Goal: Check status: Check status

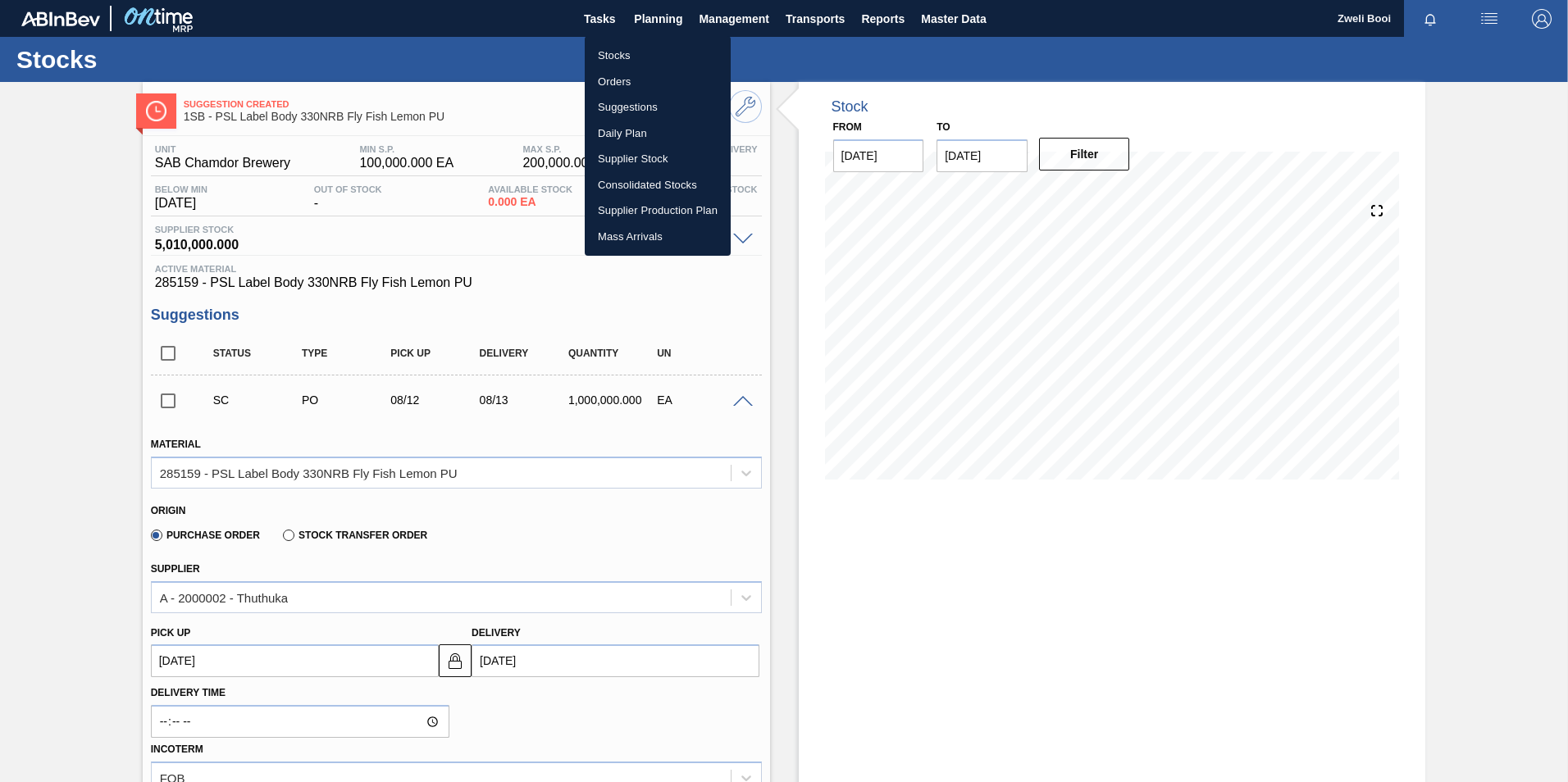
click at [643, 23] on div at bounding box center [784, 391] width 1568 height 782
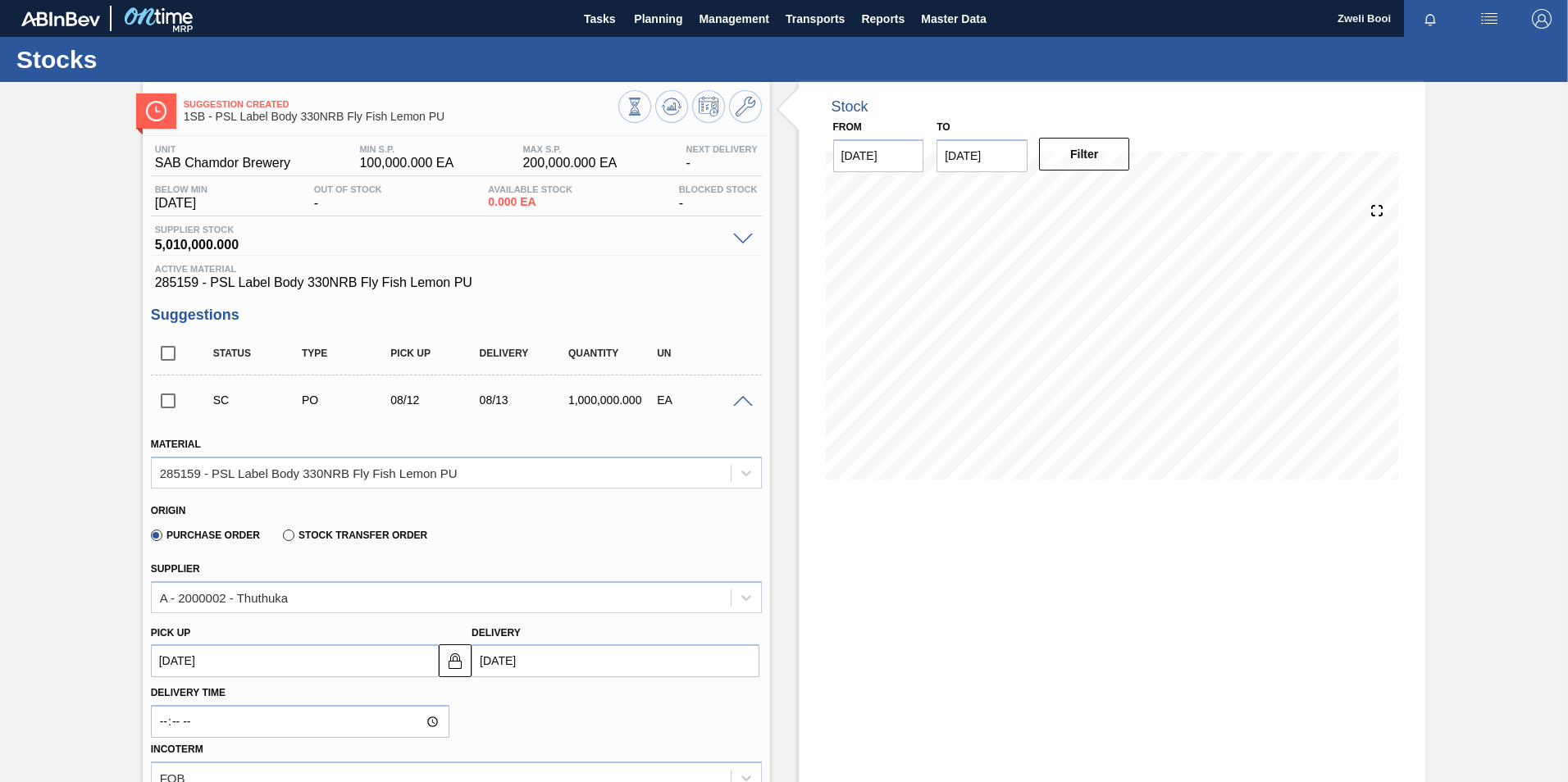
click at [650, 18] on span "Planning" at bounding box center [658, 19] width 48 height 20
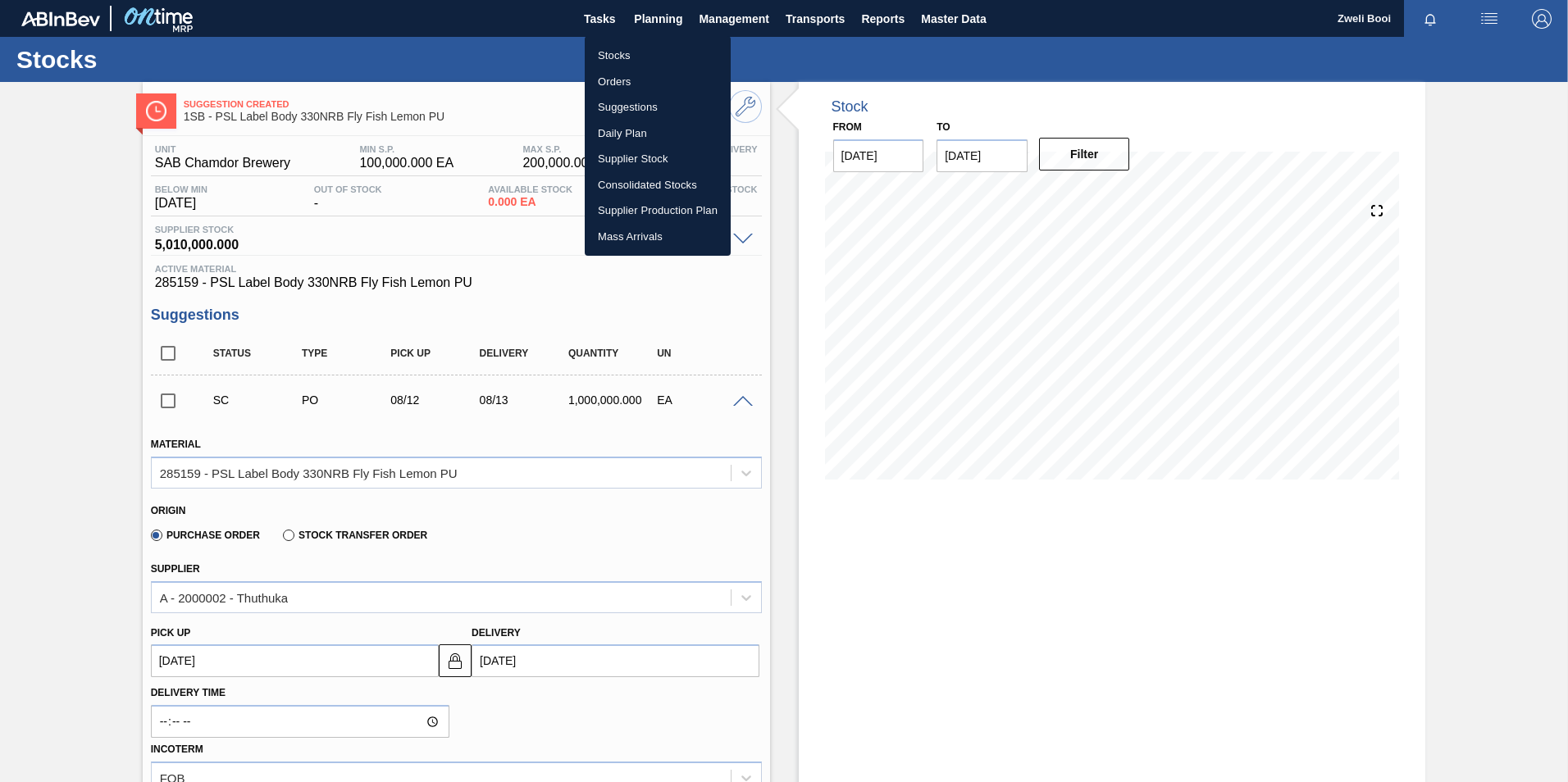
click at [629, 55] on li "Stocks" at bounding box center [658, 56] width 146 height 26
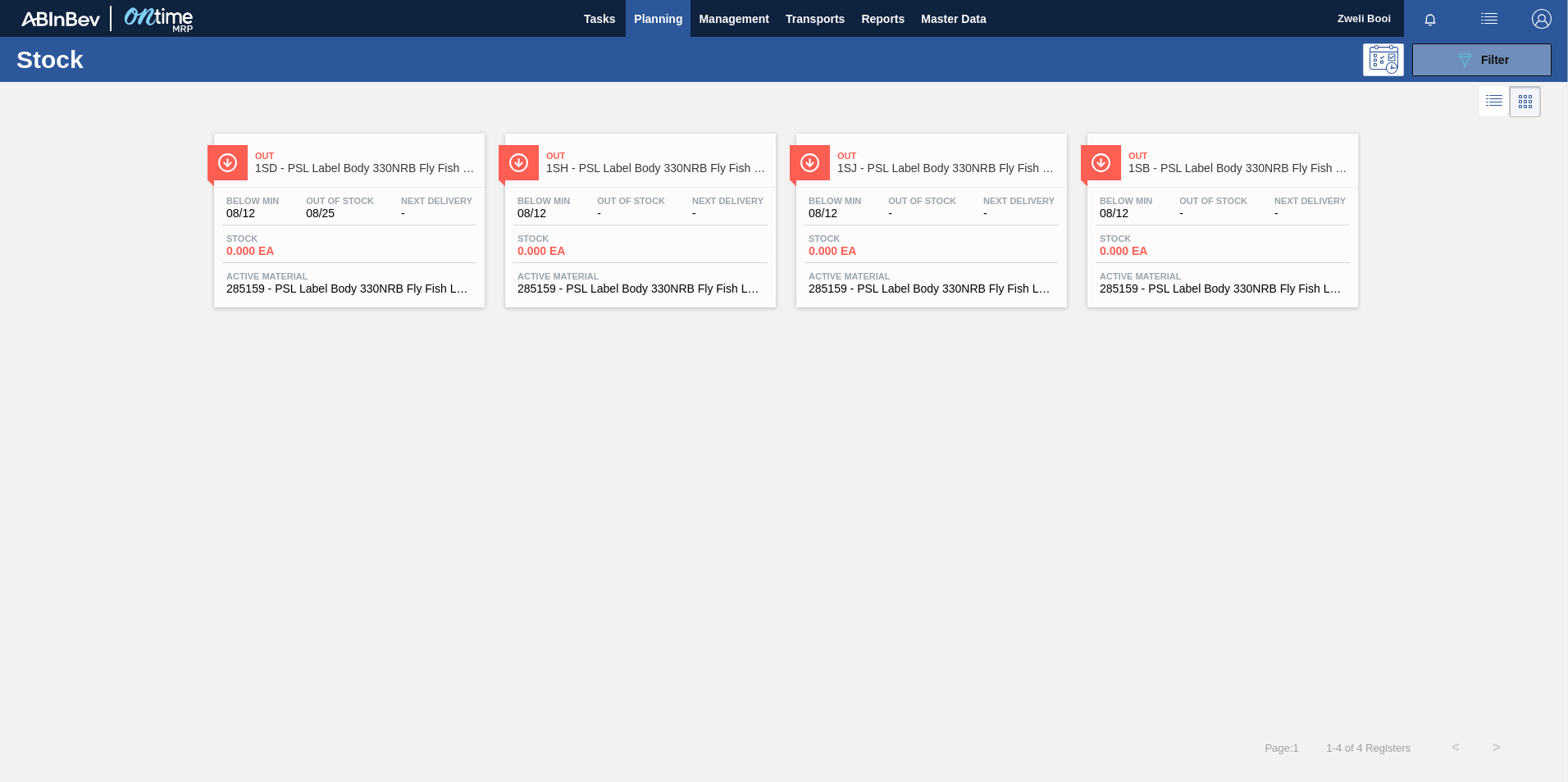
click at [1279, 183] on div "Out 1SB - PSL Label Body 330NRB Fly Fish Lemon PU Below Min 08/12 Out Of Stock …" at bounding box center [1222, 220] width 270 height 174
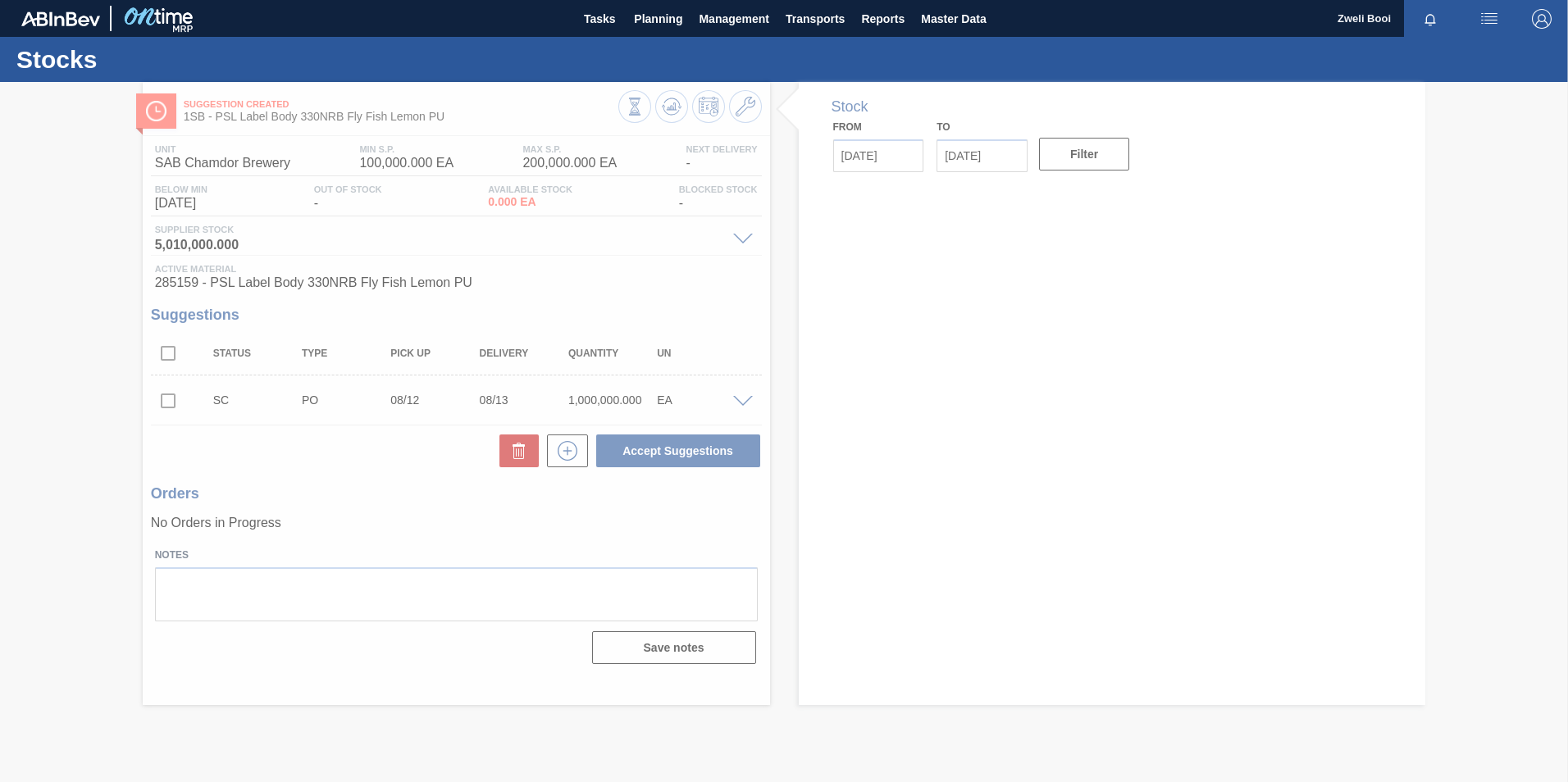
type input "[DATE]"
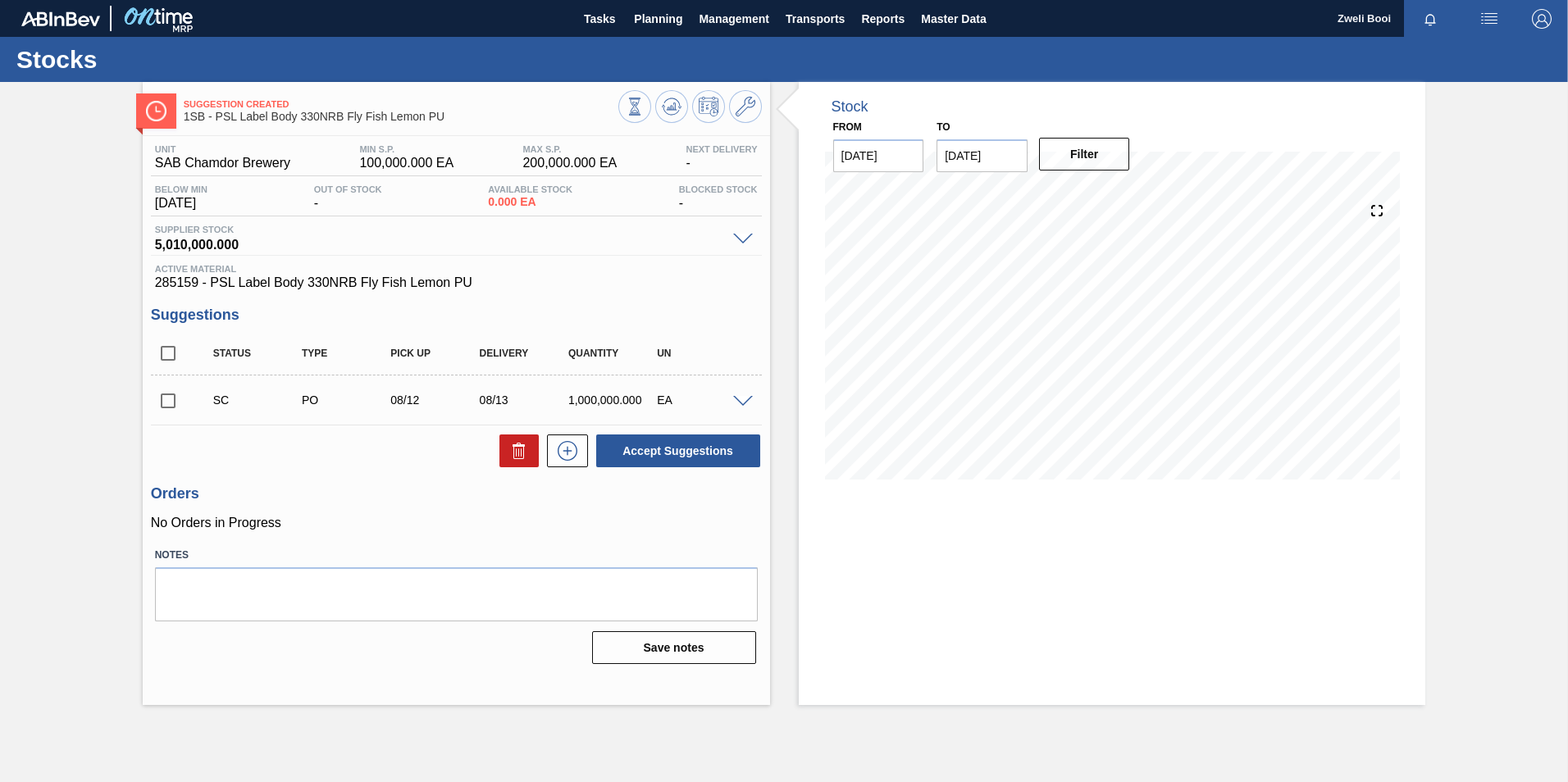
click at [743, 404] on span at bounding box center [743, 401] width 20 height 12
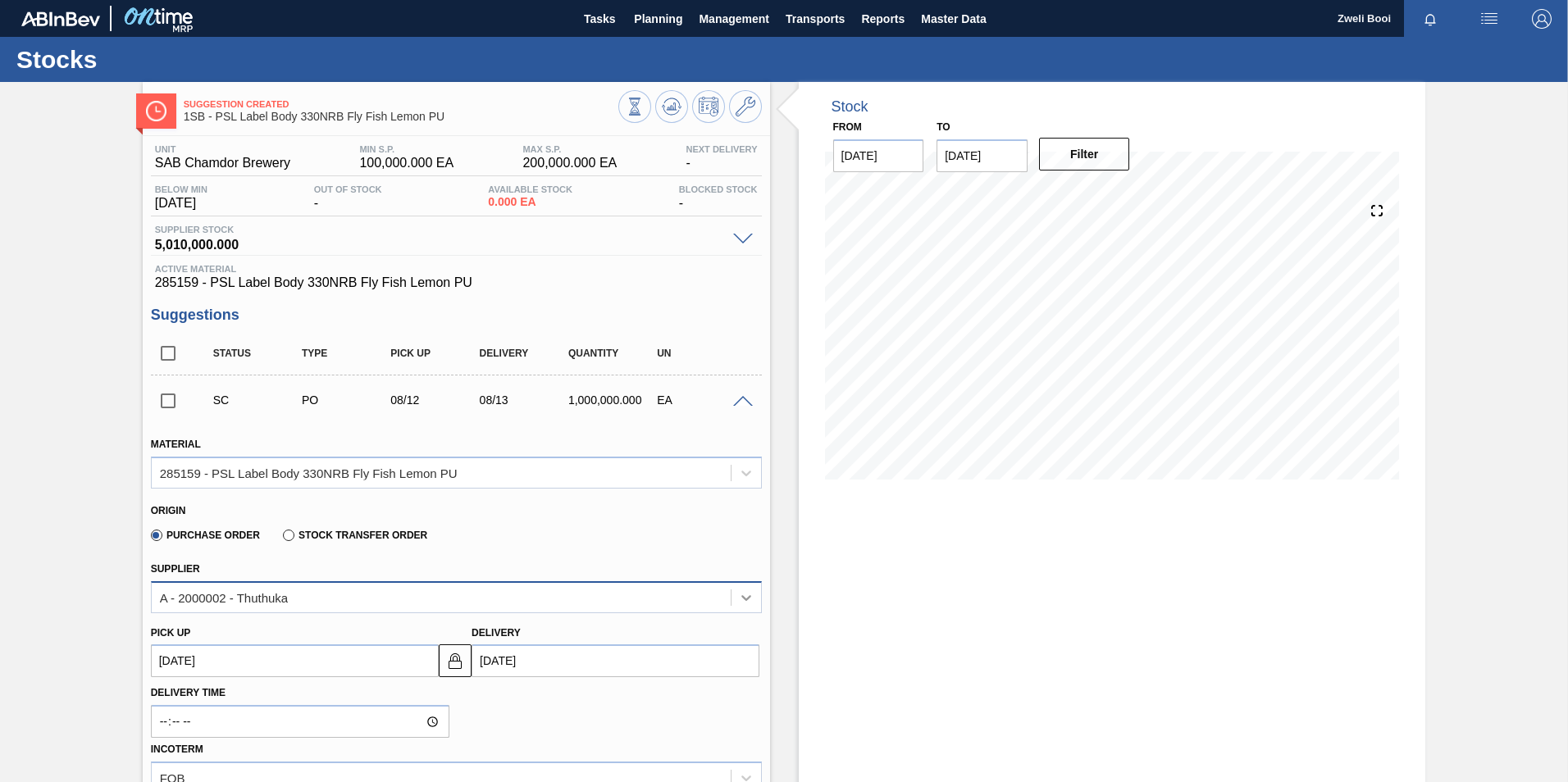
click at [747, 603] on icon at bounding box center [745, 597] width 16 height 16
click at [747, 602] on icon at bounding box center [745, 597] width 16 height 16
click at [666, 24] on span "Planning" at bounding box center [658, 19] width 48 height 20
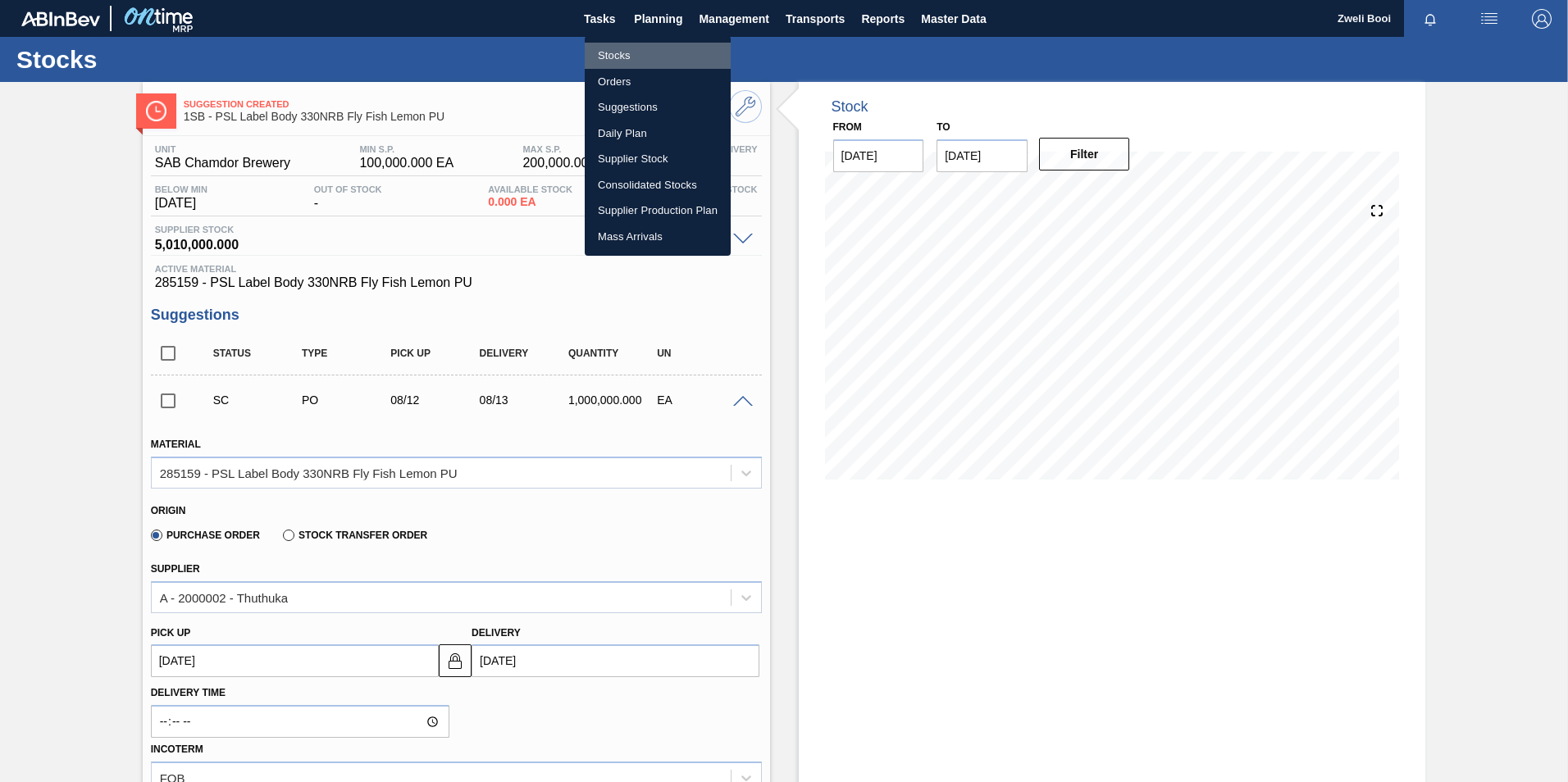
click at [636, 57] on li "Stocks" at bounding box center [658, 56] width 146 height 26
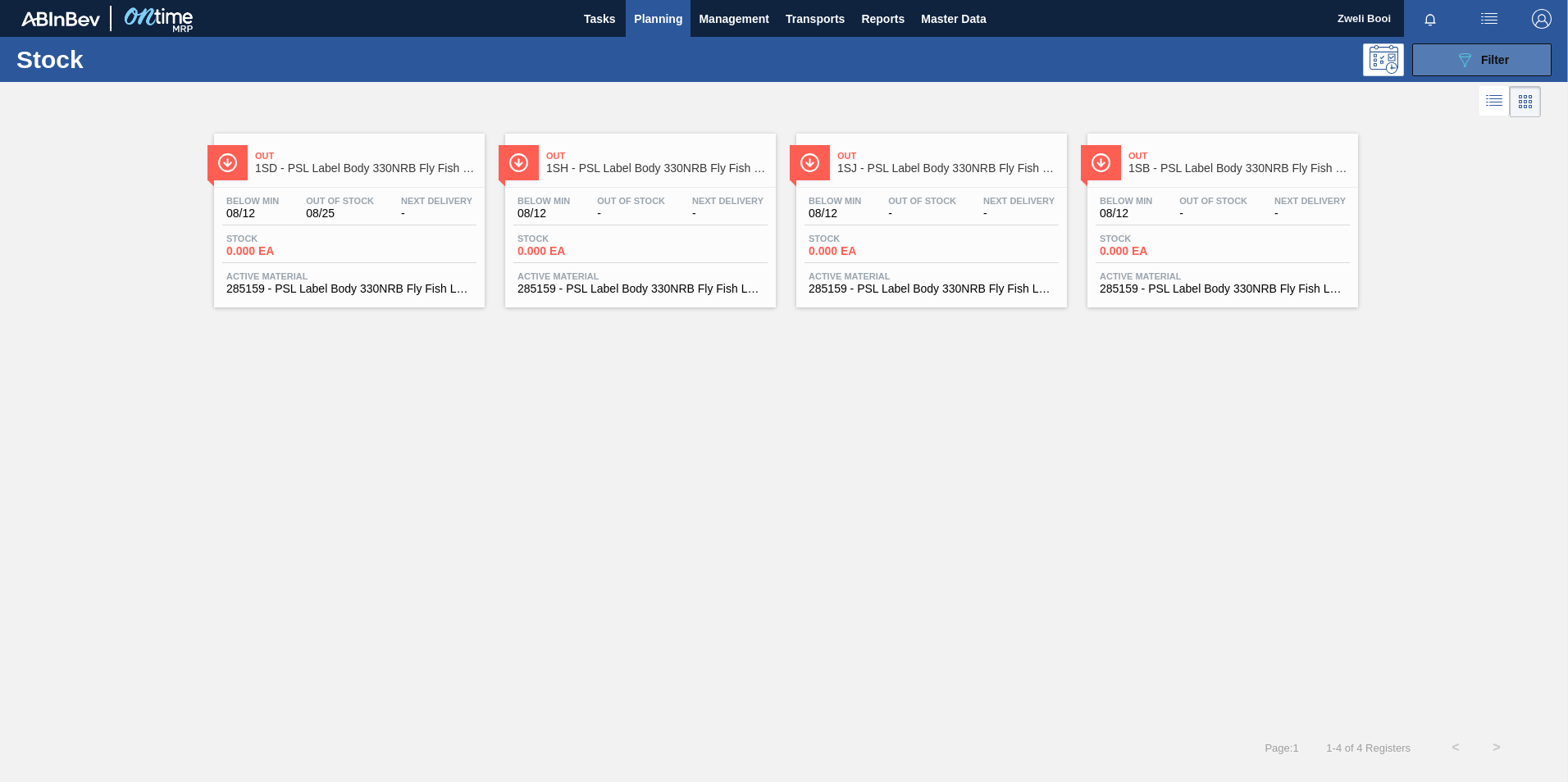
click at [1459, 67] on icon "089F7B8B-B2A5-4AFE-B5C0-19BA573D28AC" at bounding box center [1464, 59] width 20 height 20
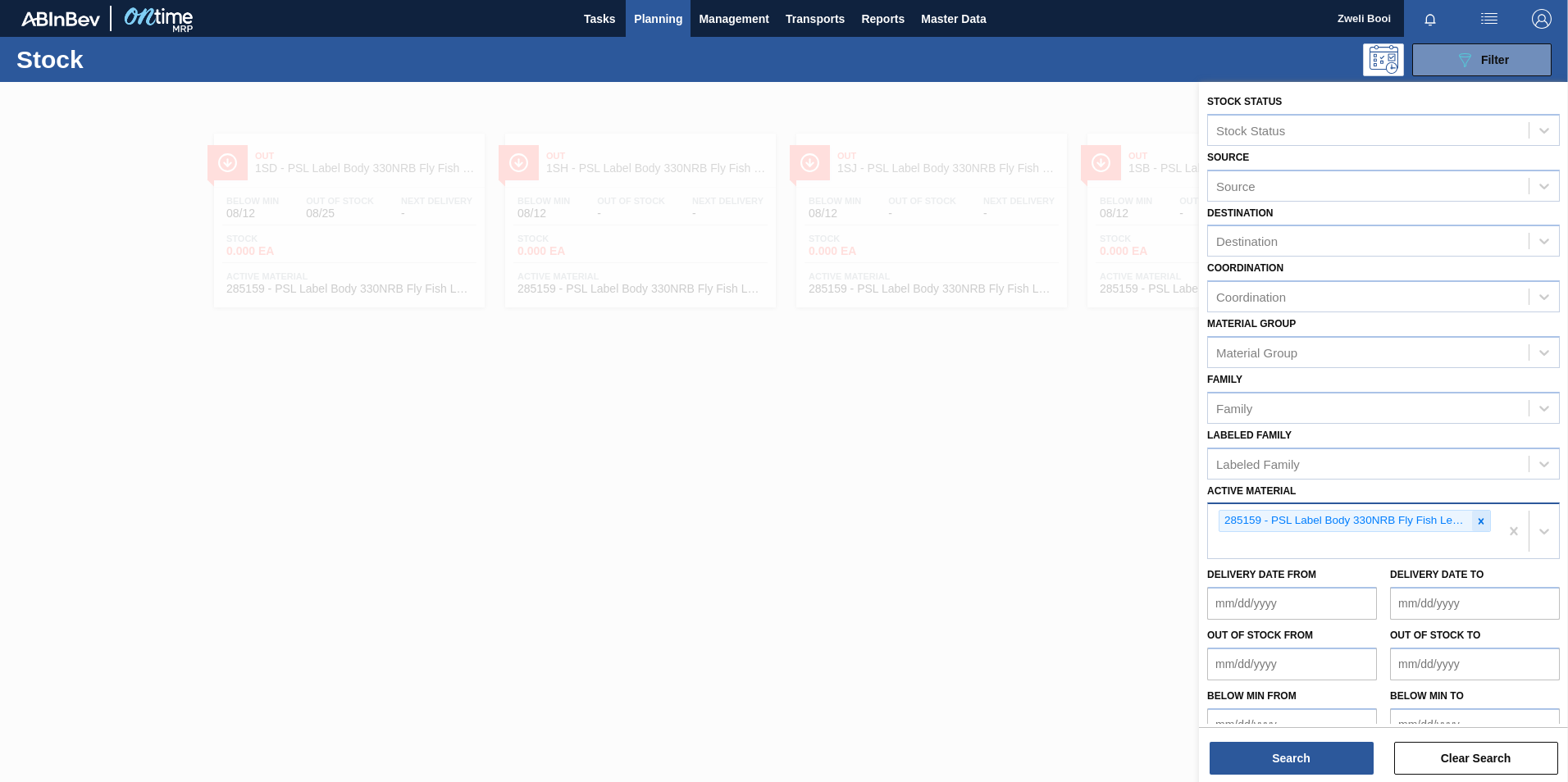
click at [1481, 523] on icon at bounding box center [1481, 522] width 11 height 11
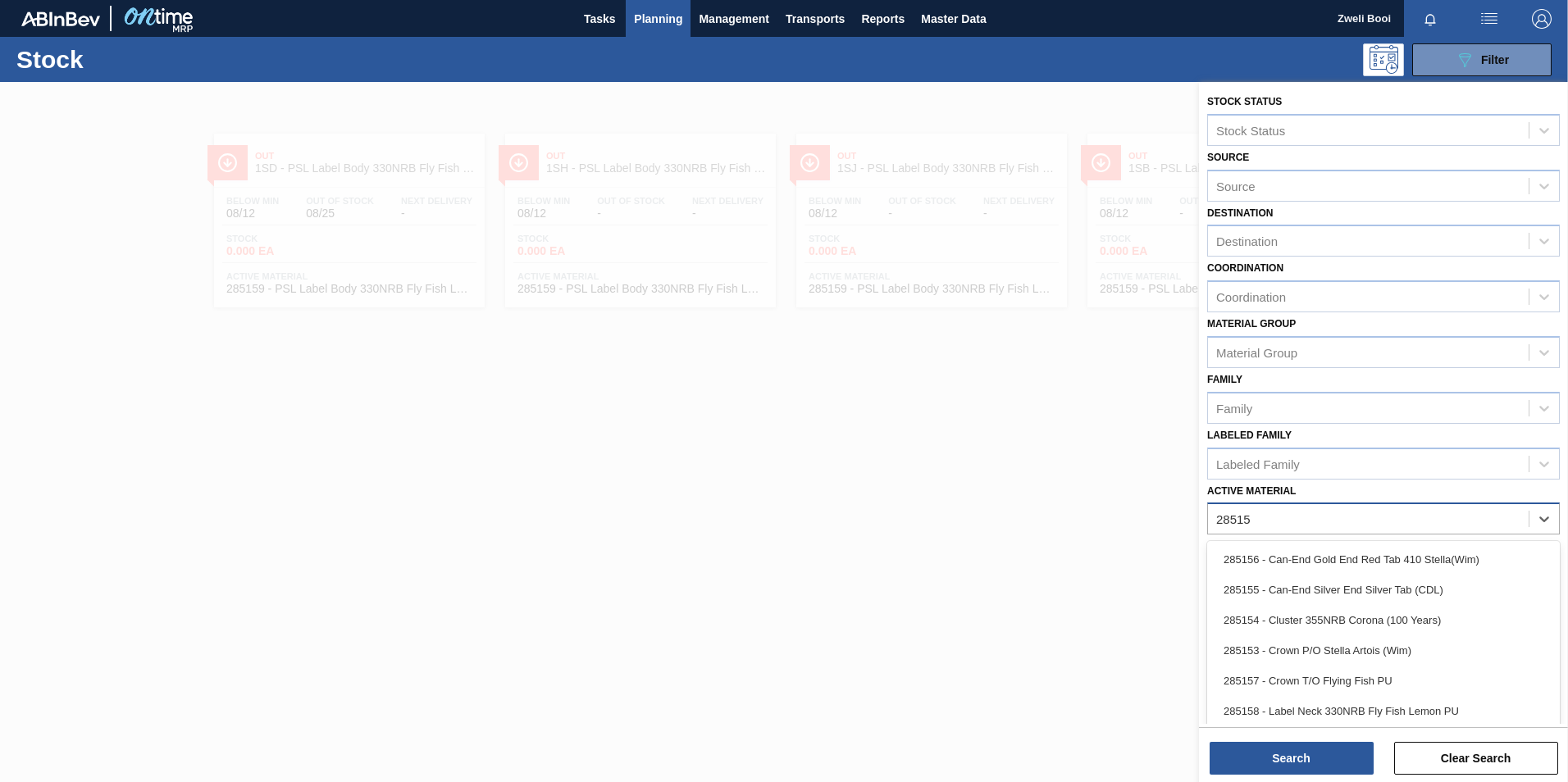
type Material "285158"
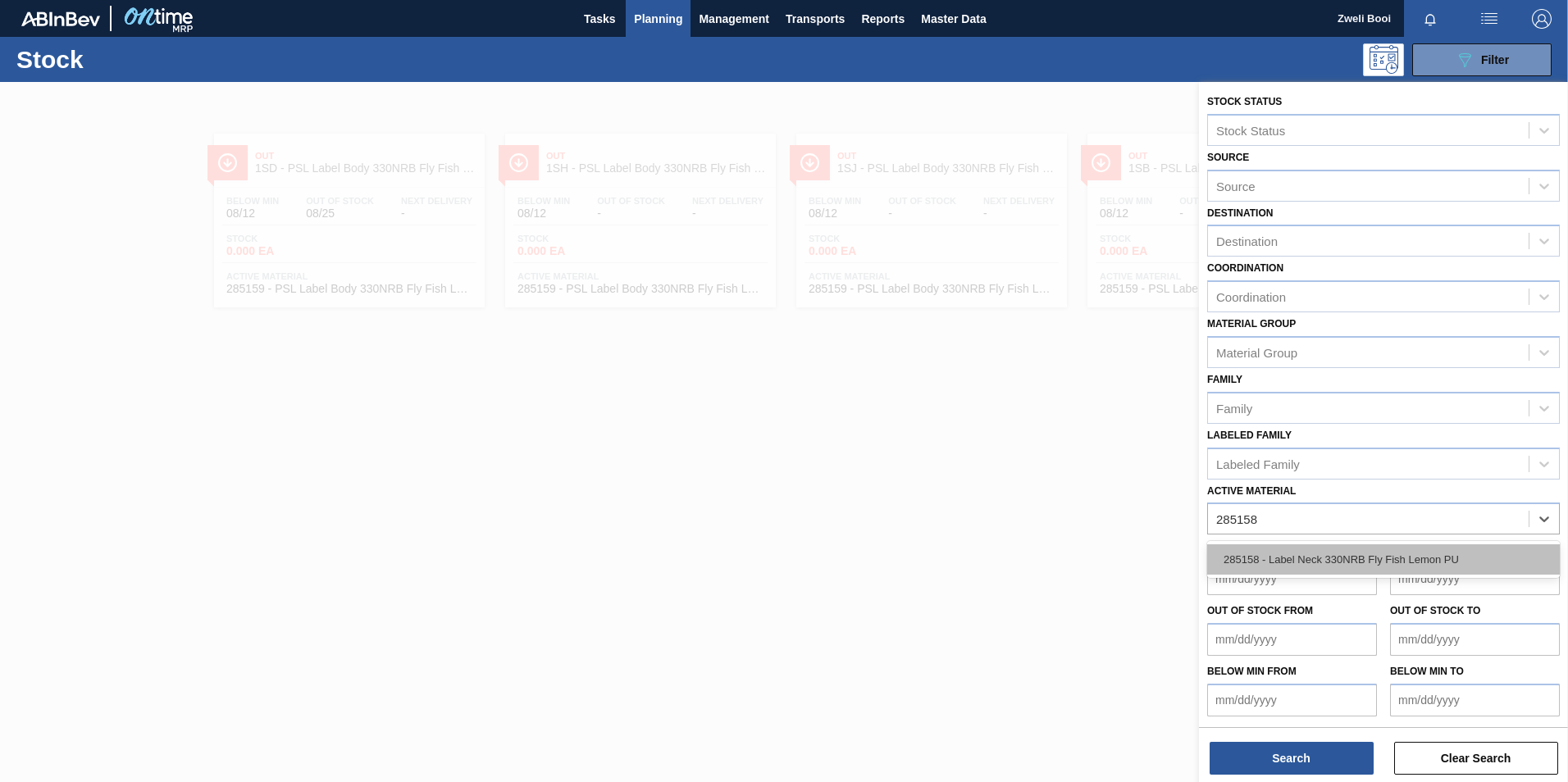
click at [1420, 554] on div "285158 - Label Neck 330NRB Fly Fish Lemon PU" at bounding box center [1383, 560] width 352 height 30
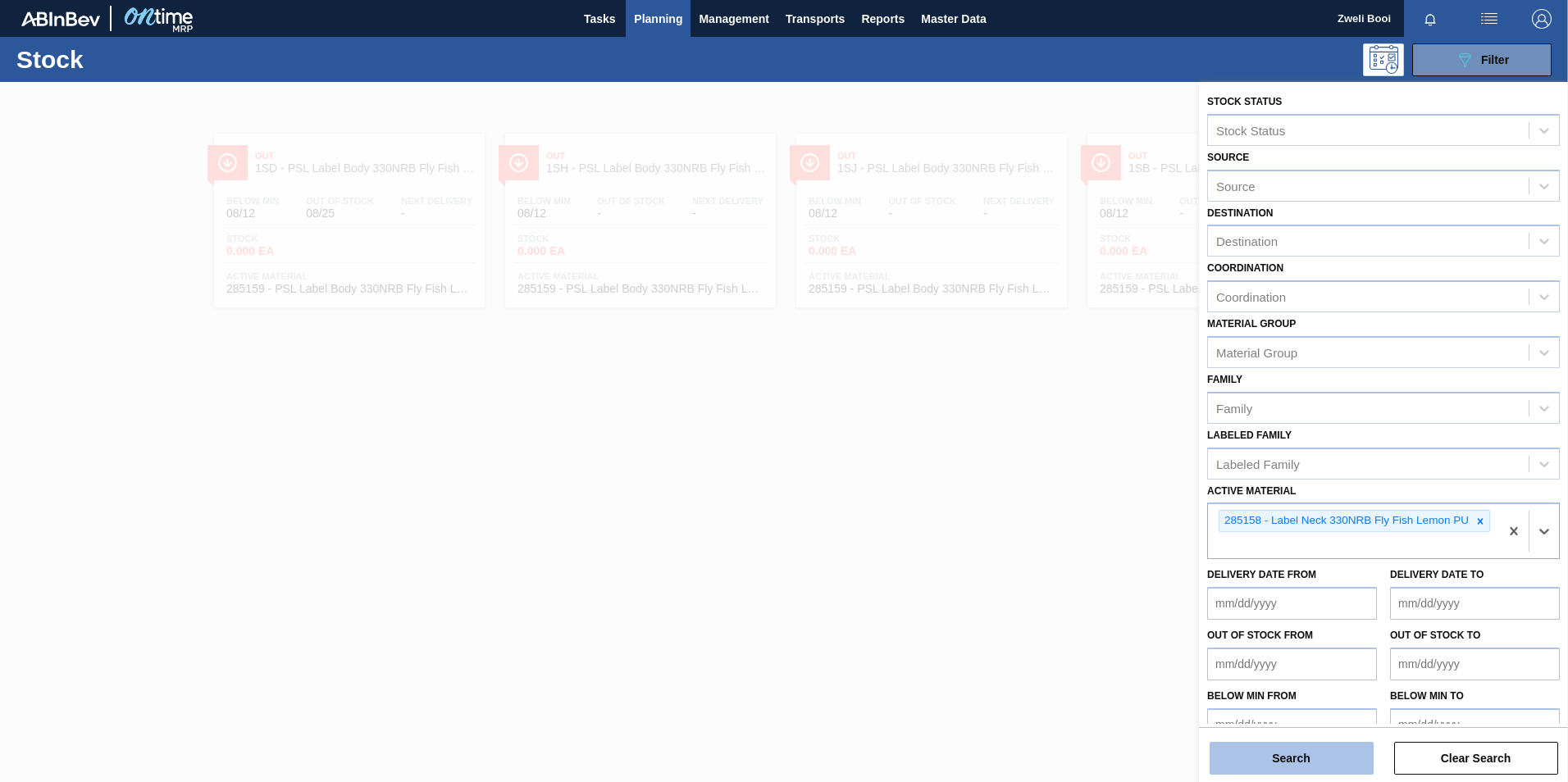
click at [1308, 766] on button "Search" at bounding box center [1292, 758] width 164 height 33
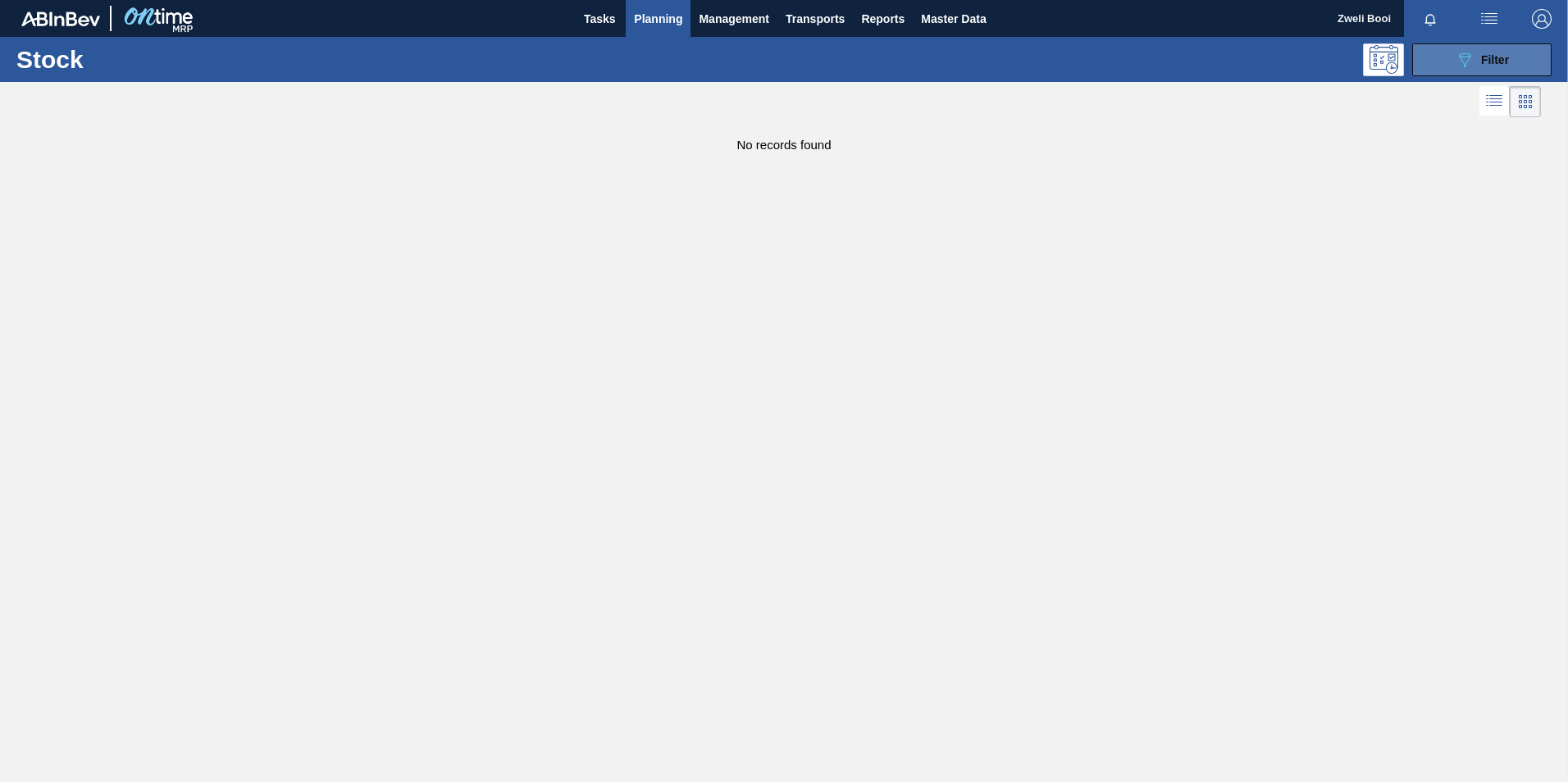
click at [1526, 67] on button "089F7B8B-B2A5-4AFE-B5C0-19BA573D28AC Filter" at bounding box center [1482, 59] width 139 height 33
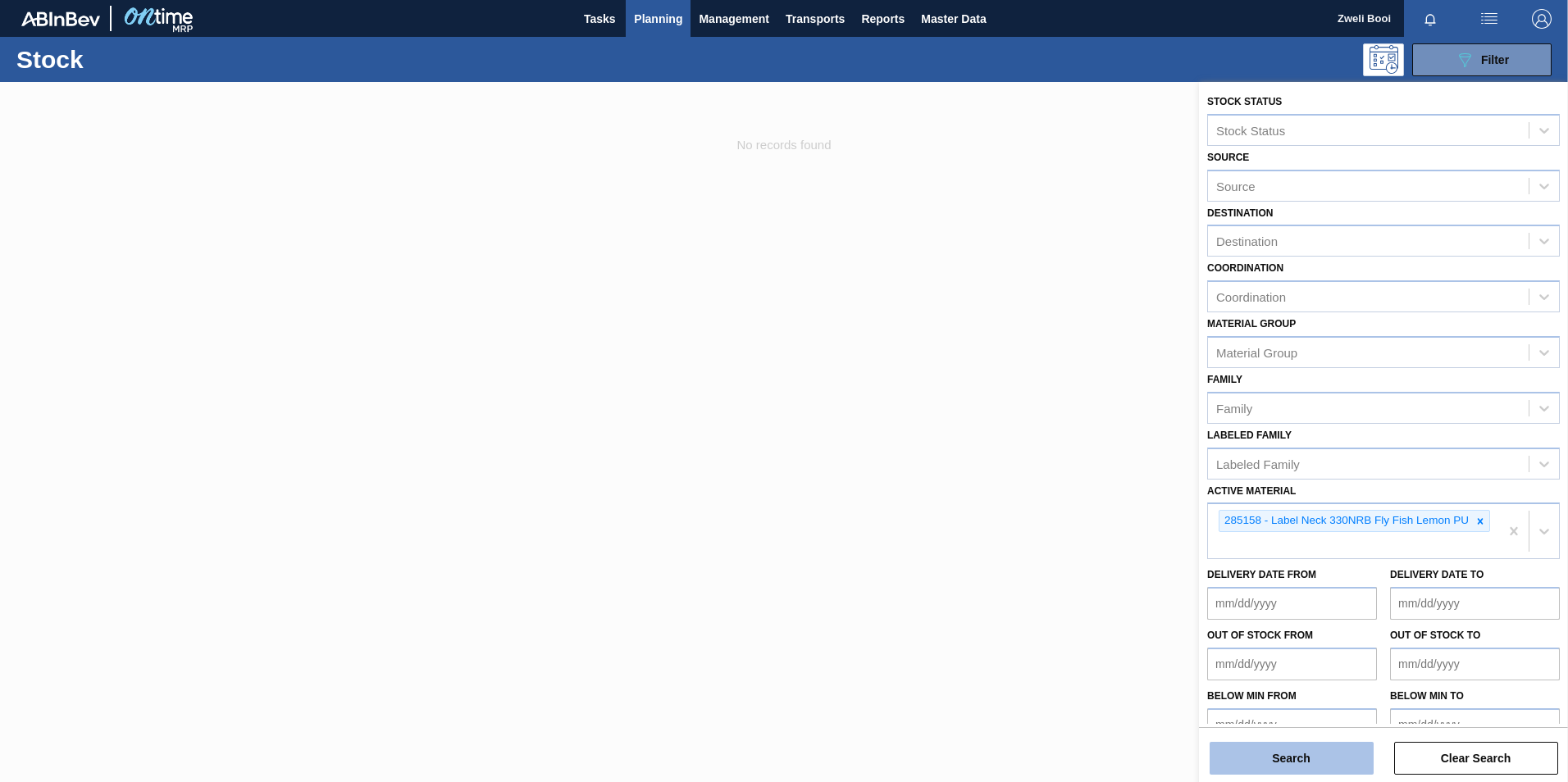
click at [1333, 768] on button "Search" at bounding box center [1292, 758] width 164 height 33
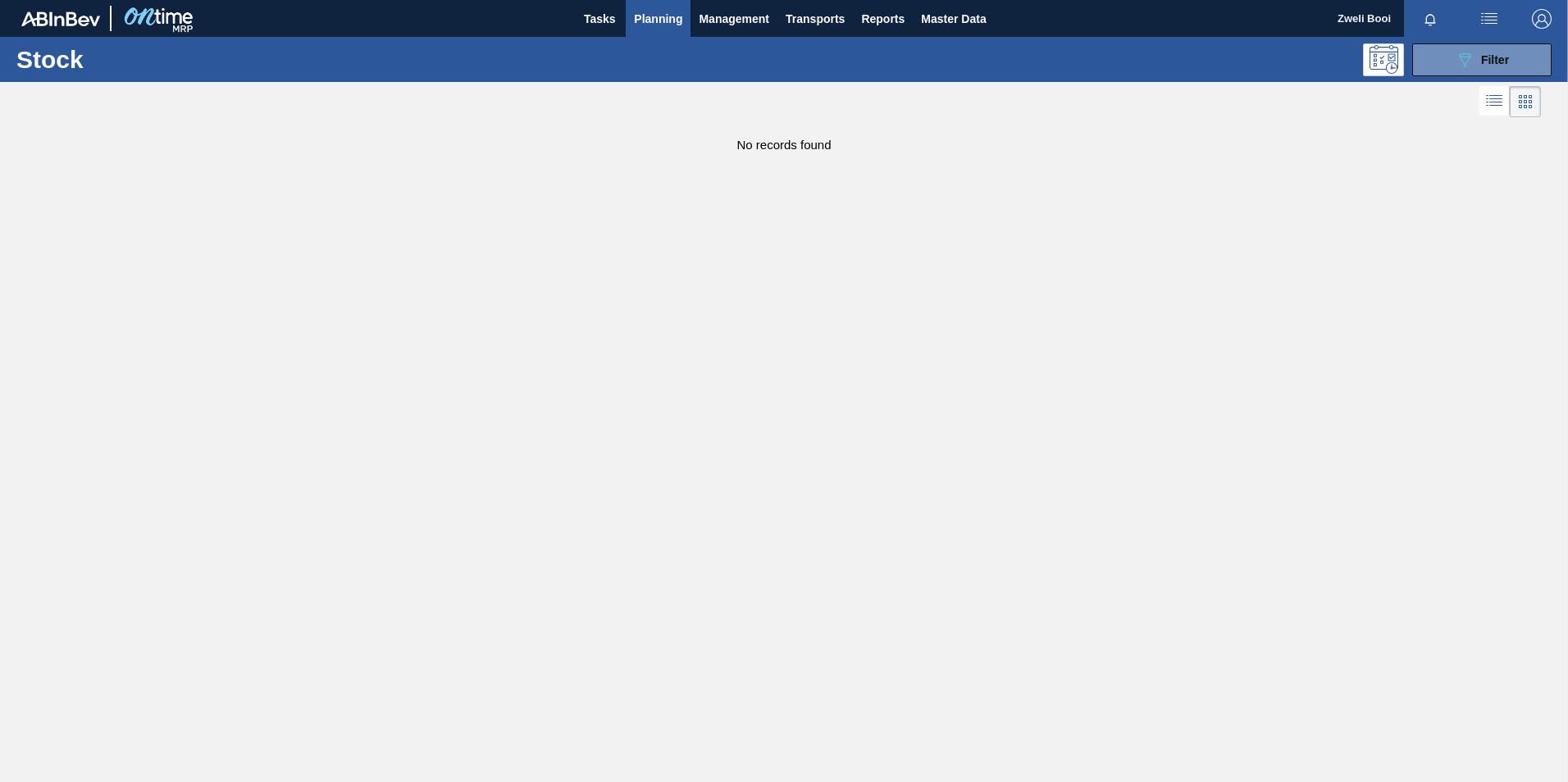
click at [1518, 40] on div "Stock 089F7B8B-B2A5-4AFE-B5C0-19BA573D28AC Filter" at bounding box center [784, 59] width 1568 height 45
click at [1518, 55] on button "089F7B8B-B2A5-4AFE-B5C0-19BA573D28AC Filter" at bounding box center [1482, 59] width 139 height 33
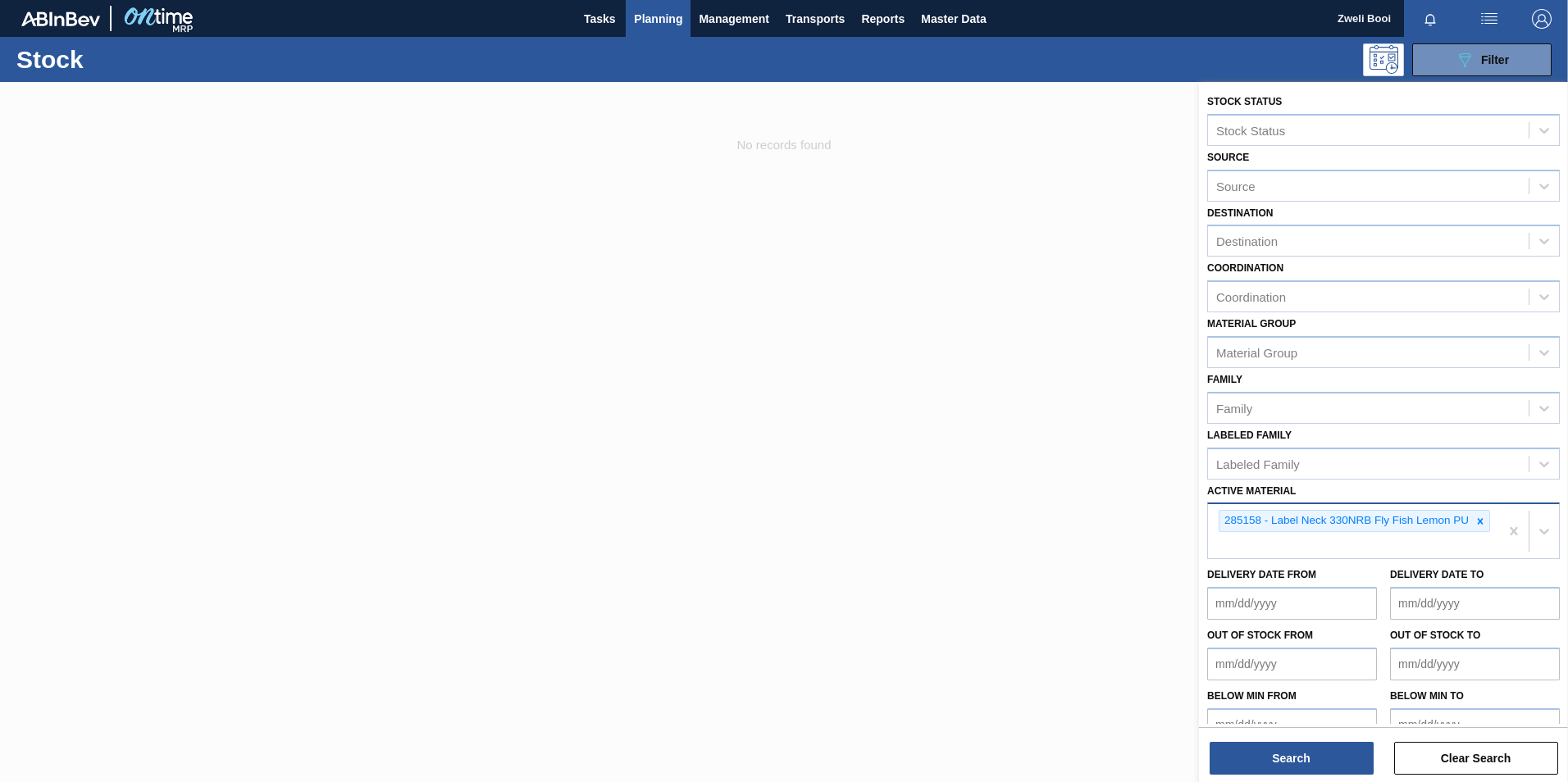
click at [1479, 516] on icon at bounding box center [1480, 522] width 11 height 11
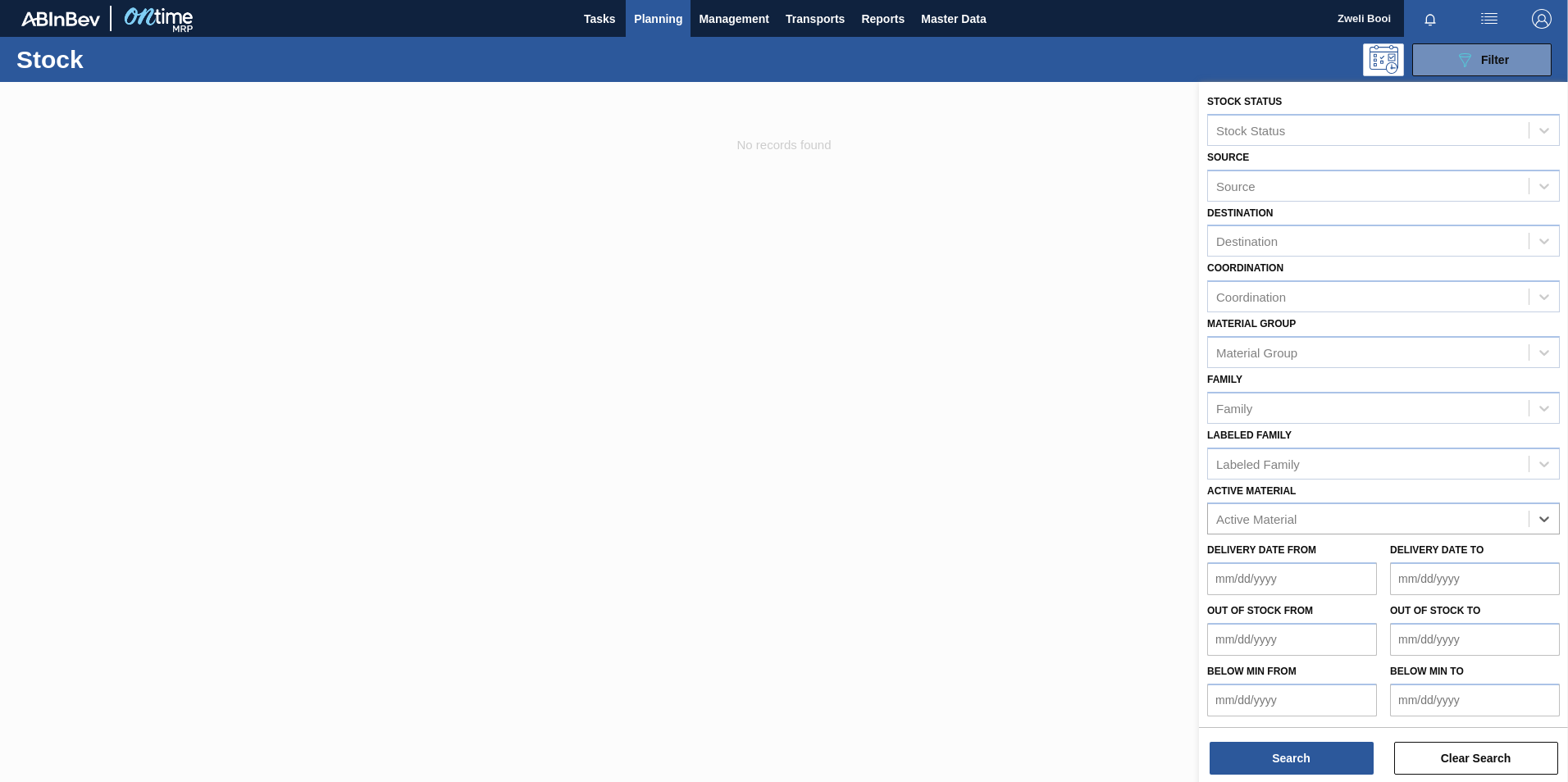
click at [648, 22] on span "Planning" at bounding box center [658, 19] width 48 height 20
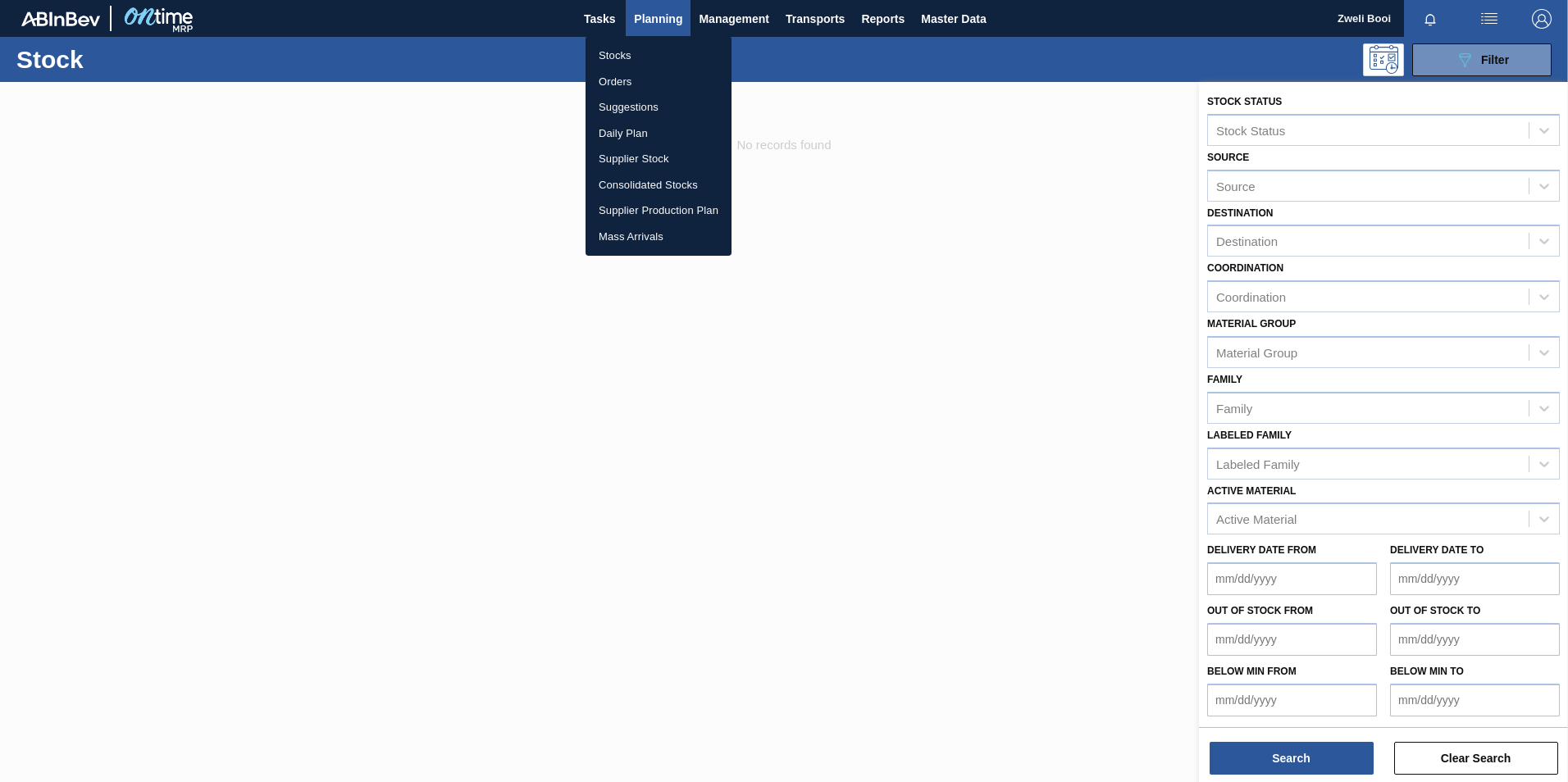
click at [629, 54] on li "Stocks" at bounding box center [659, 56] width 146 height 26
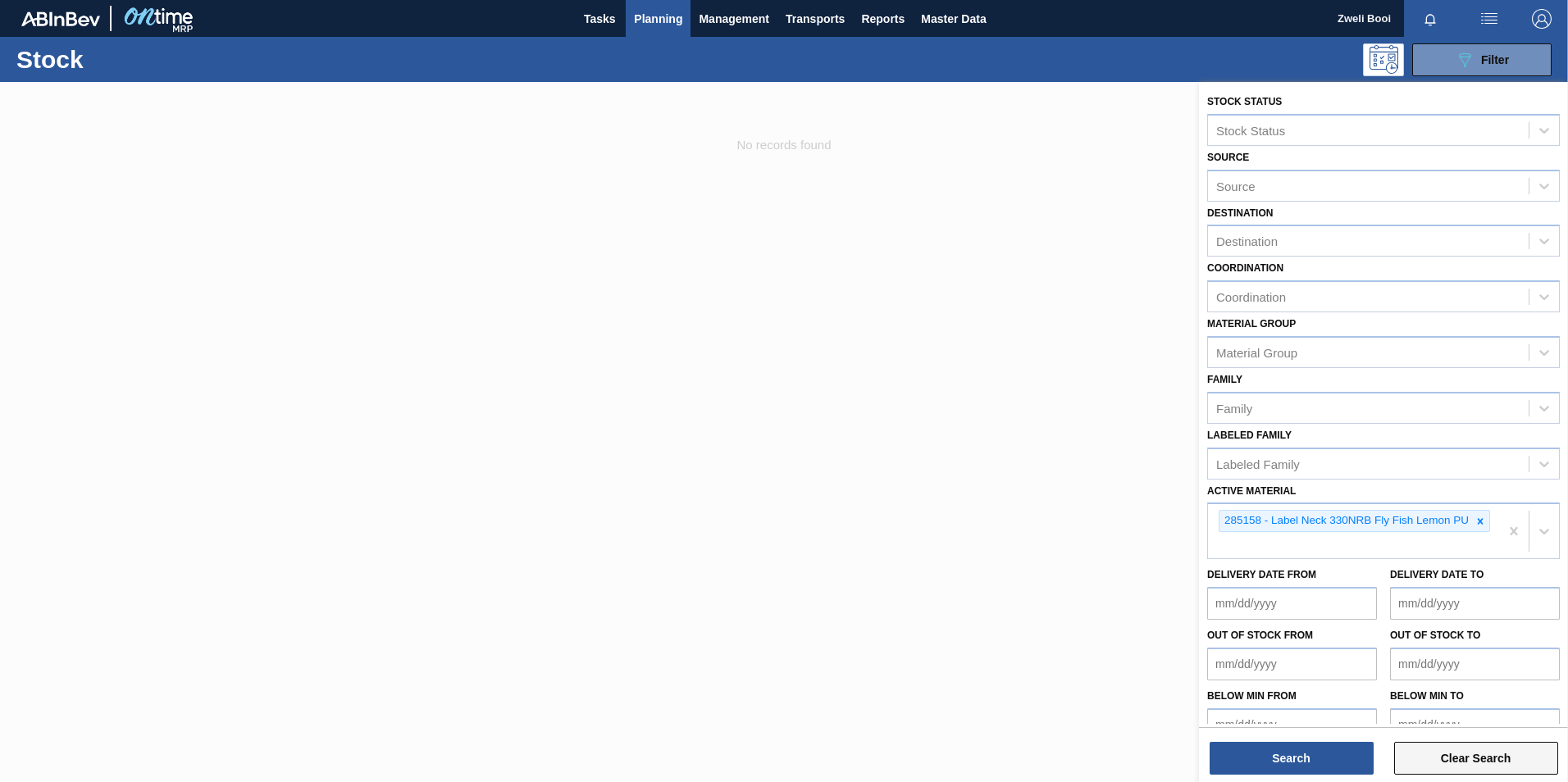
click at [1469, 758] on button "Clear Search" at bounding box center [1477, 758] width 164 height 33
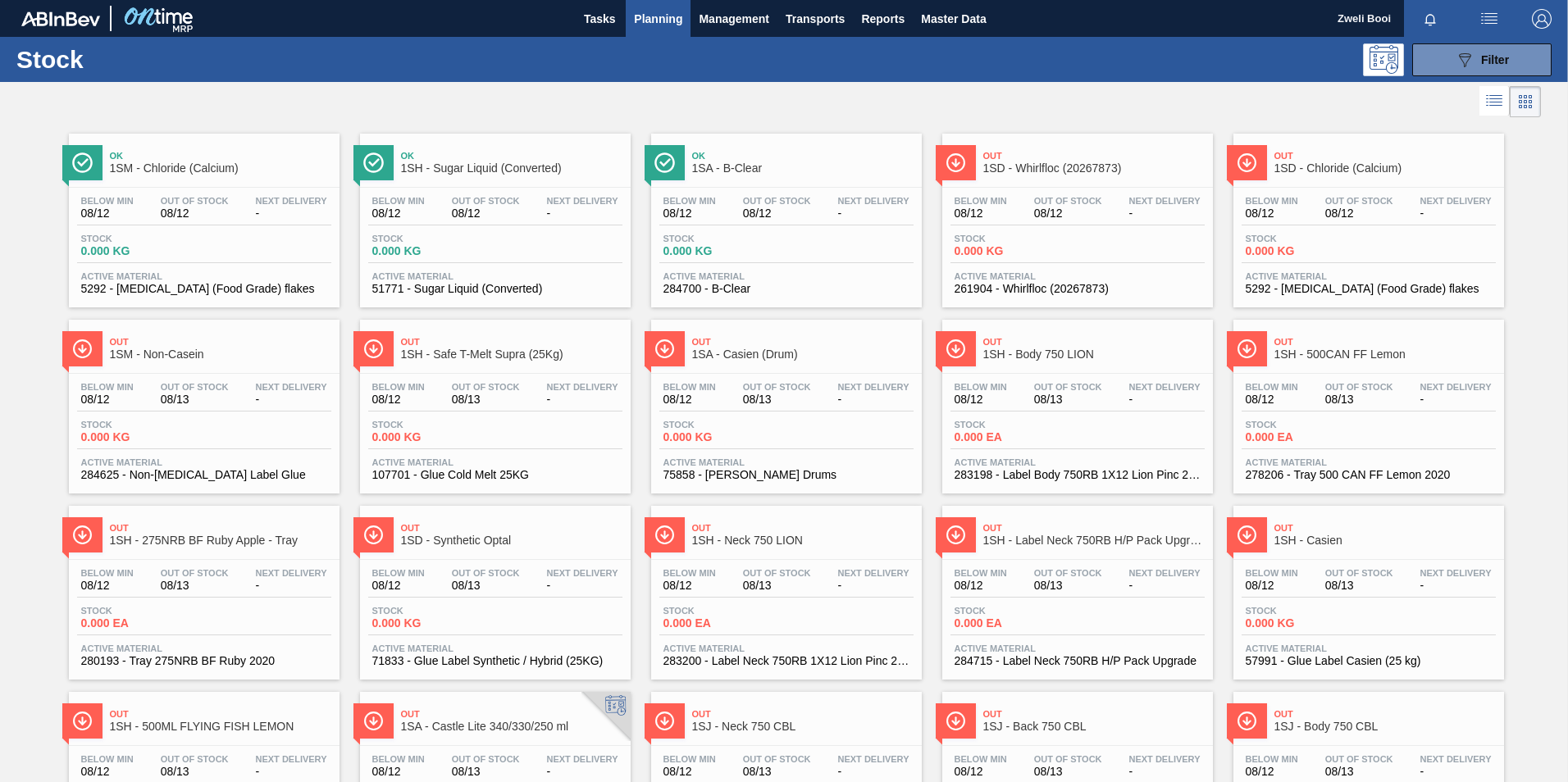
click at [653, 21] on span "Planning" at bounding box center [658, 19] width 48 height 20
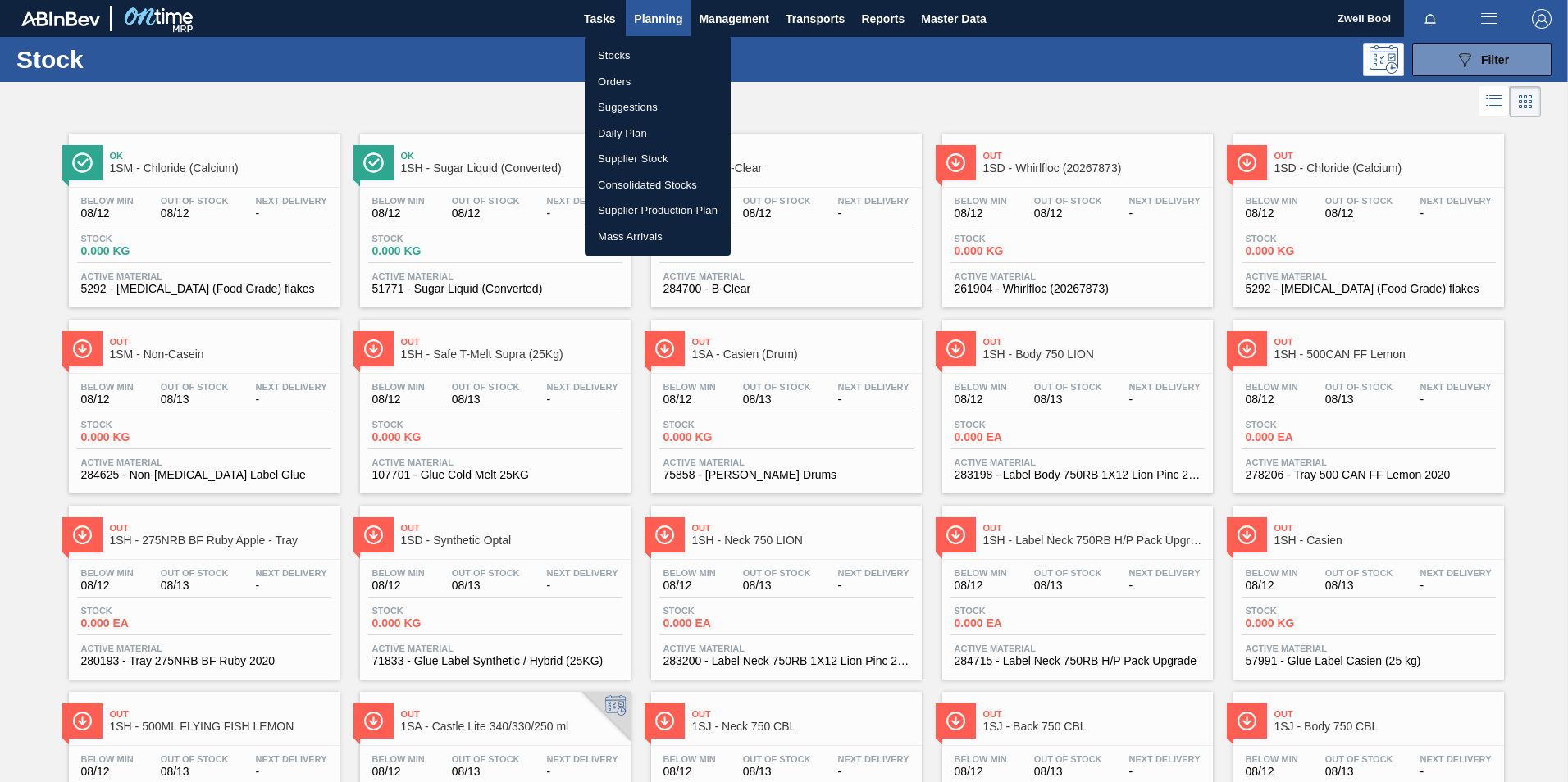
click at [1156, 68] on div at bounding box center [784, 391] width 1568 height 782
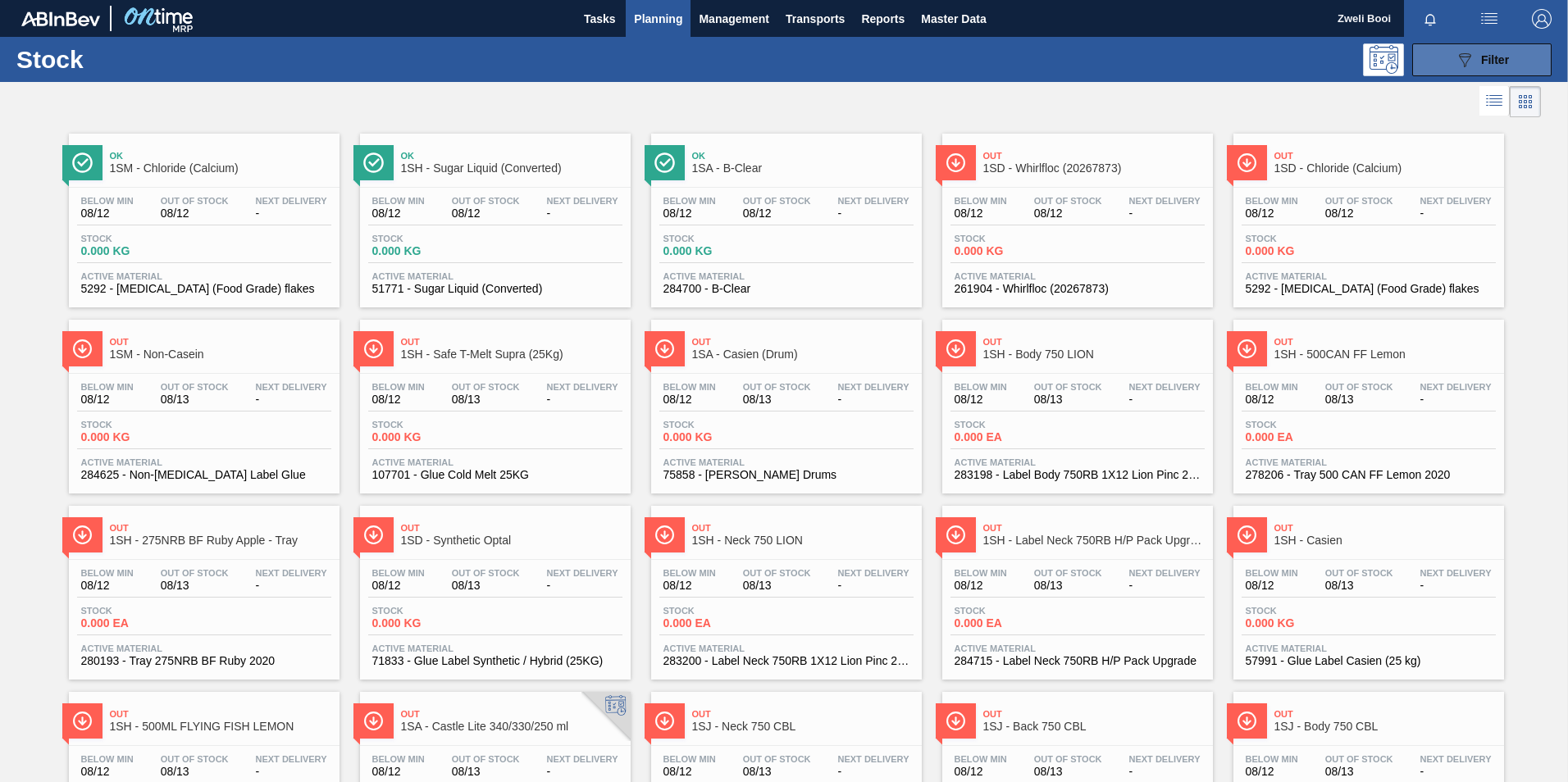
click at [1515, 67] on button "089F7B8B-B2A5-4AFE-B5C0-19BA573D28AC Filter" at bounding box center [1482, 59] width 139 height 33
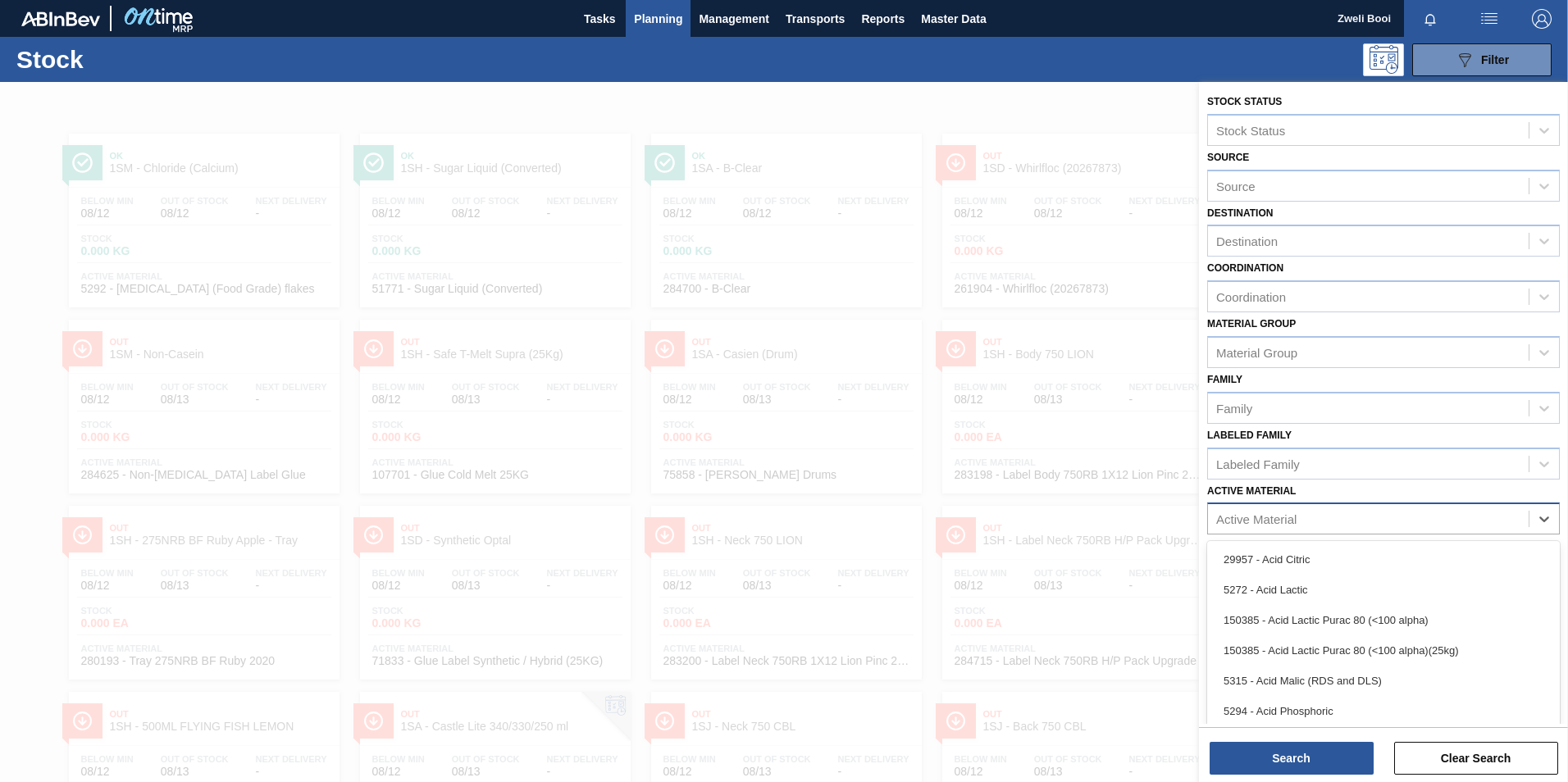
click at [1375, 528] on div "Active Material" at bounding box center [1368, 519] width 320 height 24
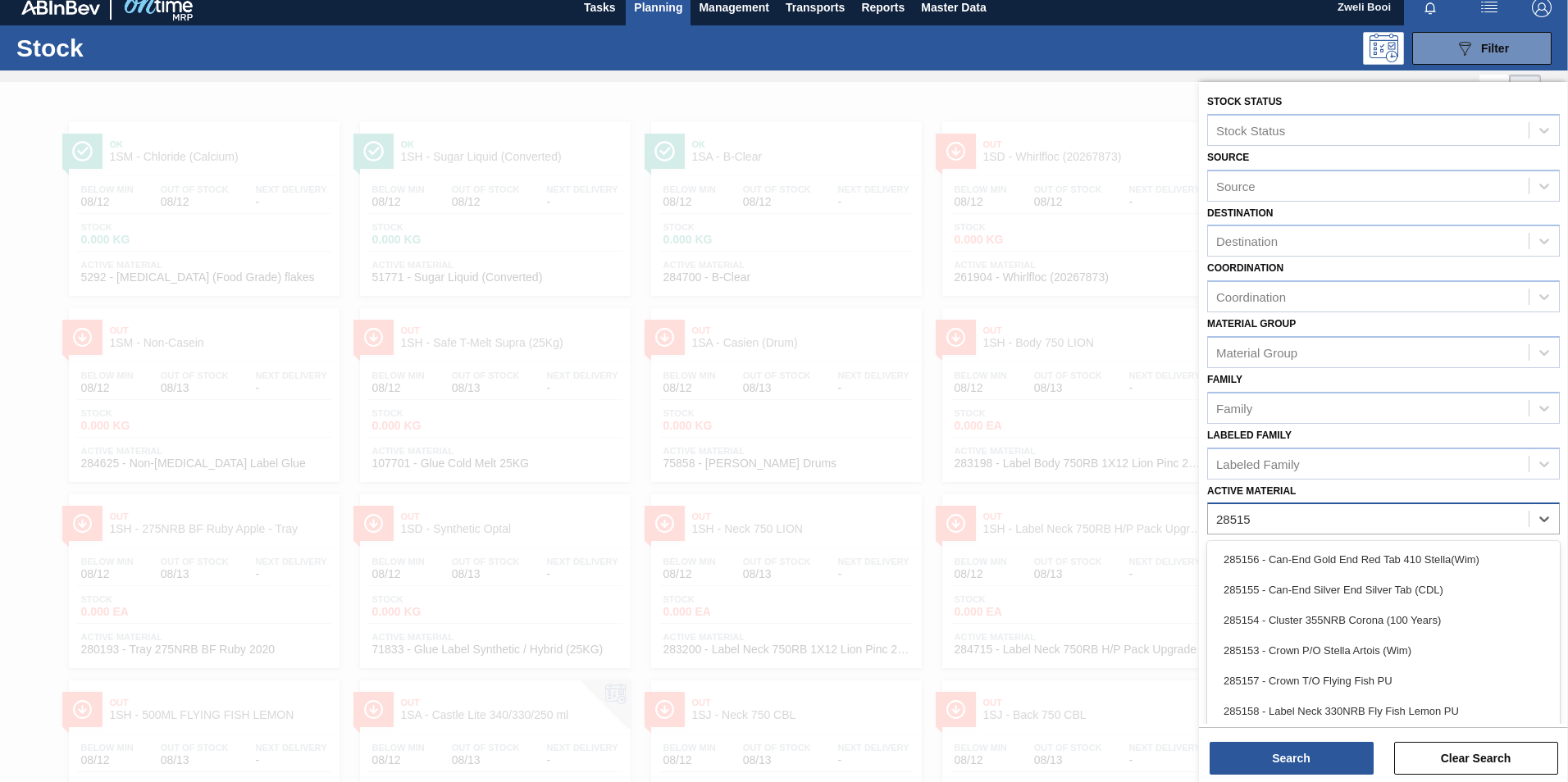
type Material "285158"
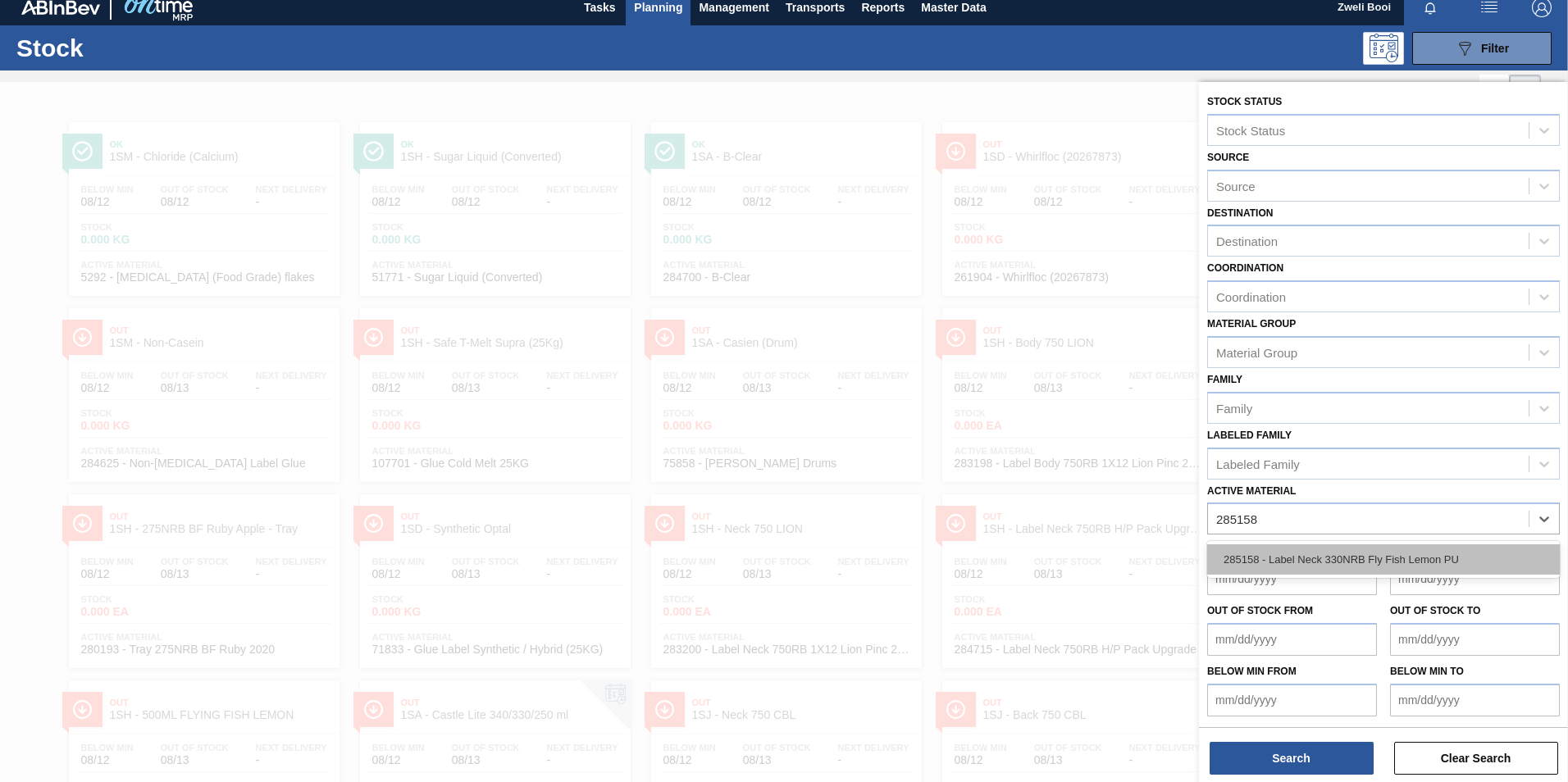
click at [1379, 547] on div "285158 - Label Neck 330NRB Fly Fish Lemon PU" at bounding box center [1383, 560] width 352 height 30
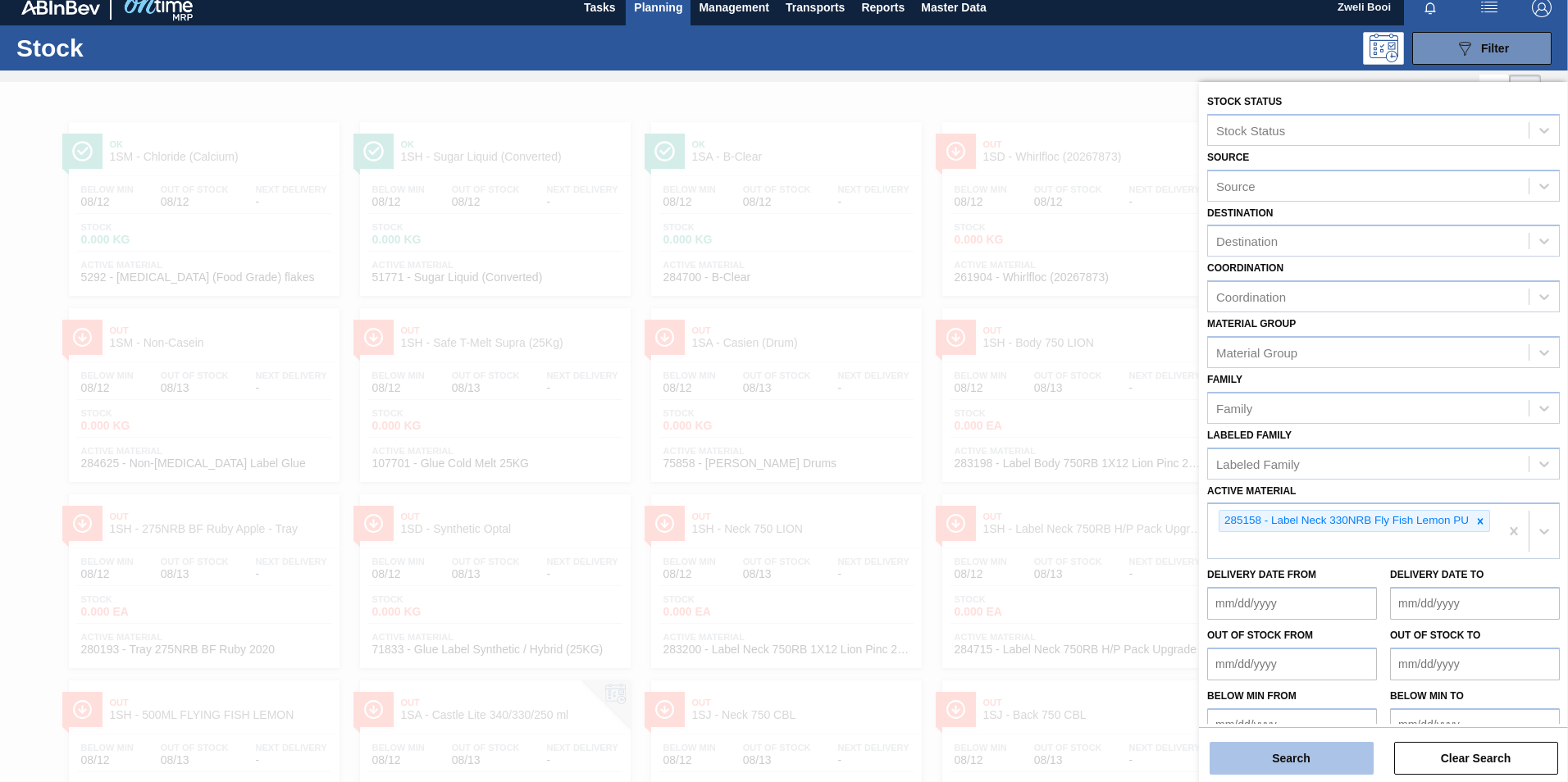
click at [1319, 764] on button "Search" at bounding box center [1292, 758] width 164 height 33
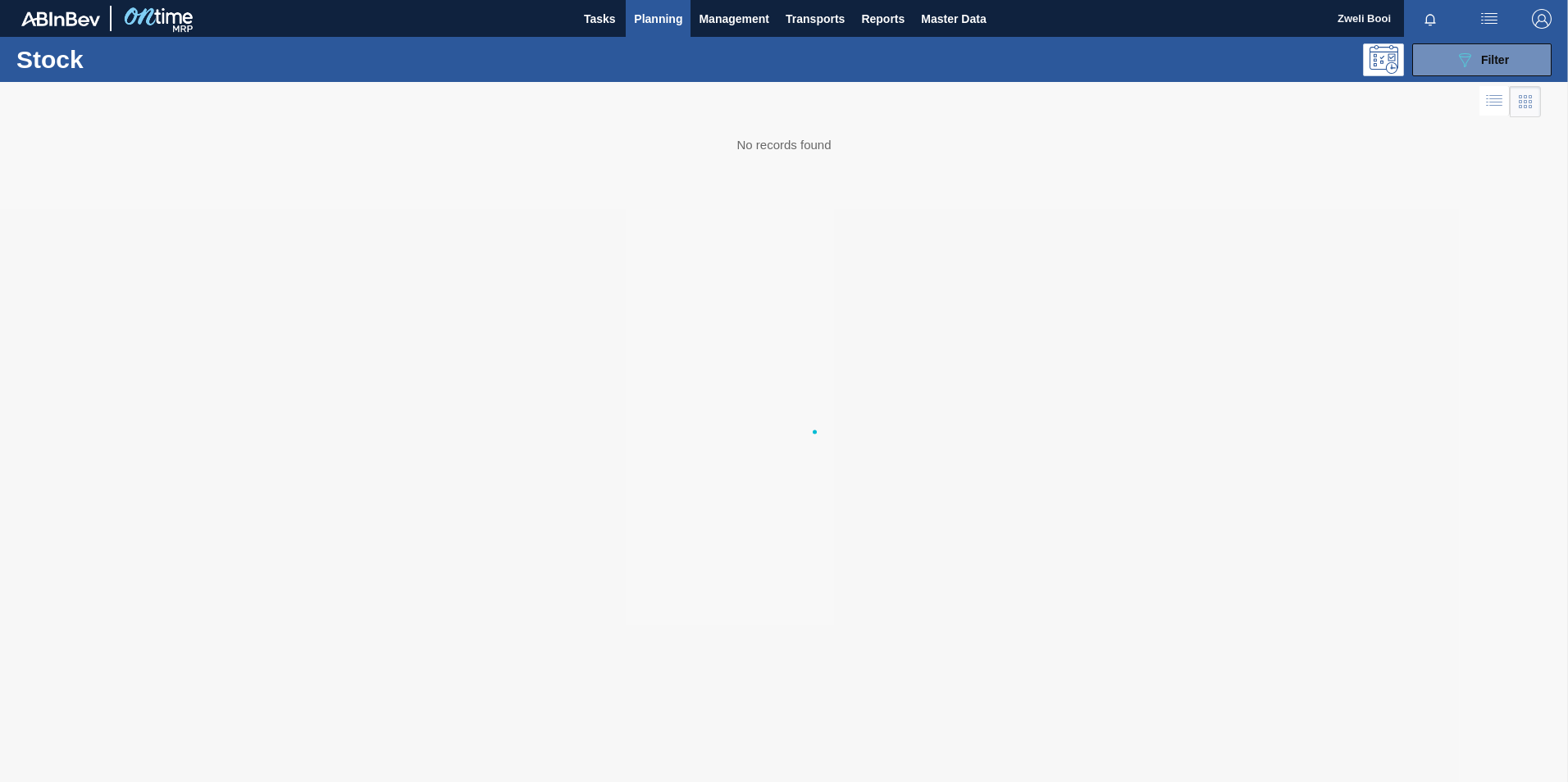
scroll to position [0, 0]
click at [1453, 47] on button "089F7B8B-B2A5-4AFE-B5C0-19BA573D28AC Filter" at bounding box center [1482, 59] width 139 height 33
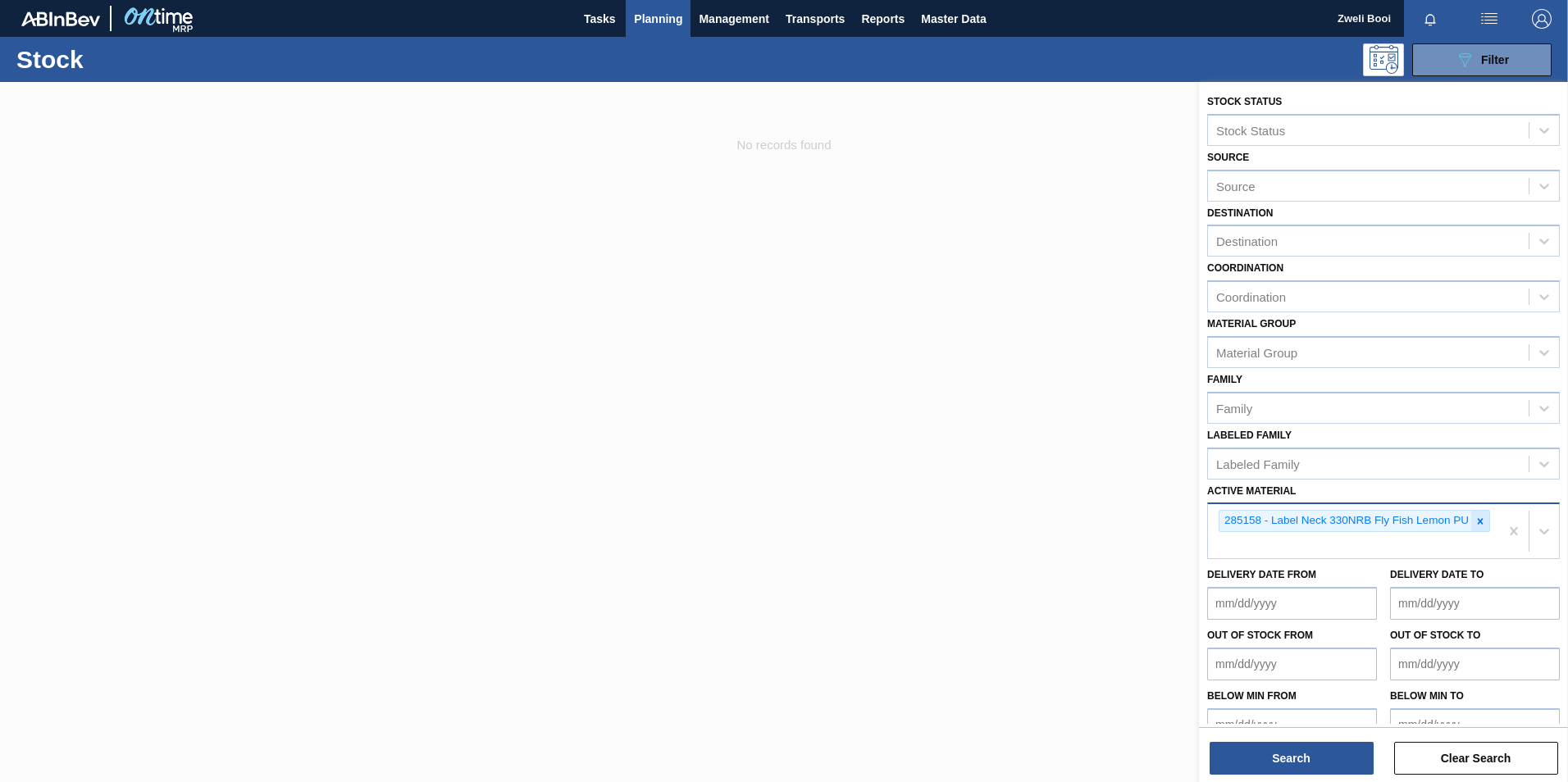
click at [1487, 517] on div at bounding box center [1480, 521] width 18 height 21
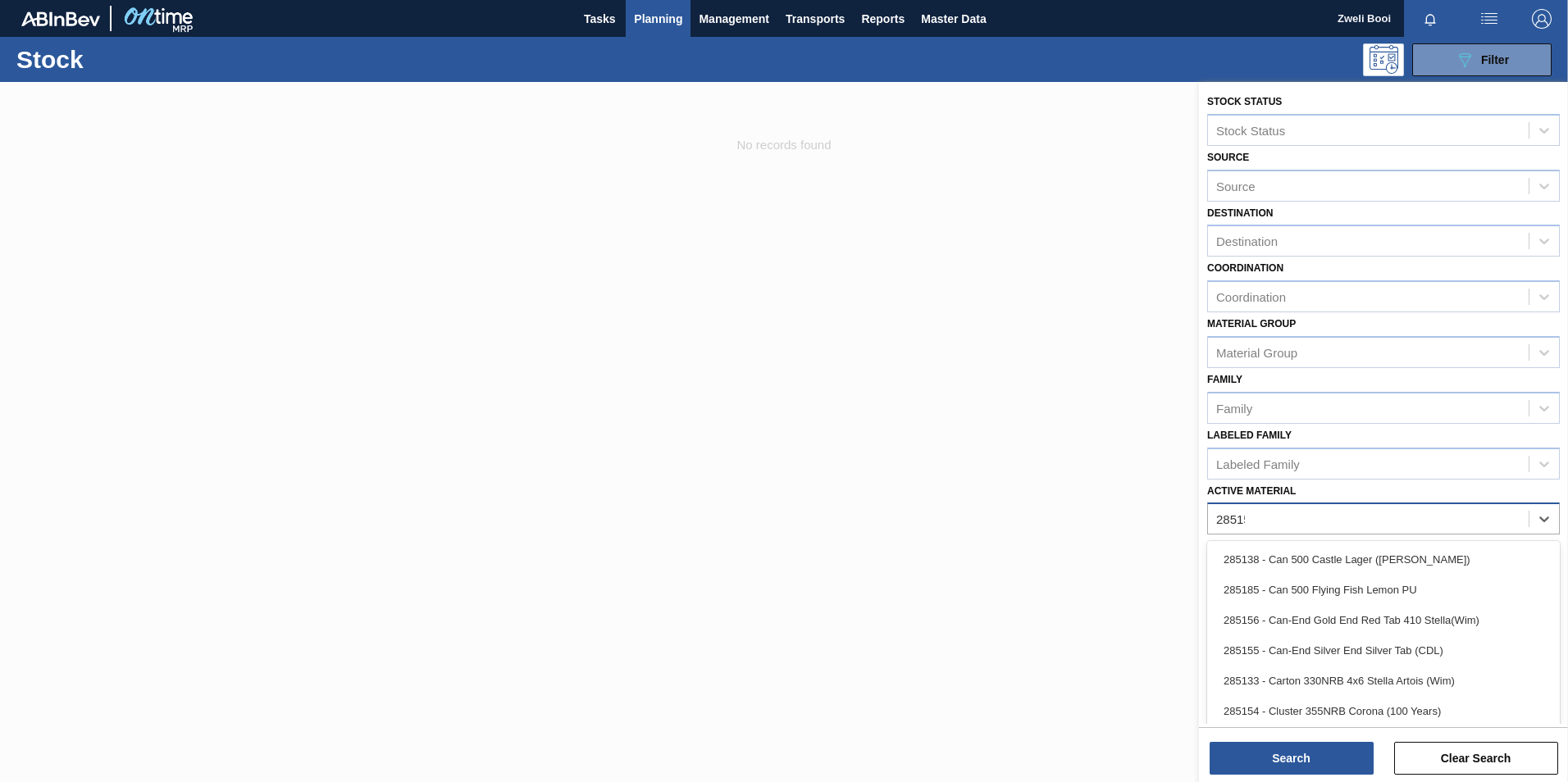
type Material "285159"
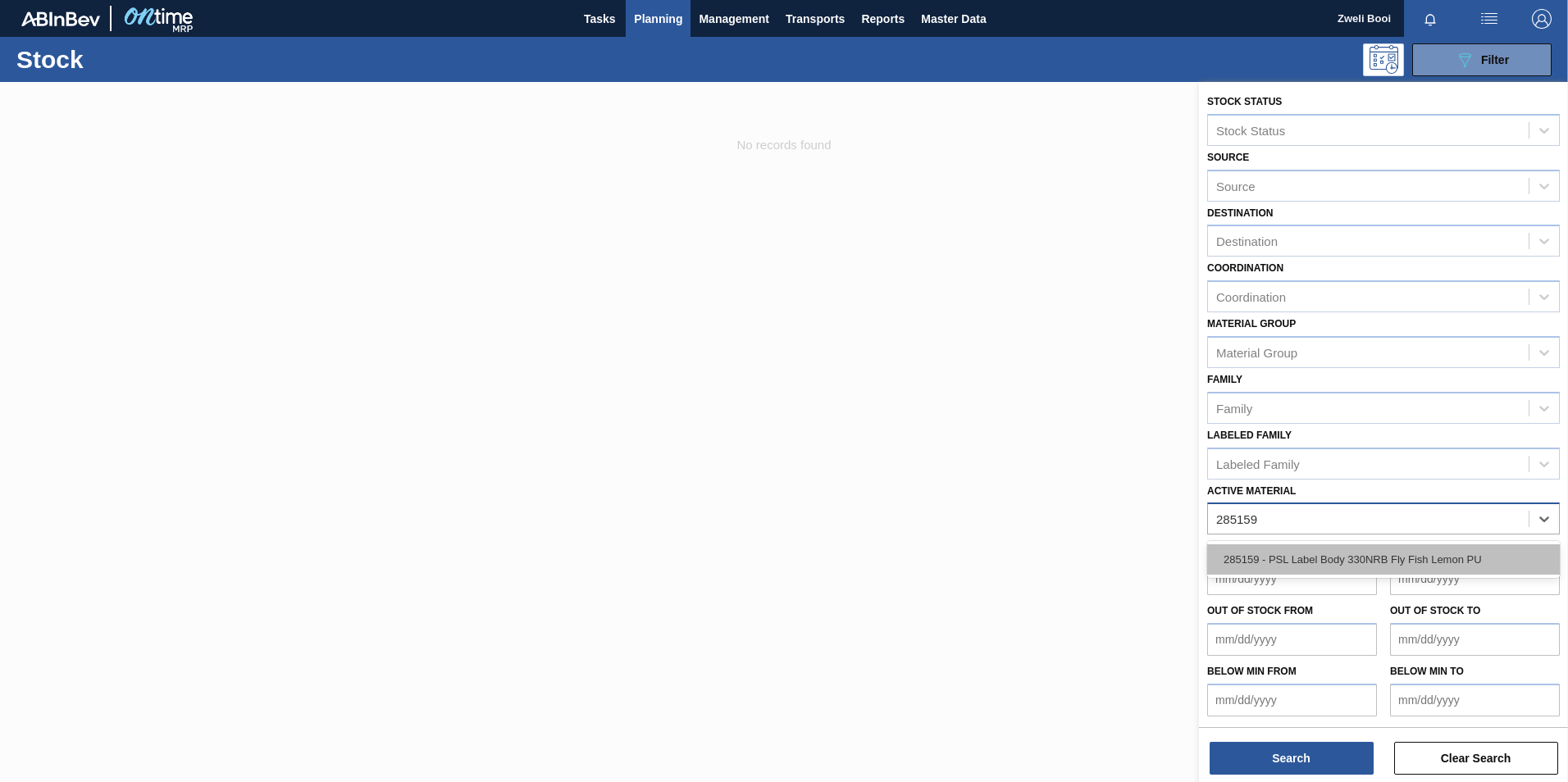
click at [1391, 560] on div "285159 - PSL Label Body 330NRB Fly Fish Lemon PU" at bounding box center [1383, 560] width 352 height 30
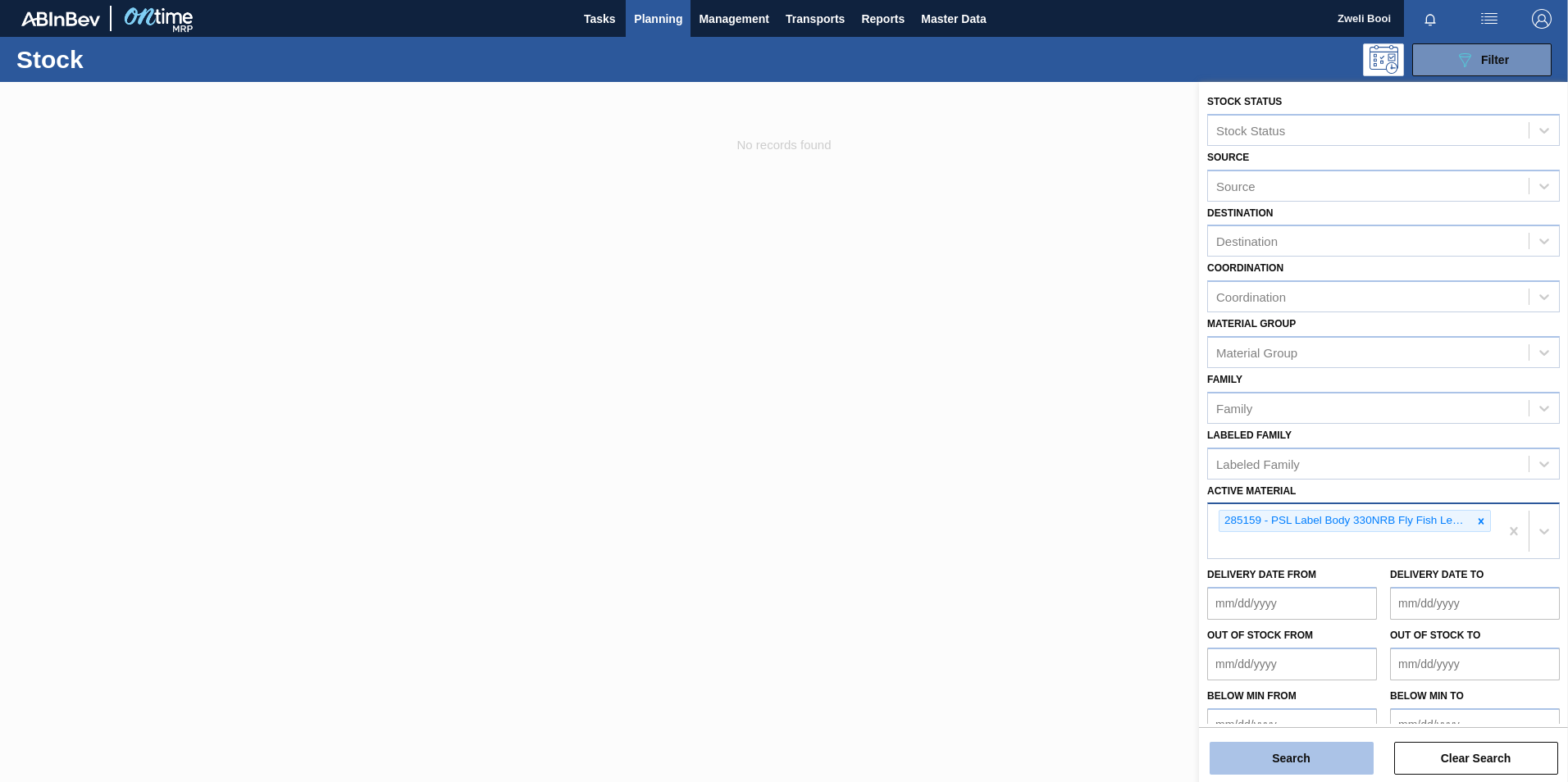
click at [1335, 751] on button "Search" at bounding box center [1292, 758] width 164 height 33
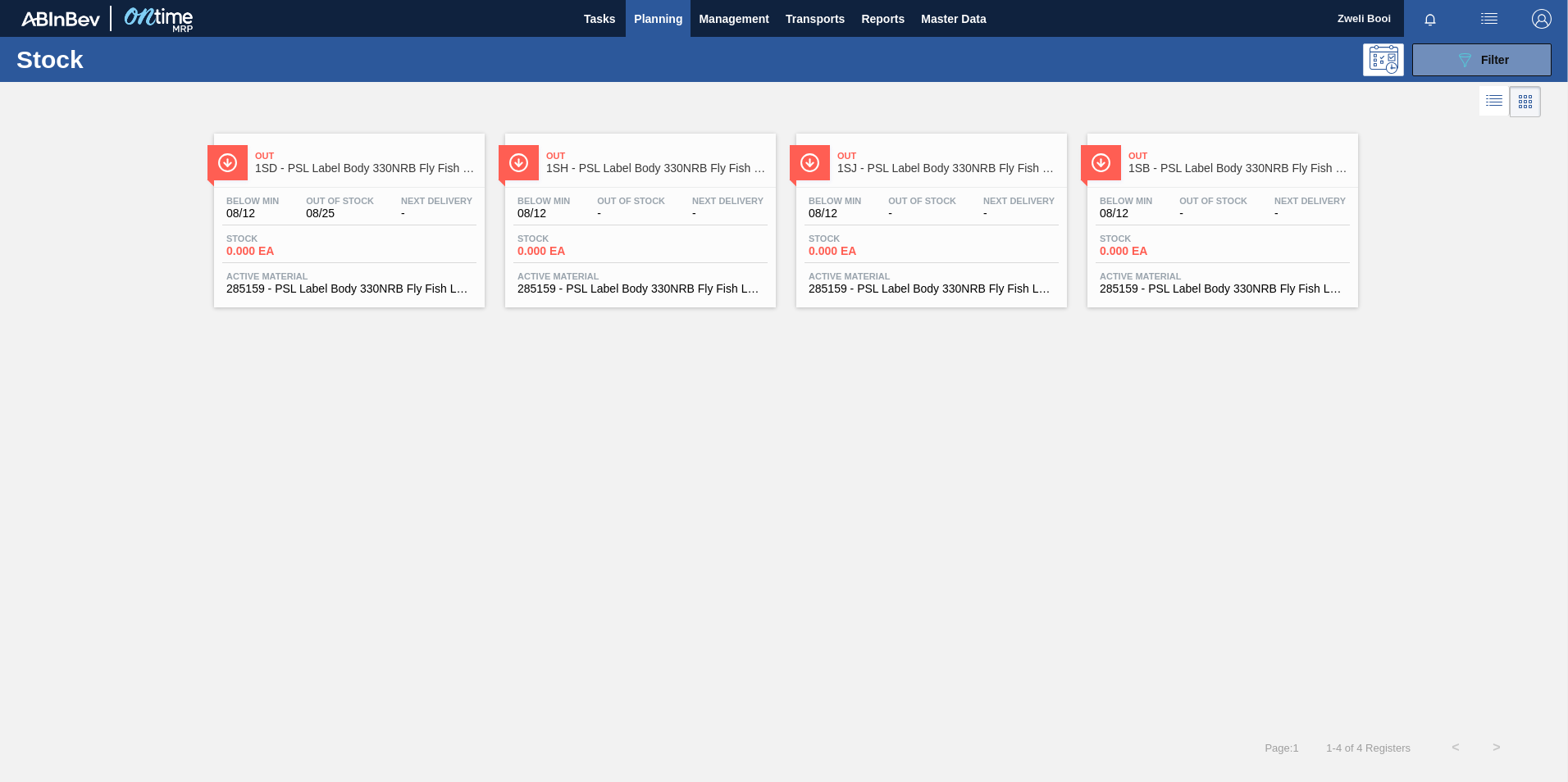
click at [1267, 190] on div "Below Min 08/12 Out Of Stock - Next Delivery - Stock 0.000 EA Active Material 2…" at bounding box center [1222, 243] width 270 height 111
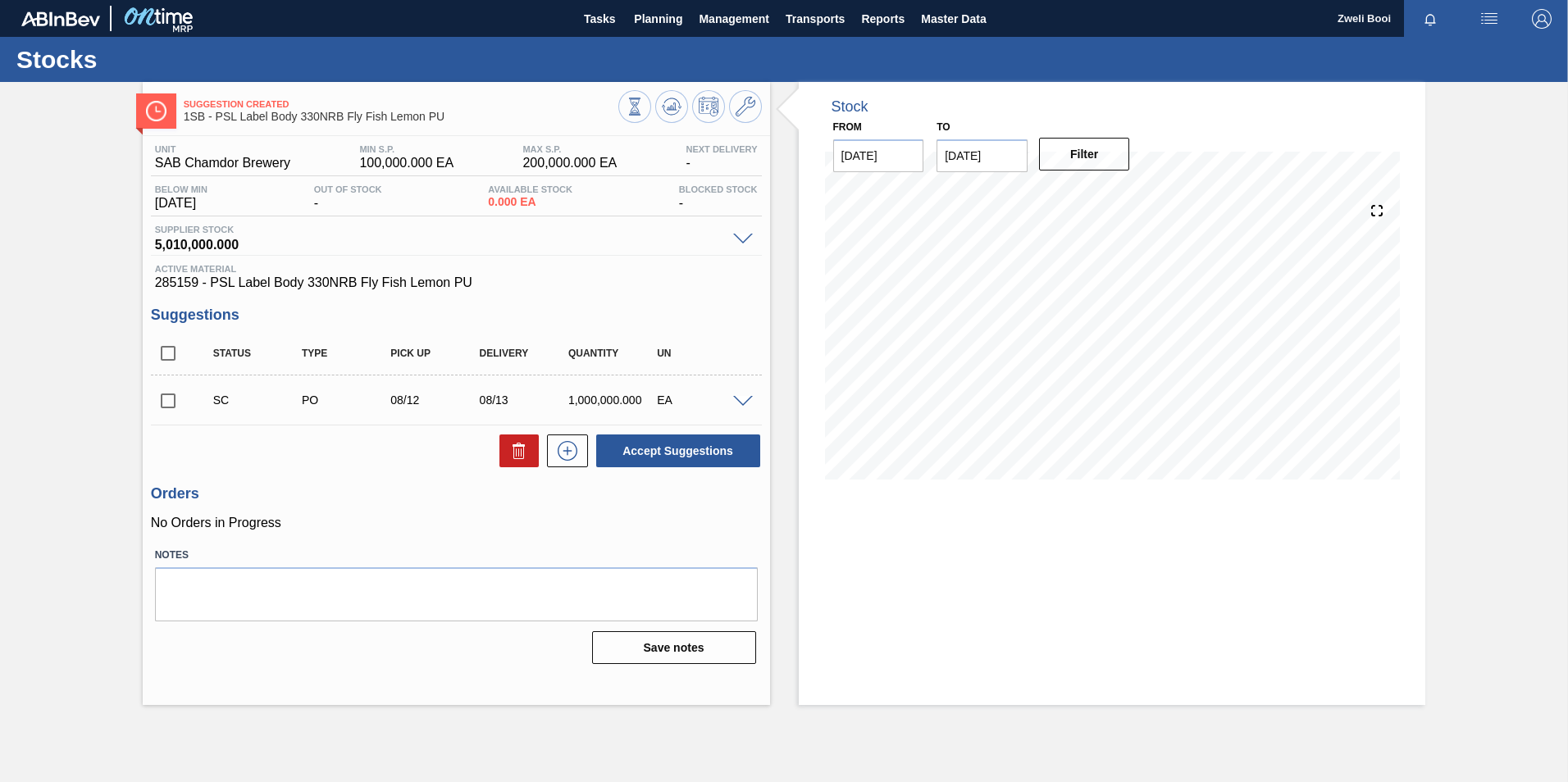
click at [749, 402] on span at bounding box center [743, 401] width 20 height 12
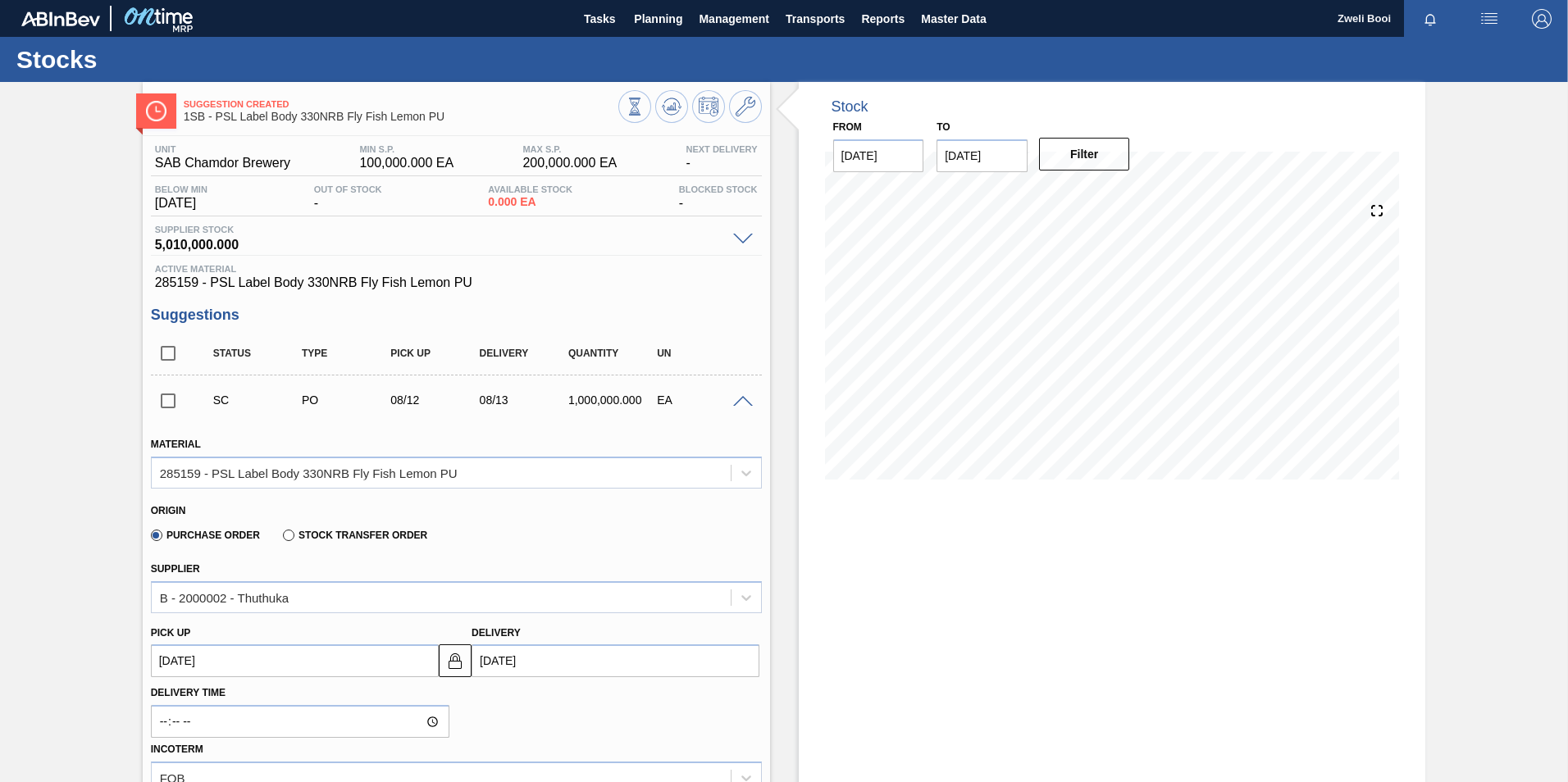
click at [748, 402] on span at bounding box center [743, 401] width 20 height 12
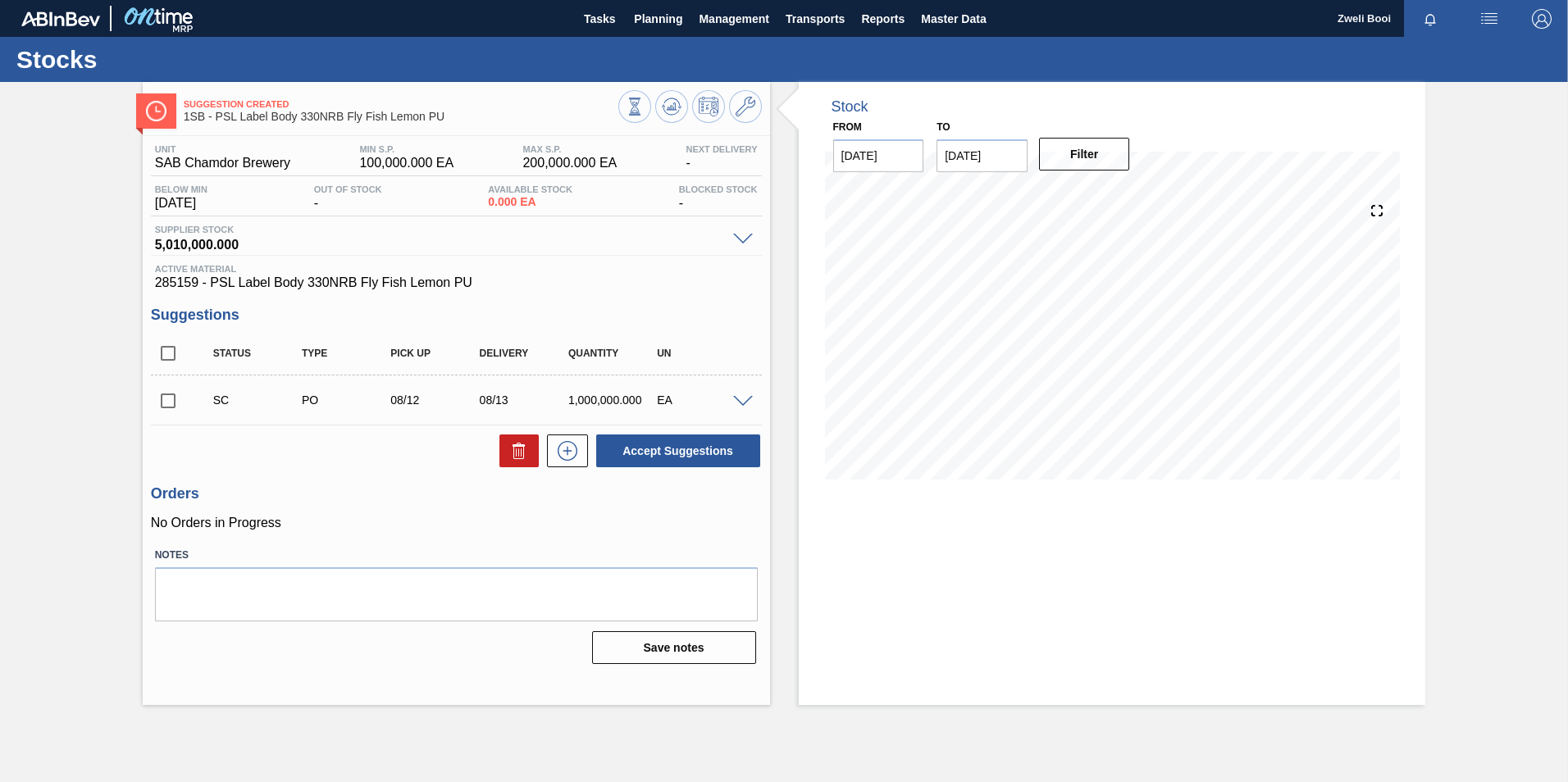
click at [754, 399] on div at bounding box center [745, 400] width 33 height 12
click at [739, 400] on span at bounding box center [743, 401] width 20 height 12
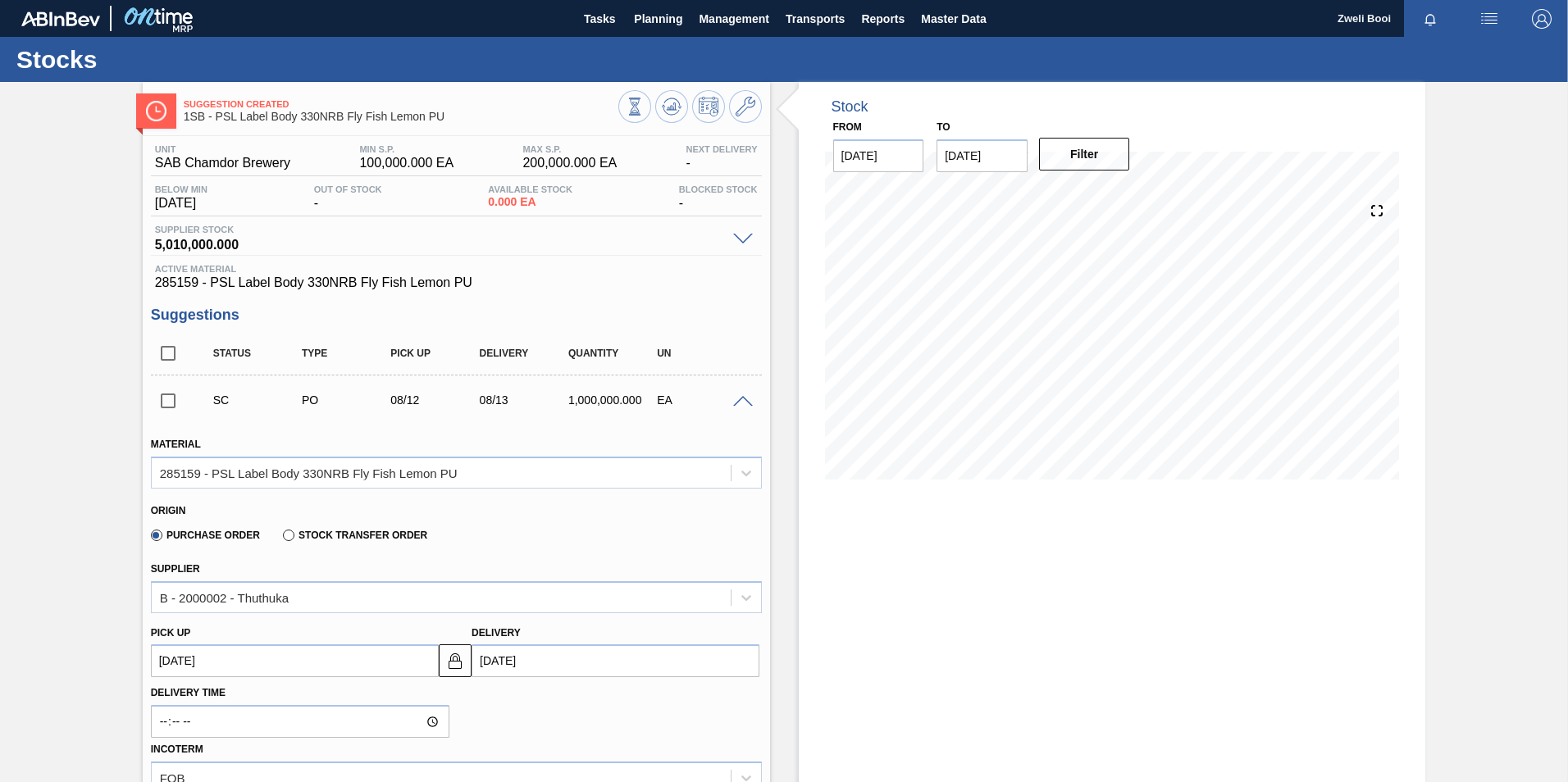
click at [739, 400] on span at bounding box center [743, 401] width 20 height 12
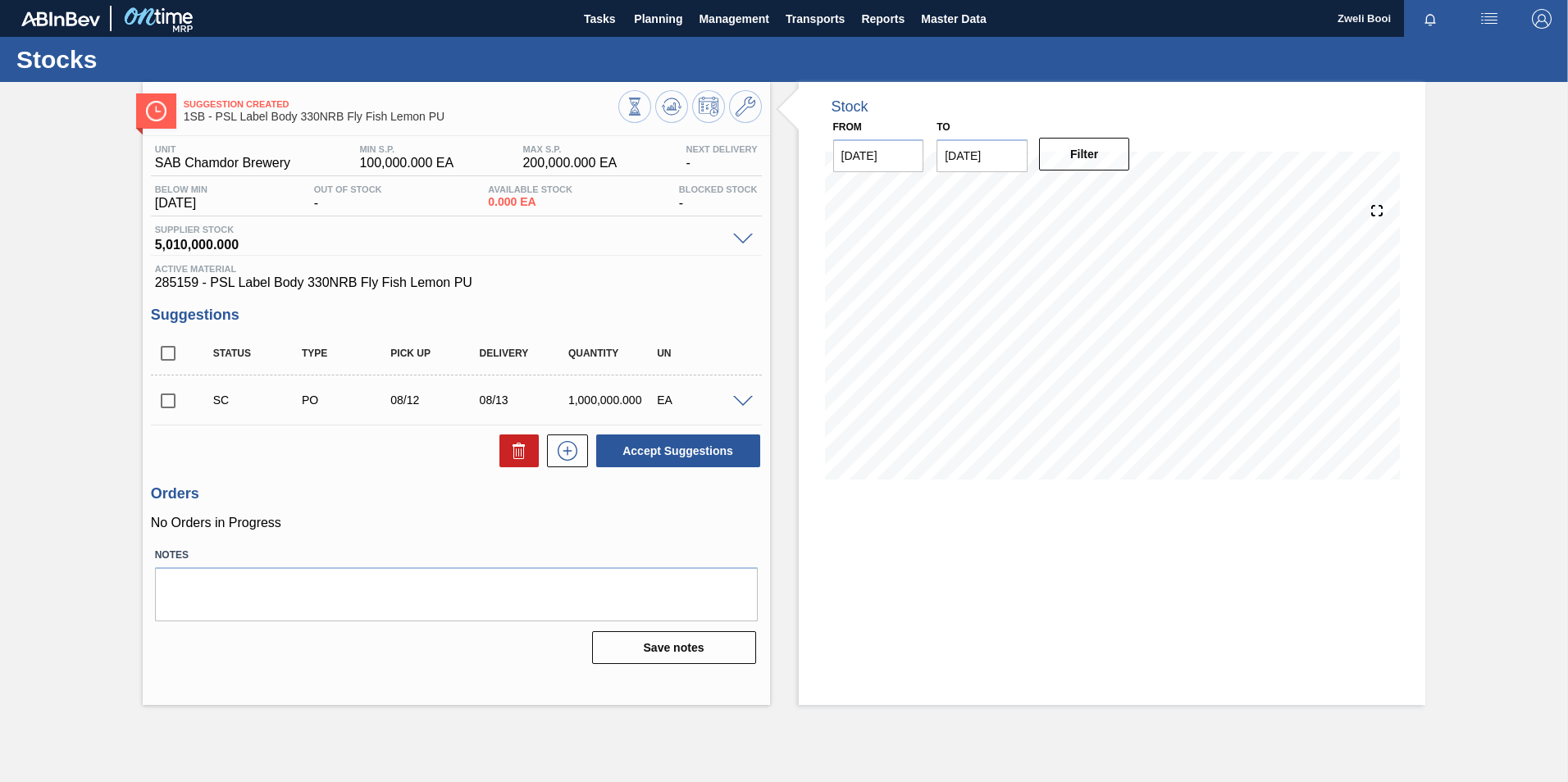
click at [739, 400] on span at bounding box center [743, 401] width 20 height 12
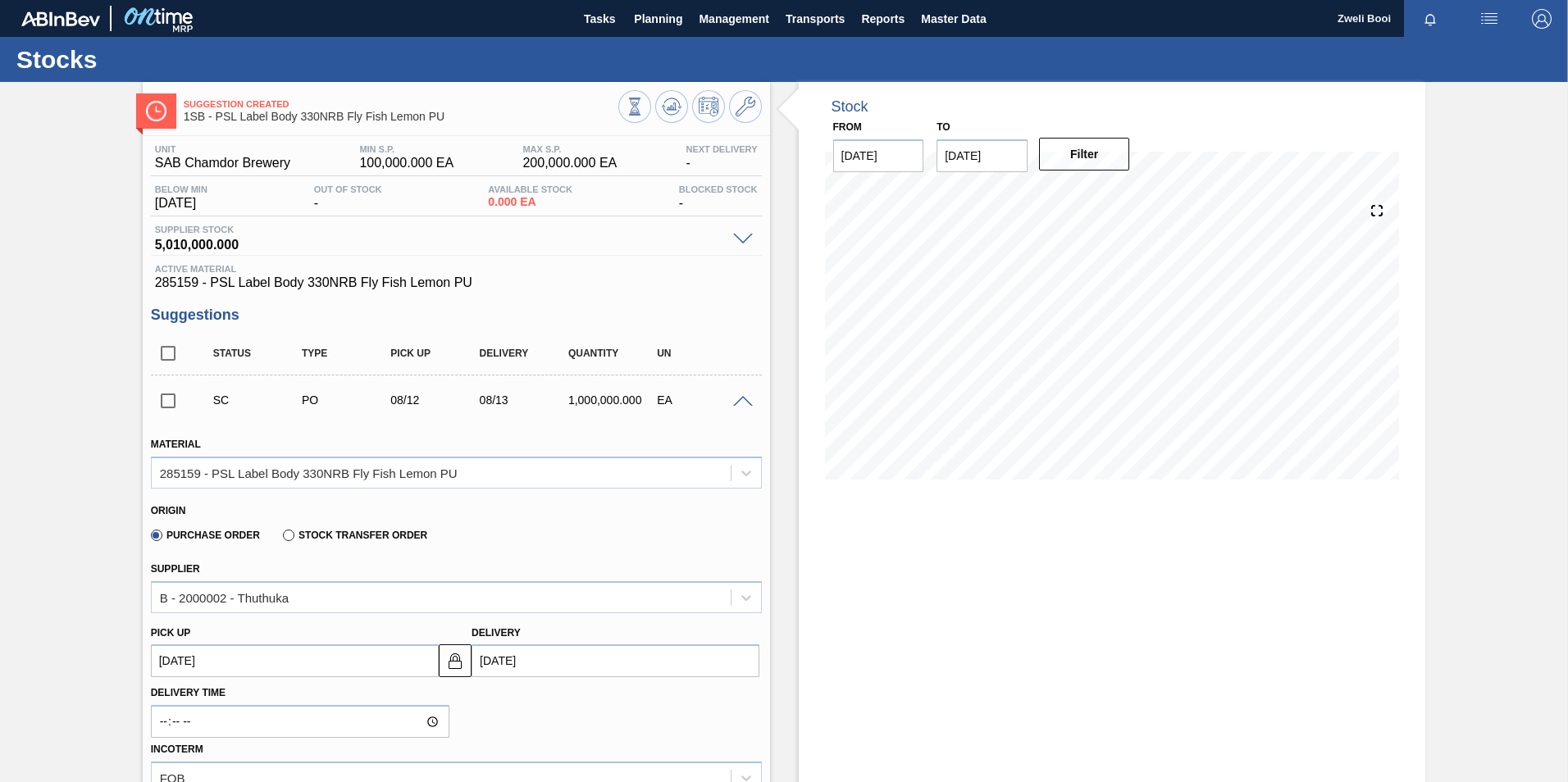
drag, startPoint x: 739, startPoint y: 400, endPoint x: 1031, endPoint y: 597, distance: 352.2
click at [1054, 601] on div "Stock From [DATE] to [DATE] Filter 08/12 Stock Projection 0 SAP Planning 0 Targ…" at bounding box center [1113, 686] width 628 height 1209
click at [674, 108] on icon at bounding box center [671, 106] width 10 height 8
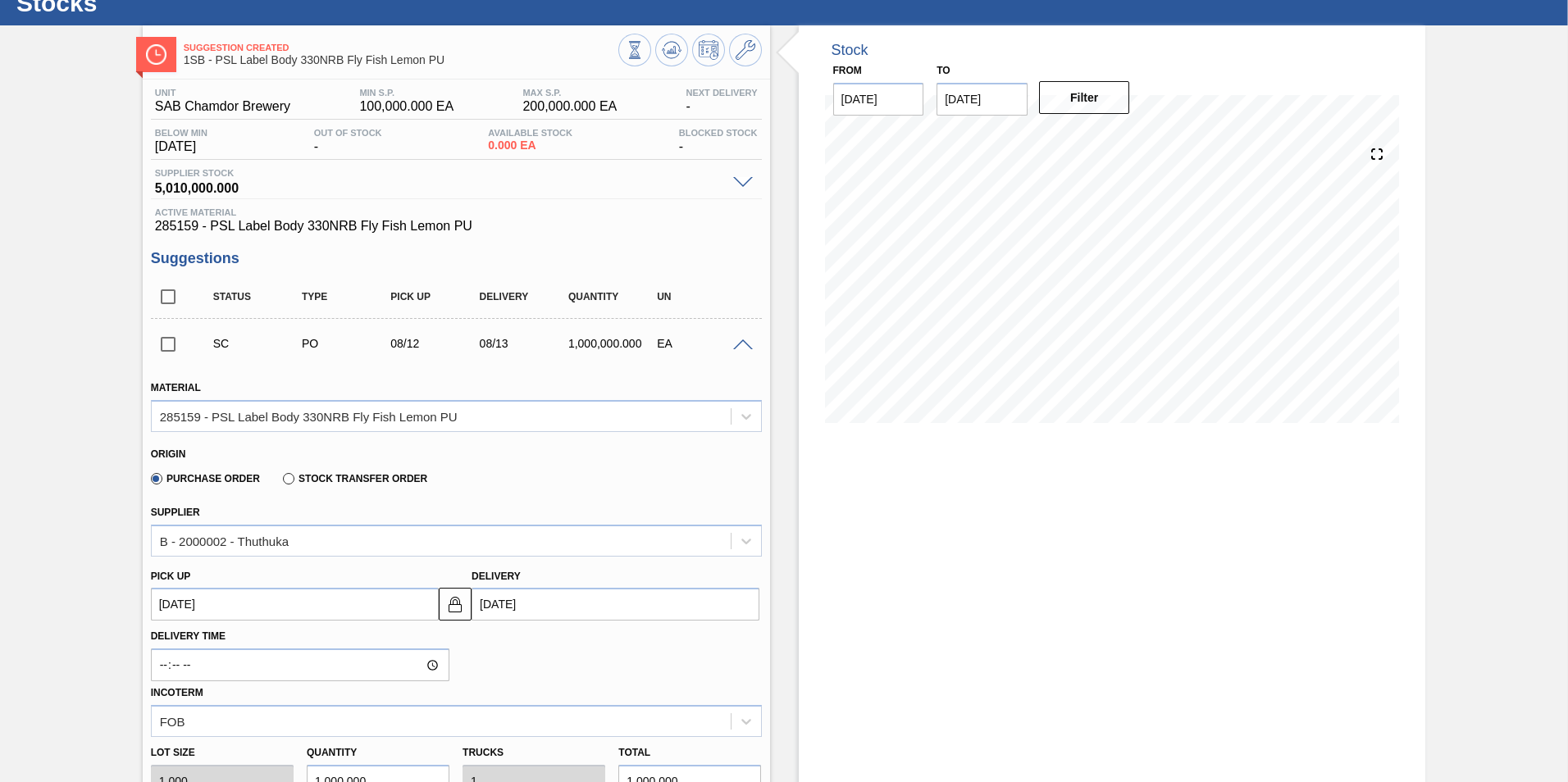
scroll to position [82, 0]
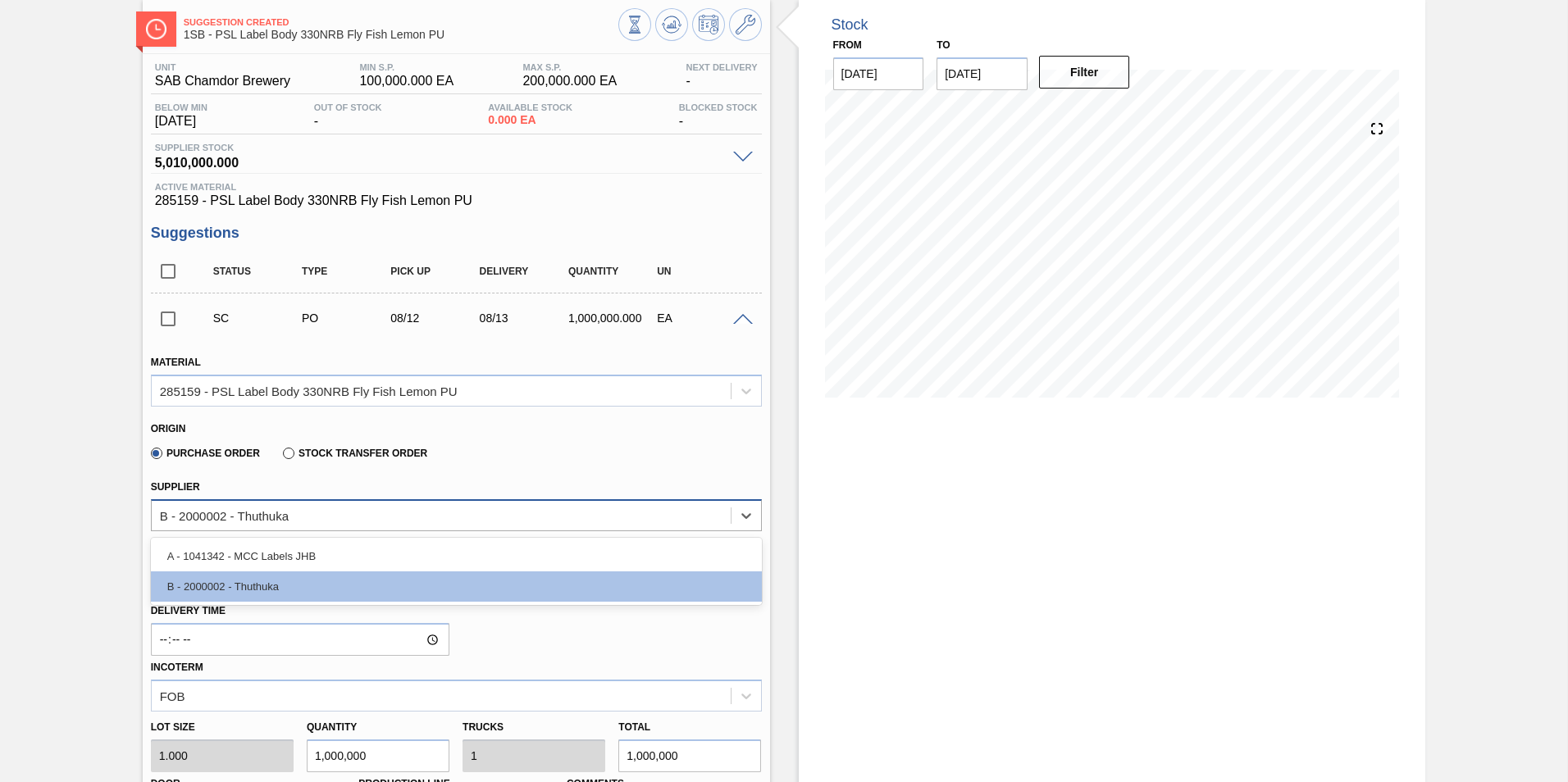
click at [743, 530] on div "B - 2000002 - Thuthuka" at bounding box center [456, 515] width 612 height 32
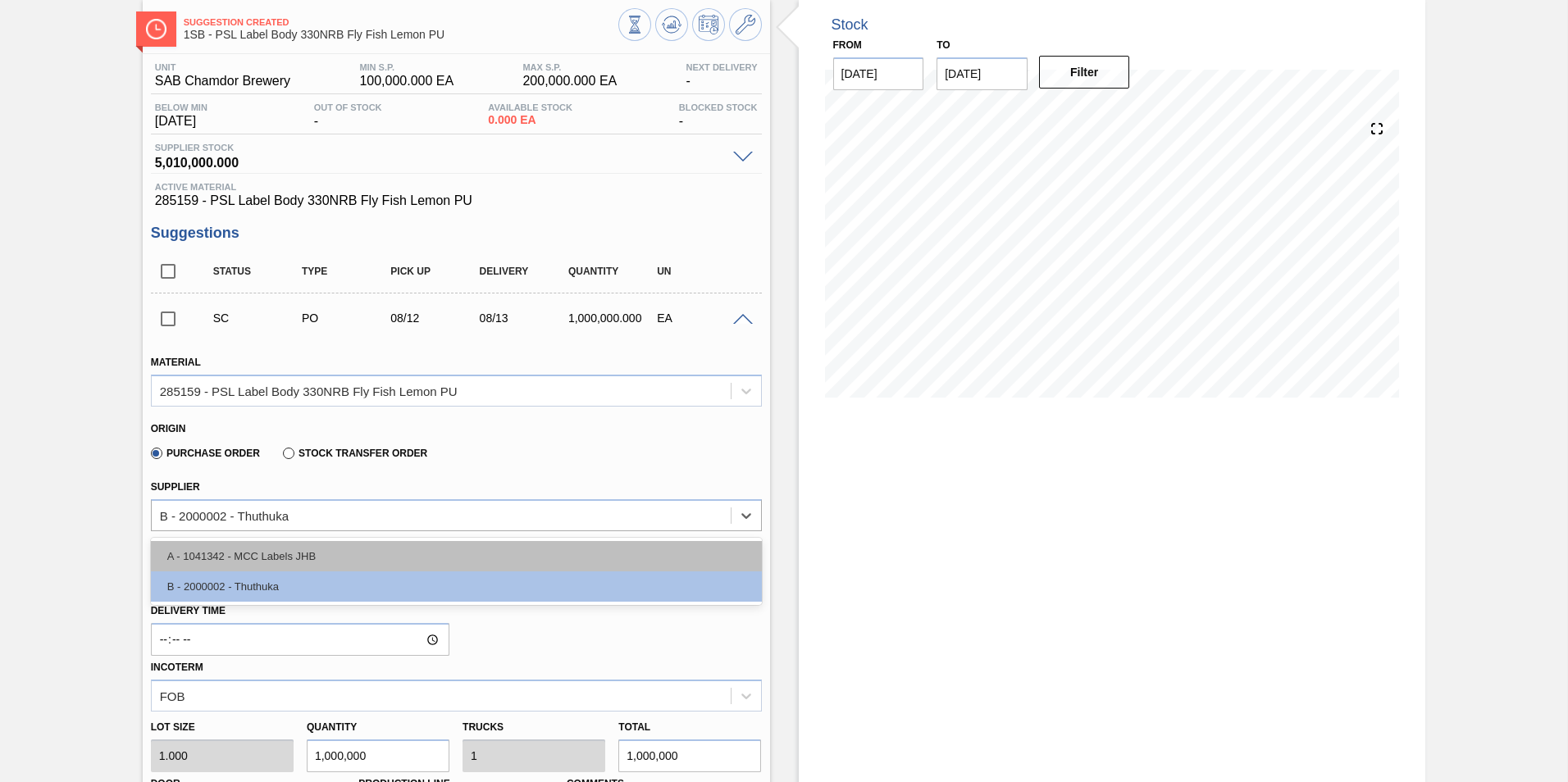
click at [591, 556] on div "A - 1041342 - MCC Labels JHB" at bounding box center [456, 557] width 612 height 30
type input "[DATE]"
type input "45,000.000"
type input "22.222"
type input "0.2"
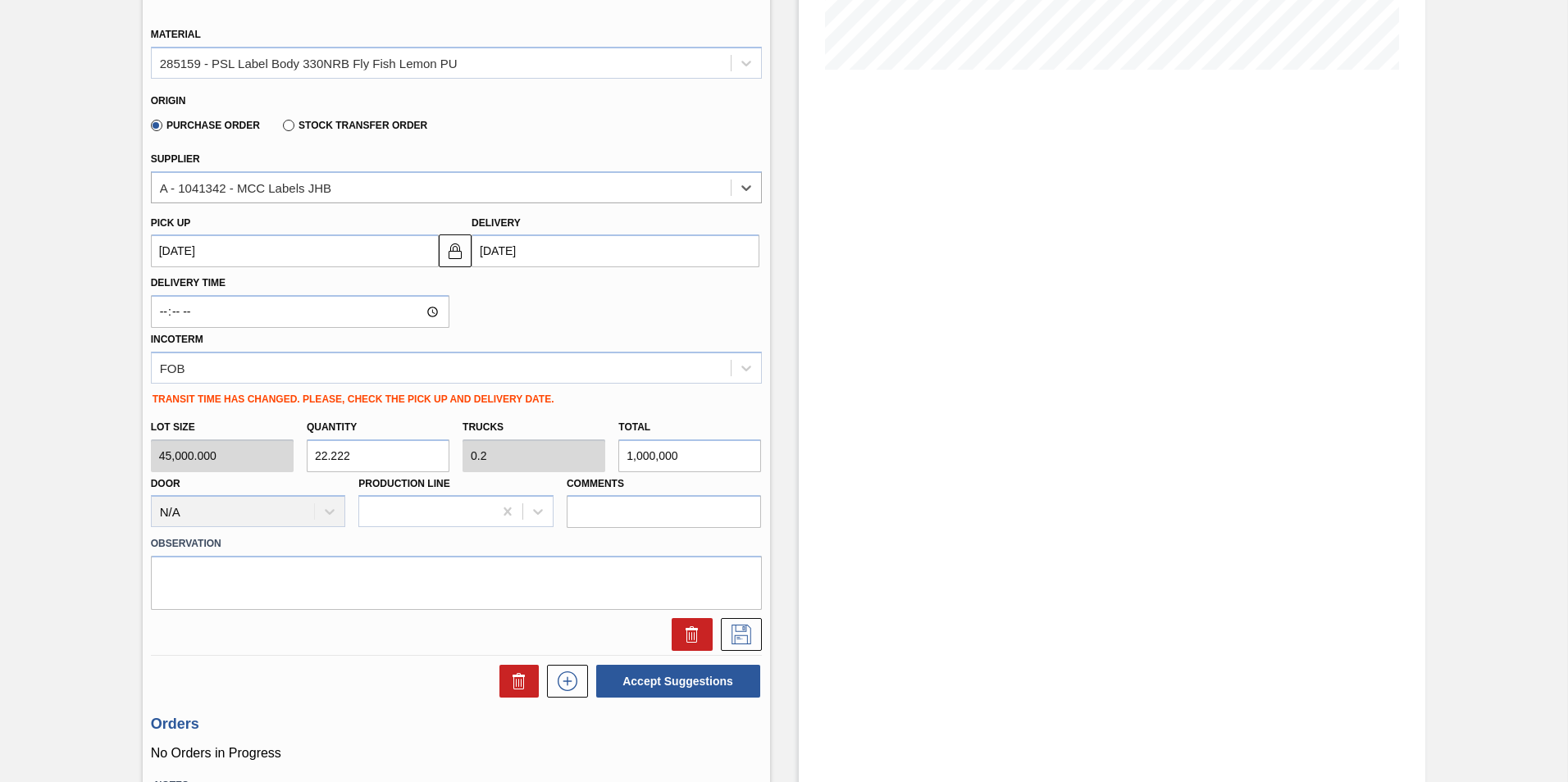
scroll to position [492, 0]
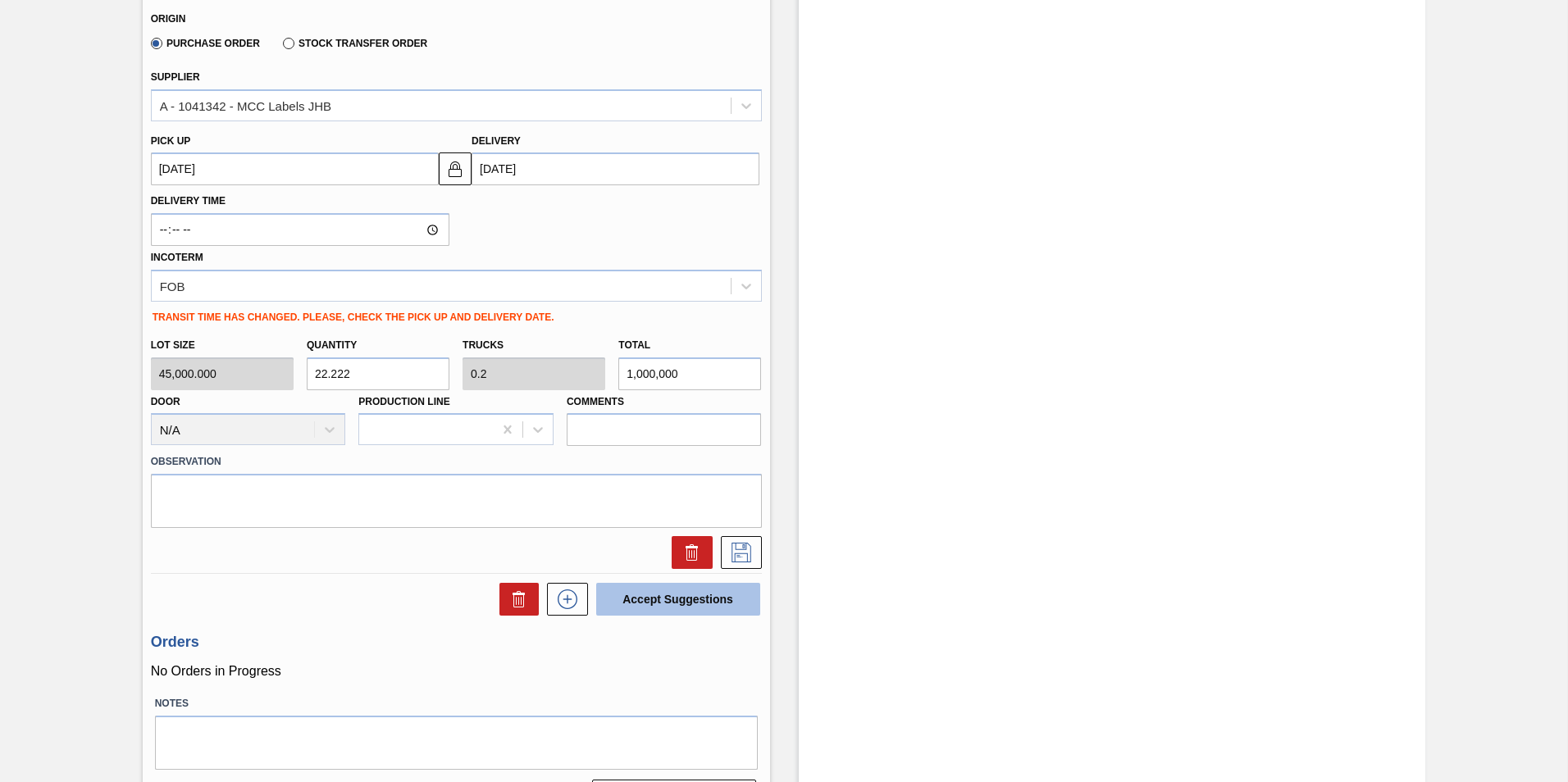
click at [722, 602] on button "Accept Suggestions" at bounding box center [678, 599] width 164 height 33
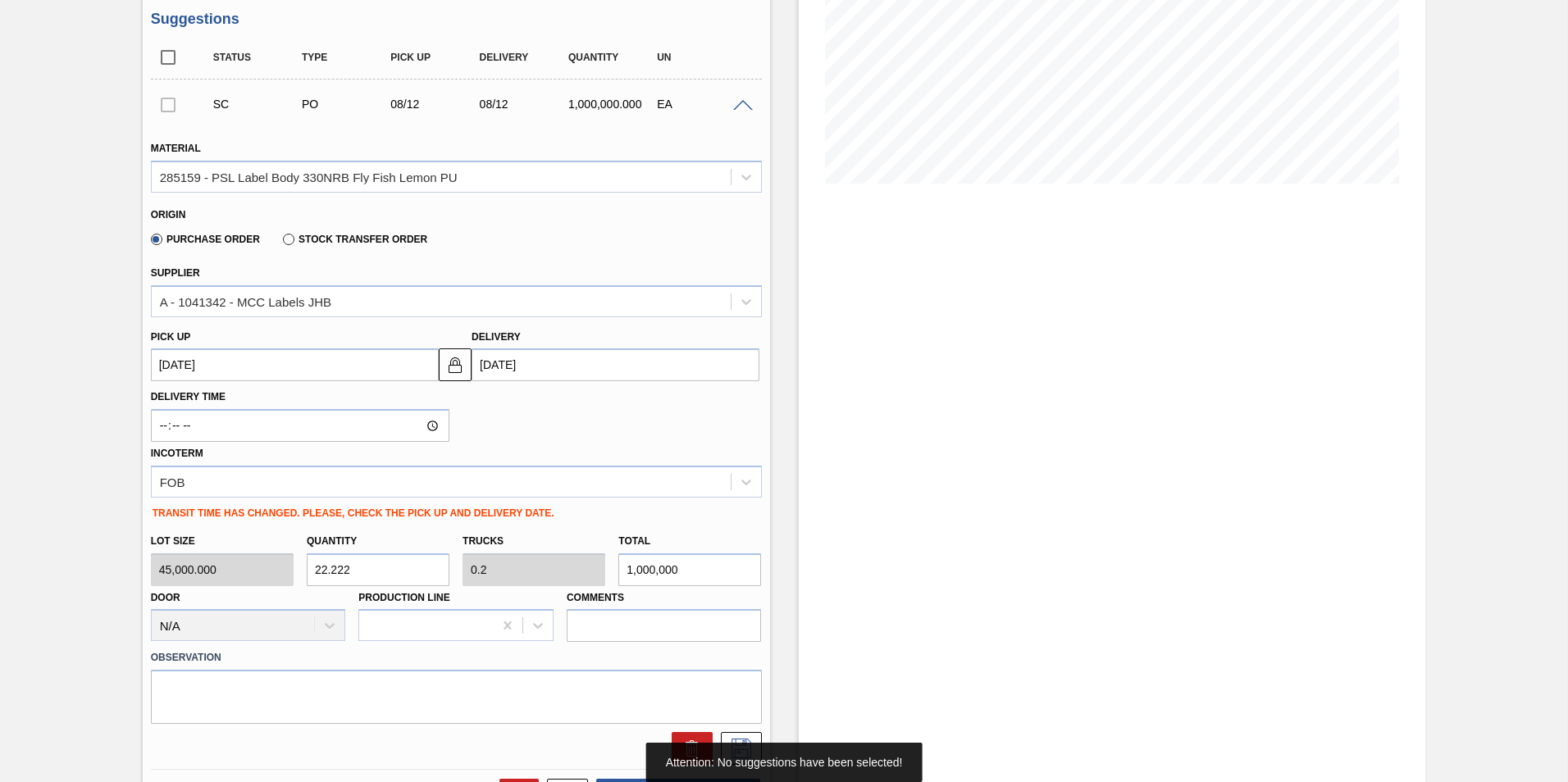
scroll to position [246, 0]
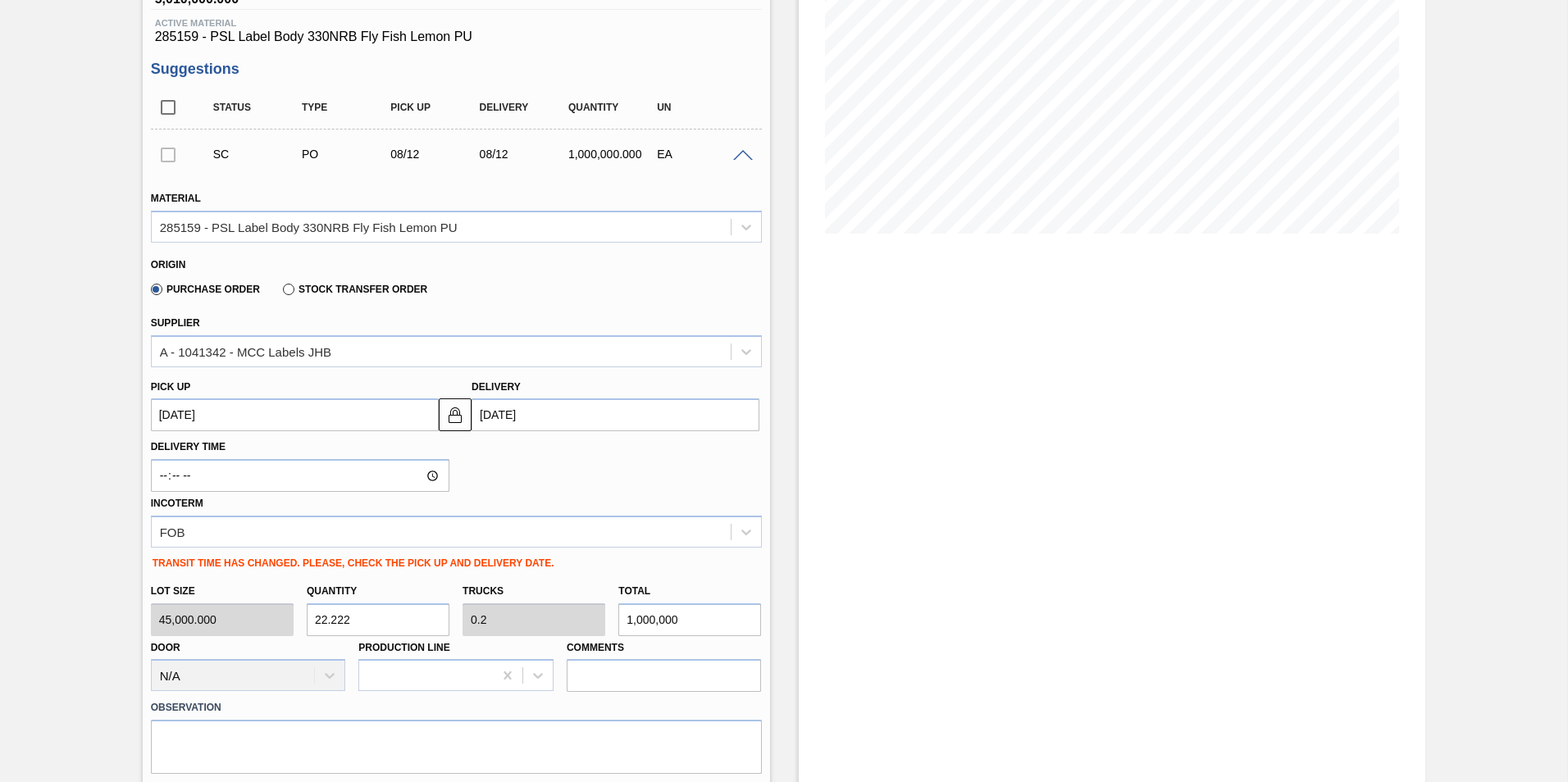
click at [164, 153] on div at bounding box center [168, 154] width 35 height 33
click at [166, 160] on div at bounding box center [168, 154] width 35 height 33
click at [166, 103] on input "checkbox" at bounding box center [168, 107] width 35 height 35
checkbox input "true"
click at [735, 158] on span at bounding box center [743, 155] width 20 height 12
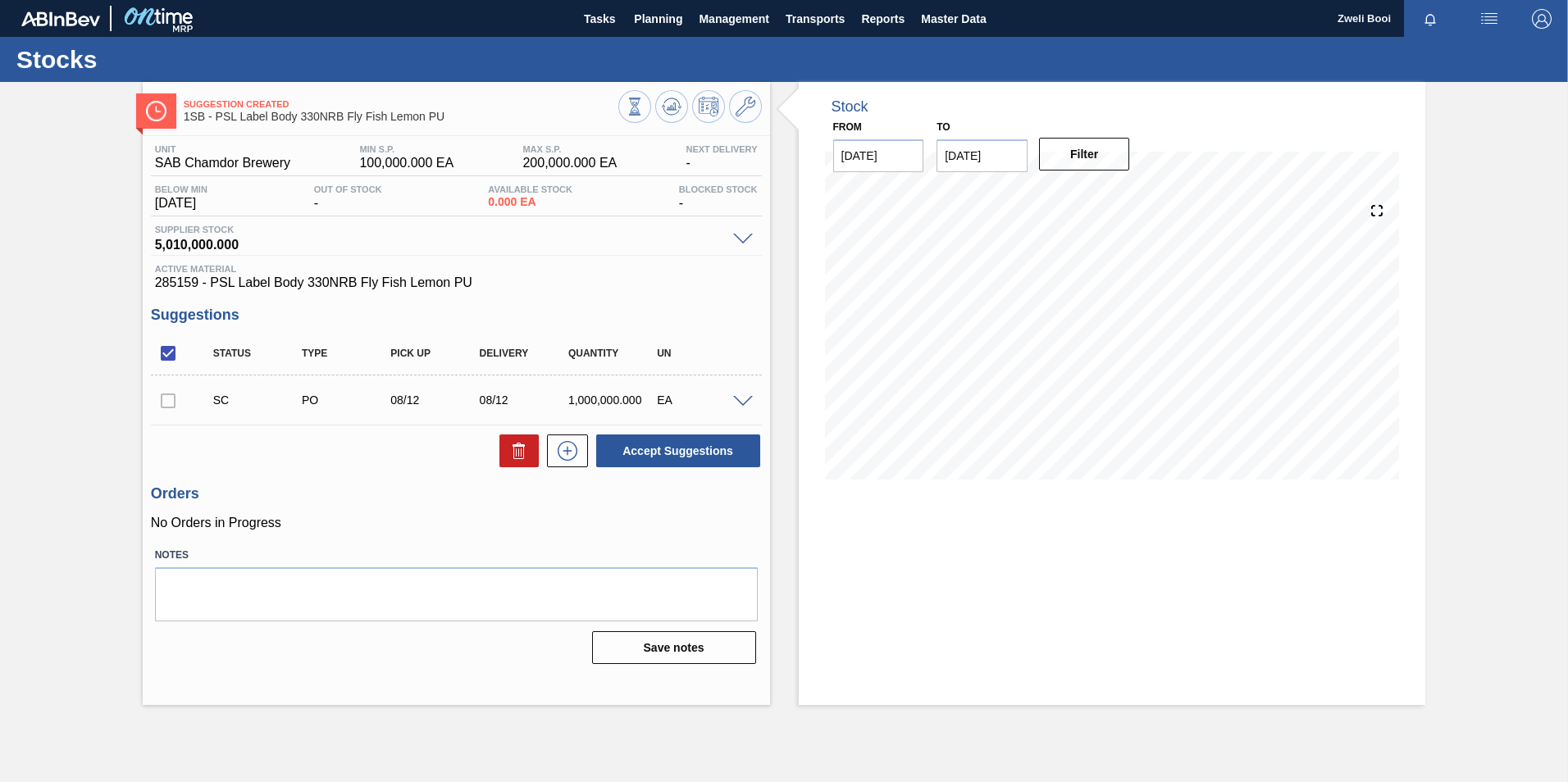
scroll to position [0, 0]
click at [161, 402] on div at bounding box center [168, 399] width 35 height 33
click at [171, 402] on div at bounding box center [168, 399] width 35 height 33
click at [661, 111] on button at bounding box center [672, 106] width 33 height 33
click at [165, 399] on input "checkbox" at bounding box center [168, 400] width 35 height 35
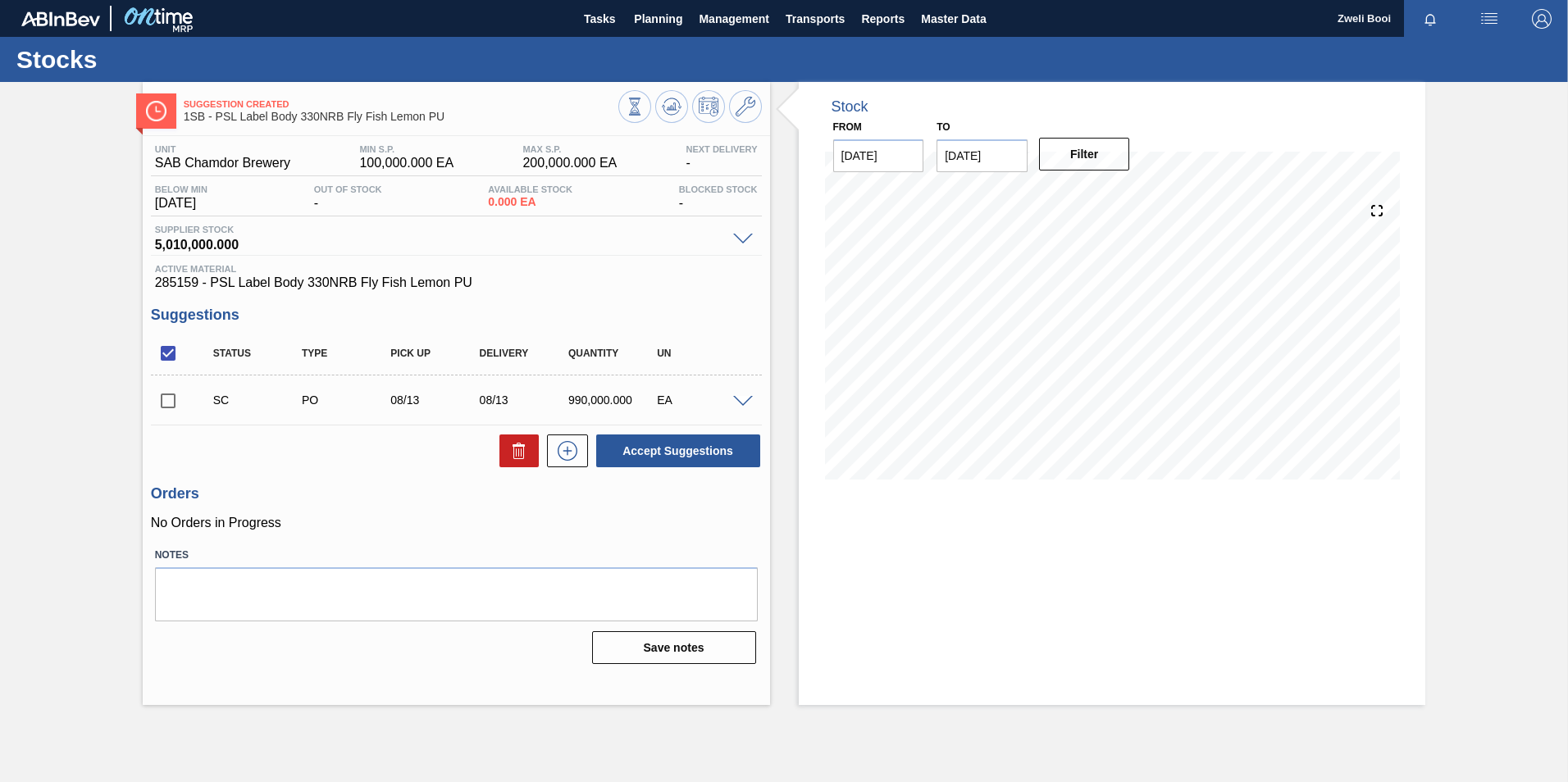
checkbox input "true"
click at [164, 345] on input "checkbox" at bounding box center [168, 353] width 35 height 35
checkbox input "false"
click at [748, 398] on span at bounding box center [743, 401] width 20 height 12
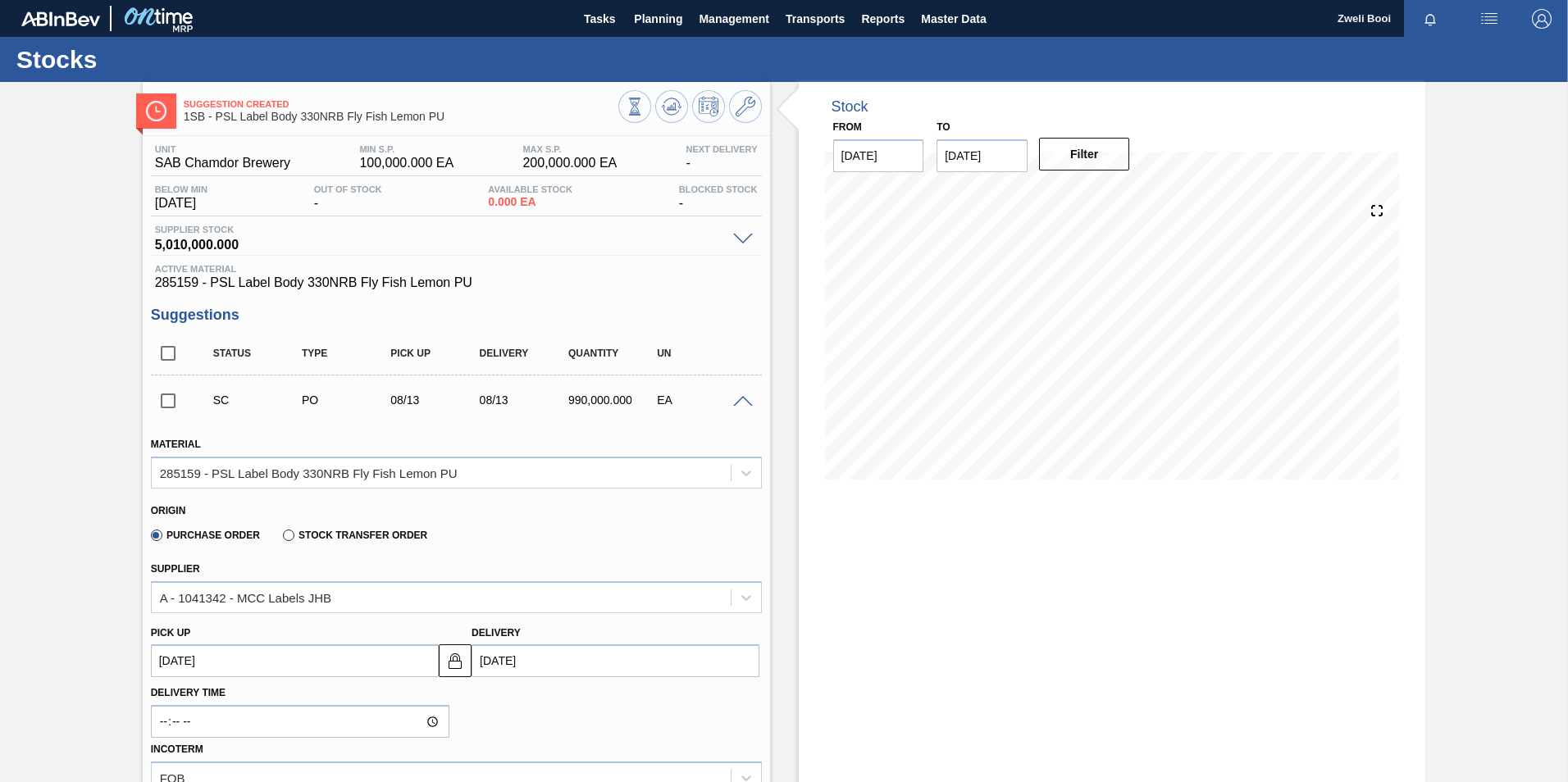
click at [748, 398] on span at bounding box center [743, 401] width 20 height 12
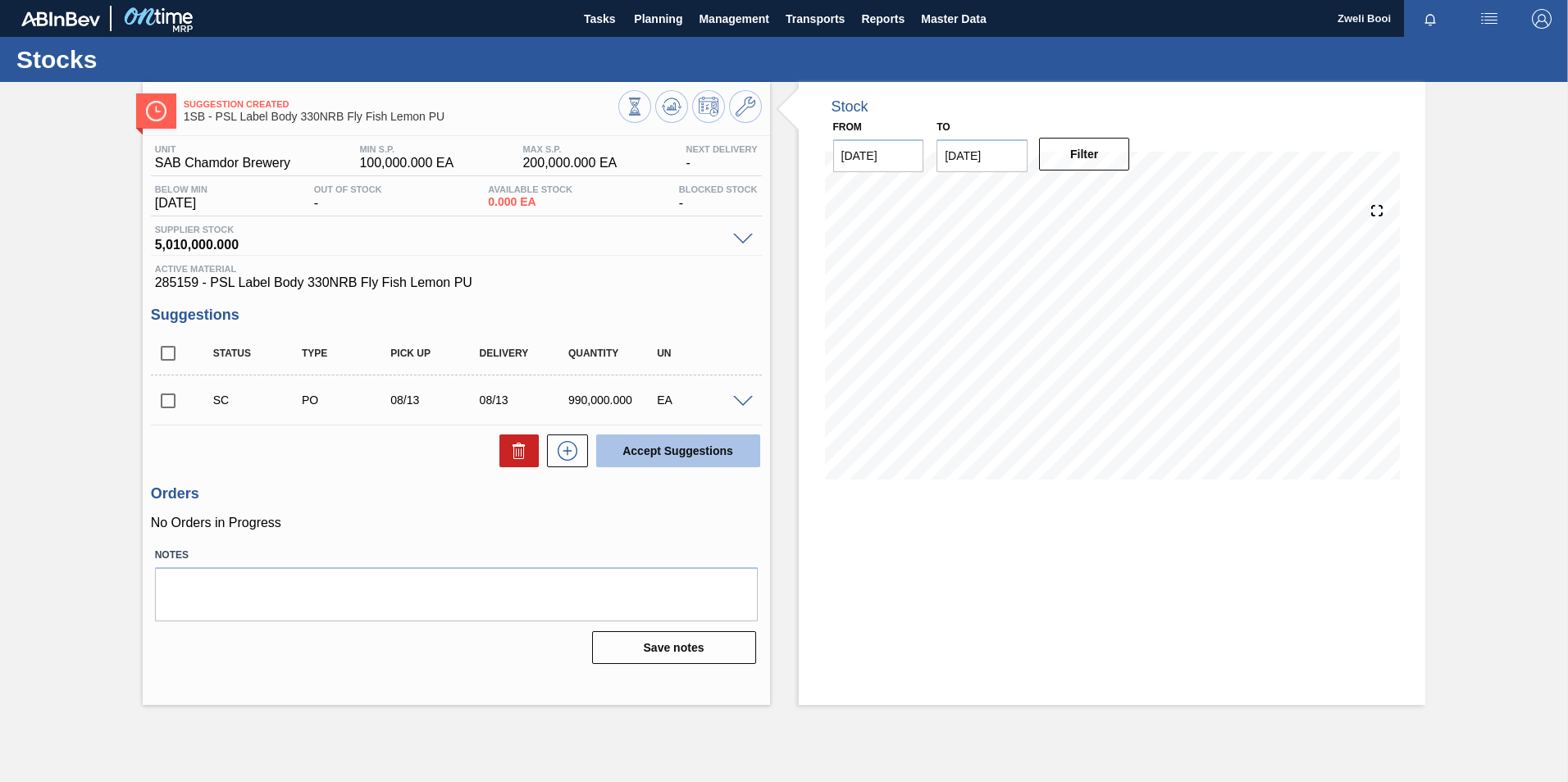
click at [730, 464] on button "Accept Suggestions" at bounding box center [678, 450] width 164 height 33
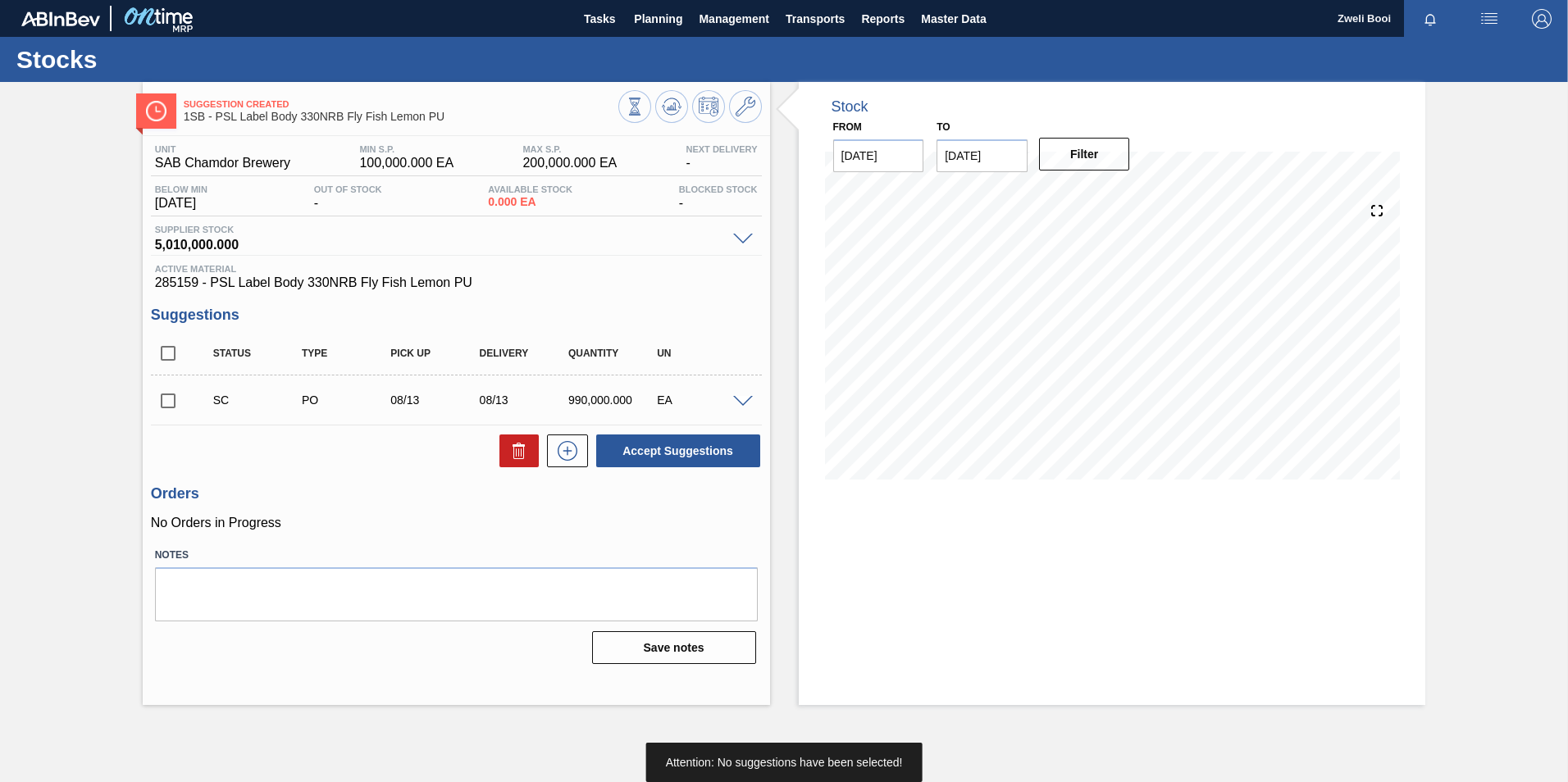
drag, startPoint x: 168, startPoint y: 396, endPoint x: 295, endPoint y: 408, distance: 127.6
click at [171, 400] on input "checkbox" at bounding box center [168, 400] width 35 height 35
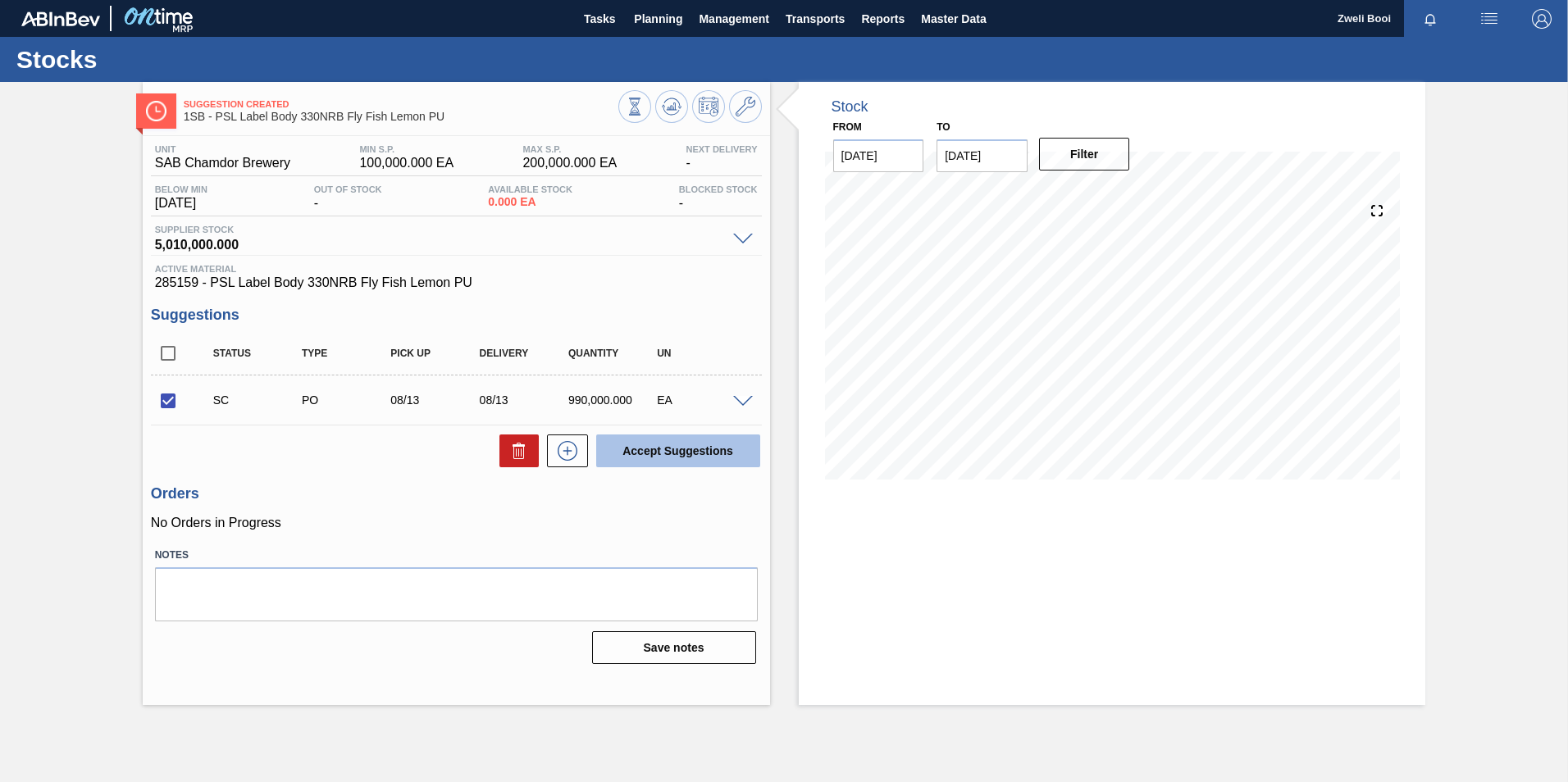
click at [658, 440] on button "Accept Suggestions" at bounding box center [678, 450] width 164 height 33
checkbox input "false"
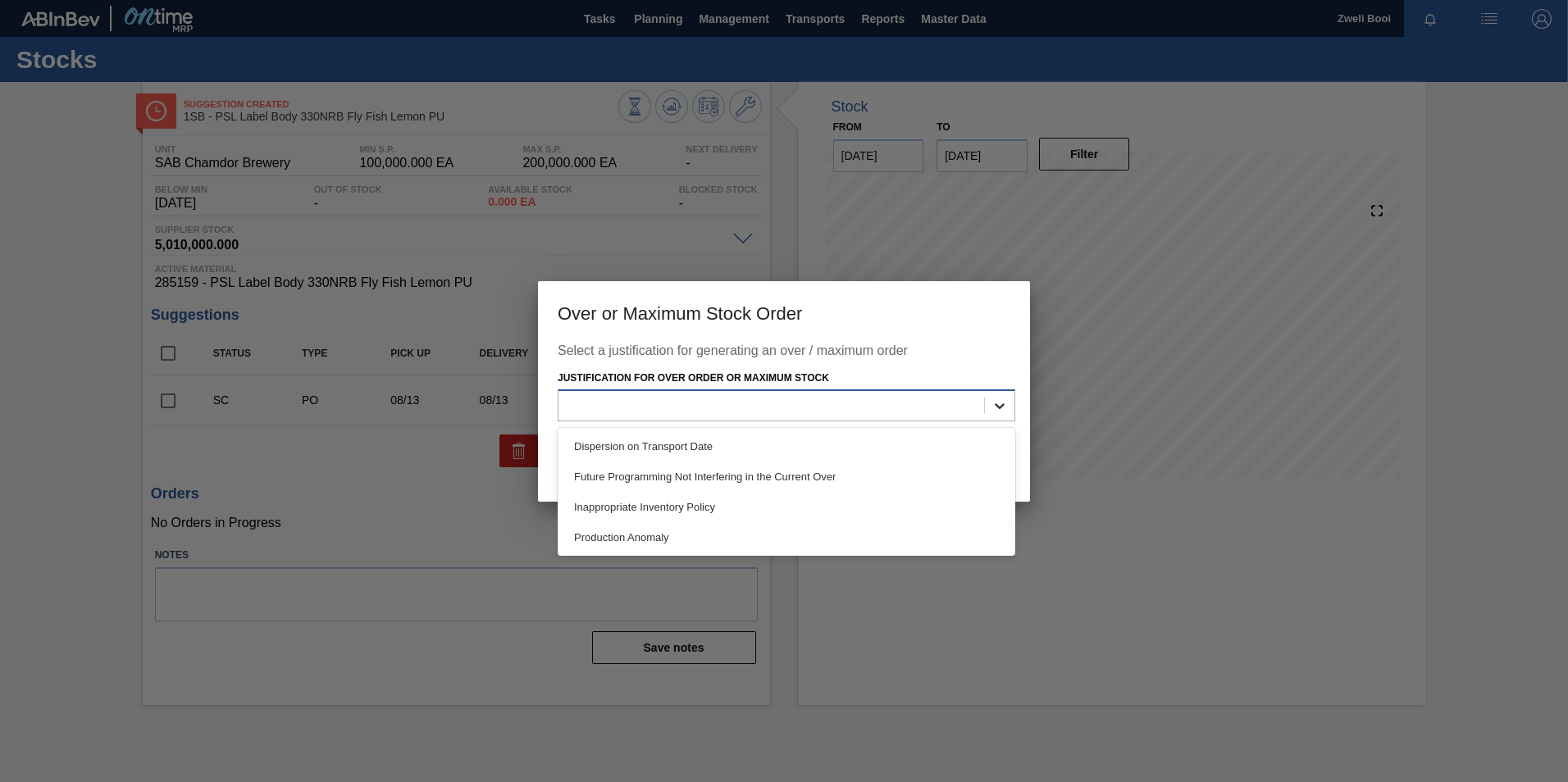
click at [992, 410] on icon at bounding box center [999, 405] width 16 height 16
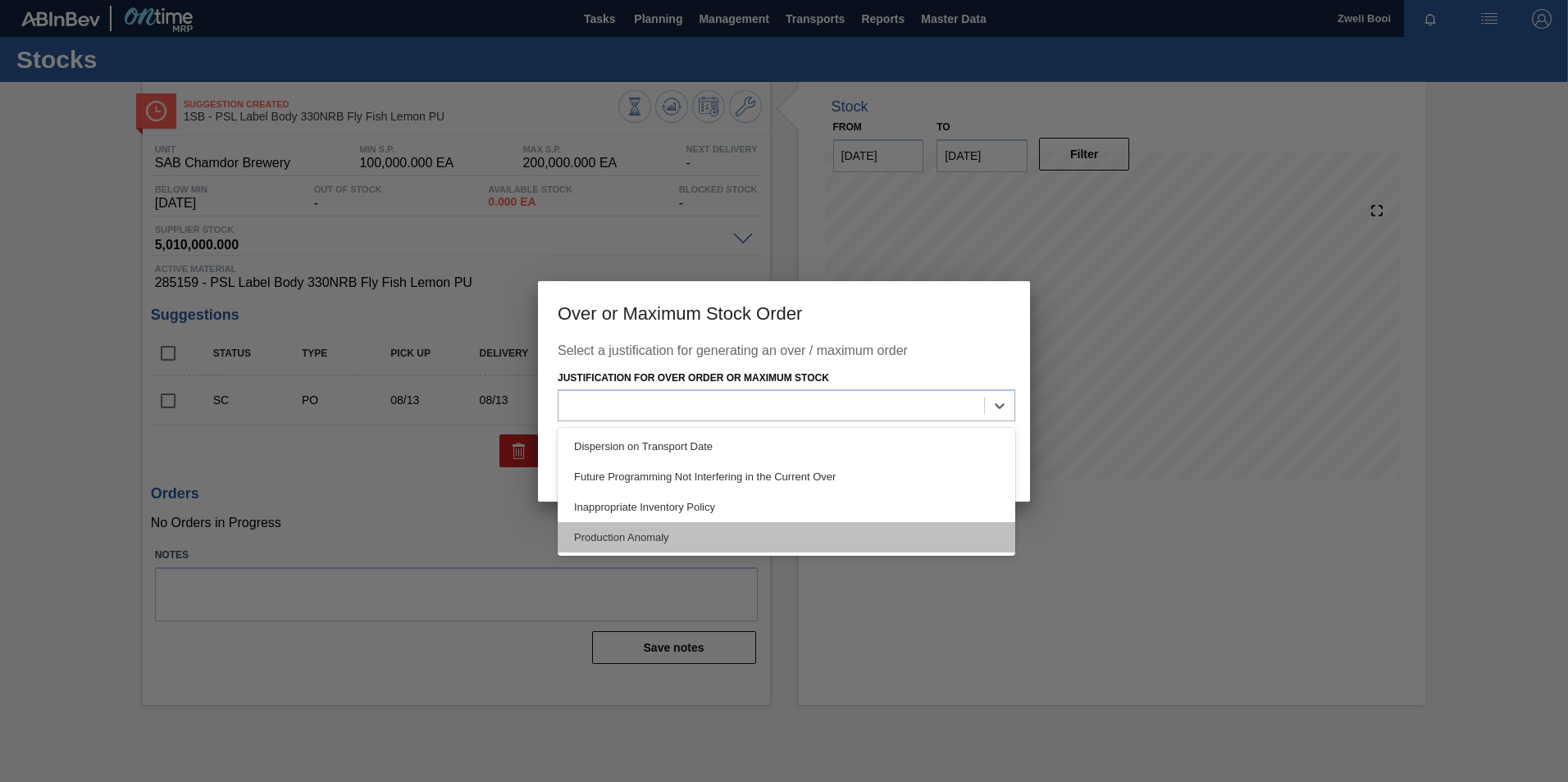
click at [799, 530] on div "Production Anomaly" at bounding box center [787, 538] width 458 height 30
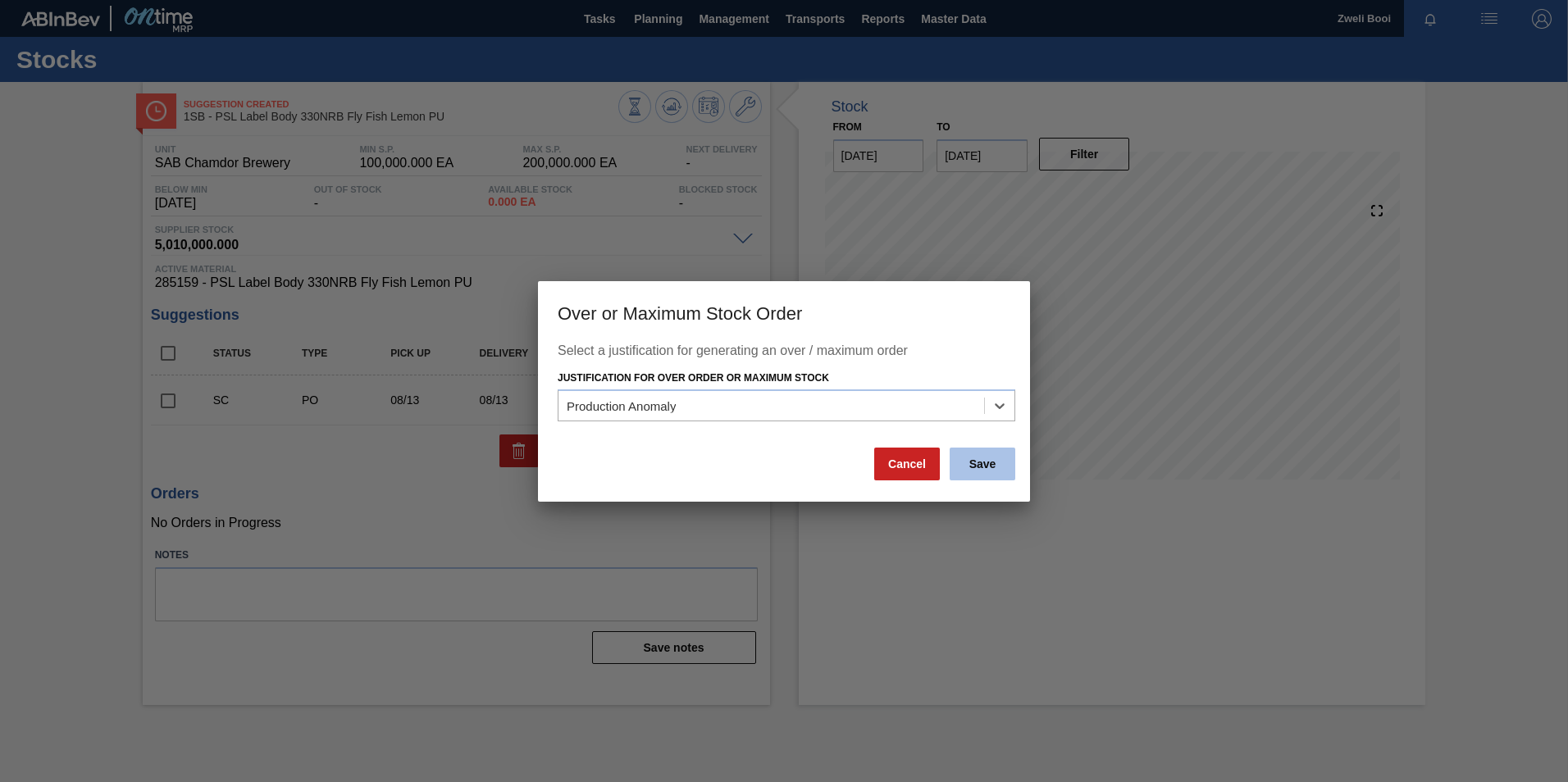
click at [985, 464] on button "Save" at bounding box center [983, 464] width 66 height 33
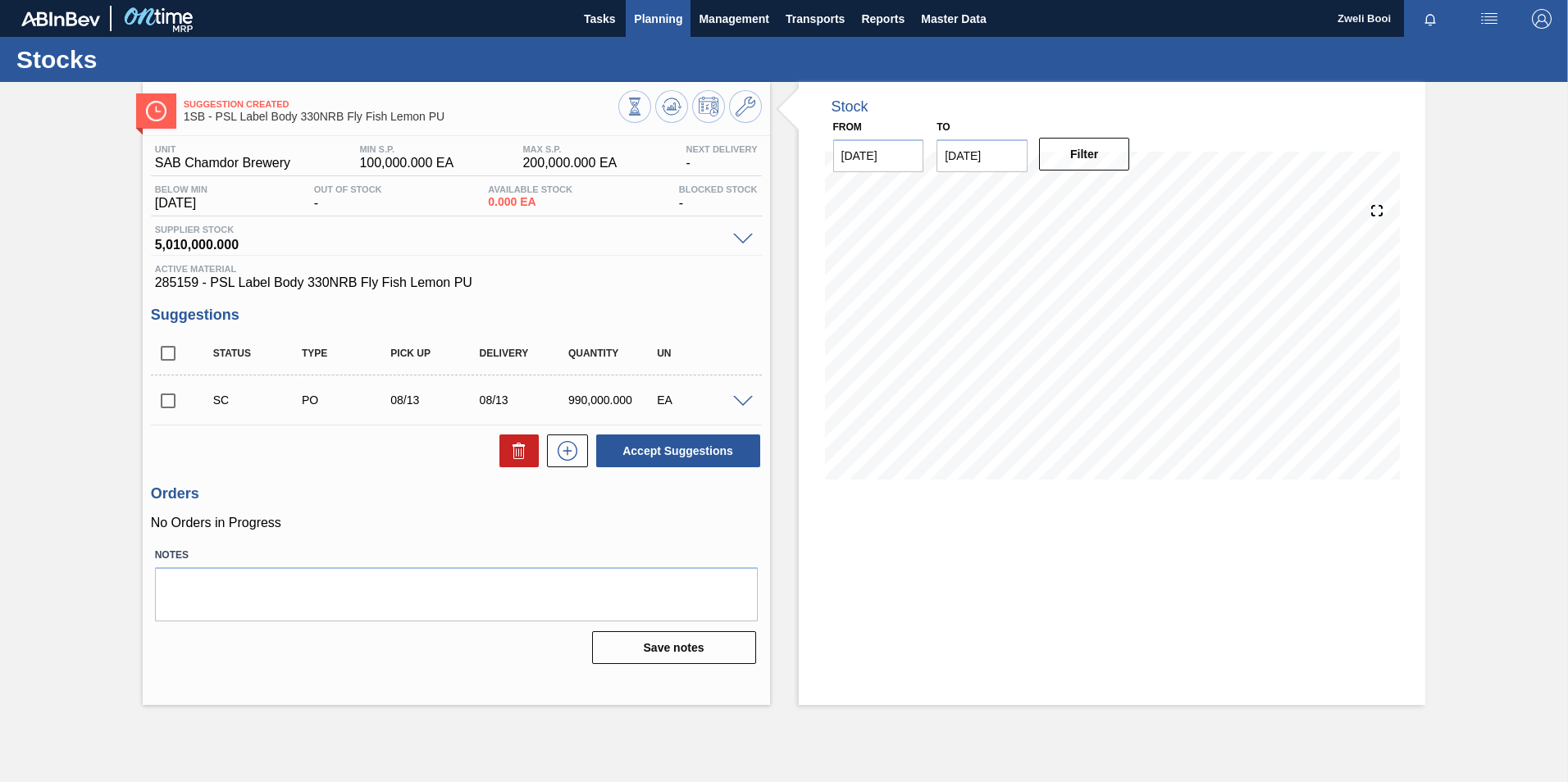
click at [651, 19] on span "Planning" at bounding box center [658, 19] width 48 height 20
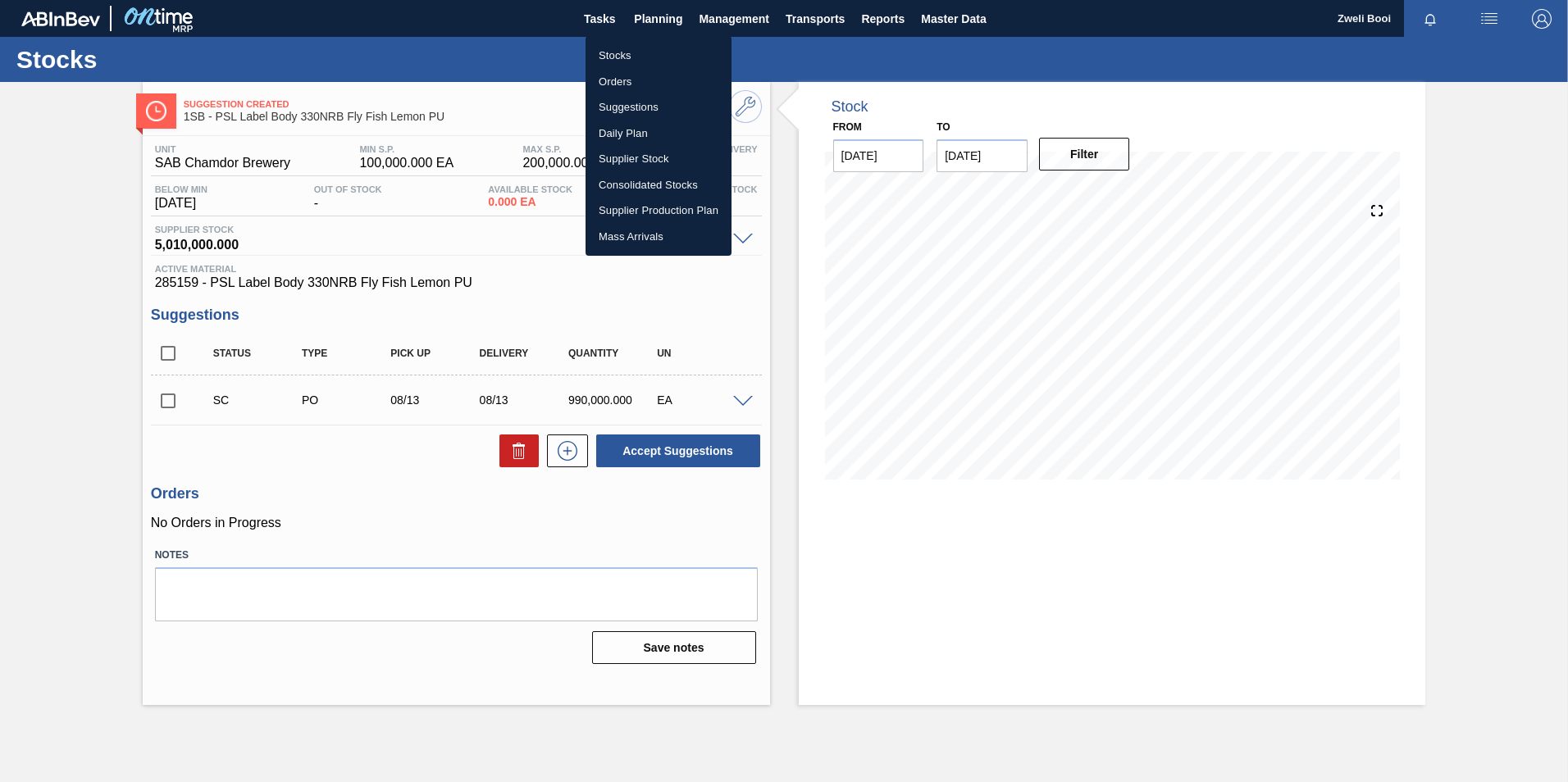
click at [617, 51] on li "Stocks" at bounding box center [659, 56] width 146 height 26
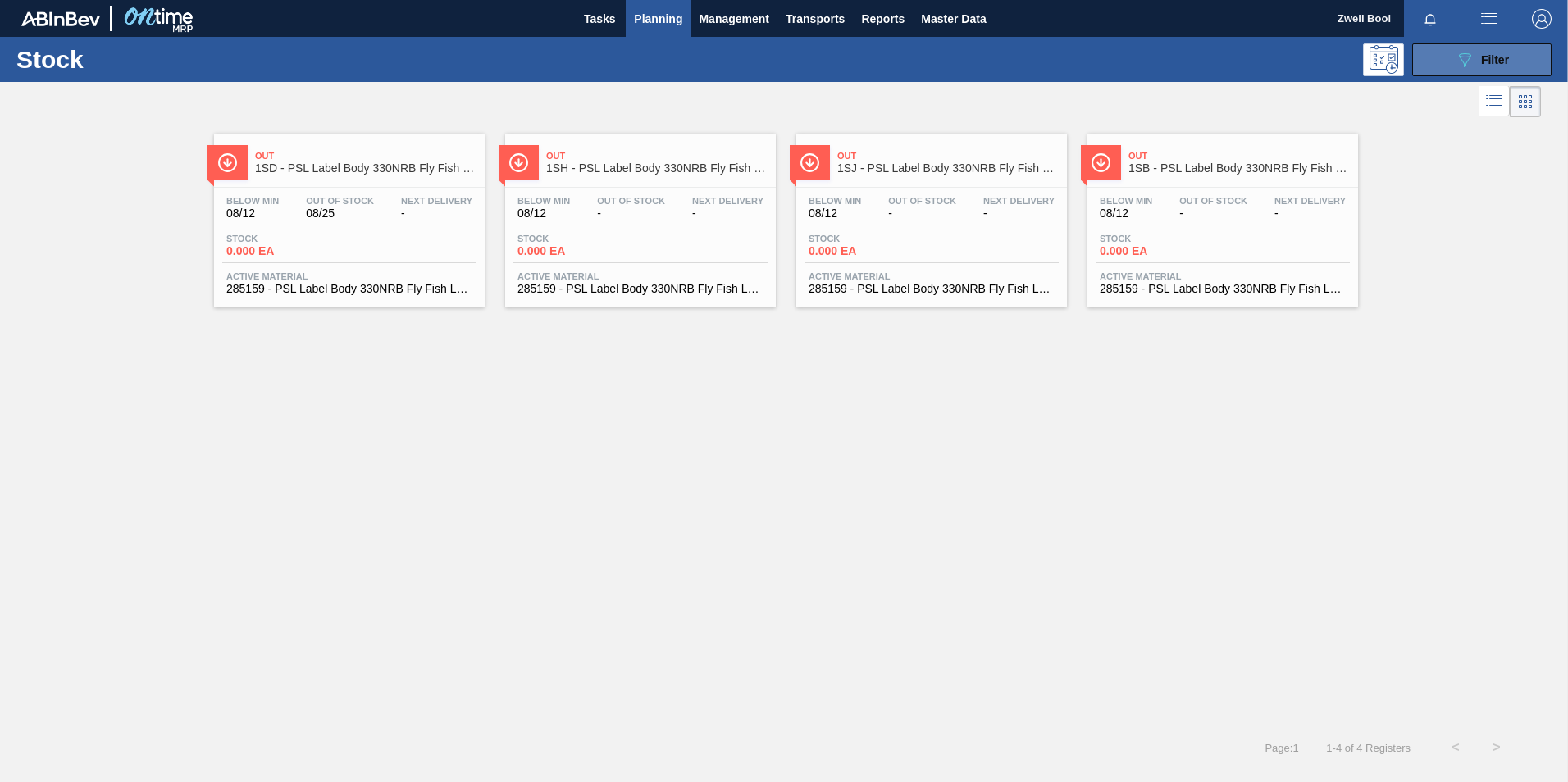
click at [1437, 57] on button "089F7B8B-B2A5-4AFE-B5C0-19BA573D28AC Filter" at bounding box center [1482, 59] width 139 height 33
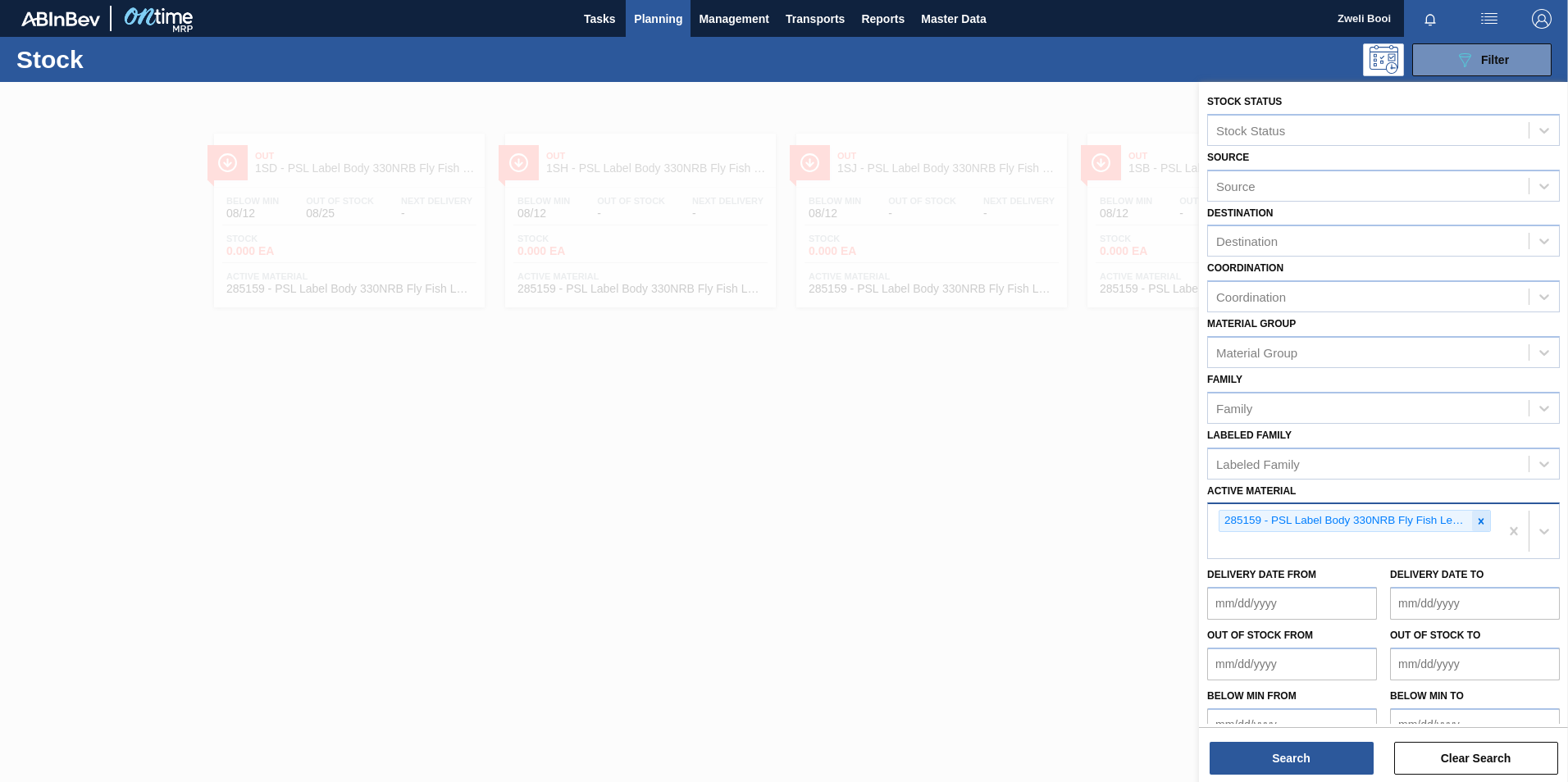
click at [1482, 520] on icon at bounding box center [1481, 522] width 11 height 11
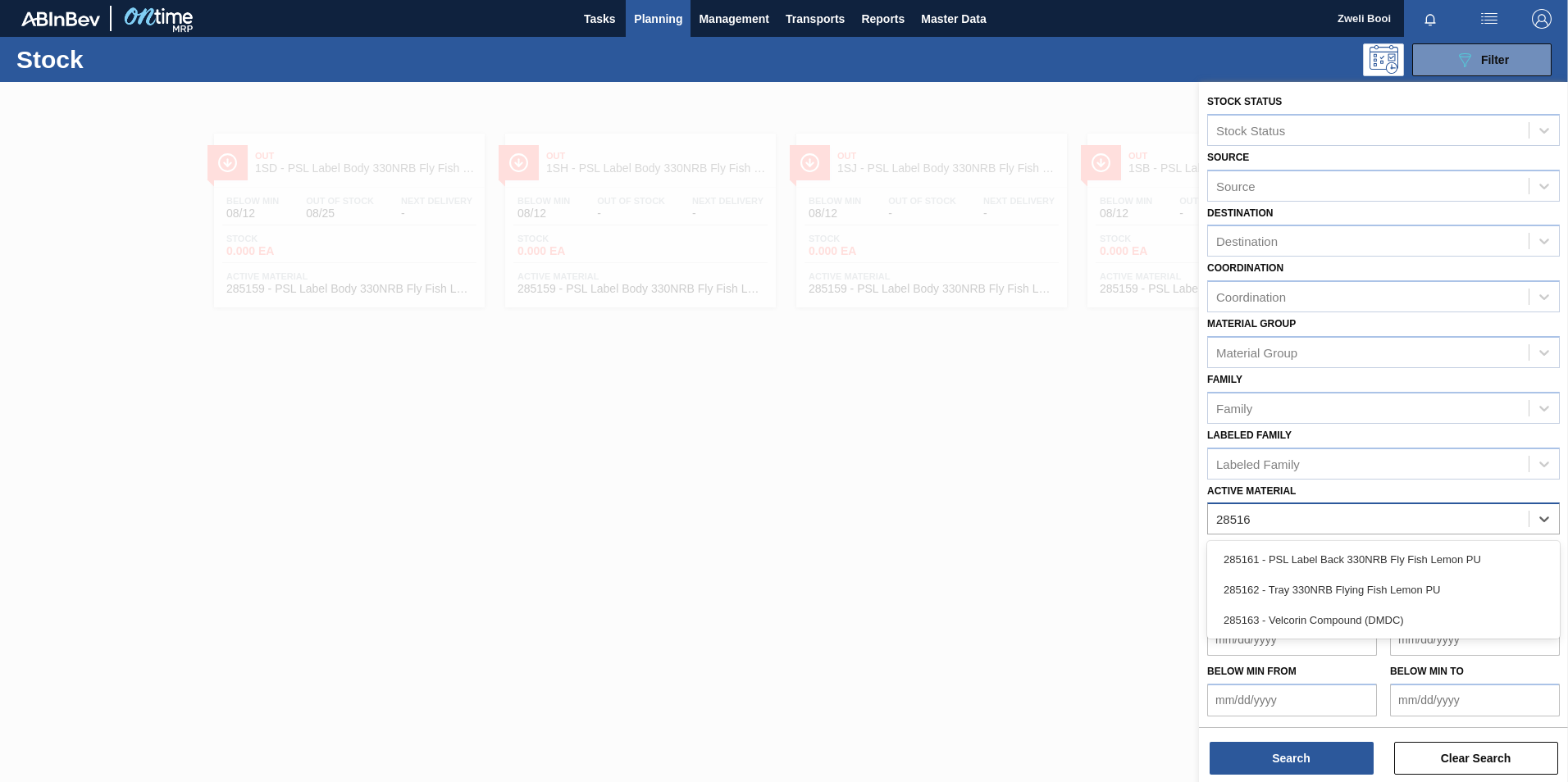
type Material "285161"
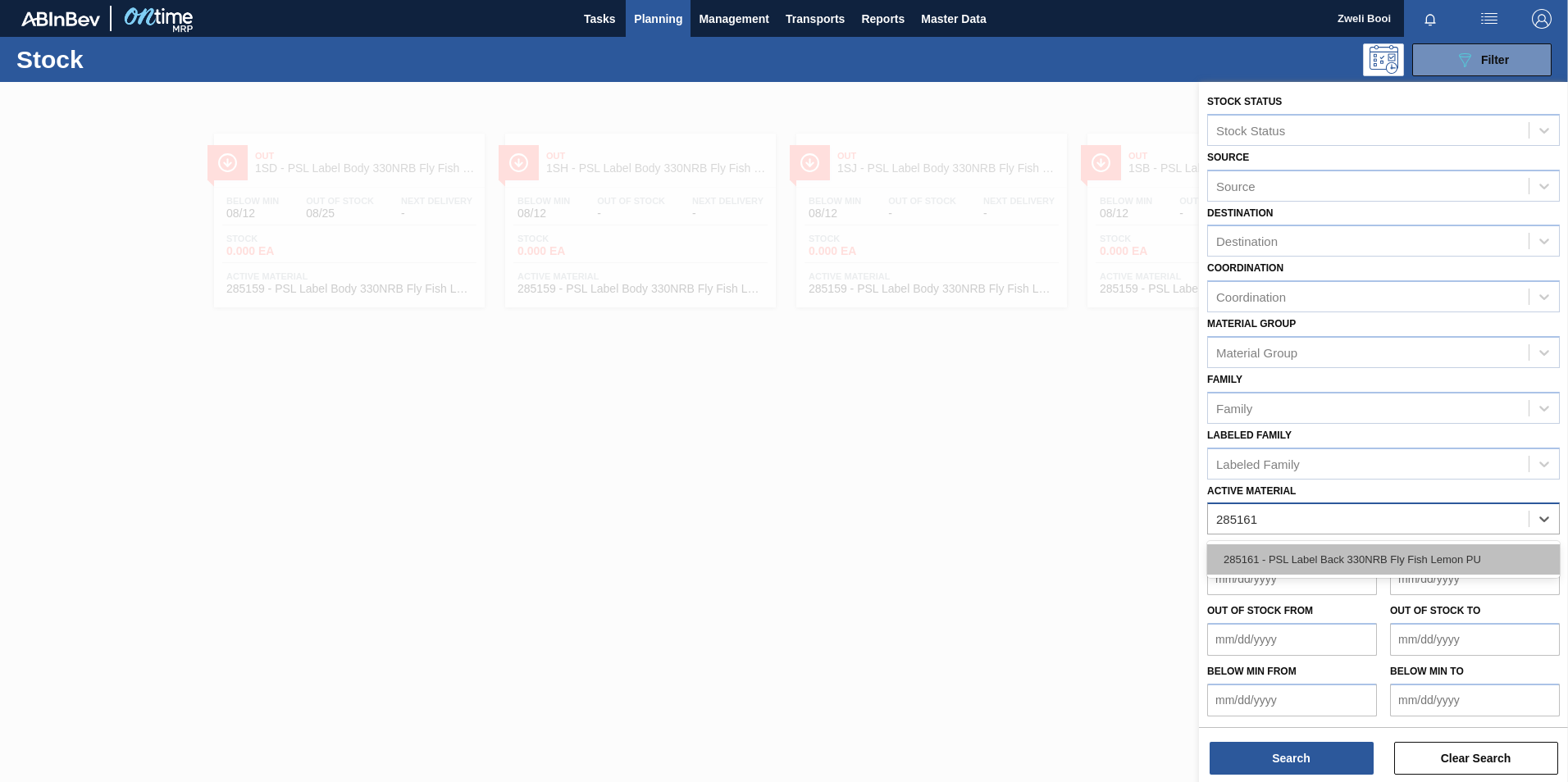
click at [1401, 558] on div "285161 - PSL Label Back 330NRB Fly Fish Lemon PU" at bounding box center [1383, 560] width 352 height 30
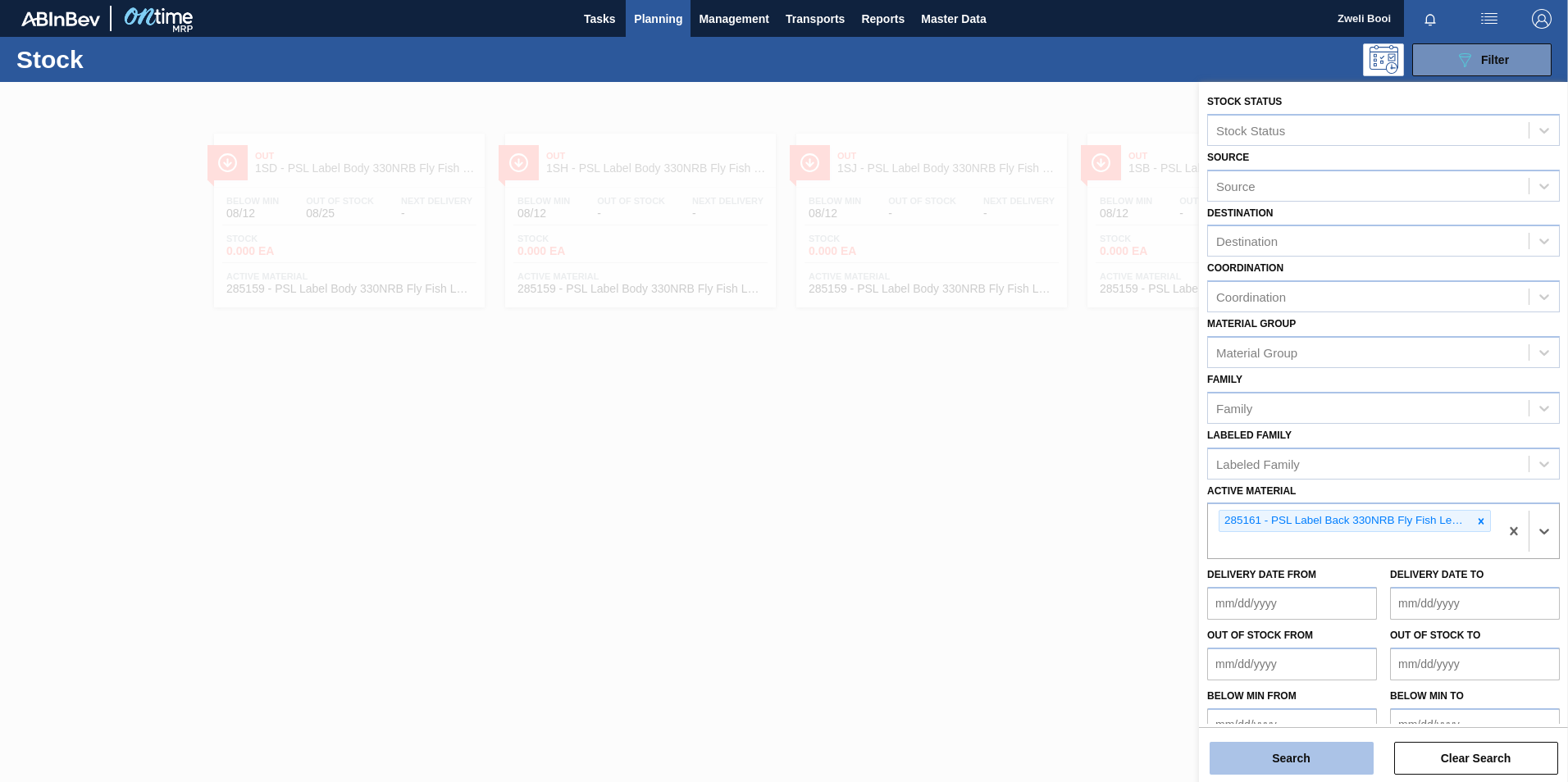
click at [1337, 754] on button "Search" at bounding box center [1292, 758] width 164 height 33
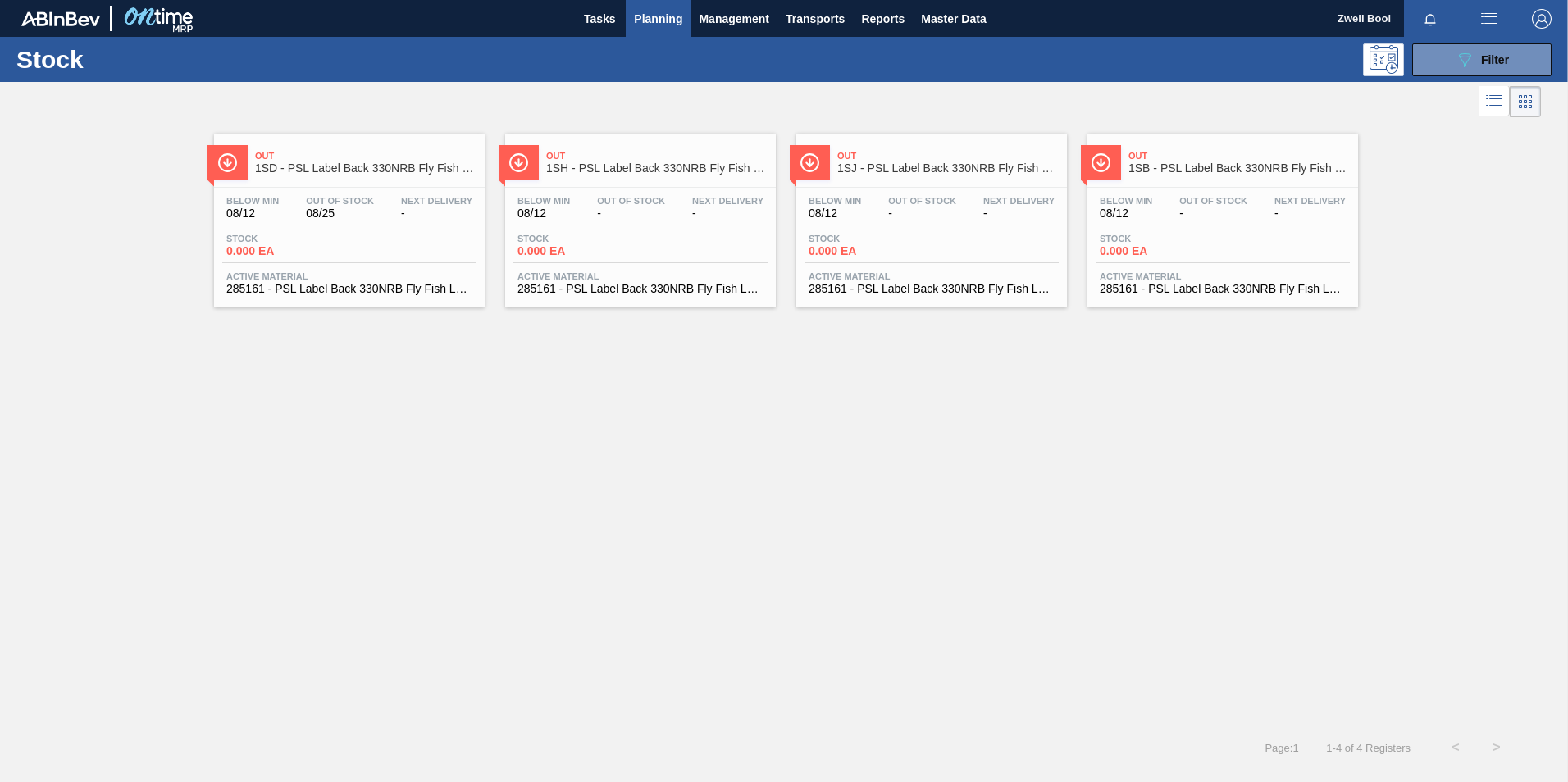
click at [1246, 169] on span "1SB - PSL Label Back 330NRB Fly Fish Lemon PU" at bounding box center [1239, 168] width 221 height 12
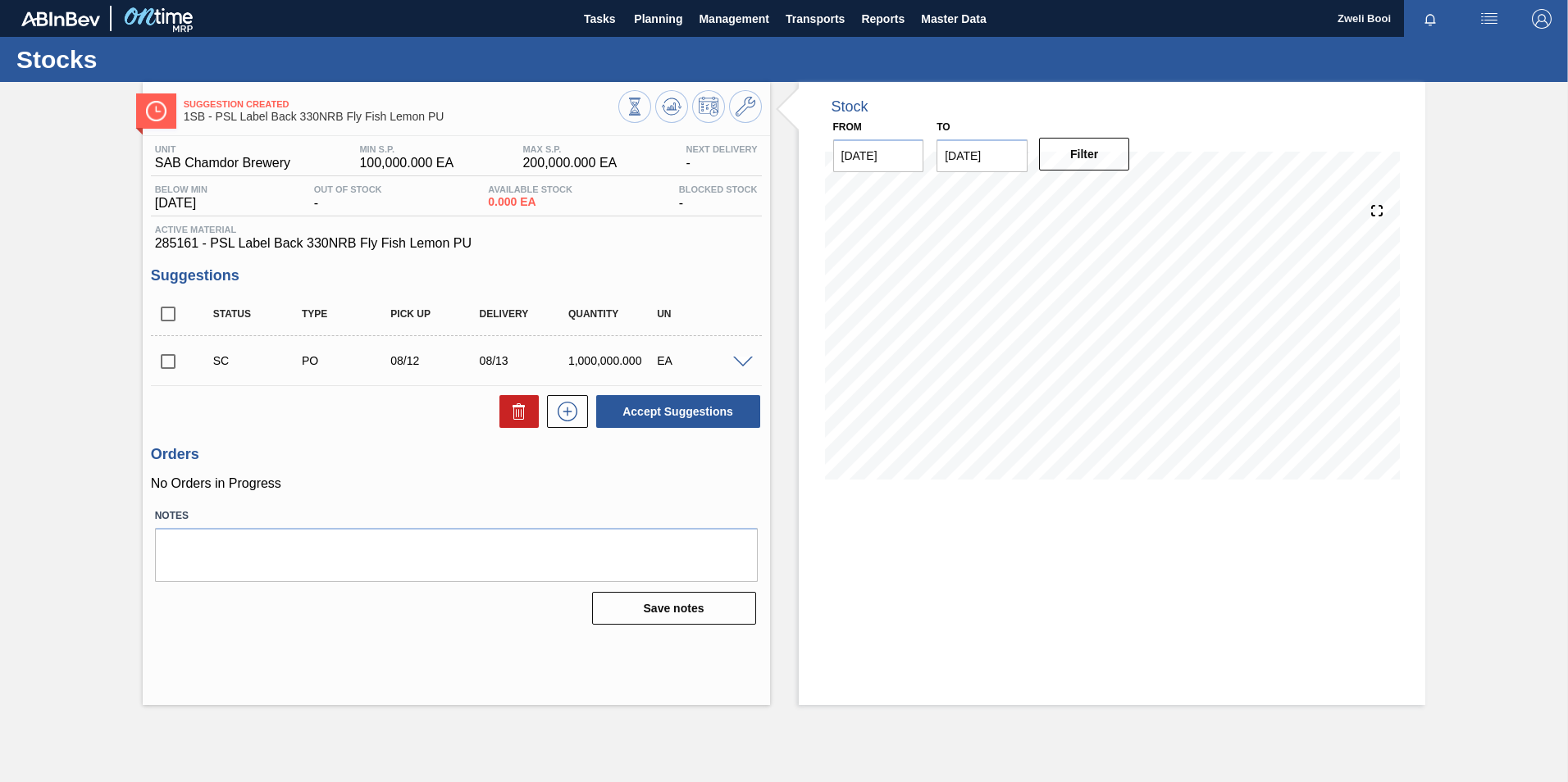
click at [174, 364] on input "checkbox" at bounding box center [168, 362] width 35 height 35
click at [659, 411] on button "Accept Suggestions" at bounding box center [678, 412] width 164 height 33
checkbox input "false"
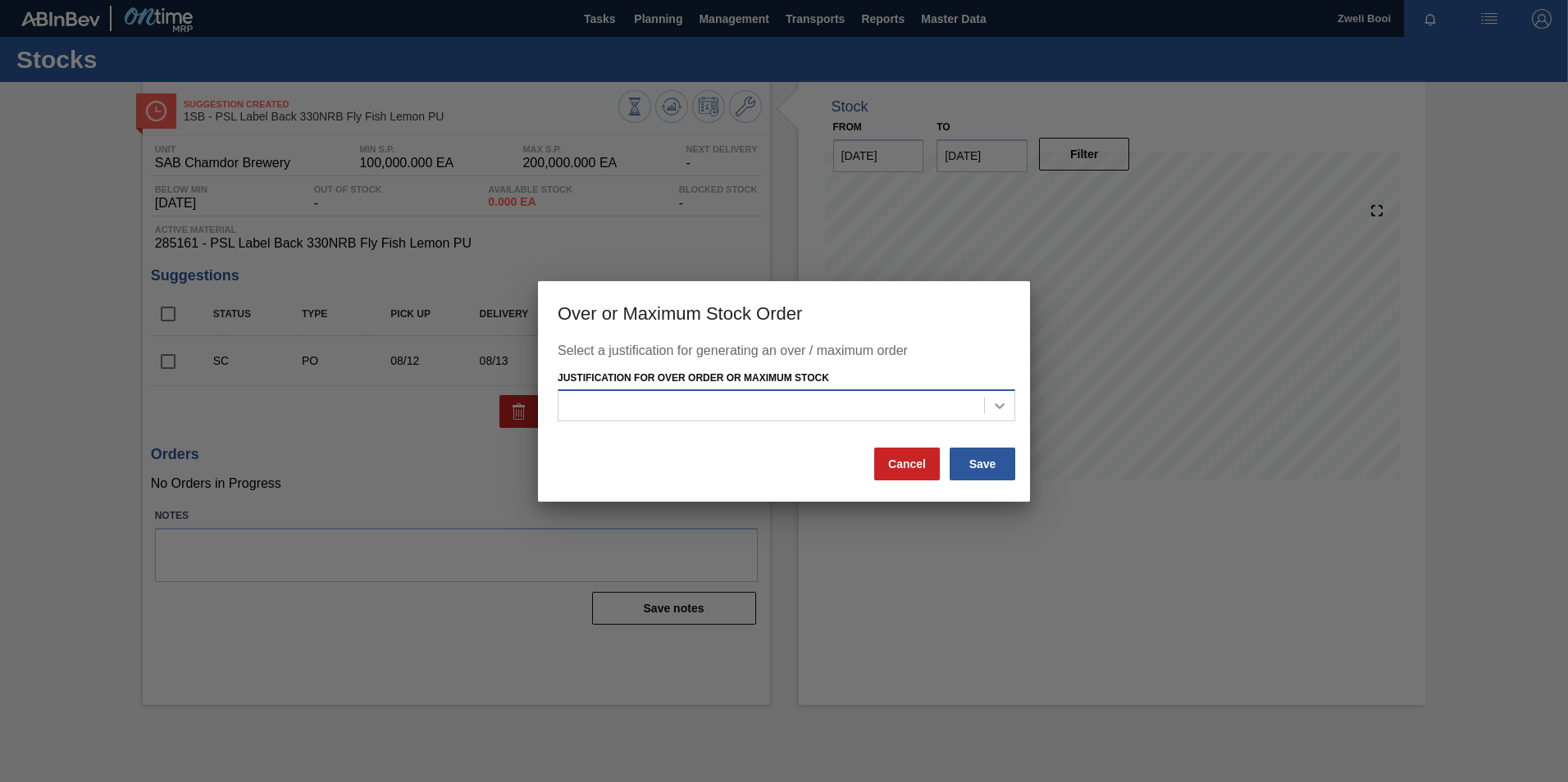
click at [1002, 407] on icon at bounding box center [1000, 406] width 9 height 6
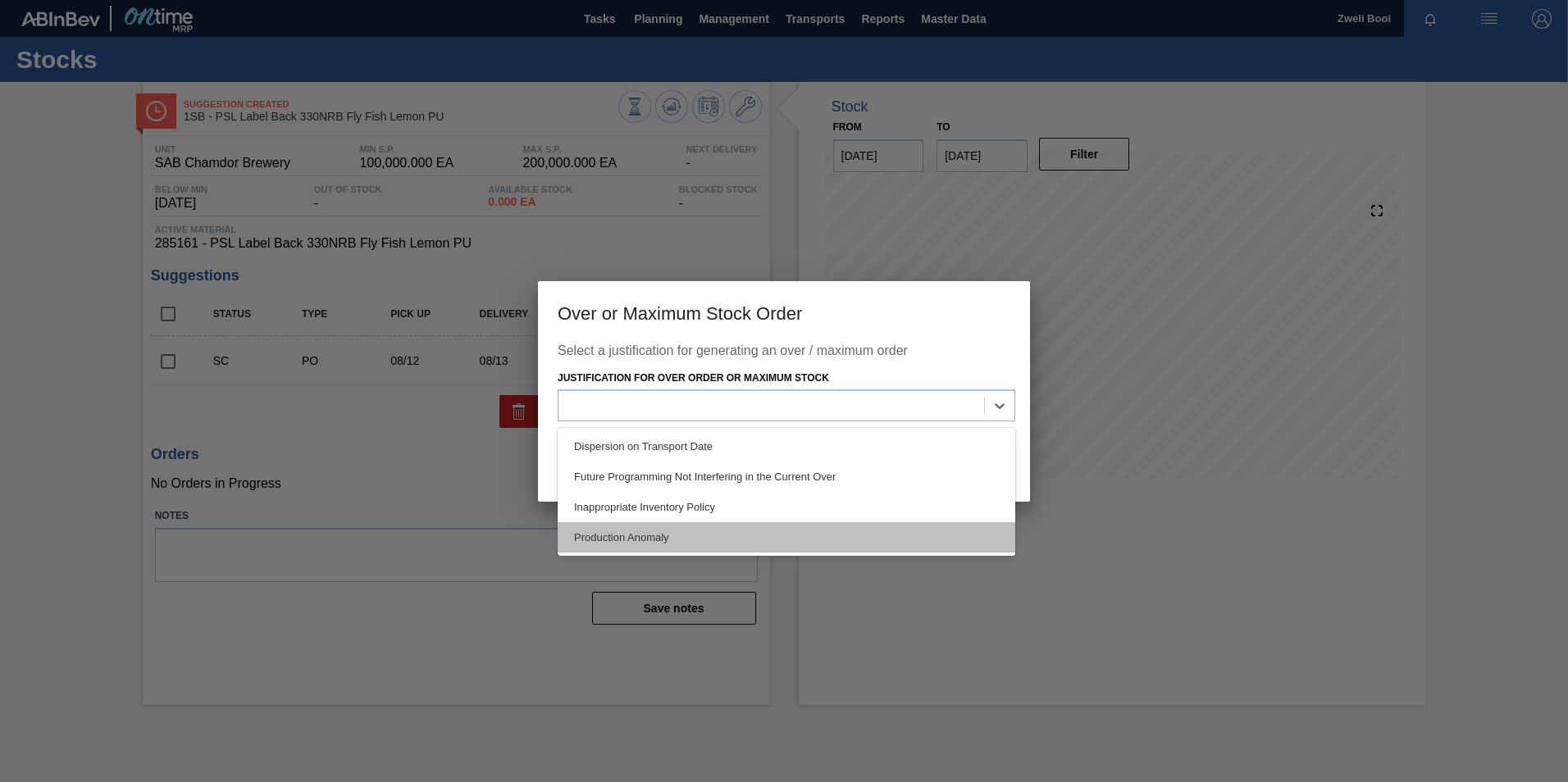
click at [810, 532] on div "Production Anomaly" at bounding box center [787, 538] width 458 height 30
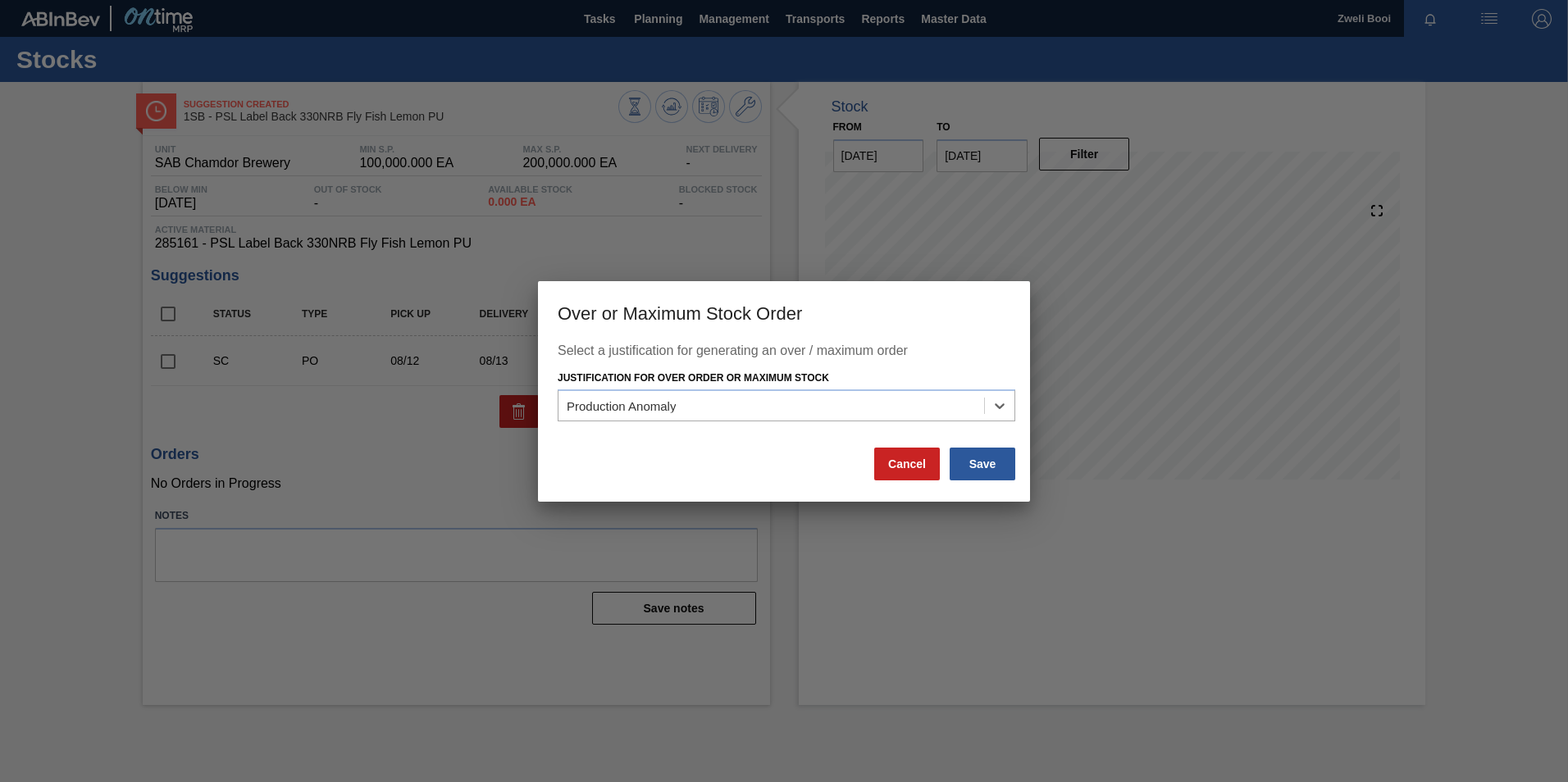
click at [998, 481] on div "Save" at bounding box center [982, 464] width 69 height 36
click at [1015, 471] on button "Save" at bounding box center [983, 464] width 66 height 33
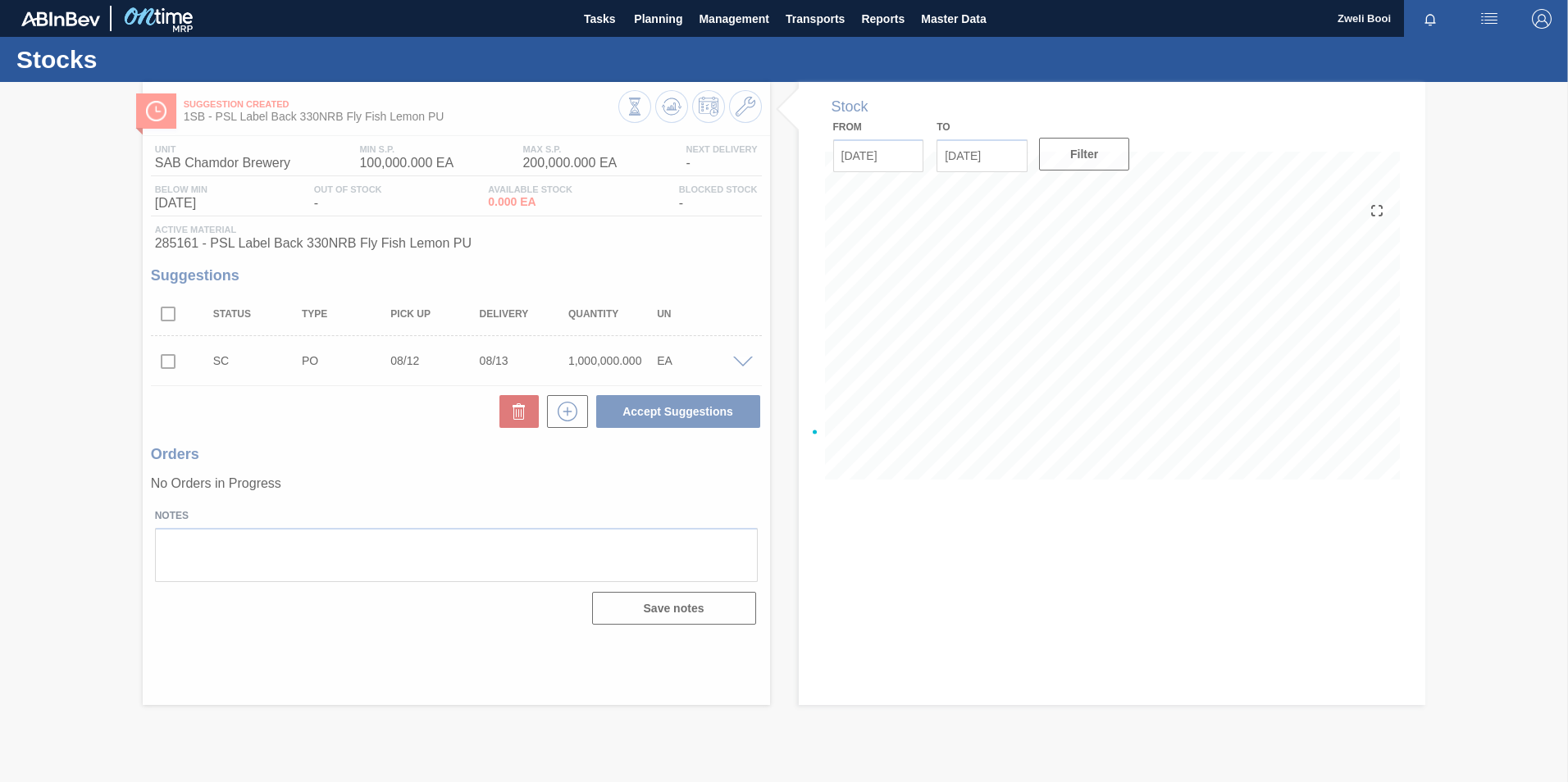
click at [1003, 476] on div at bounding box center [784, 432] width 1568 height 700
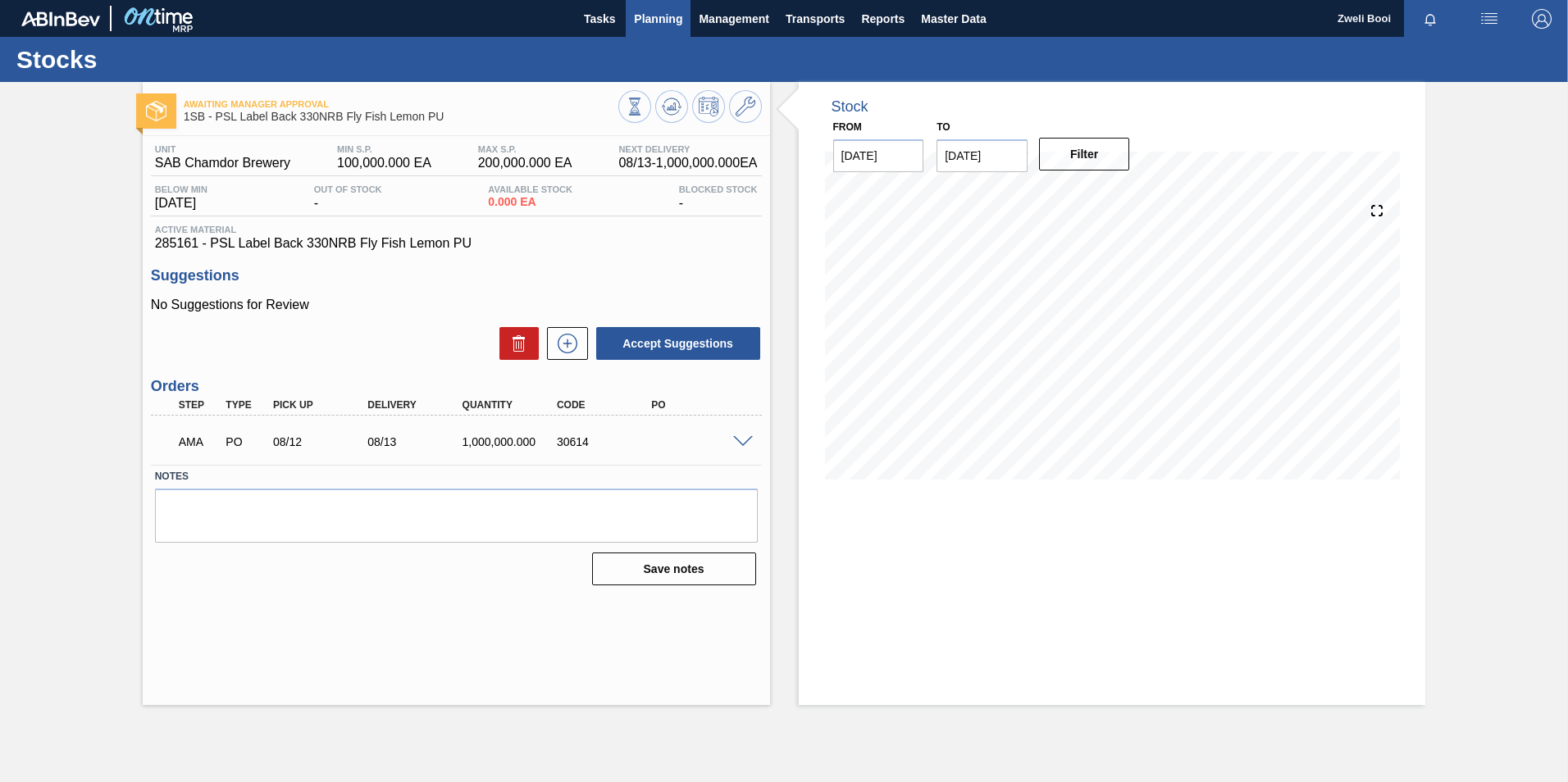
click at [656, 22] on span "Planning" at bounding box center [658, 19] width 48 height 20
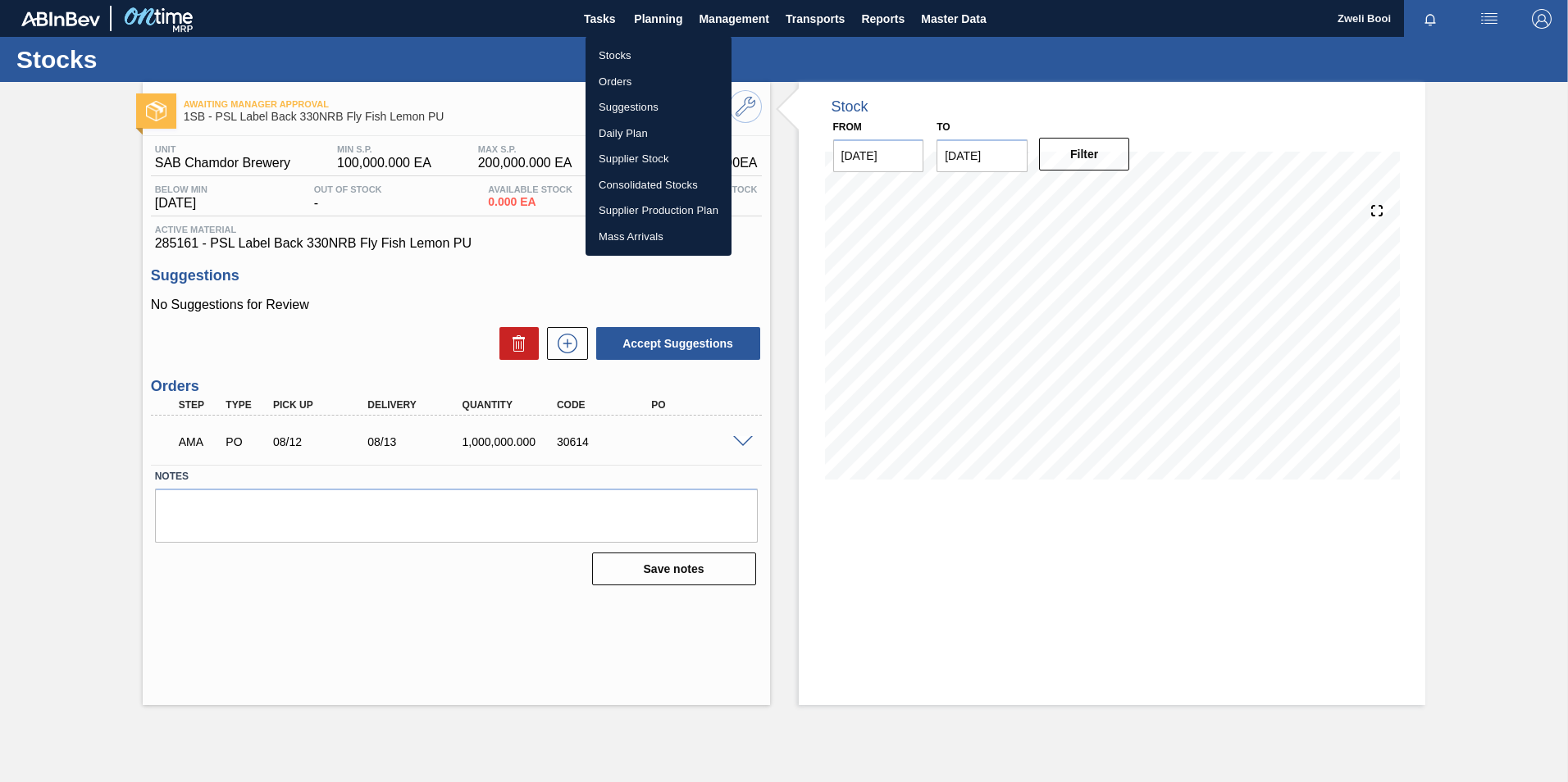
click at [625, 60] on li "Stocks" at bounding box center [659, 56] width 146 height 26
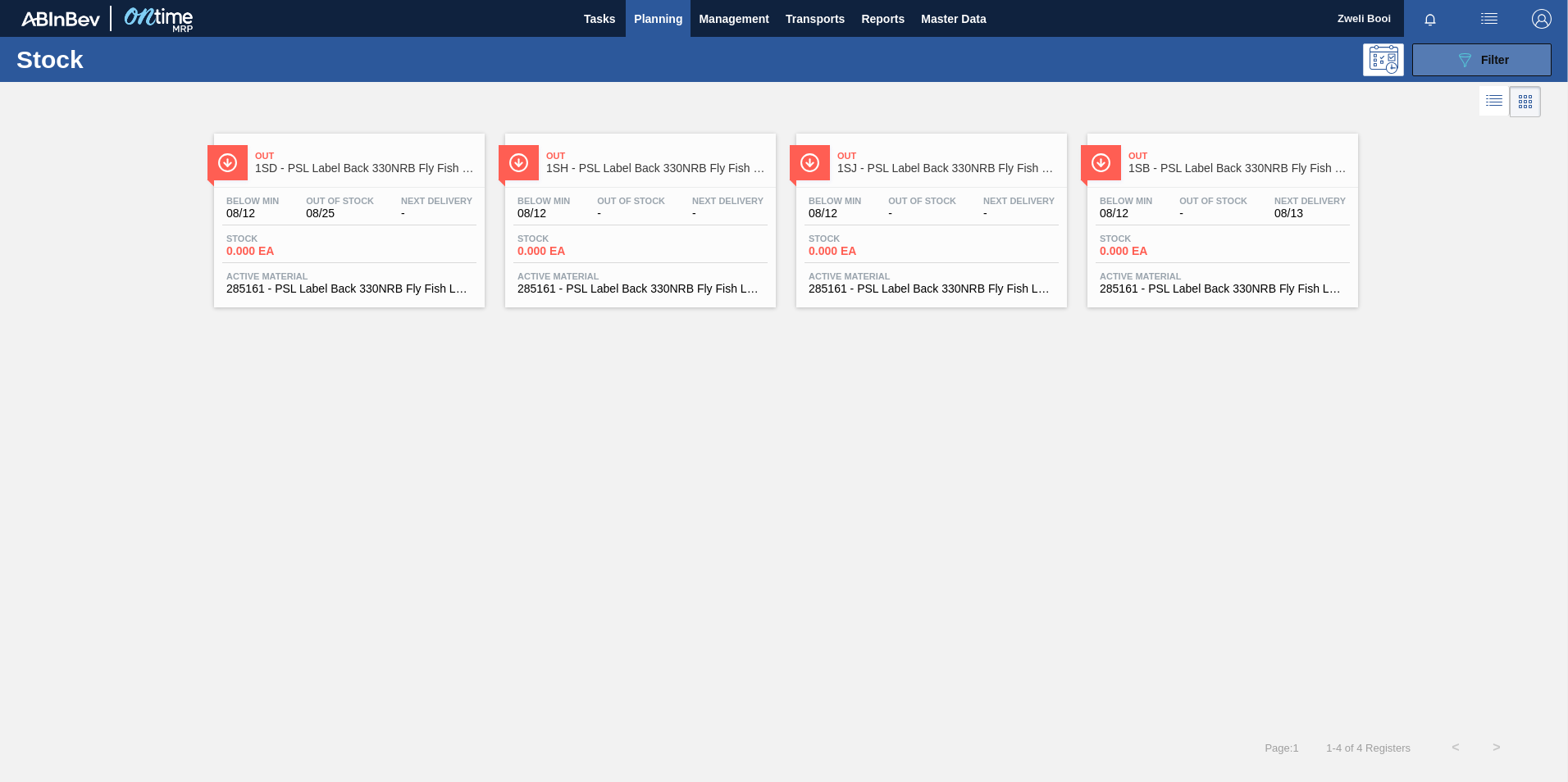
click at [1526, 62] on button "089F7B8B-B2A5-4AFE-B5C0-19BA573D28AC Filter" at bounding box center [1482, 59] width 139 height 33
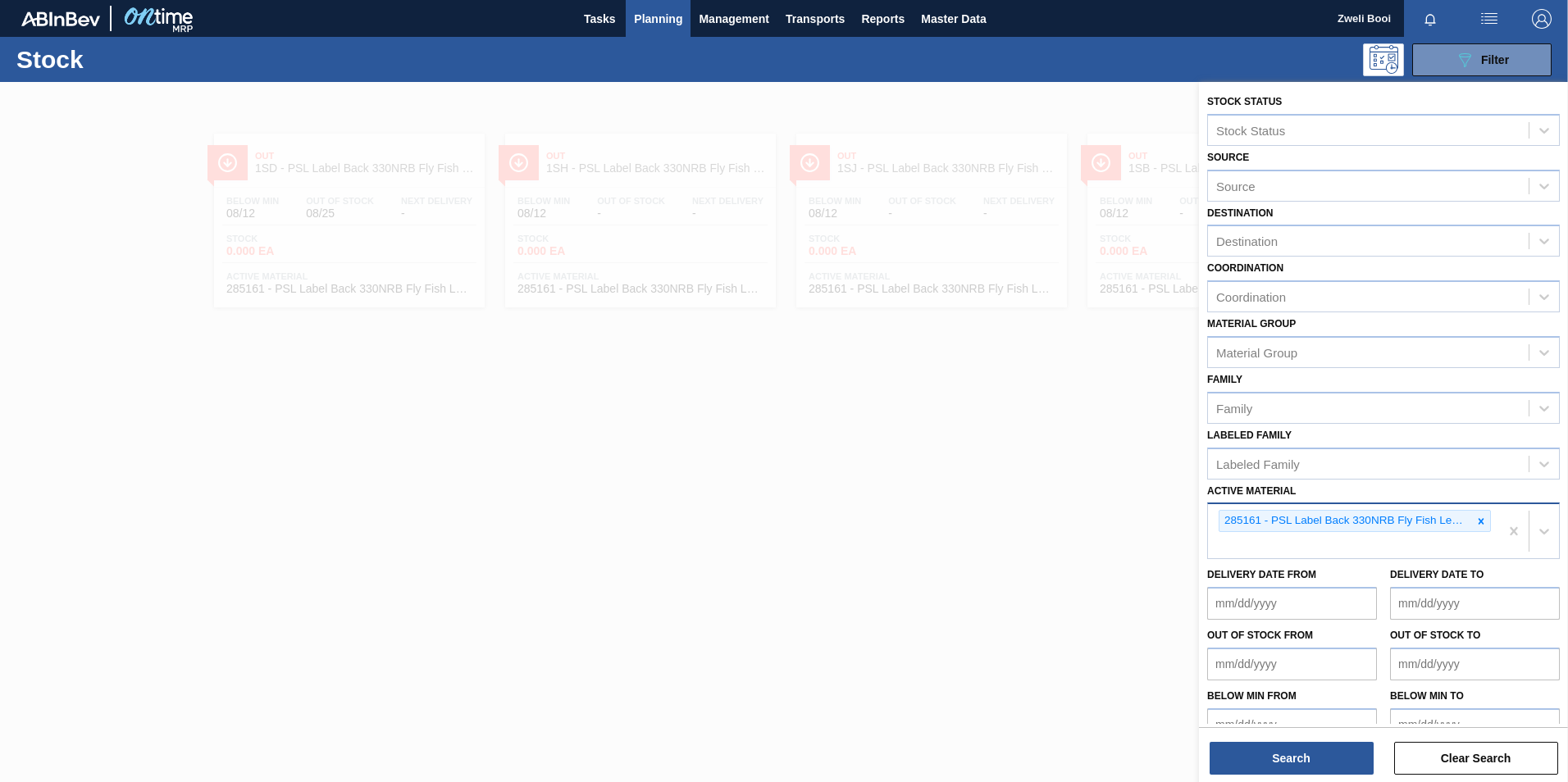
click at [1478, 524] on icon at bounding box center [1481, 522] width 11 height 11
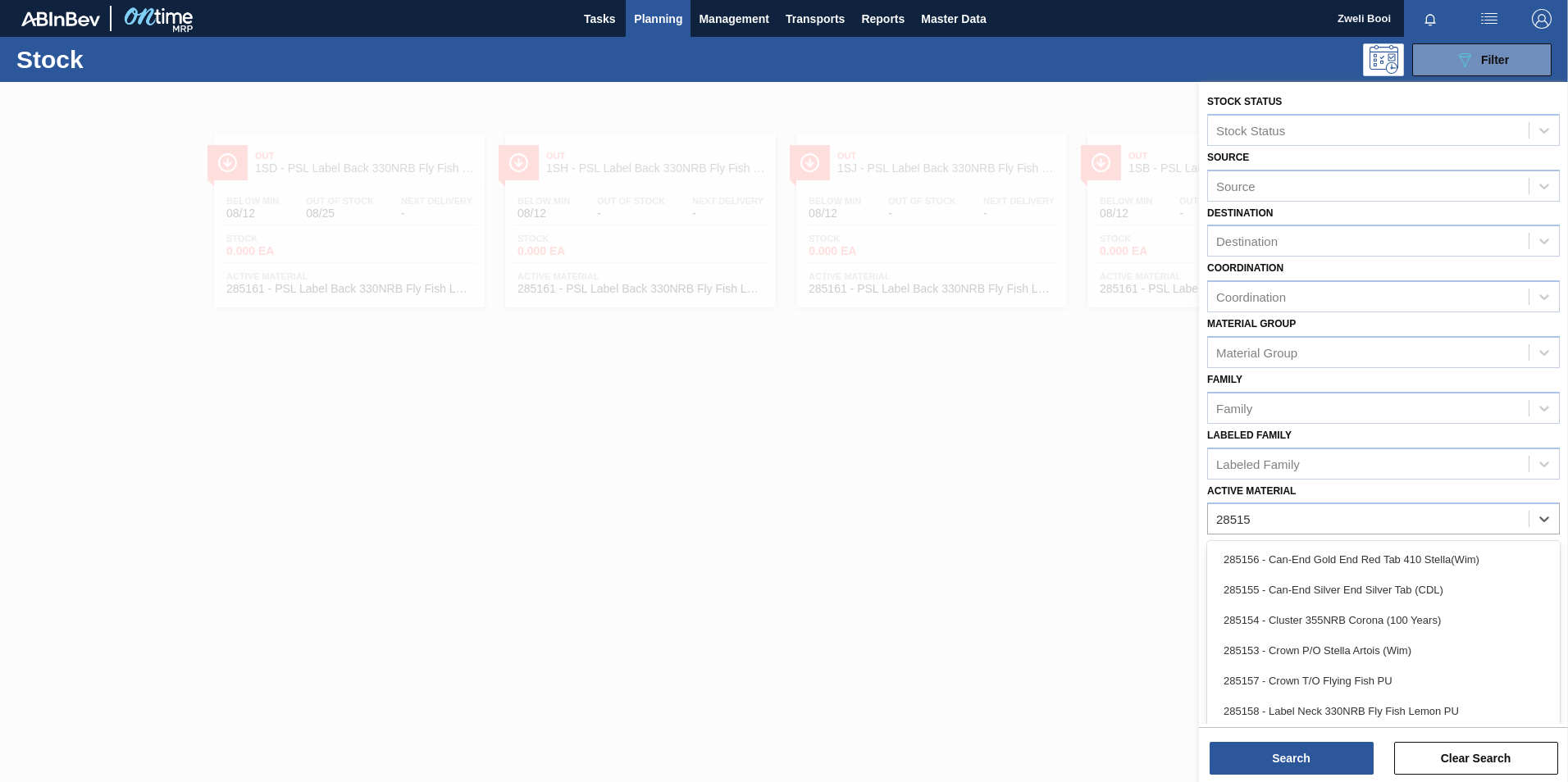
type Material "285158"
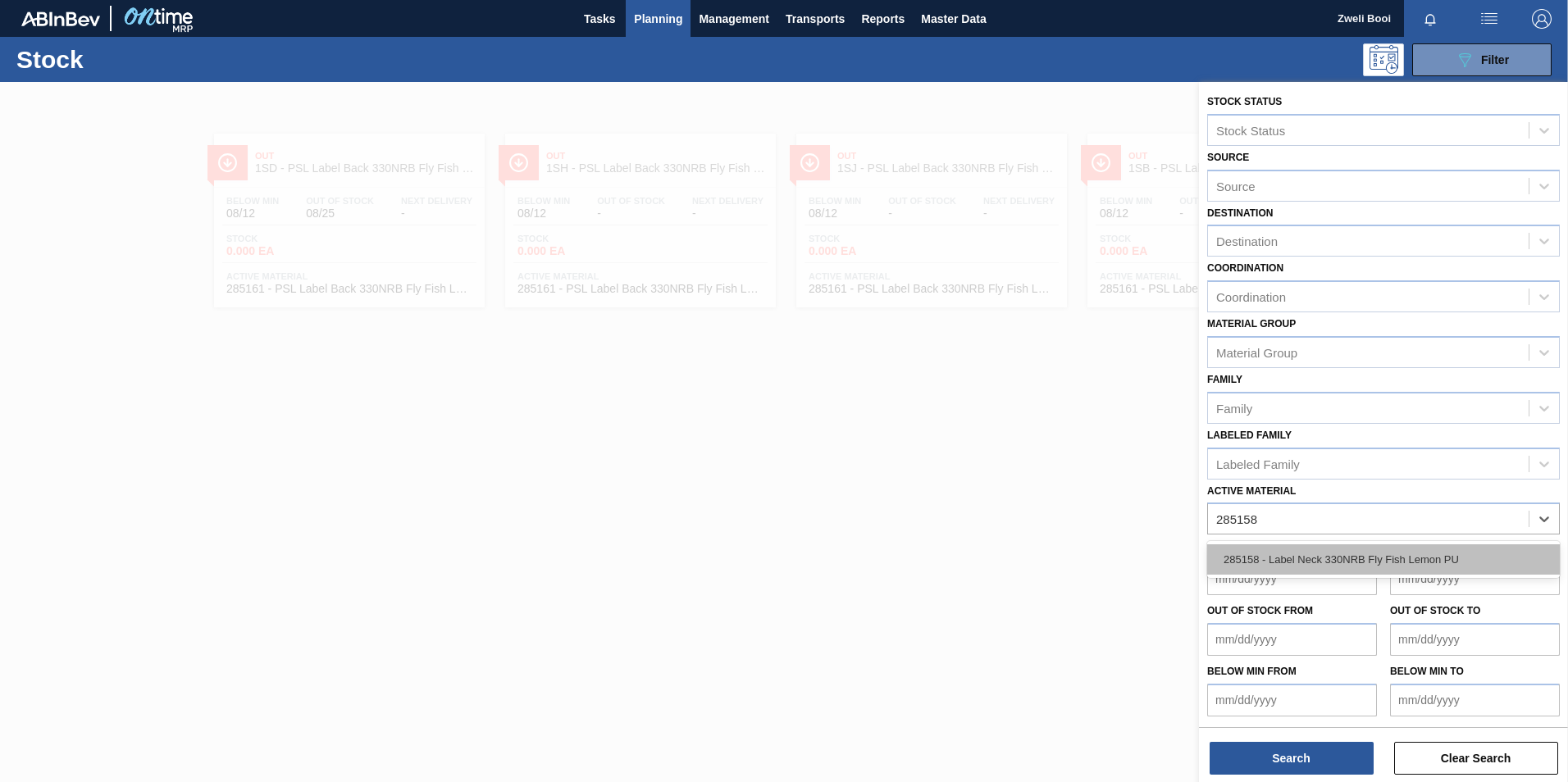
click at [1324, 549] on div "285158 - Label Neck 330NRB Fly Fish Lemon PU" at bounding box center [1383, 560] width 352 height 30
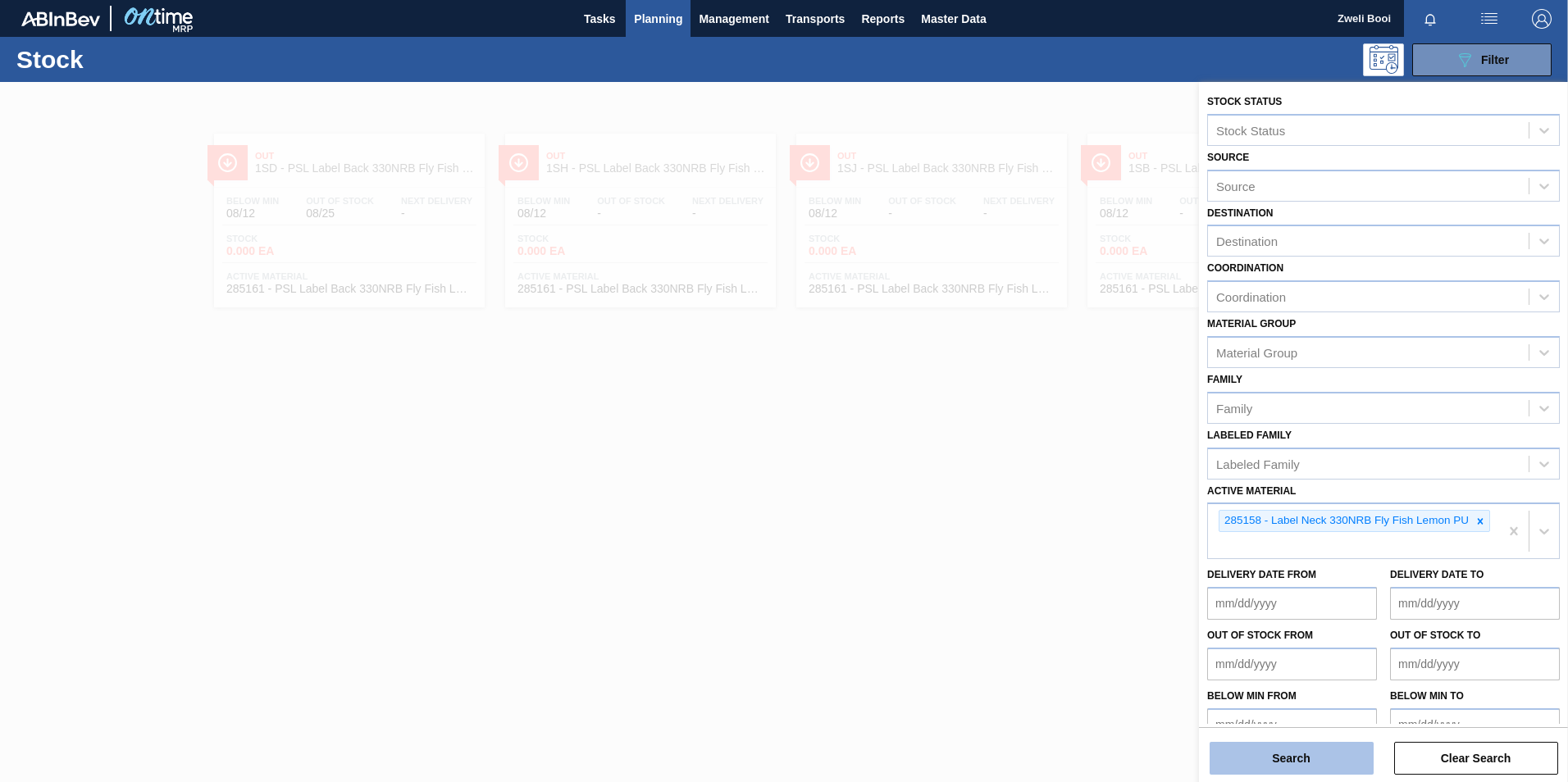
click at [1319, 750] on button "Search" at bounding box center [1292, 758] width 164 height 33
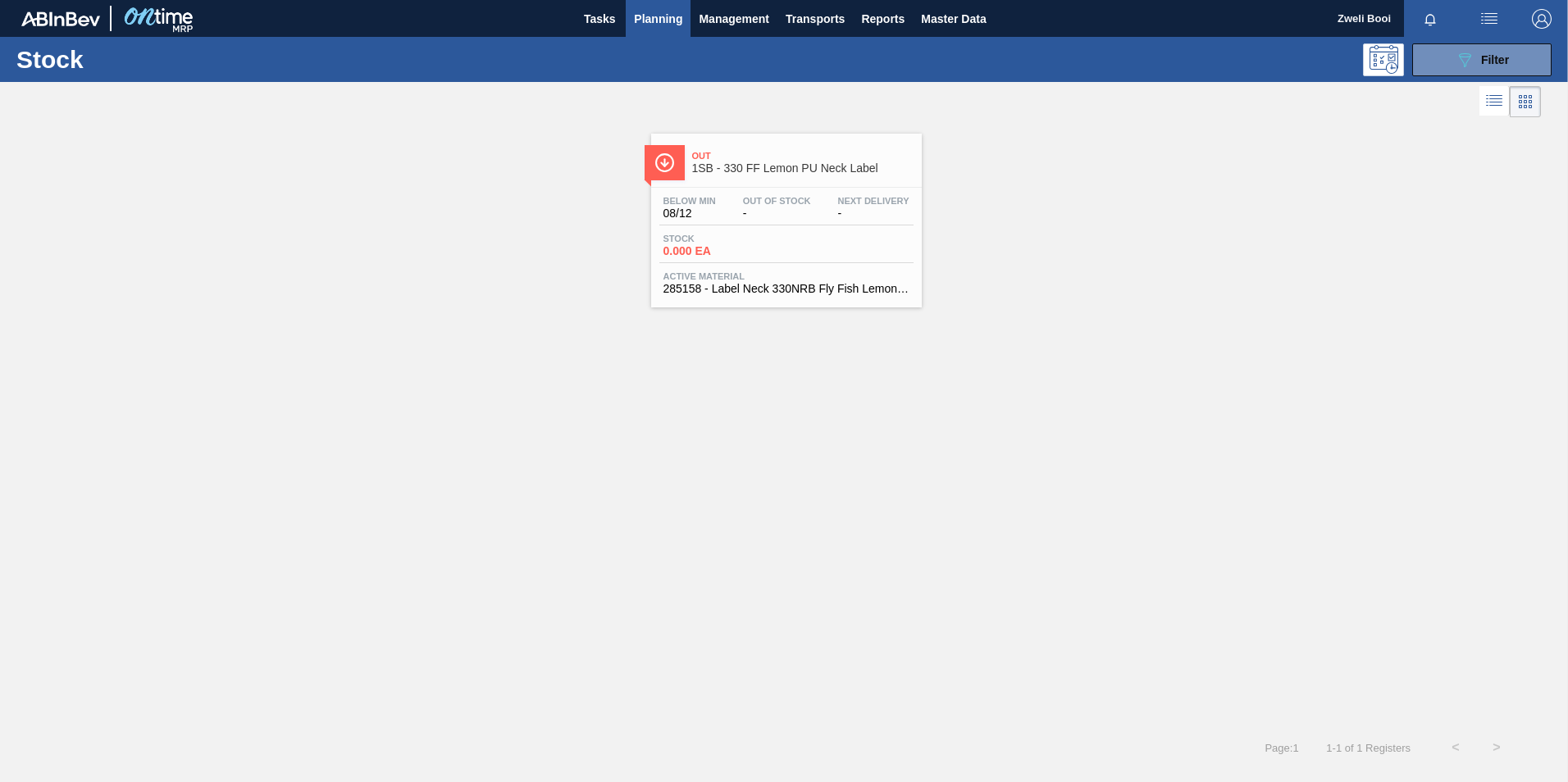
click at [852, 252] on div "Stock 0.000 EA" at bounding box center [787, 248] width 254 height 29
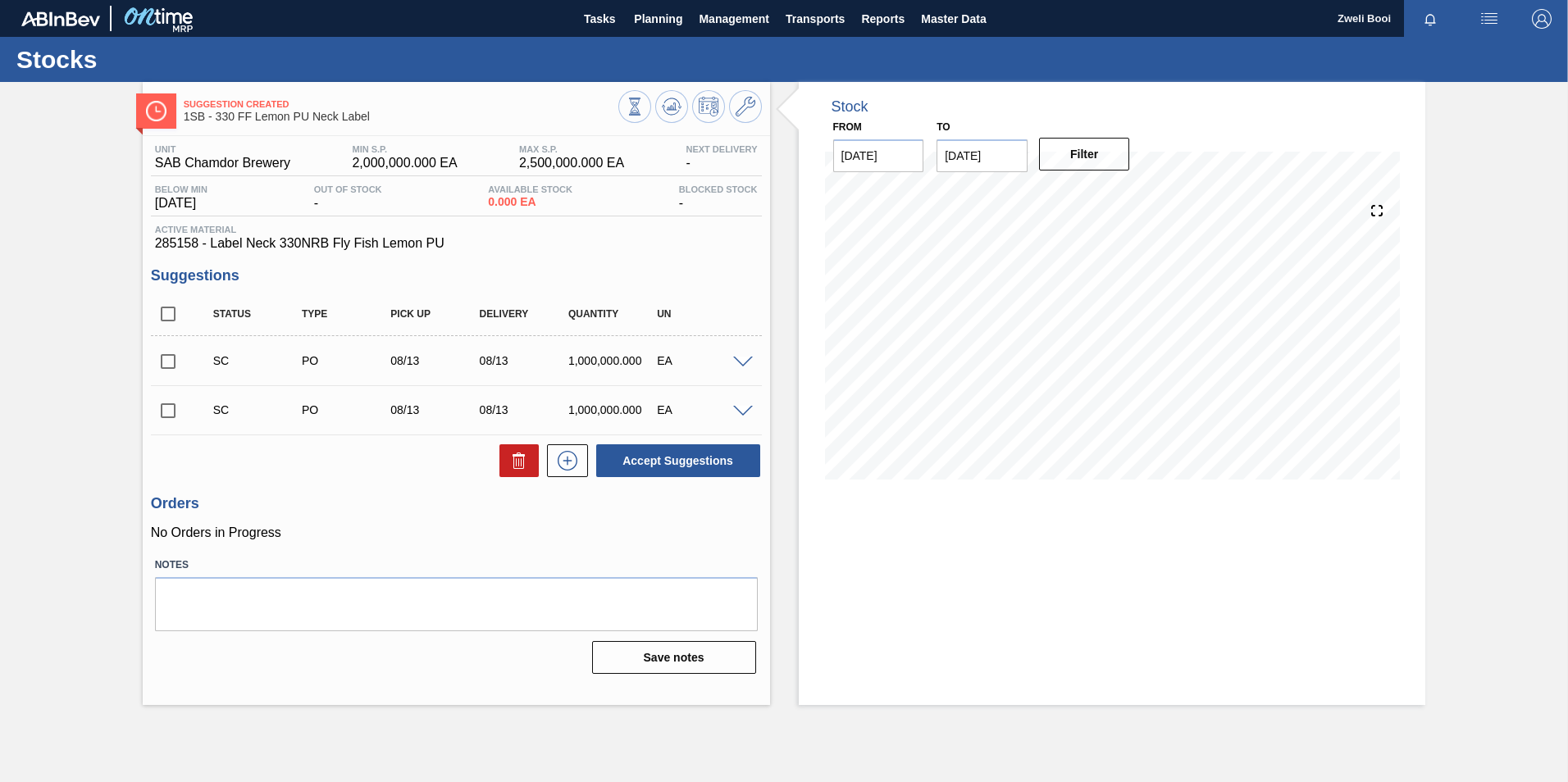
click at [749, 358] on span at bounding box center [743, 363] width 20 height 12
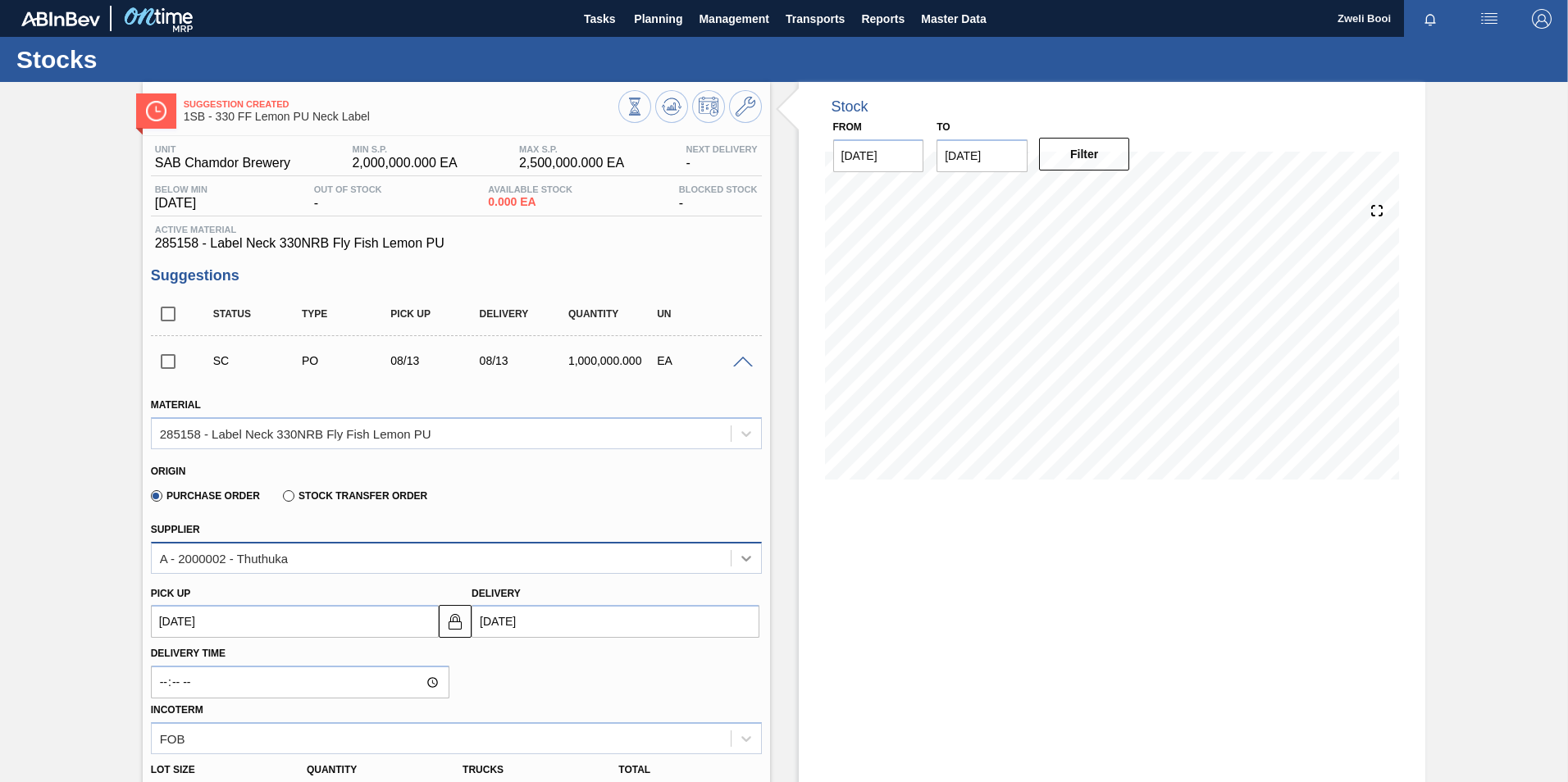
click at [749, 566] on div at bounding box center [745, 558] width 29 height 29
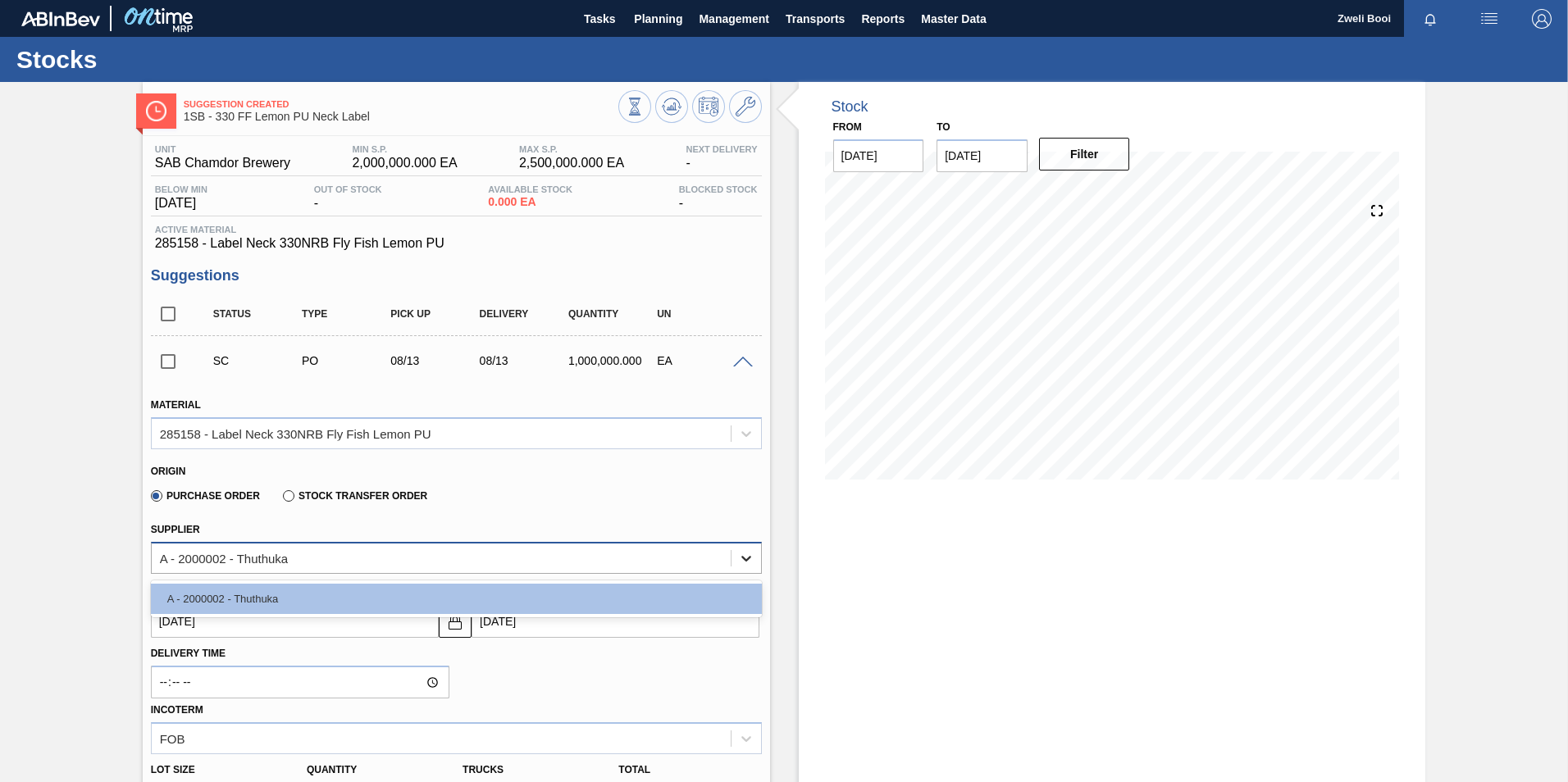
click at [749, 565] on icon at bounding box center [745, 558] width 16 height 16
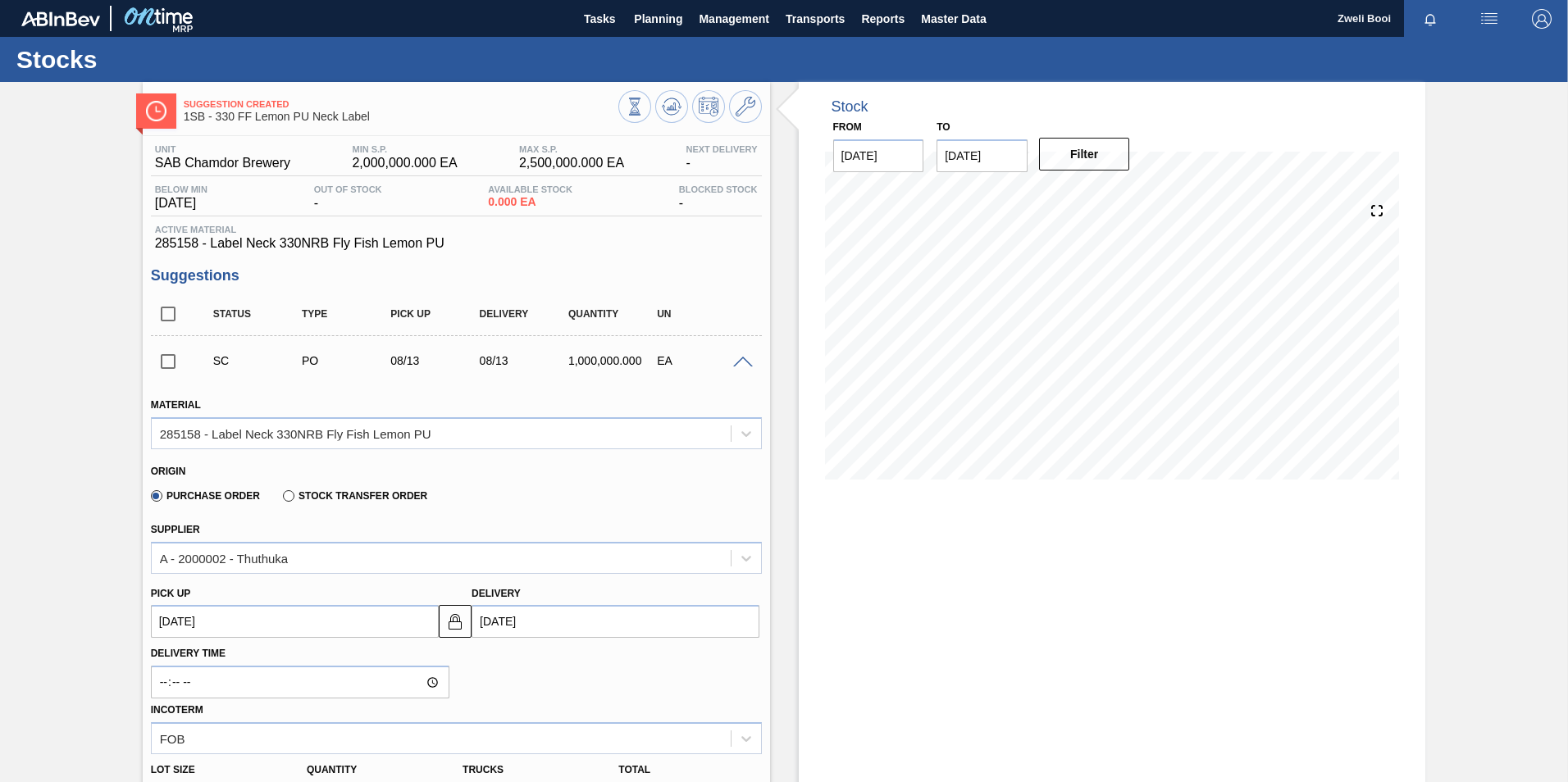
click at [735, 358] on span at bounding box center [743, 363] width 20 height 12
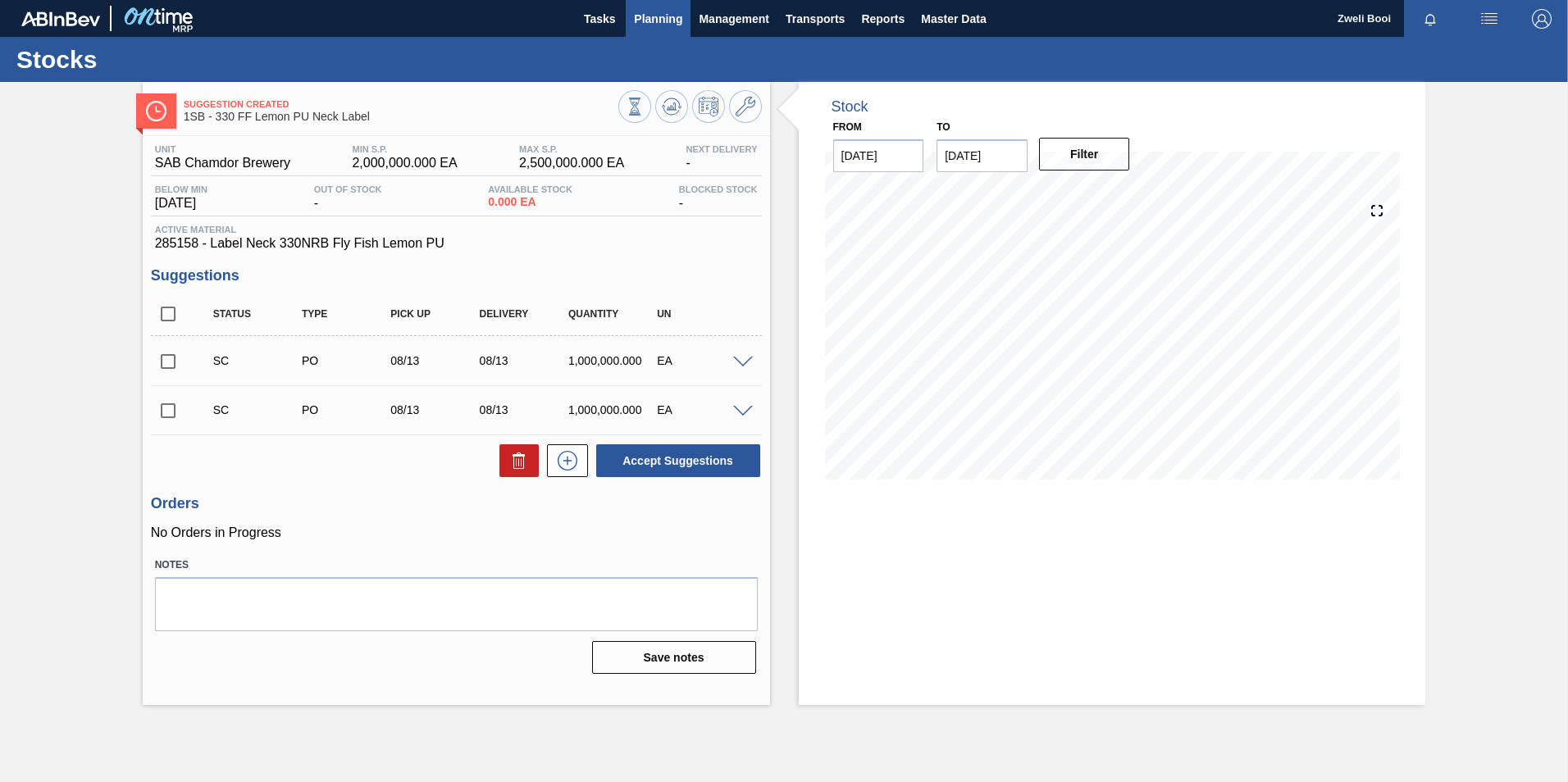
click at [667, 23] on span "Planning" at bounding box center [658, 19] width 48 height 20
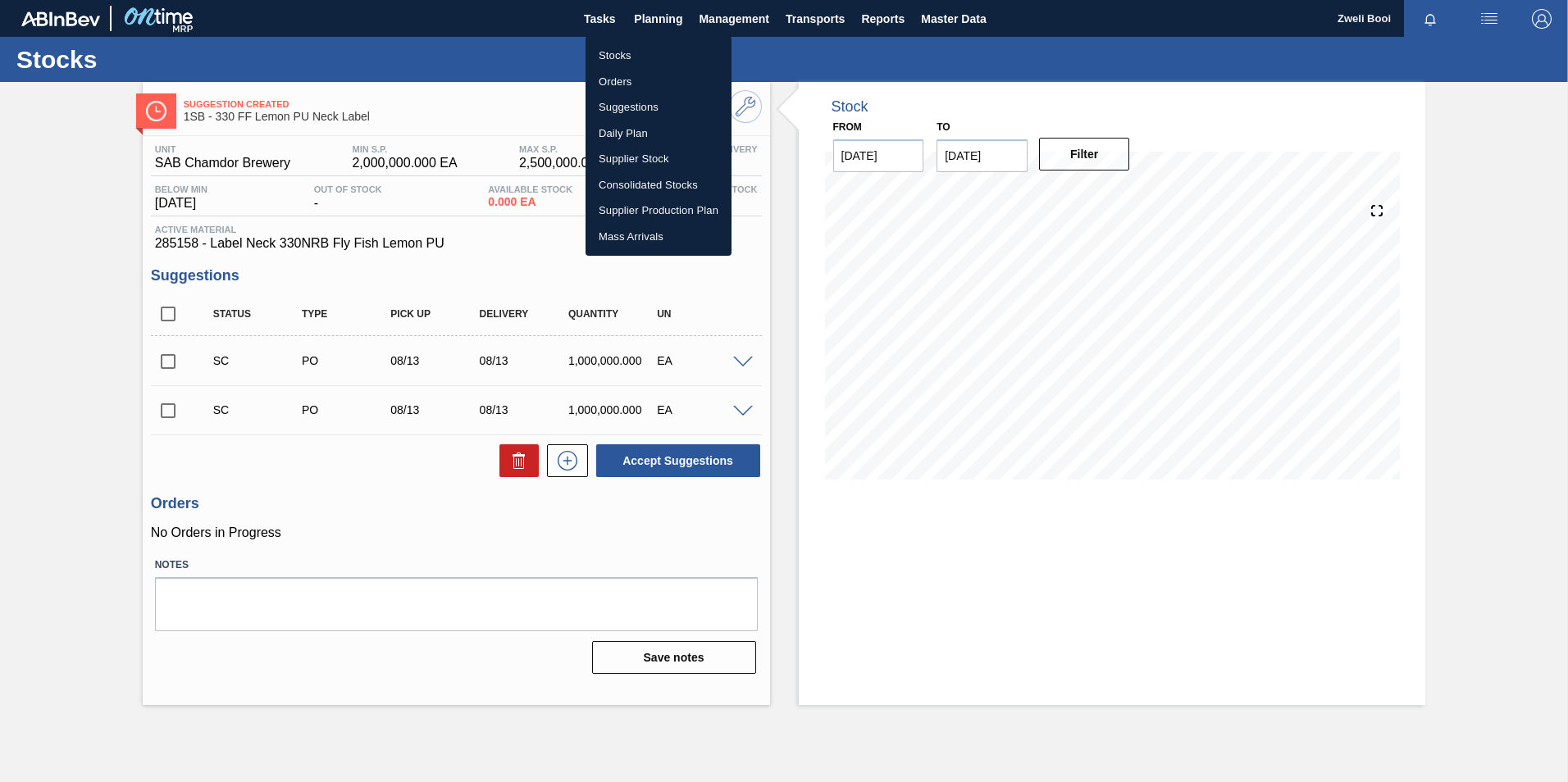
click at [616, 56] on li "Stocks" at bounding box center [659, 56] width 146 height 26
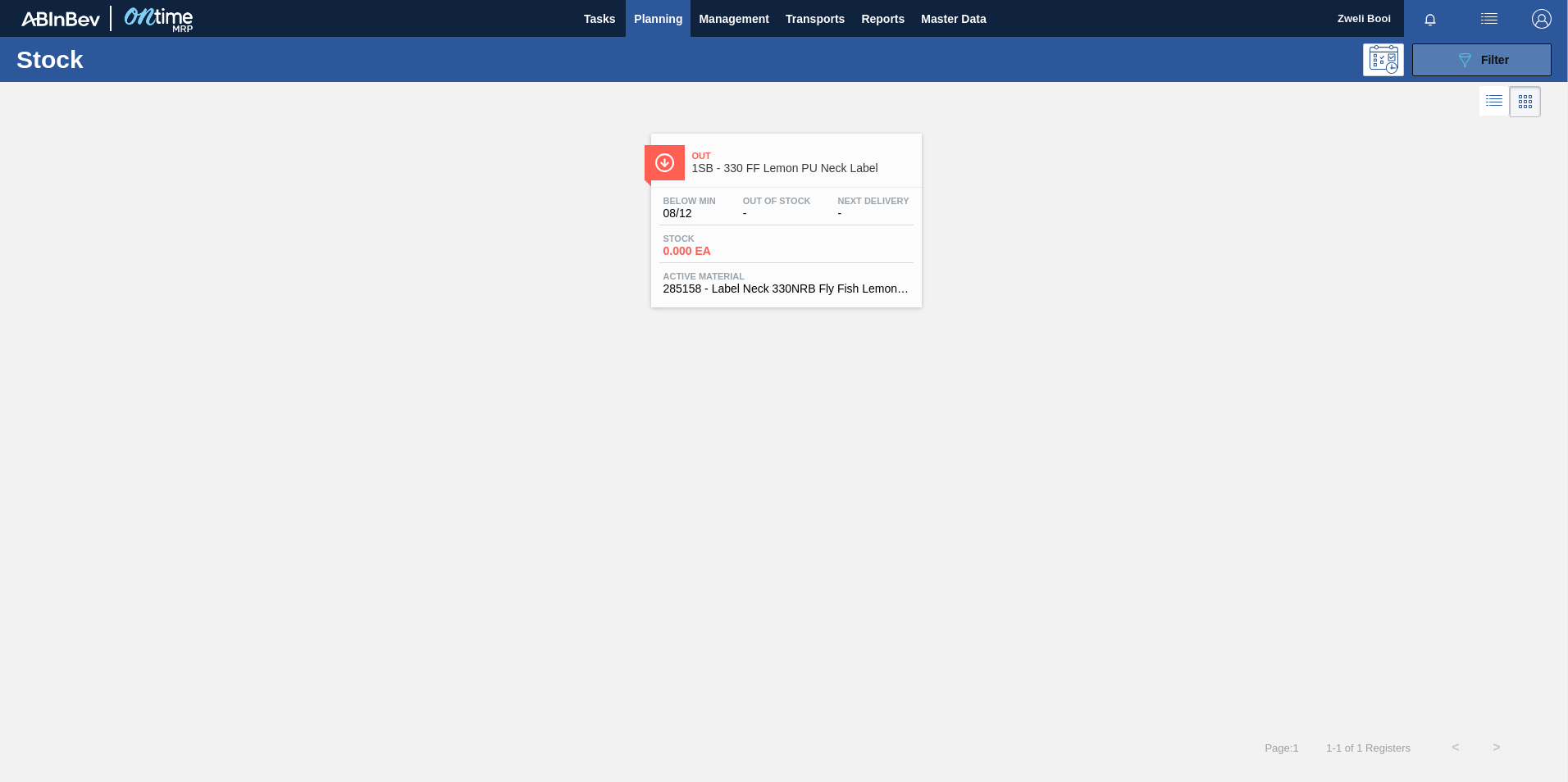
click at [1492, 63] on span "Filter" at bounding box center [1495, 60] width 28 height 13
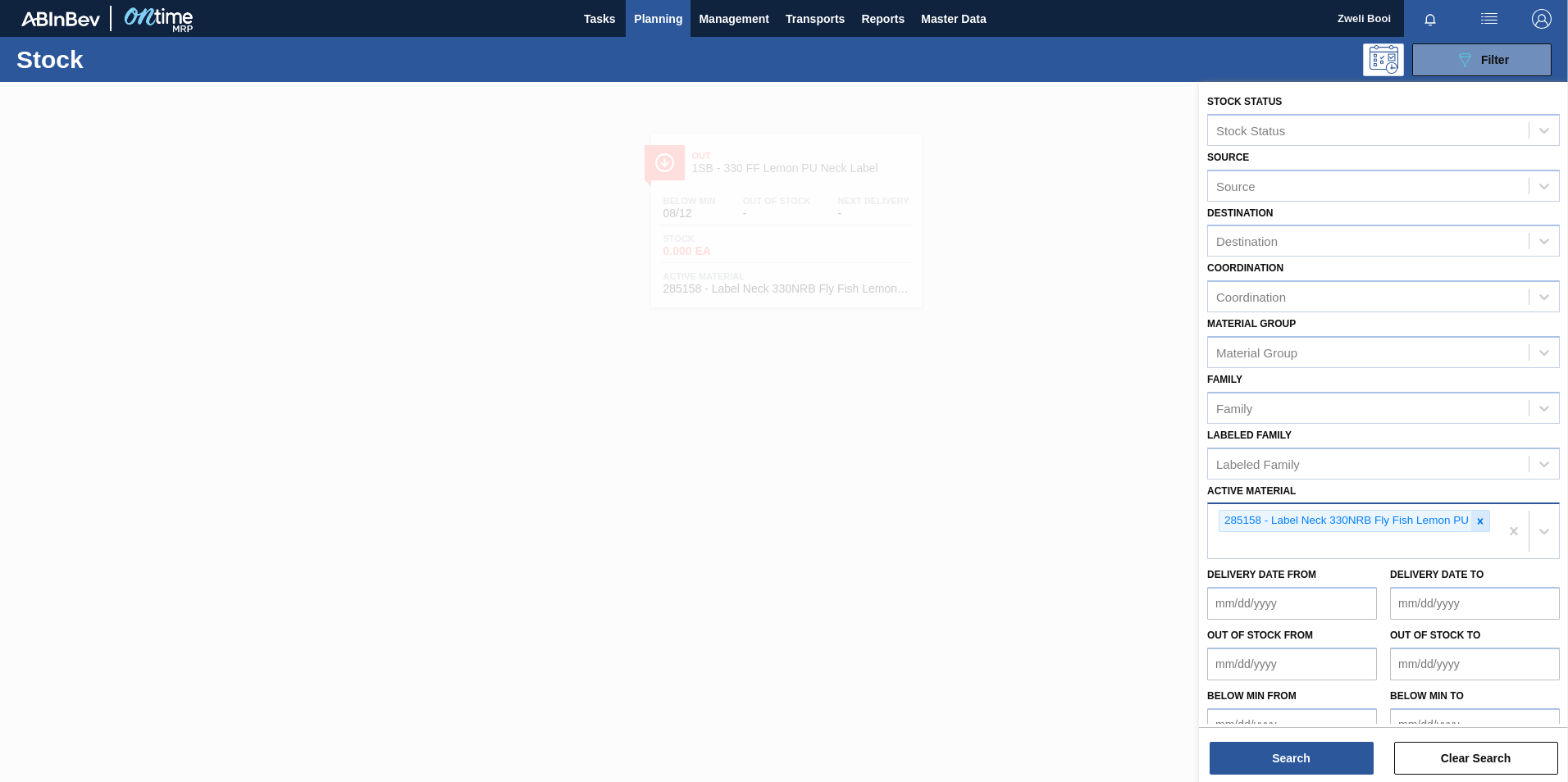
click at [1482, 518] on icon at bounding box center [1480, 522] width 11 height 11
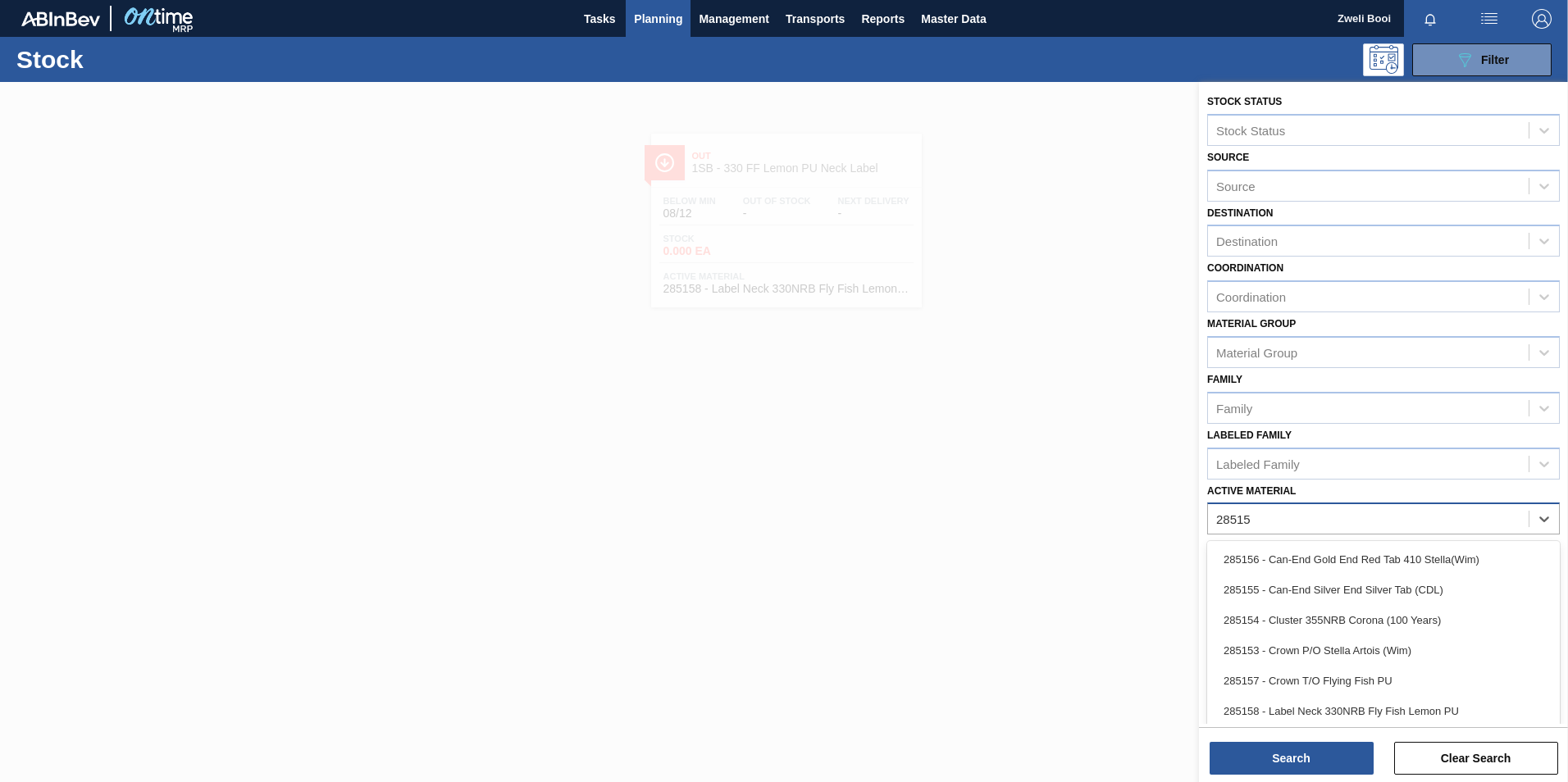
type Material "285159"
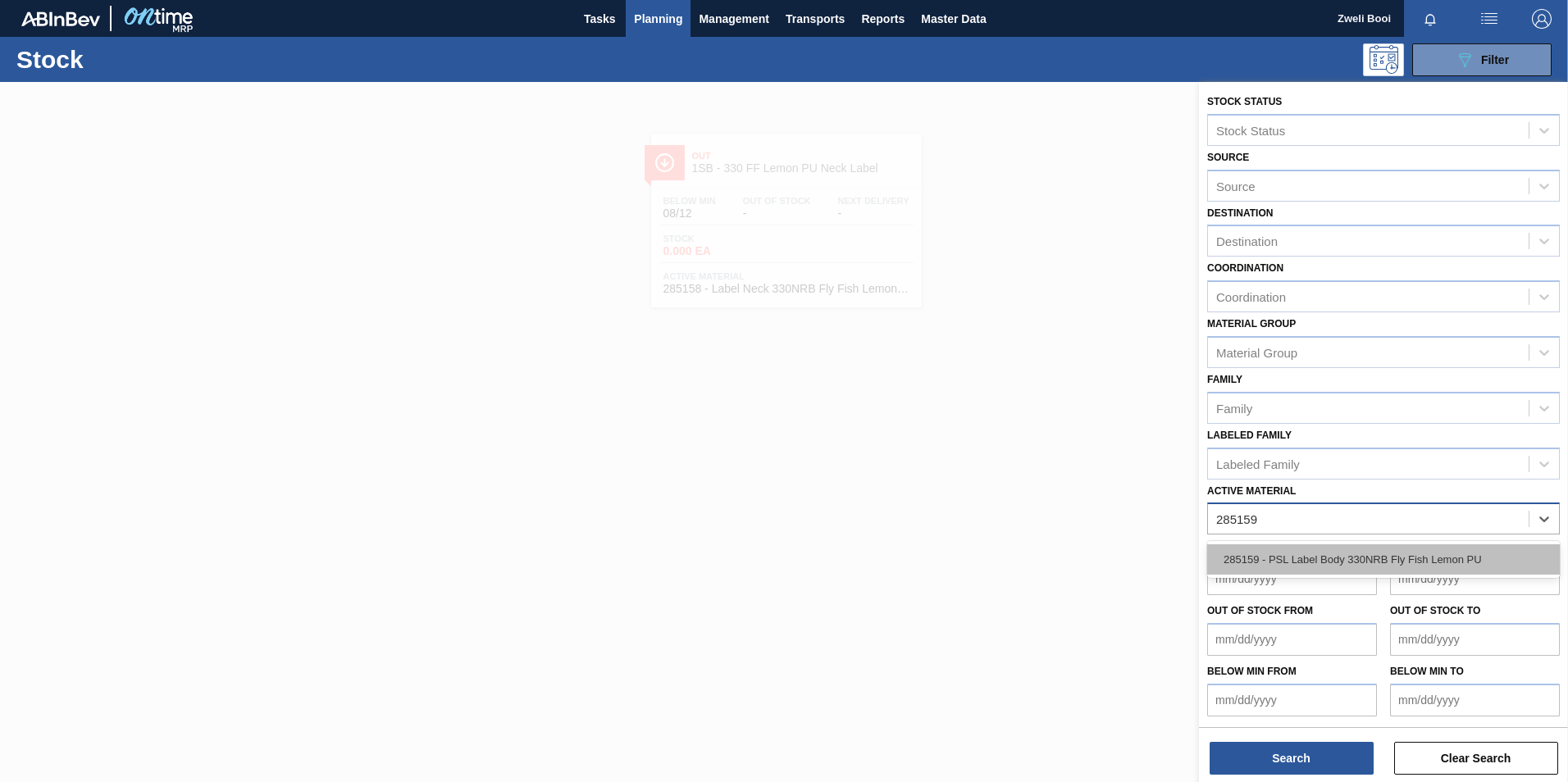
click at [1446, 560] on div "285159 - PSL Label Body 330NRB Fly Fish Lemon PU" at bounding box center [1383, 560] width 352 height 30
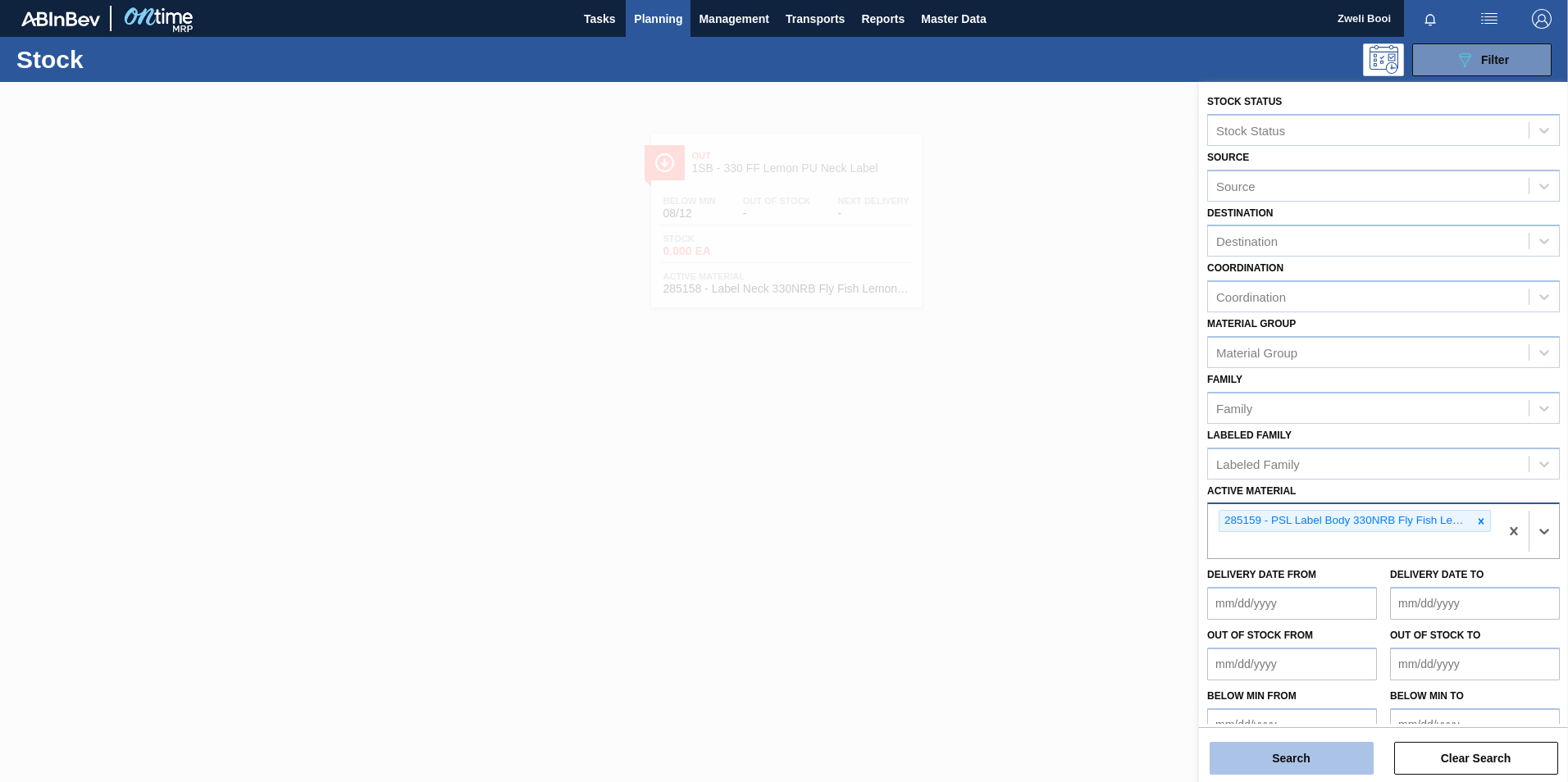
click at [1316, 755] on button "Search" at bounding box center [1292, 758] width 164 height 33
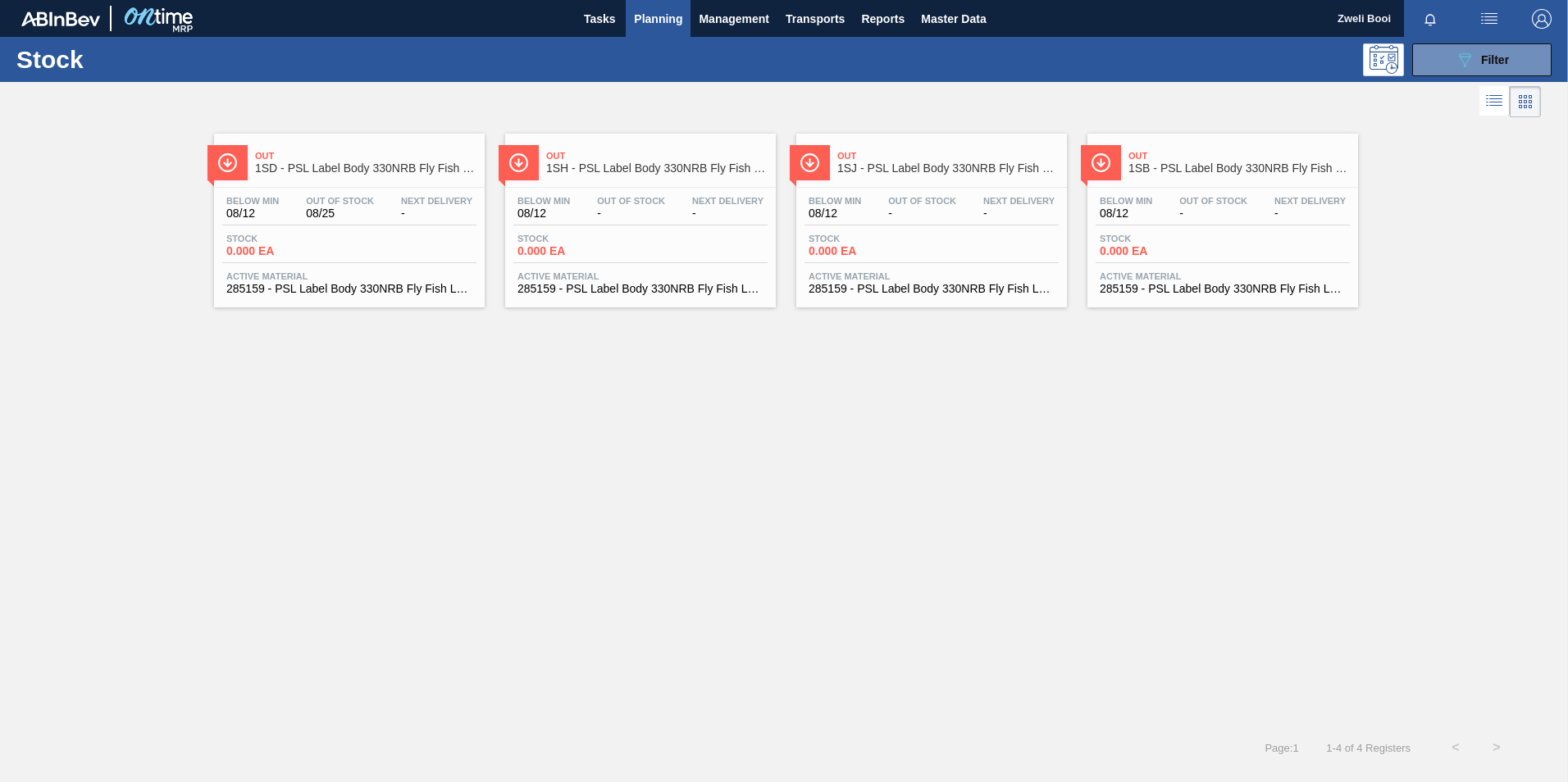
click at [1183, 199] on span "Out Of Stock" at bounding box center [1214, 201] width 68 height 9
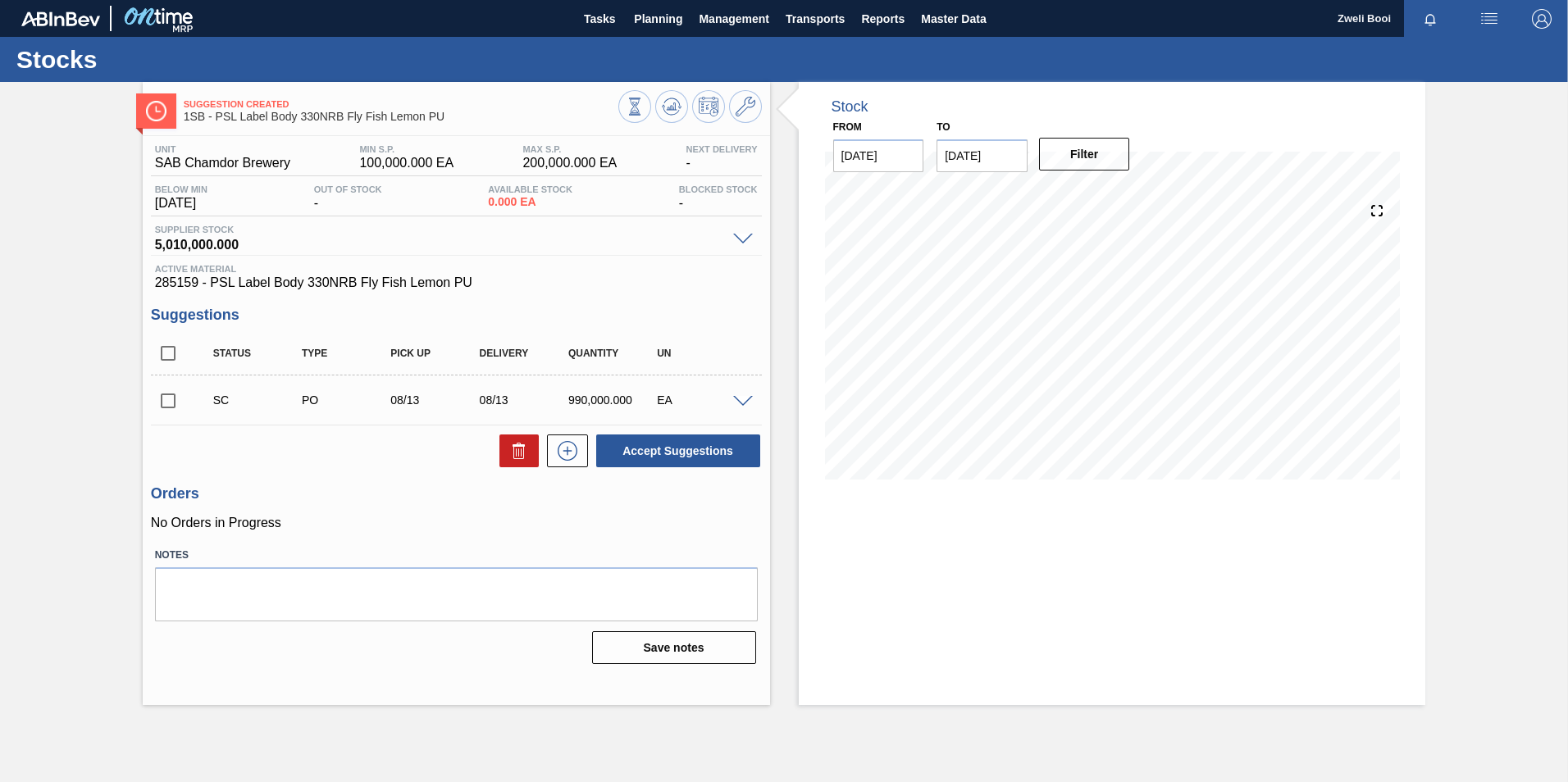
click at [168, 405] on input "checkbox" at bounding box center [168, 400] width 35 height 35
click at [745, 455] on button "Accept Suggestions" at bounding box center [678, 450] width 164 height 33
checkbox input "false"
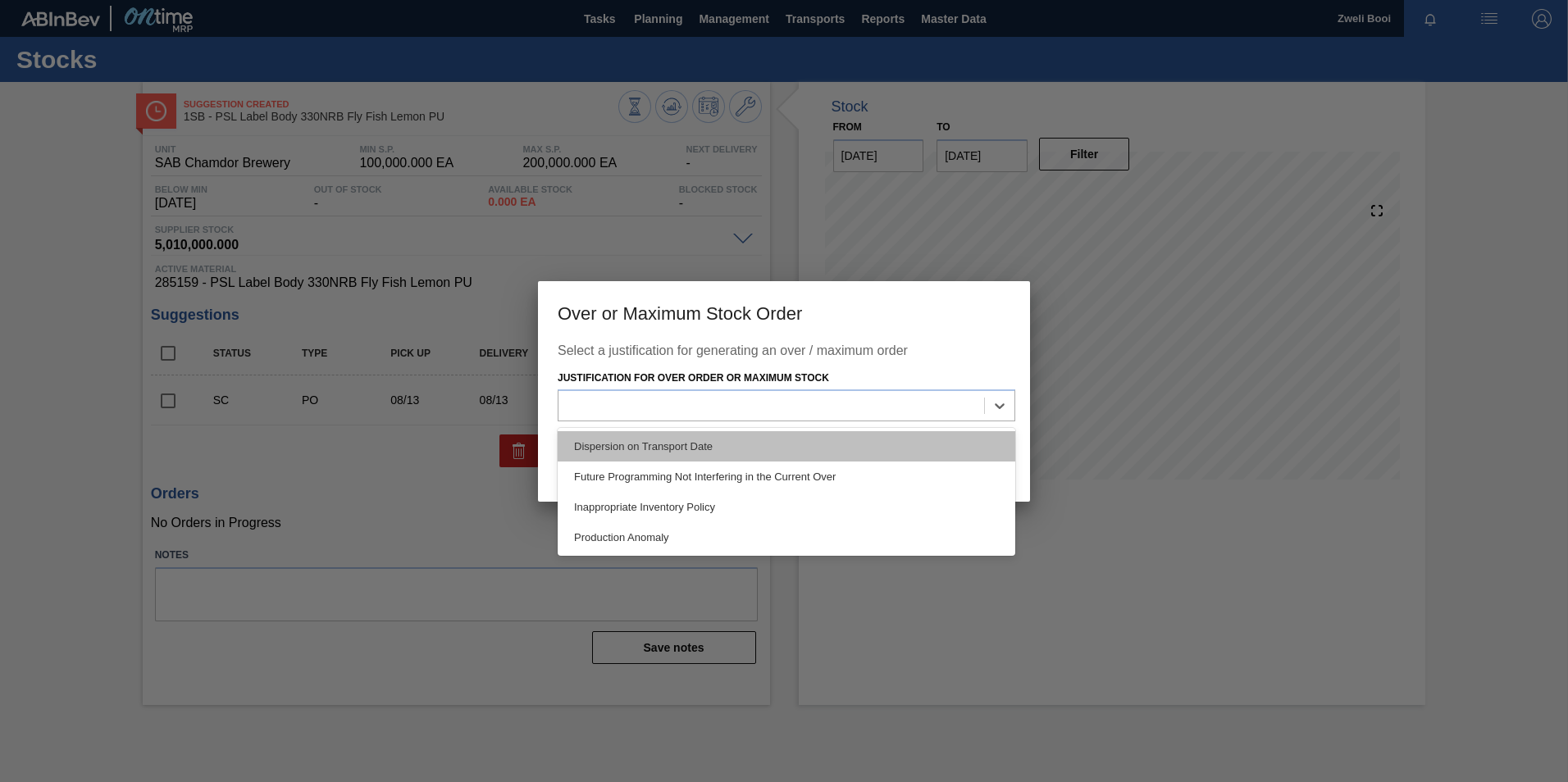
drag, startPoint x: 1004, startPoint y: 398, endPoint x: 988, endPoint y: 435, distance: 40.3
click at [1004, 402] on icon at bounding box center [999, 405] width 16 height 16
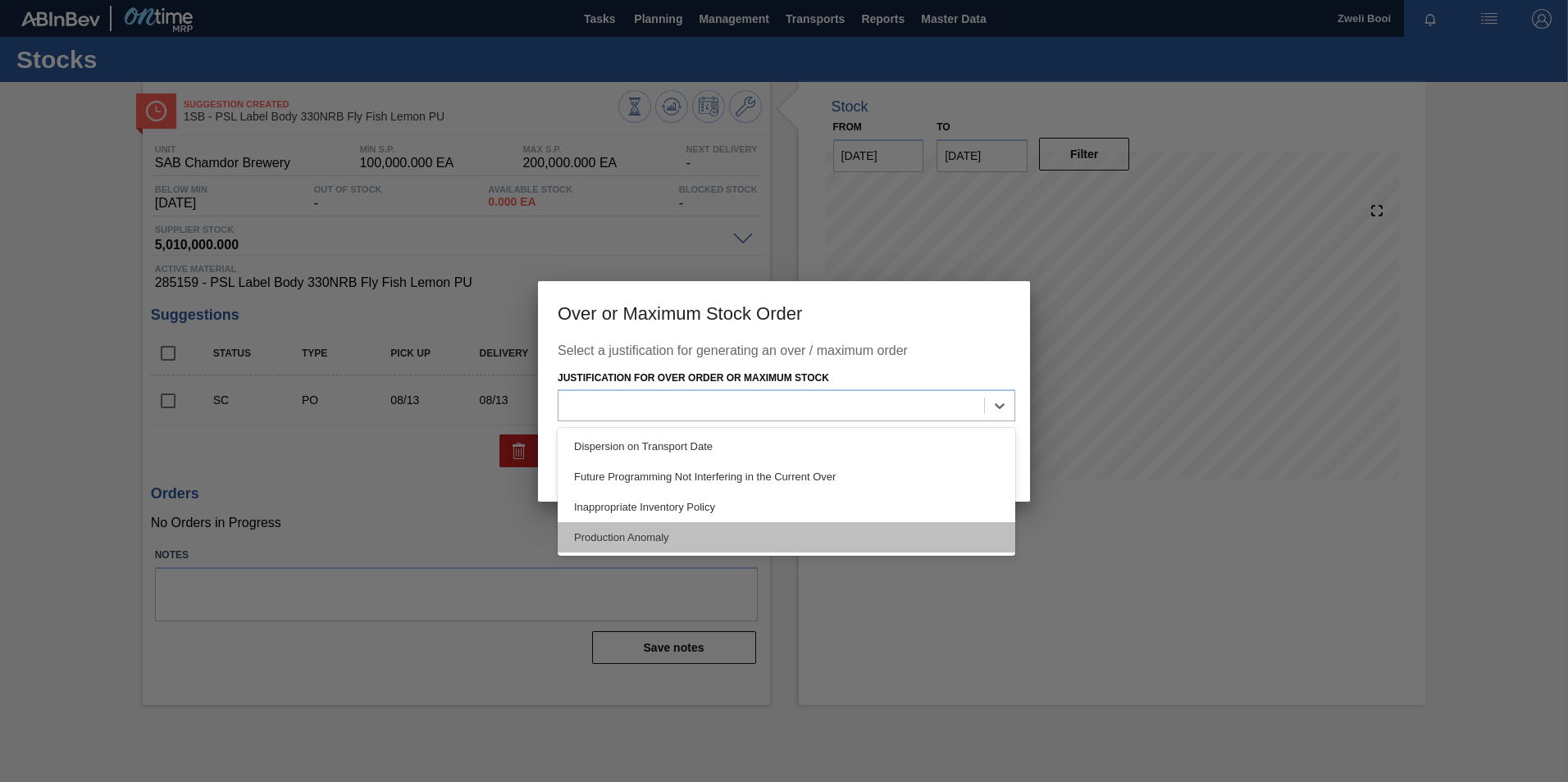
click at [835, 537] on div "Production Anomaly" at bounding box center [787, 538] width 458 height 30
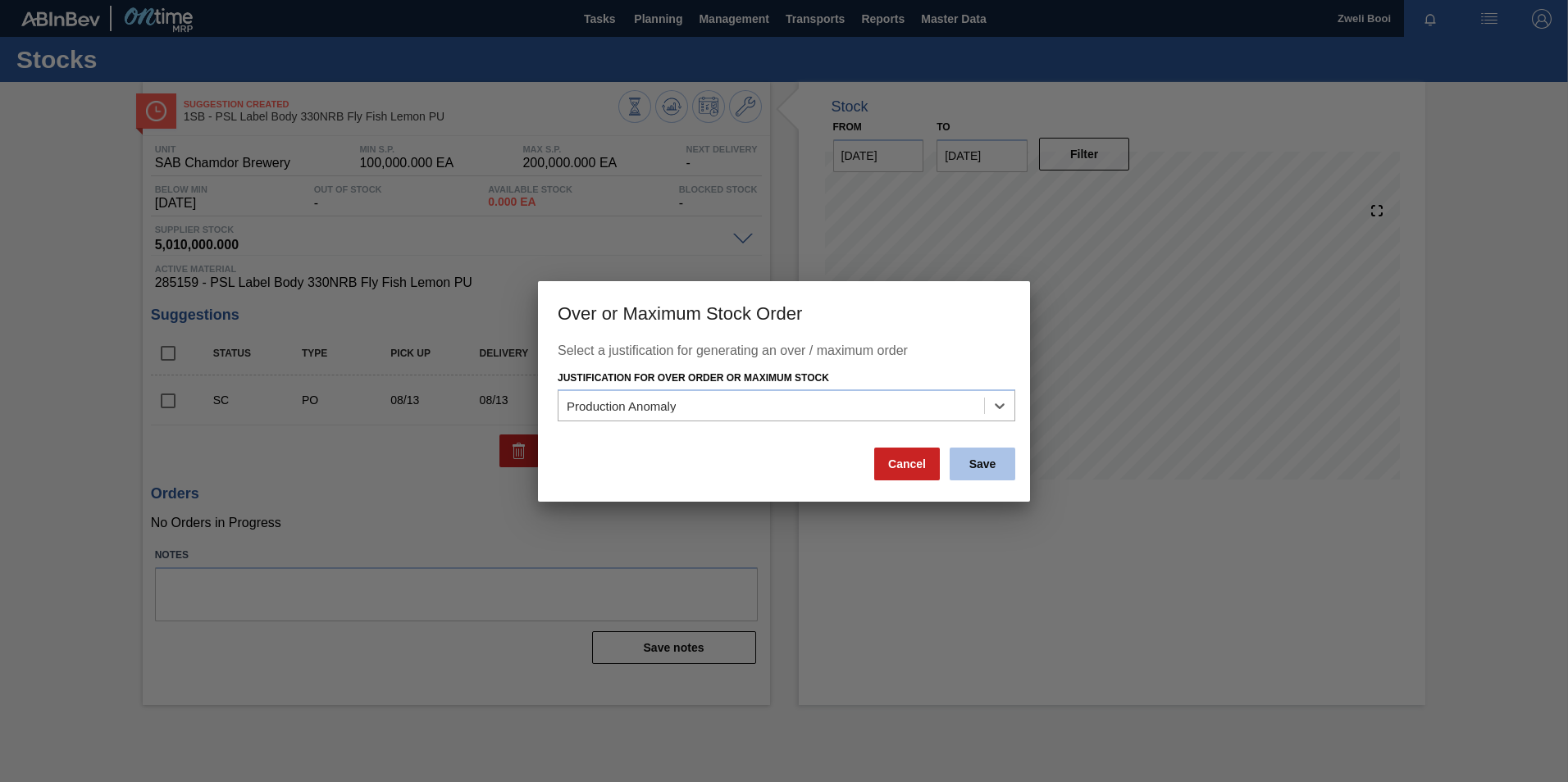
click at [985, 471] on button "Save" at bounding box center [983, 464] width 66 height 33
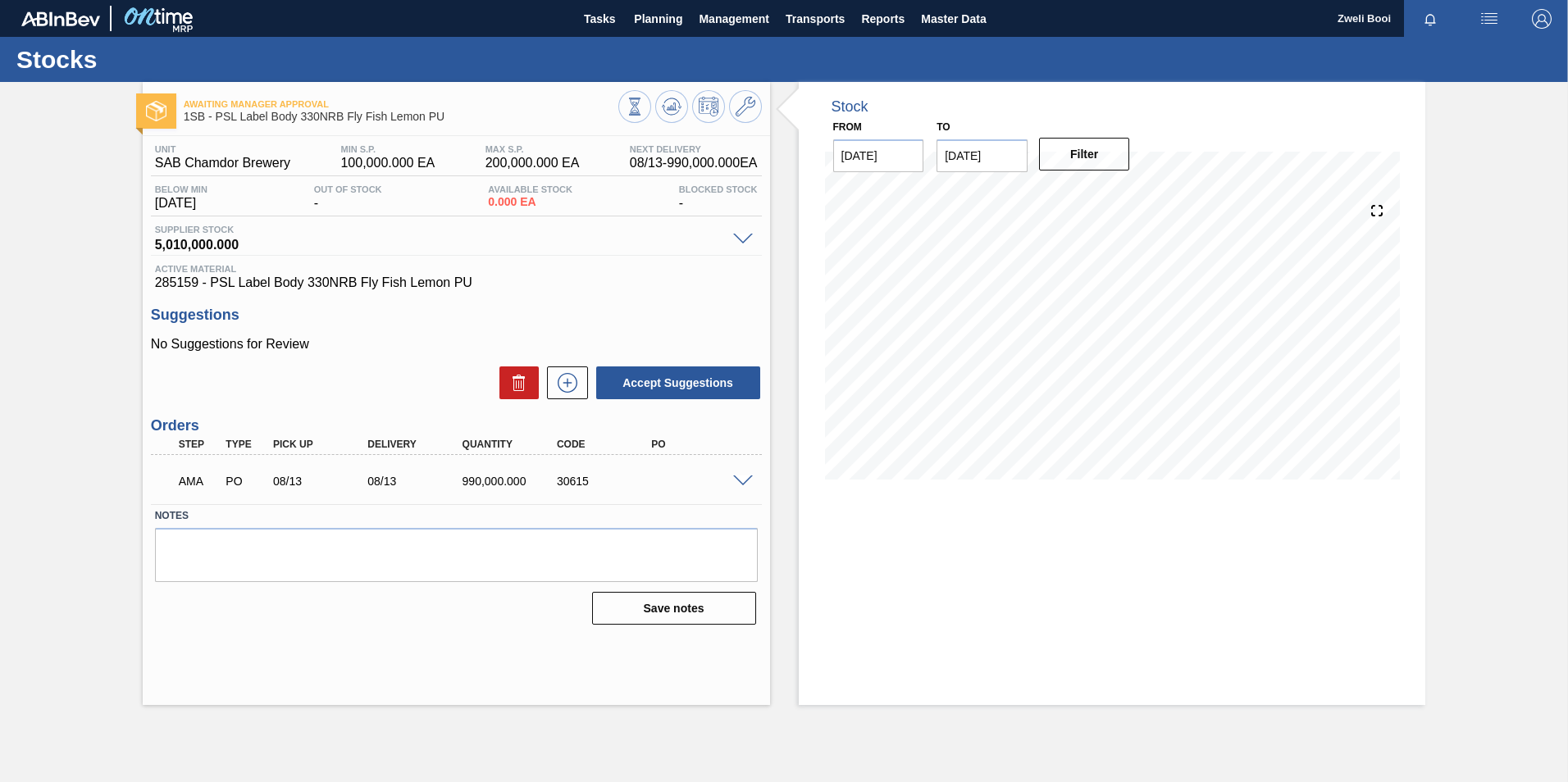
click at [738, 480] on span at bounding box center [743, 481] width 20 height 12
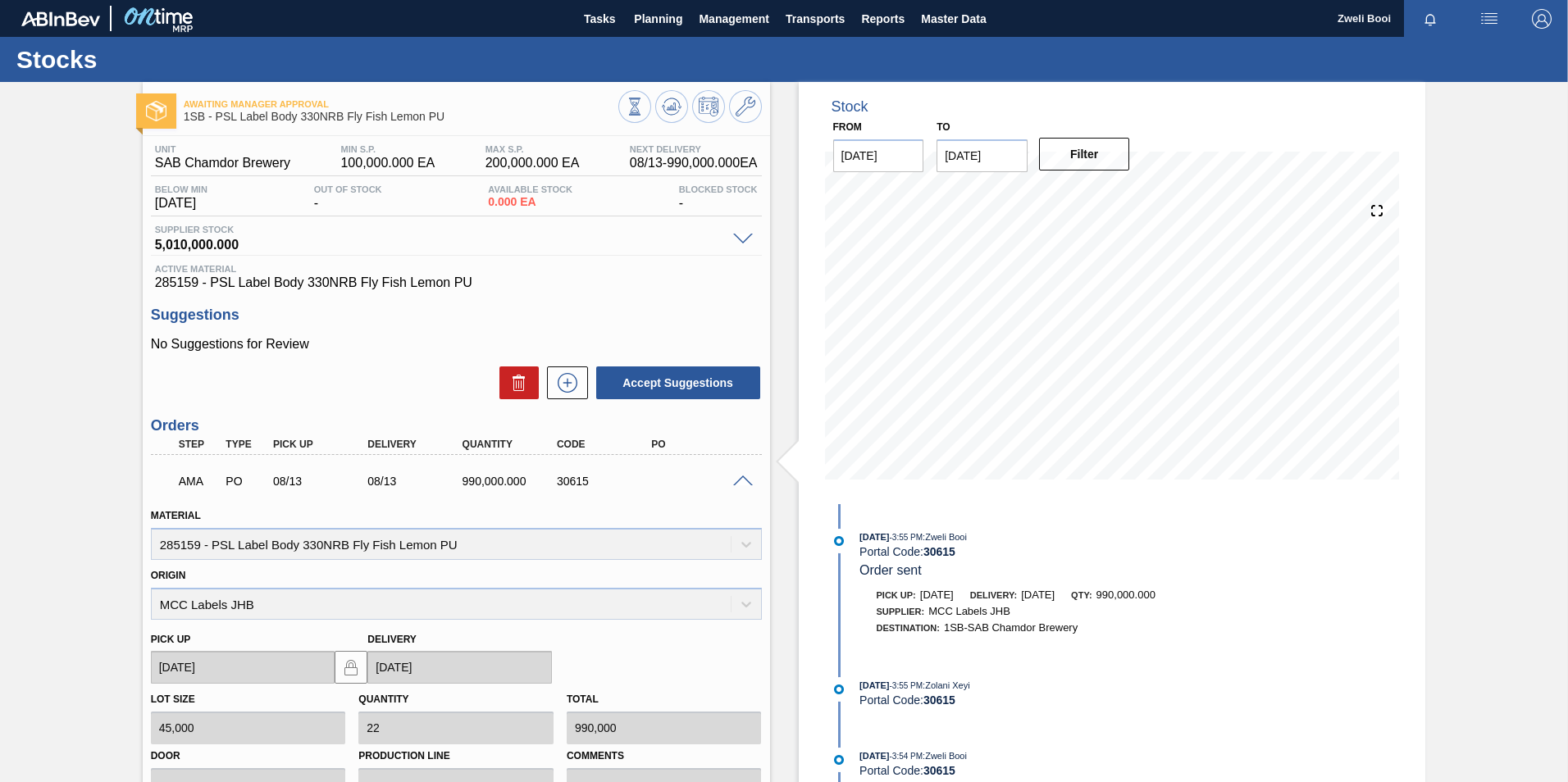
click at [744, 481] on span at bounding box center [743, 481] width 20 height 12
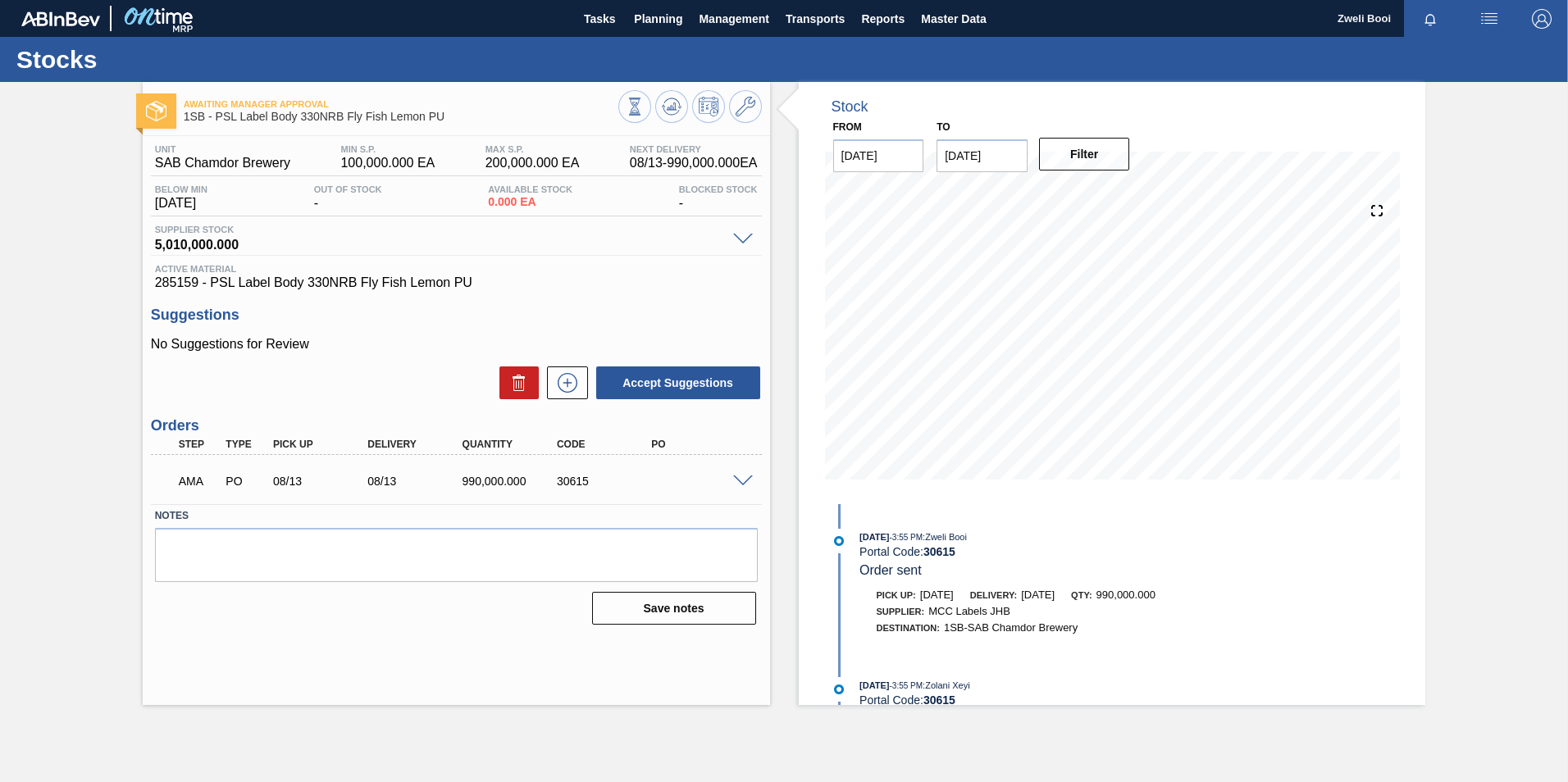
click at [744, 476] on span at bounding box center [743, 481] width 20 height 12
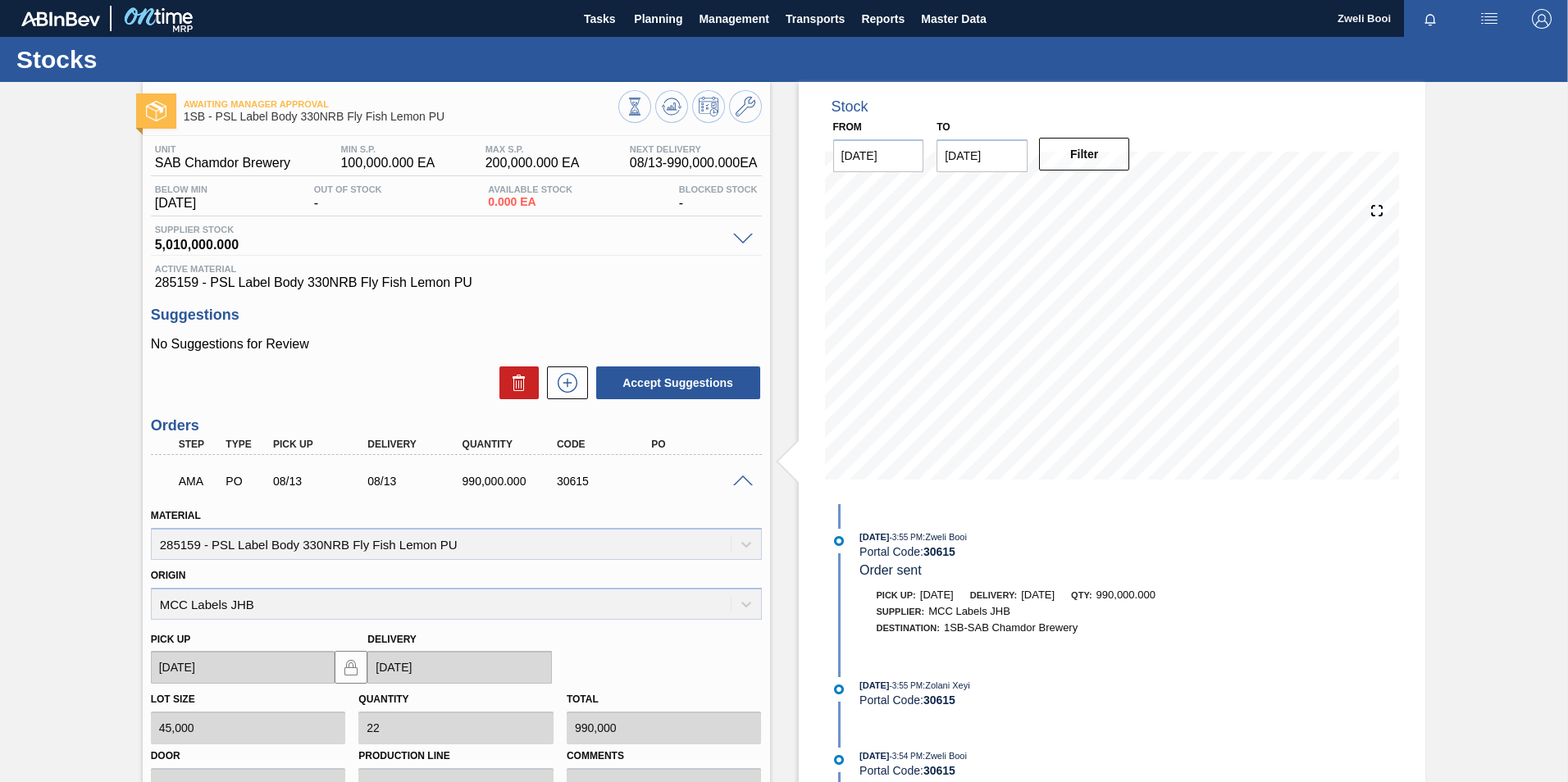
click at [744, 476] on span at bounding box center [743, 481] width 20 height 12
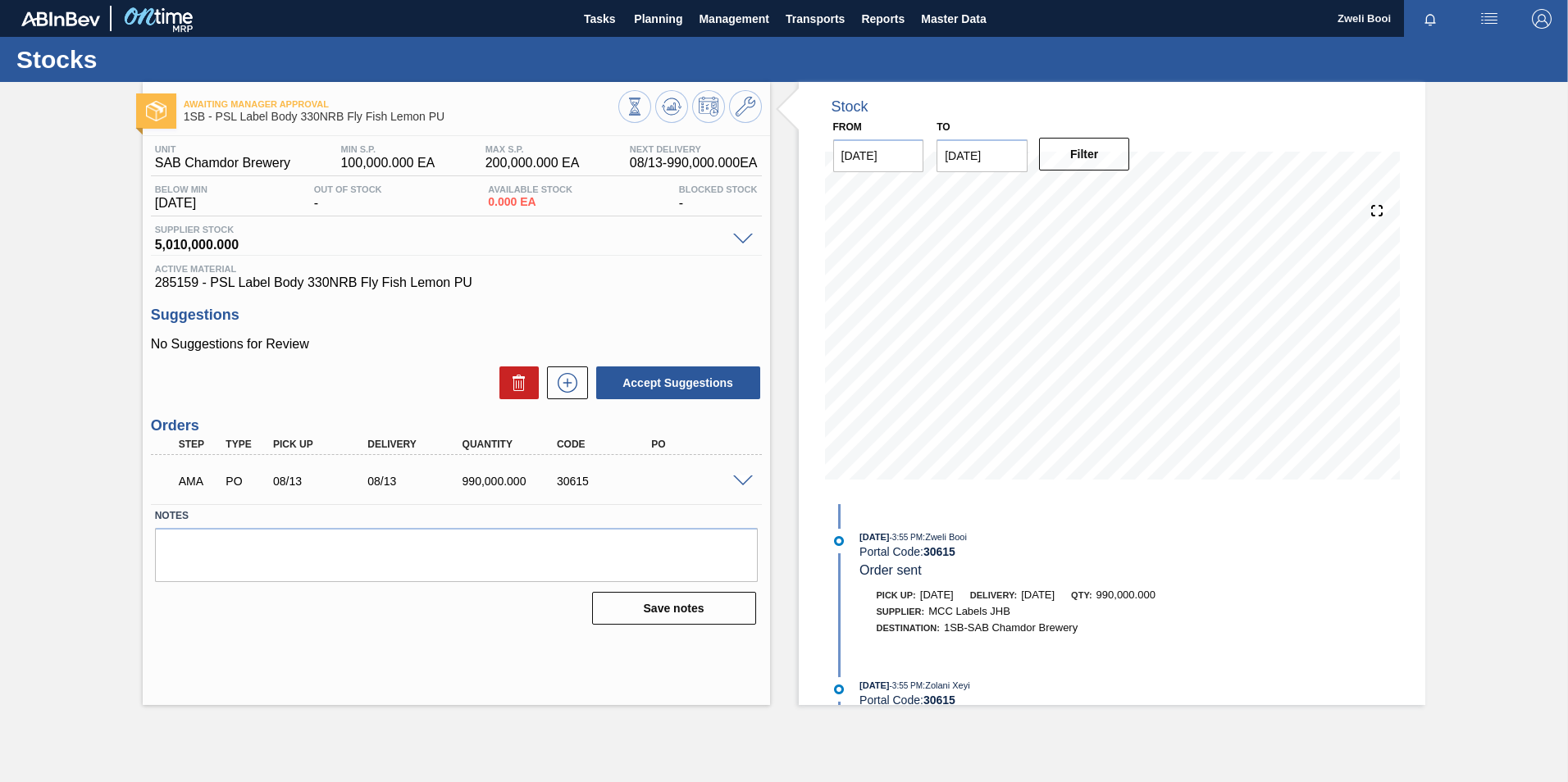
click at [741, 479] on span at bounding box center [743, 481] width 20 height 12
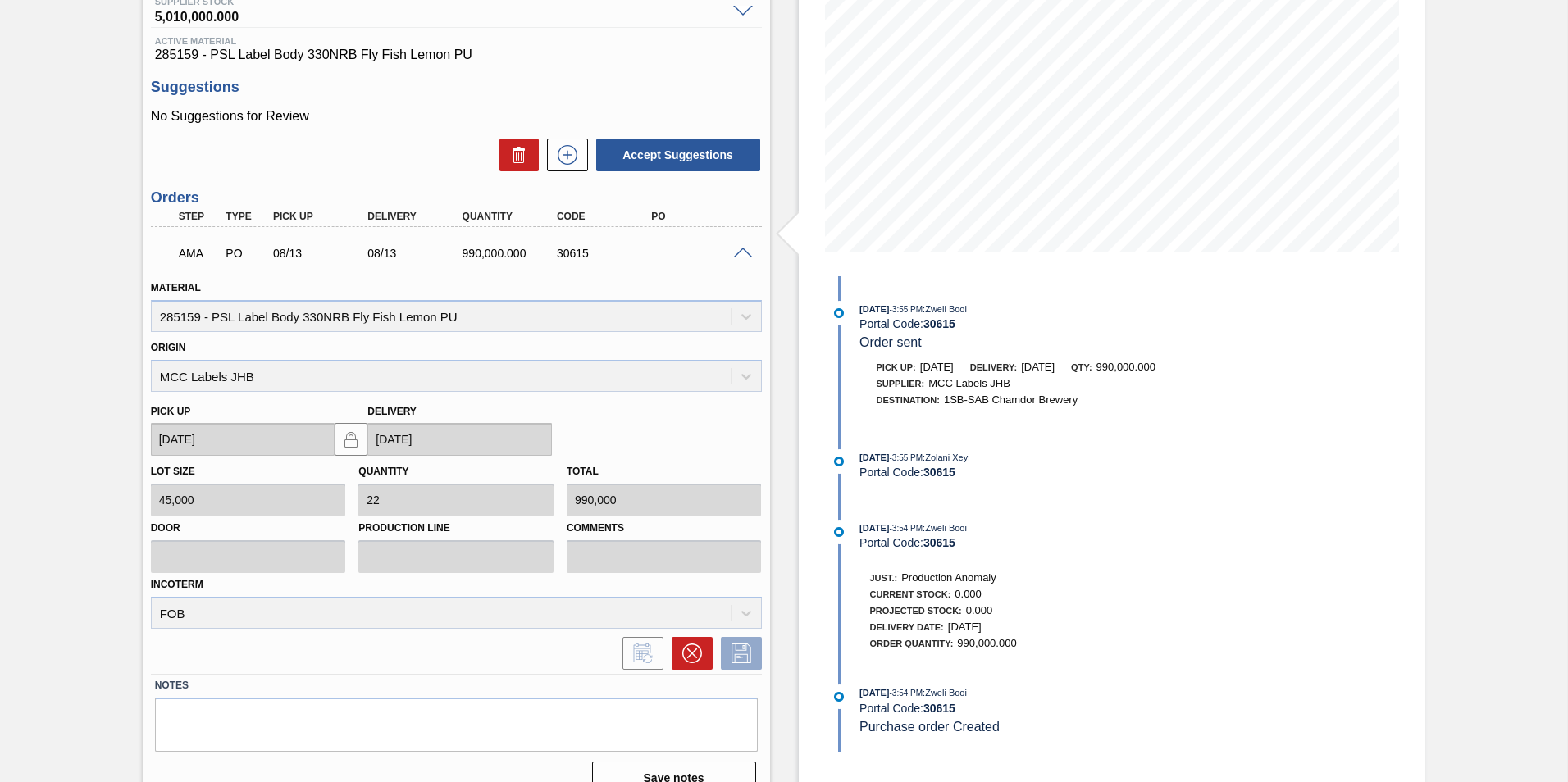
scroll to position [254, 0]
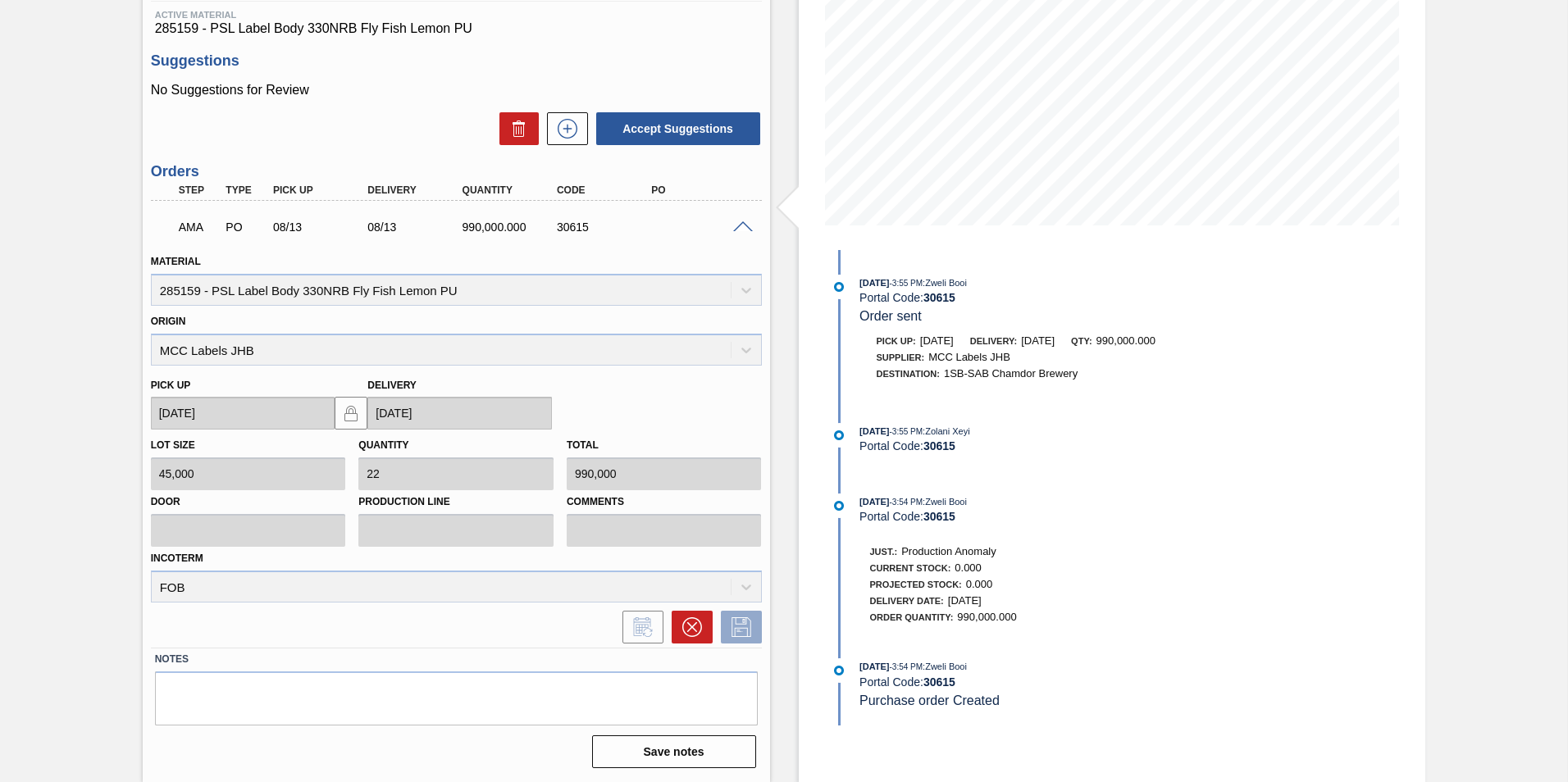
click at [746, 226] on span at bounding box center [743, 227] width 20 height 12
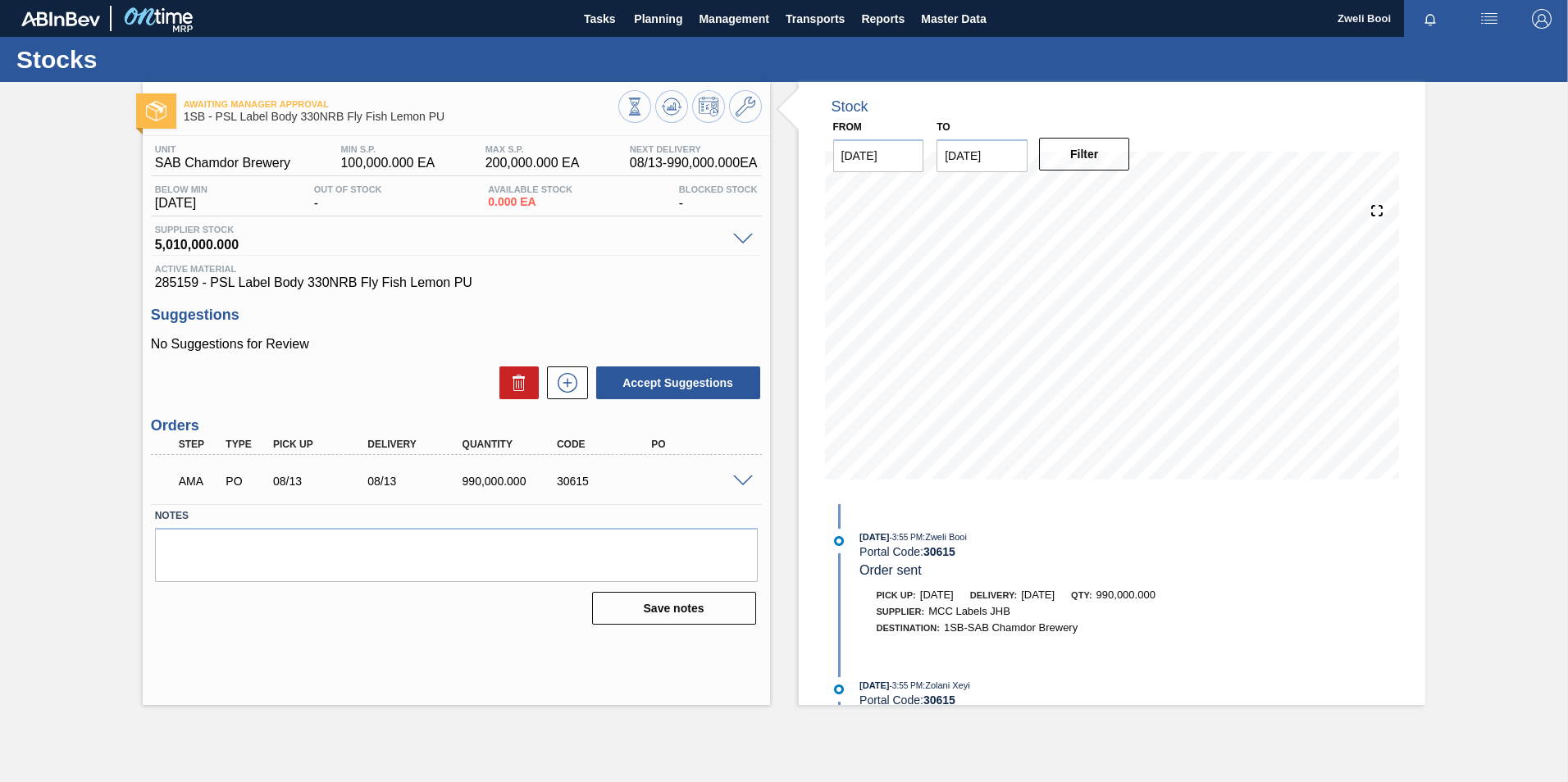
scroll to position [0, 0]
click at [644, 115] on icon at bounding box center [634, 106] width 18 height 18
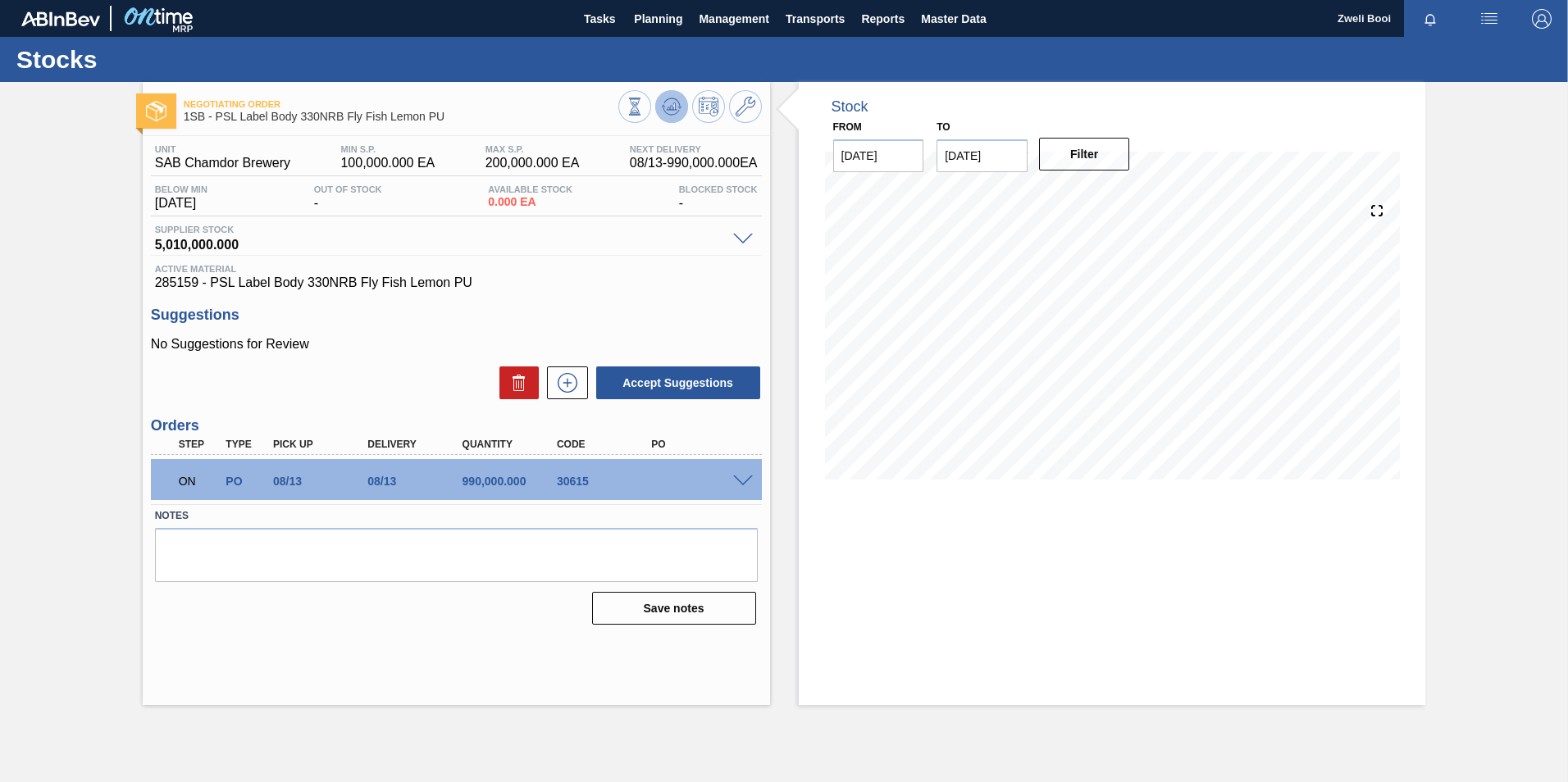
click at [681, 106] on icon at bounding box center [678, 107] width 3 height 3
click at [662, 22] on span "Planning" at bounding box center [658, 19] width 48 height 20
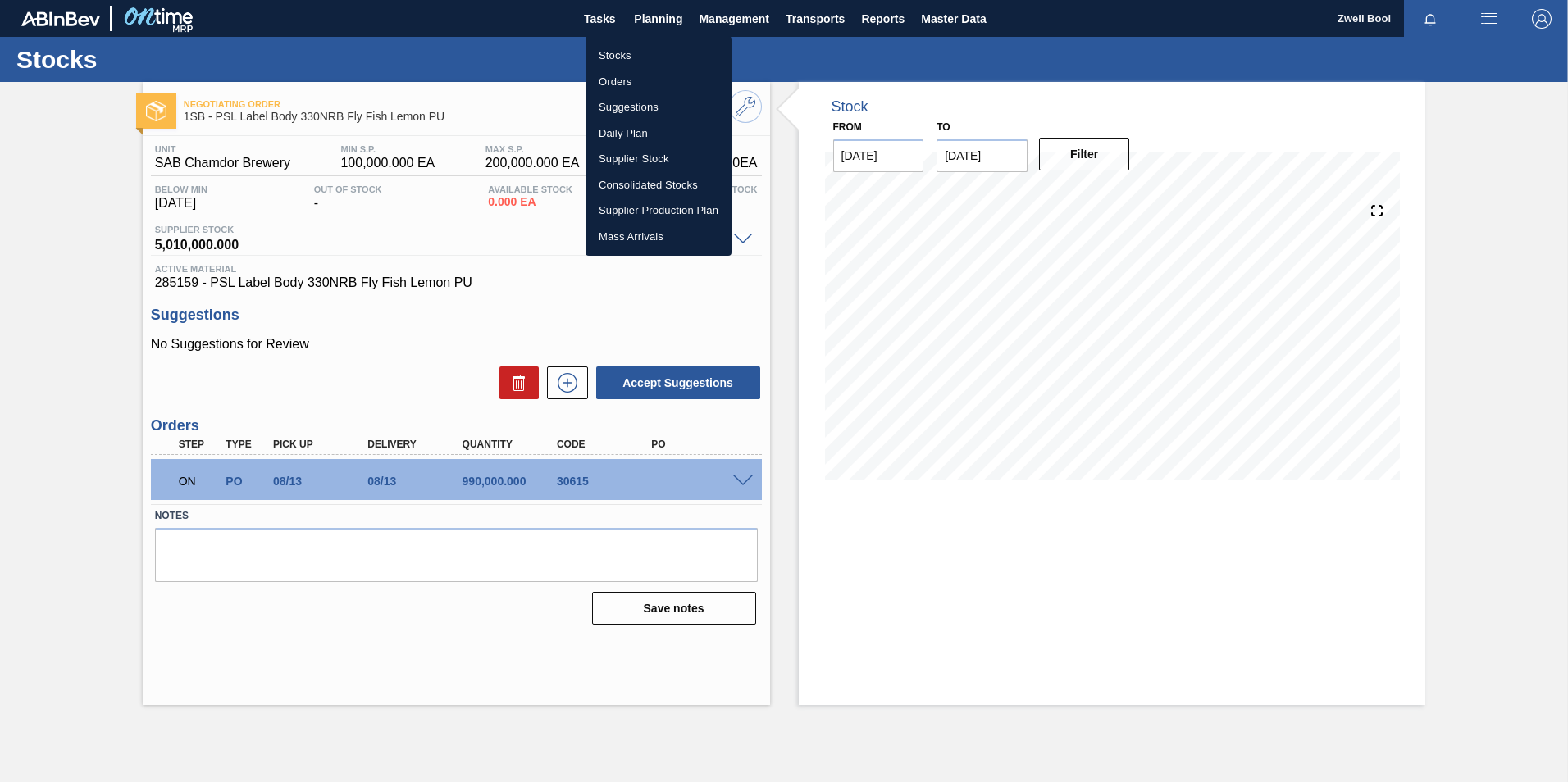
click at [861, 590] on div at bounding box center [784, 391] width 1568 height 782
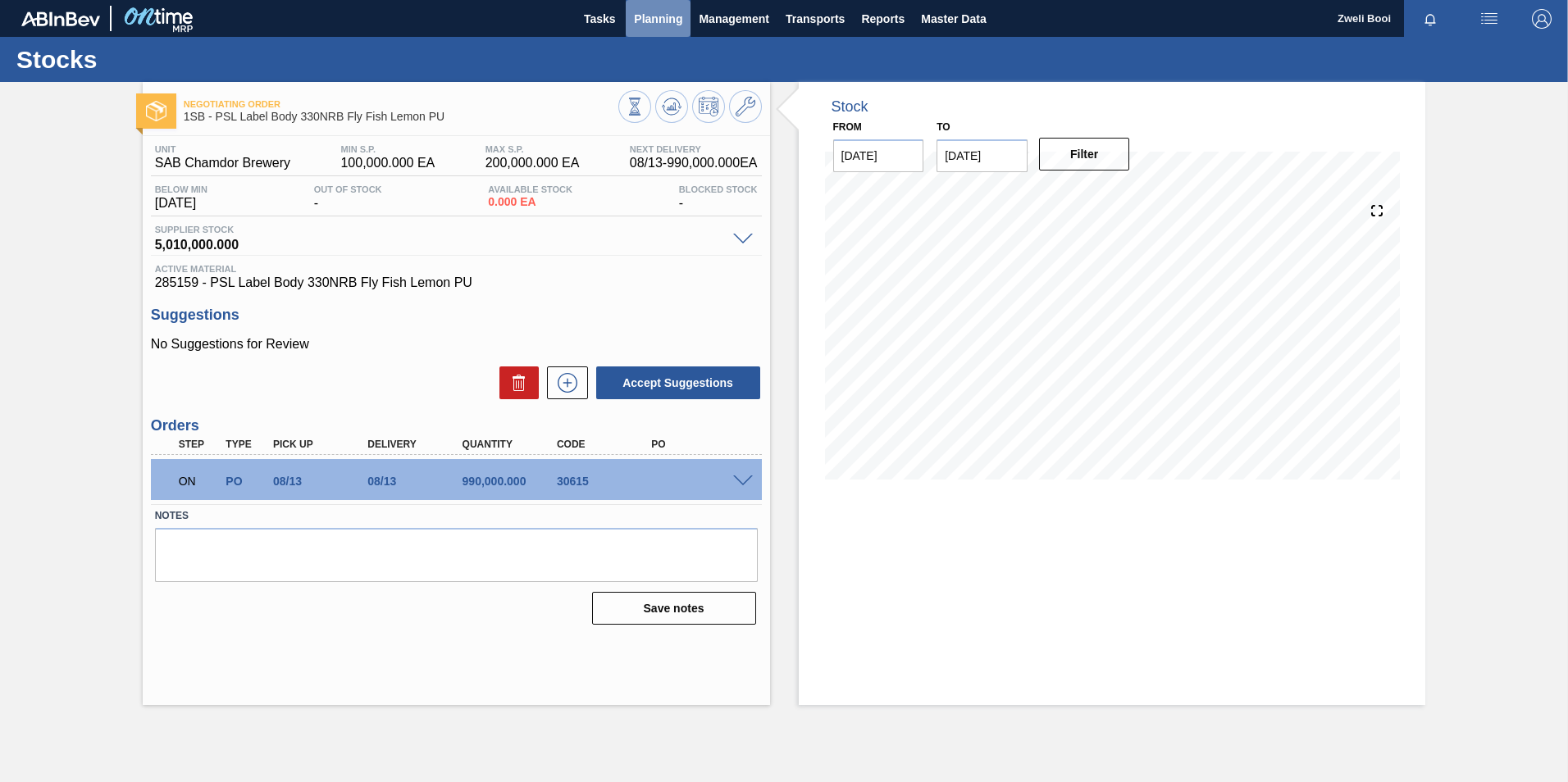
click at [649, 16] on span "Planning" at bounding box center [658, 19] width 48 height 20
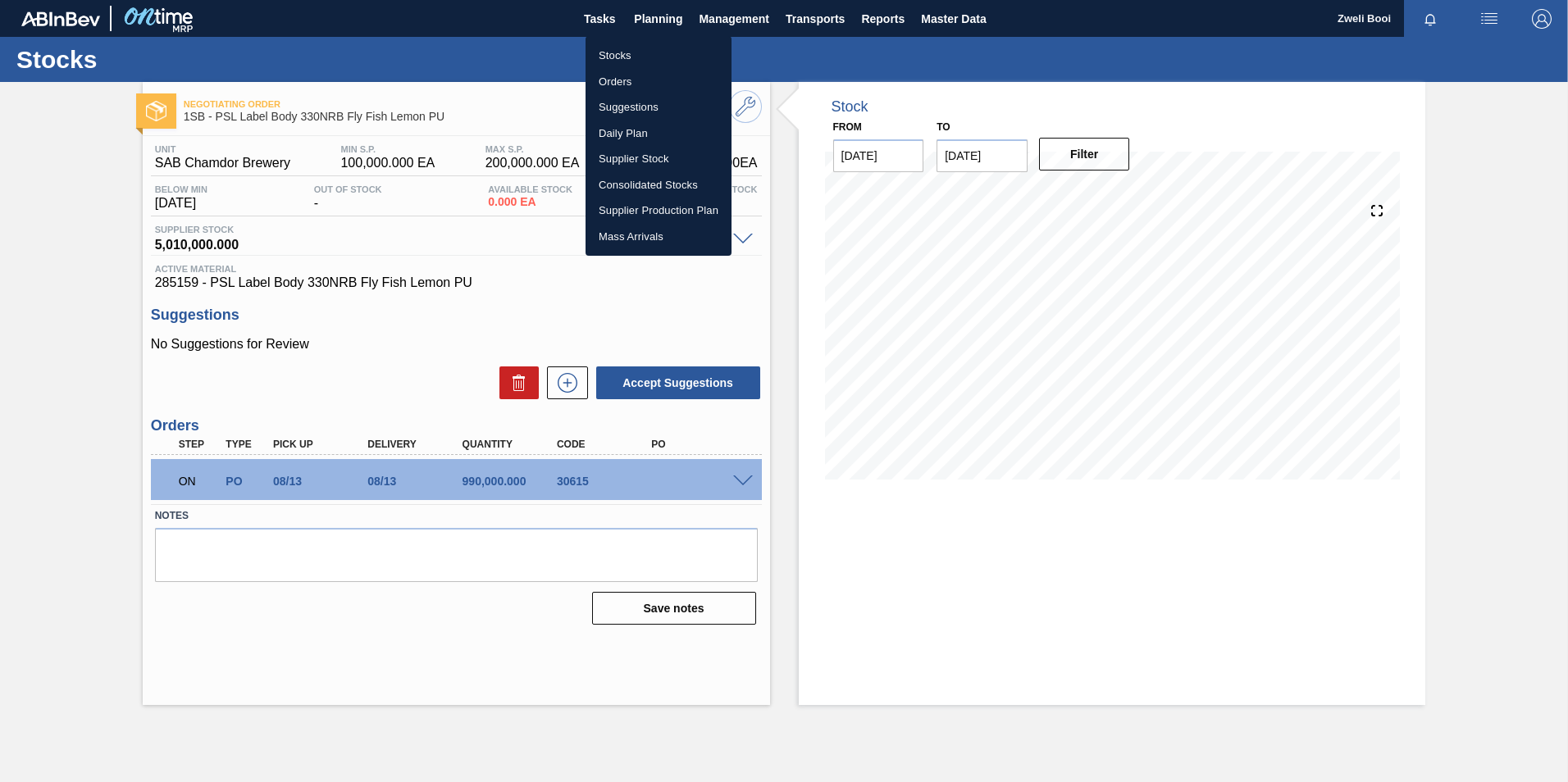
click at [612, 50] on li "Stocks" at bounding box center [659, 56] width 146 height 26
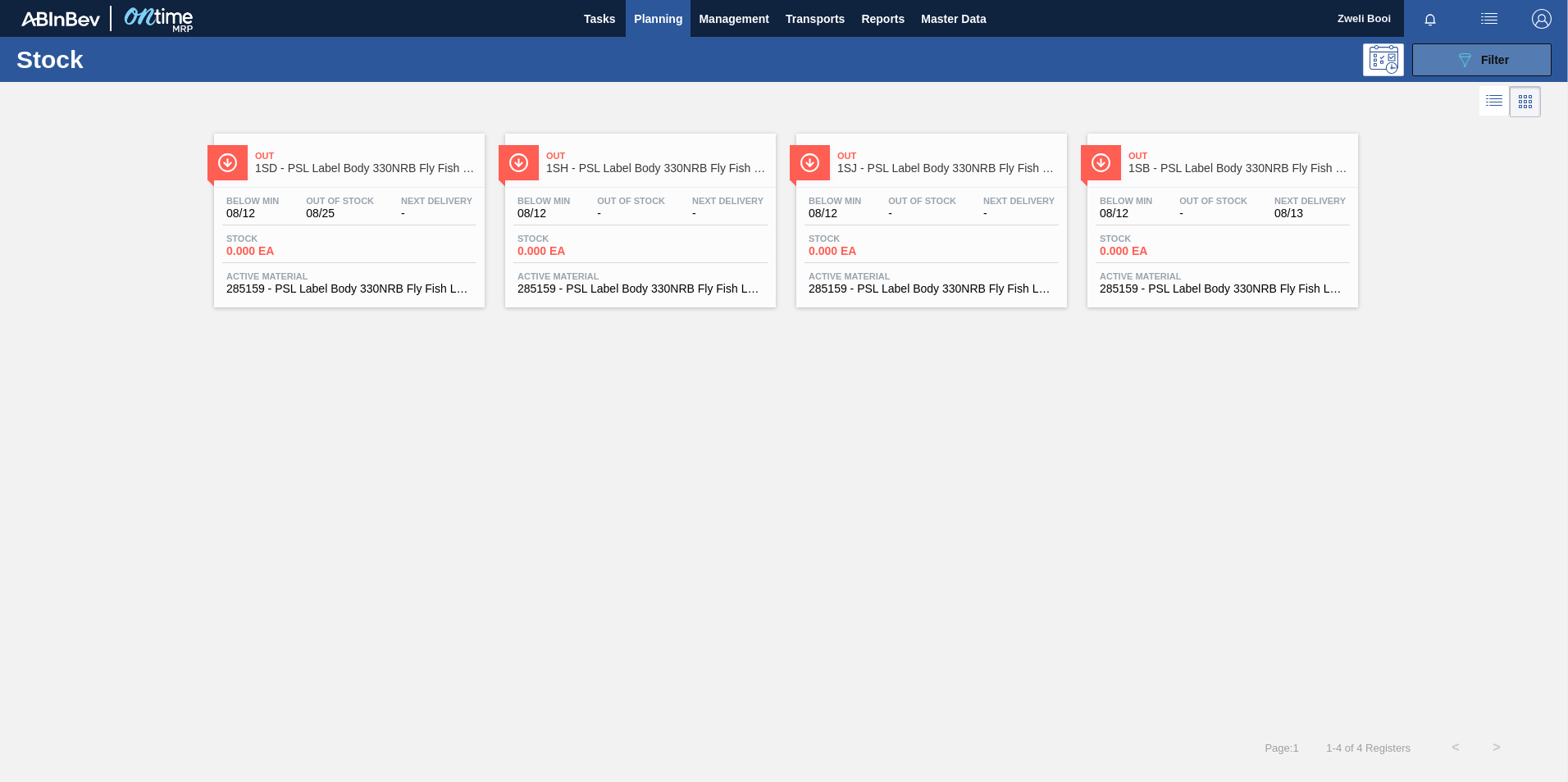
click at [1429, 67] on button "089F7B8B-B2A5-4AFE-B5C0-19BA573D28AC Filter" at bounding box center [1482, 59] width 139 height 33
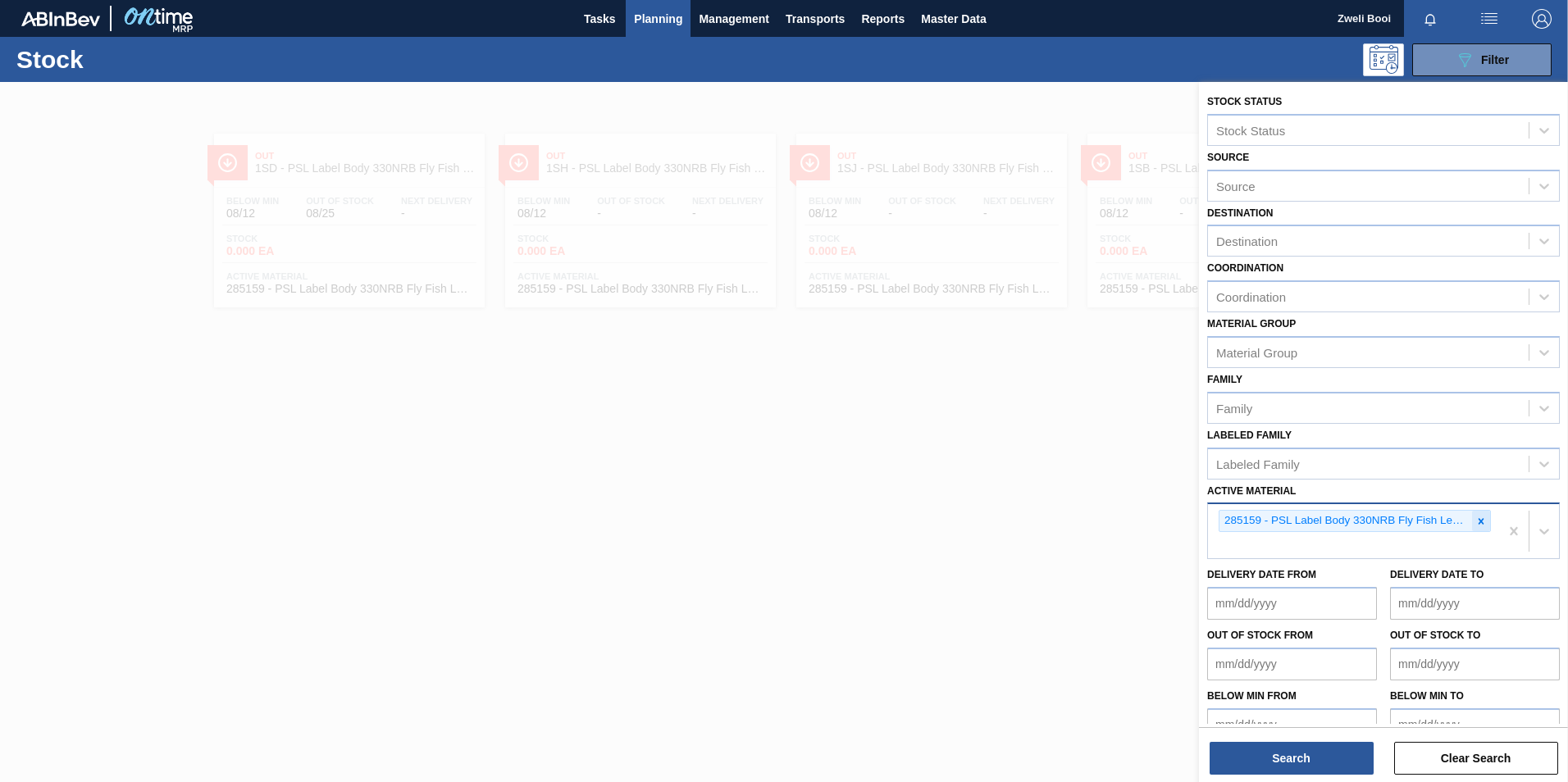
click at [1476, 516] on icon at bounding box center [1481, 522] width 11 height 11
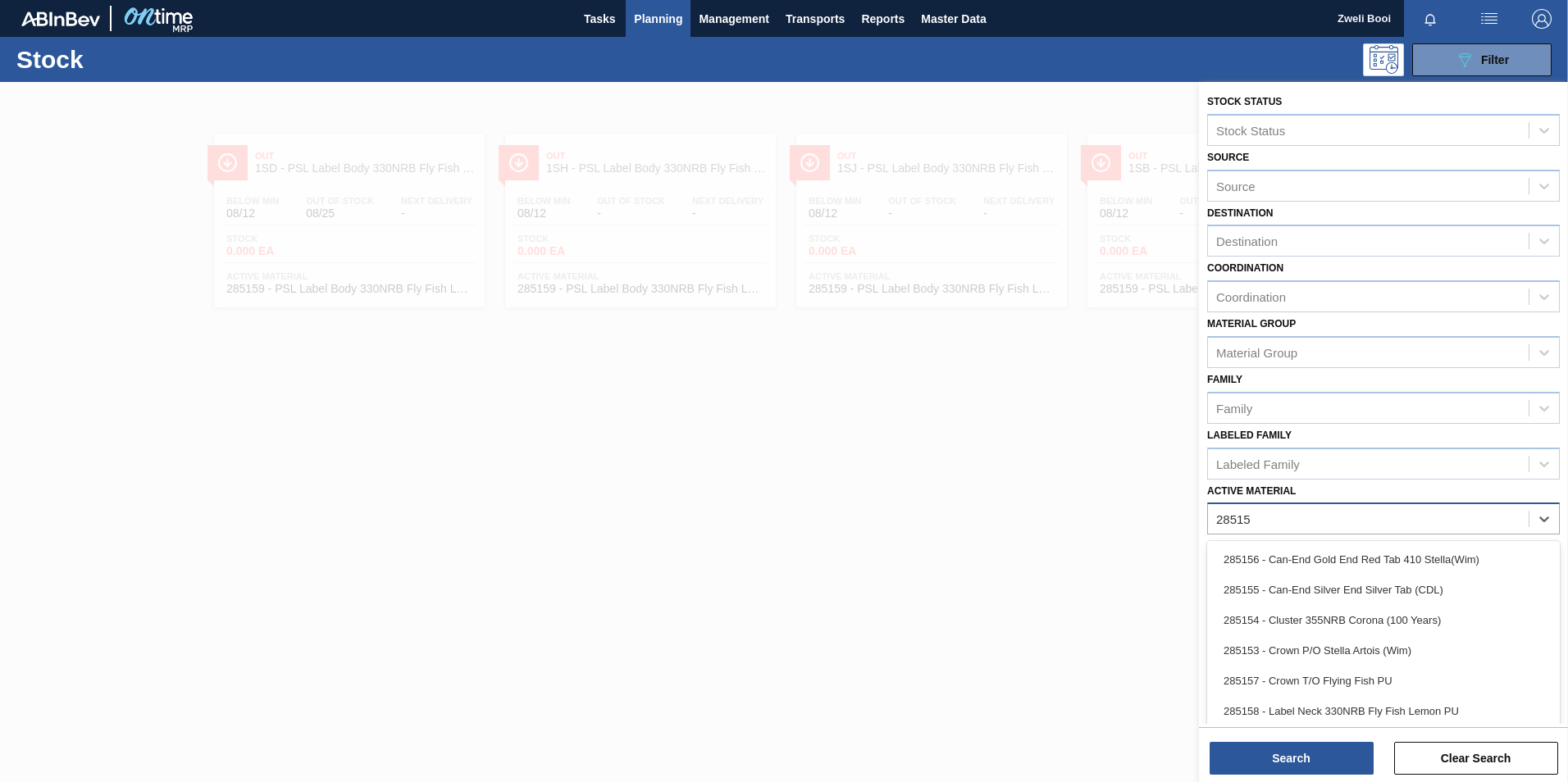
type Material "285158"
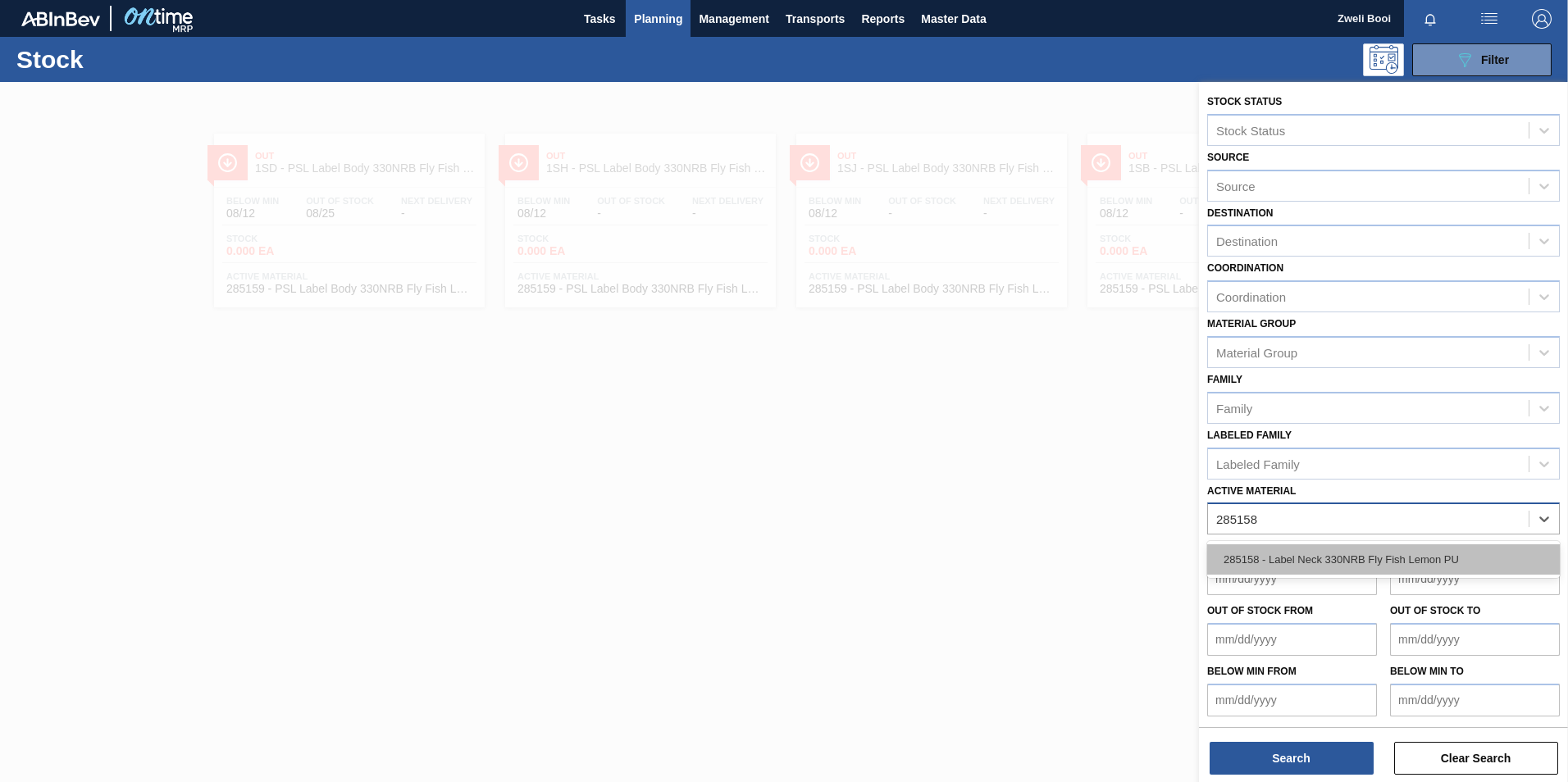
click at [1426, 562] on div "285158 - Label Neck 330NRB Fly Fish Lemon PU" at bounding box center [1383, 560] width 352 height 30
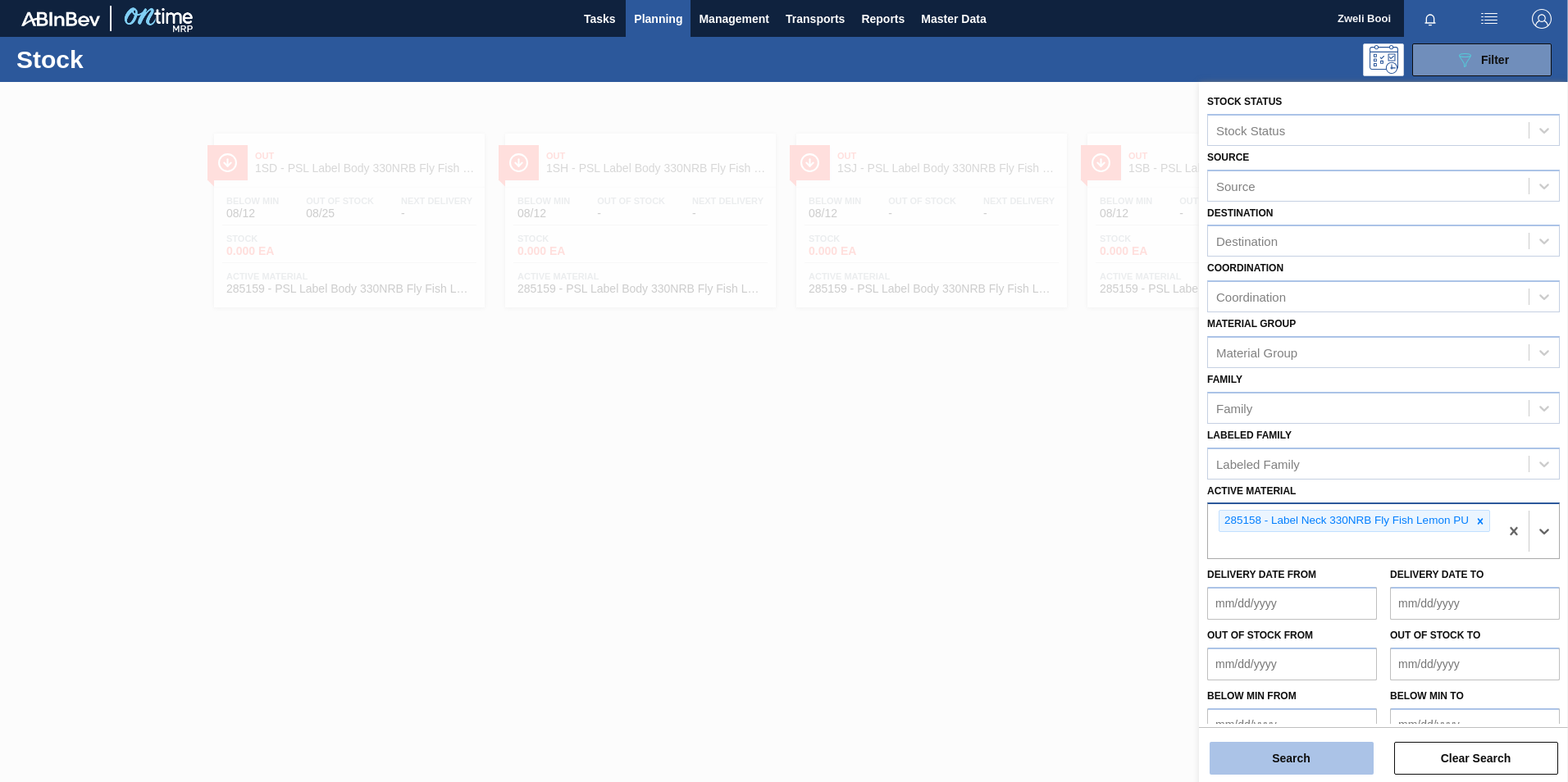
click at [1333, 765] on button "Search" at bounding box center [1292, 758] width 164 height 33
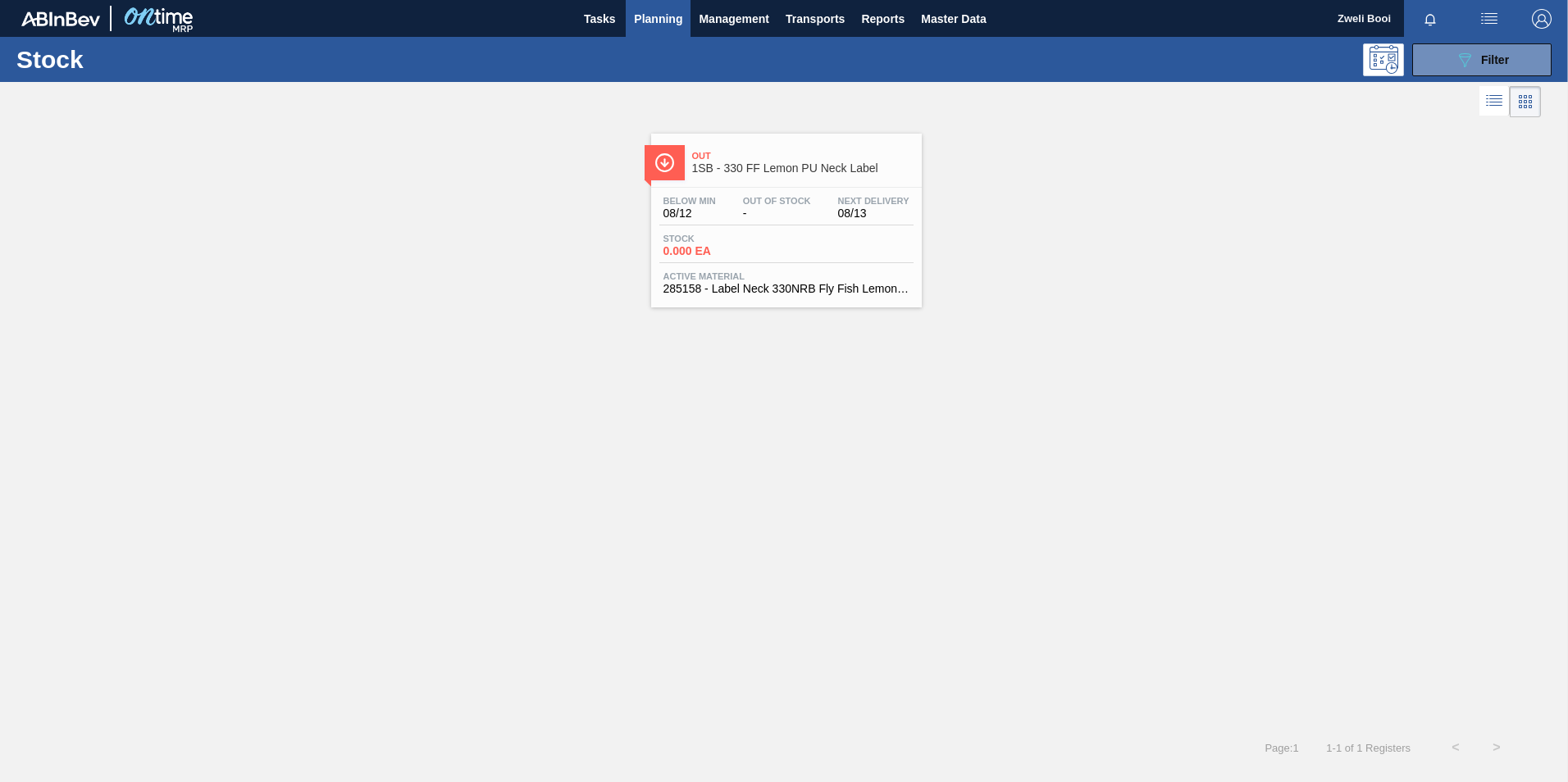
click at [844, 255] on div "Stock 0.000 EA" at bounding box center [787, 248] width 254 height 29
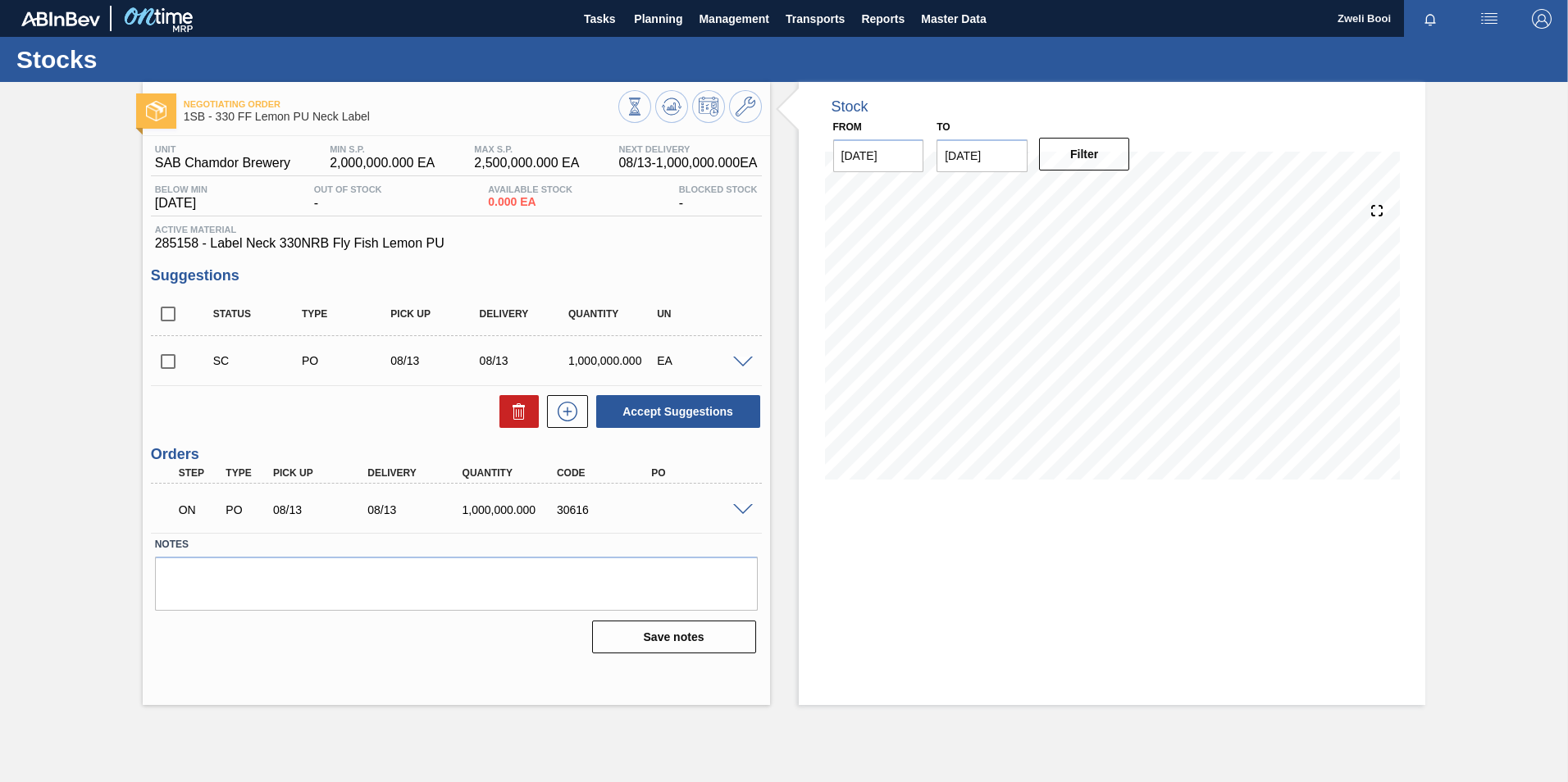
click at [743, 508] on span at bounding box center [743, 510] width 20 height 12
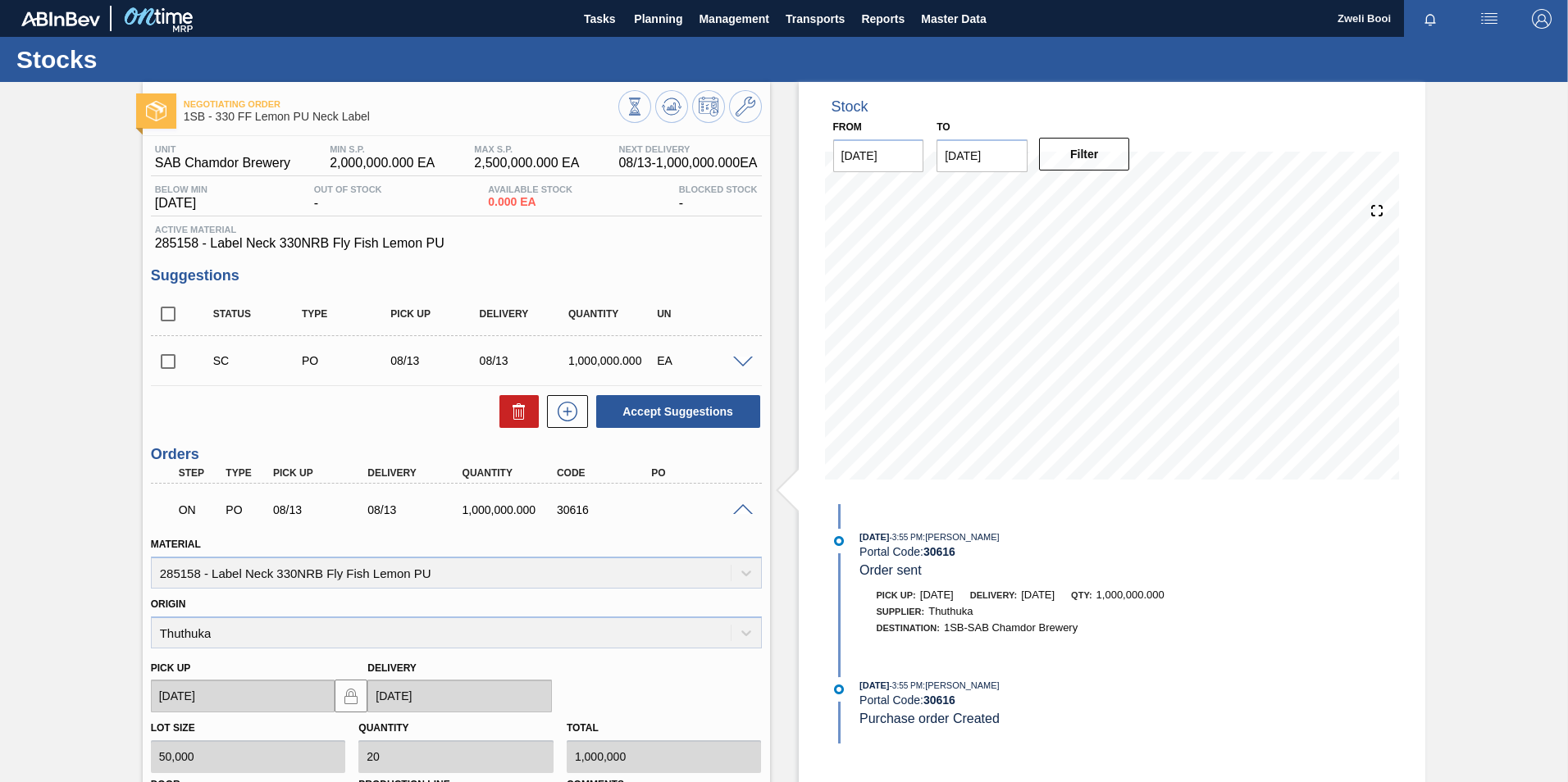
click at [743, 508] on span at bounding box center [743, 510] width 20 height 12
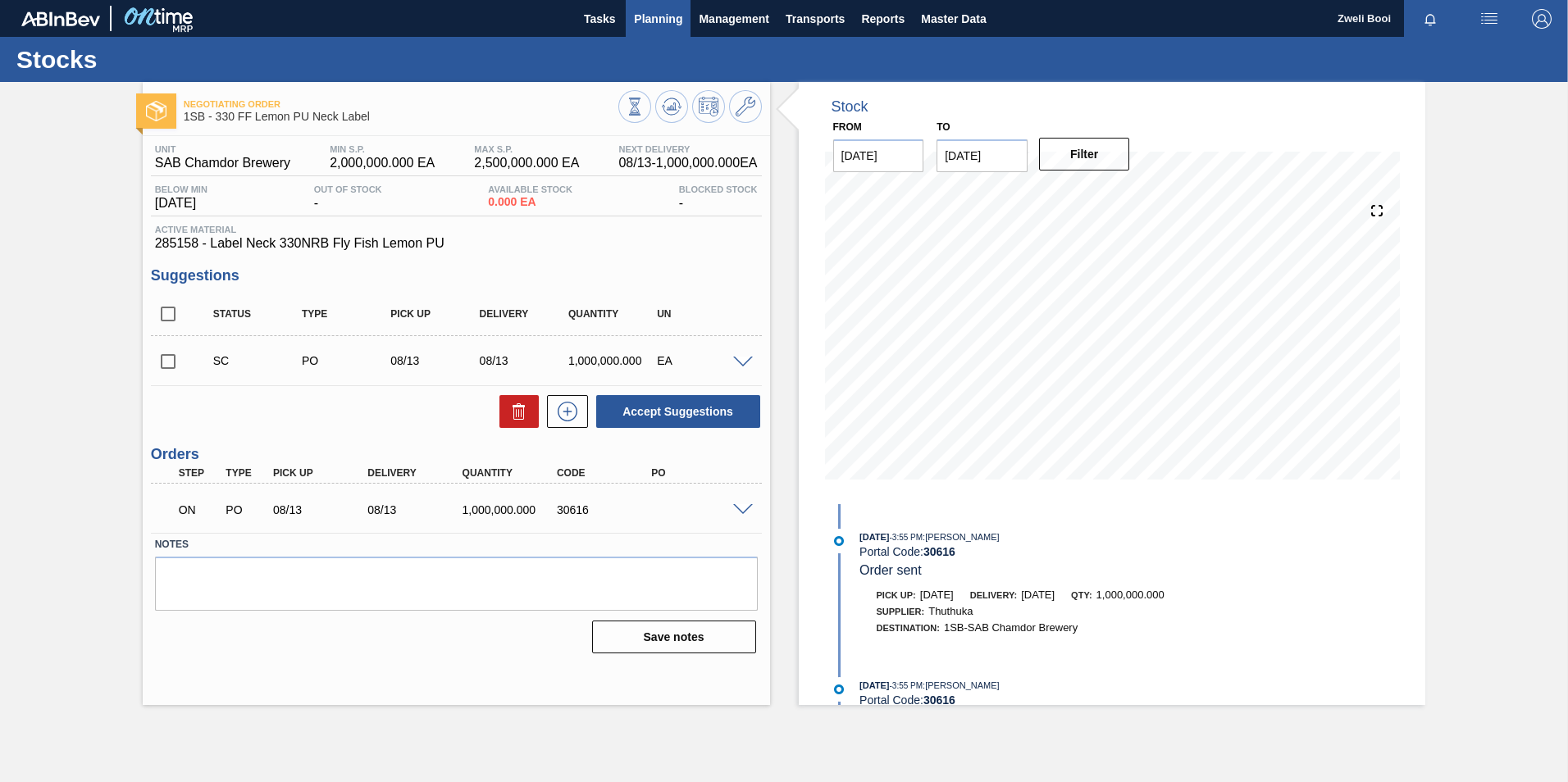
click at [663, 23] on span "Planning" at bounding box center [658, 19] width 48 height 20
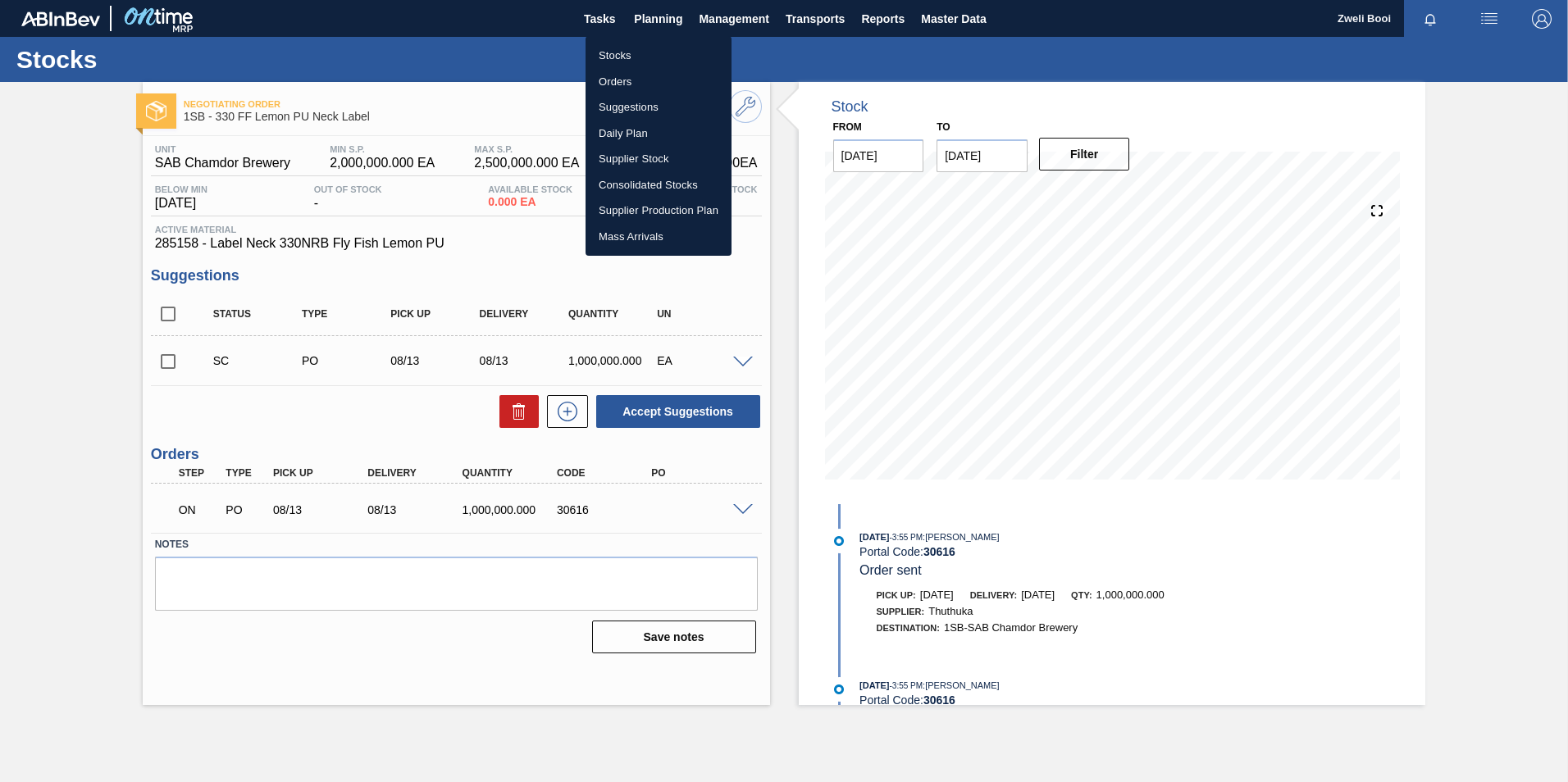
click at [628, 48] on li "Stocks" at bounding box center [659, 56] width 146 height 26
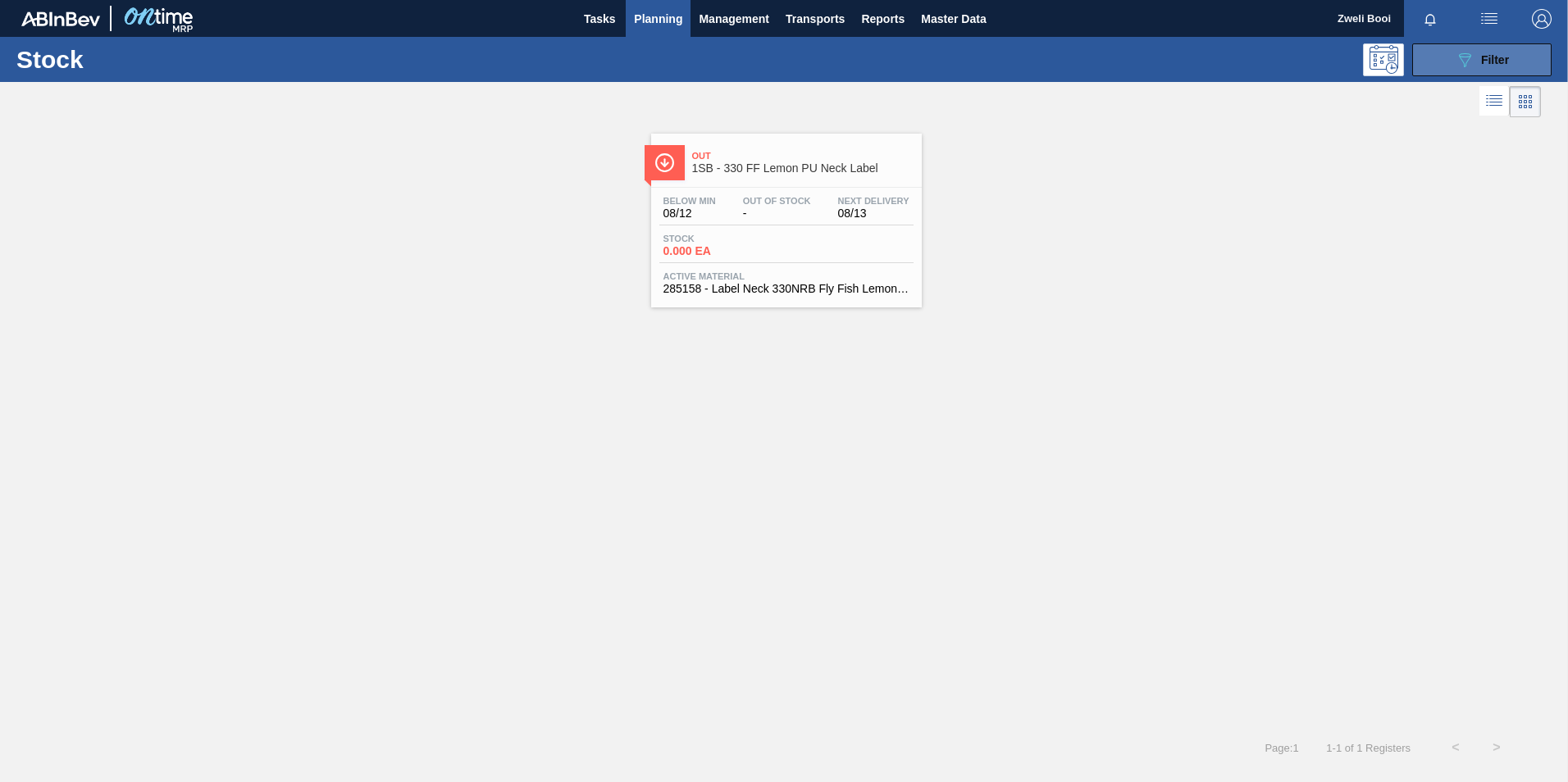
click at [1530, 58] on button "089F7B8B-B2A5-4AFE-B5C0-19BA573D28AC Filter" at bounding box center [1482, 59] width 139 height 33
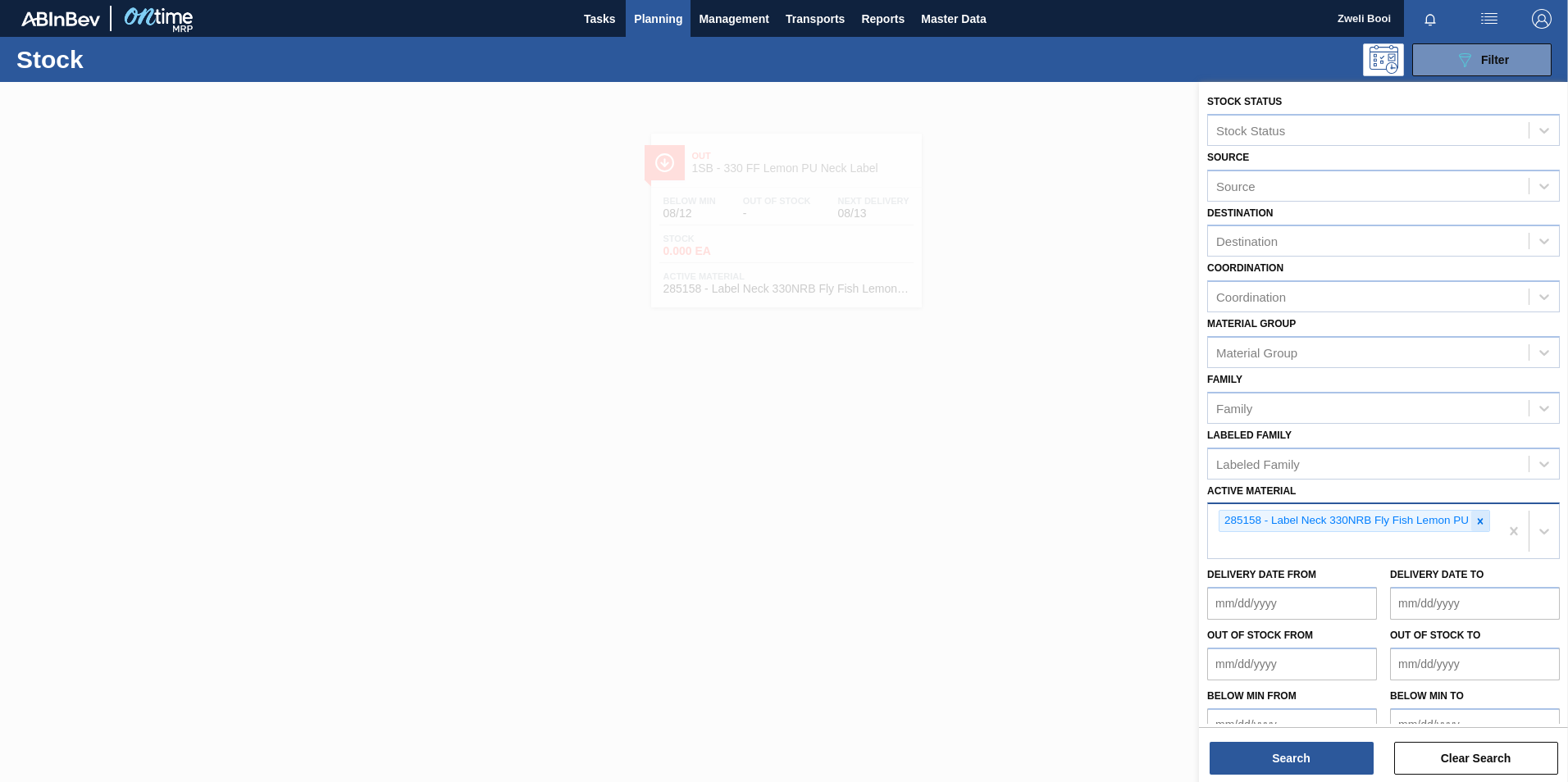
click at [1478, 522] on icon at bounding box center [1481, 521] width 6 height 6
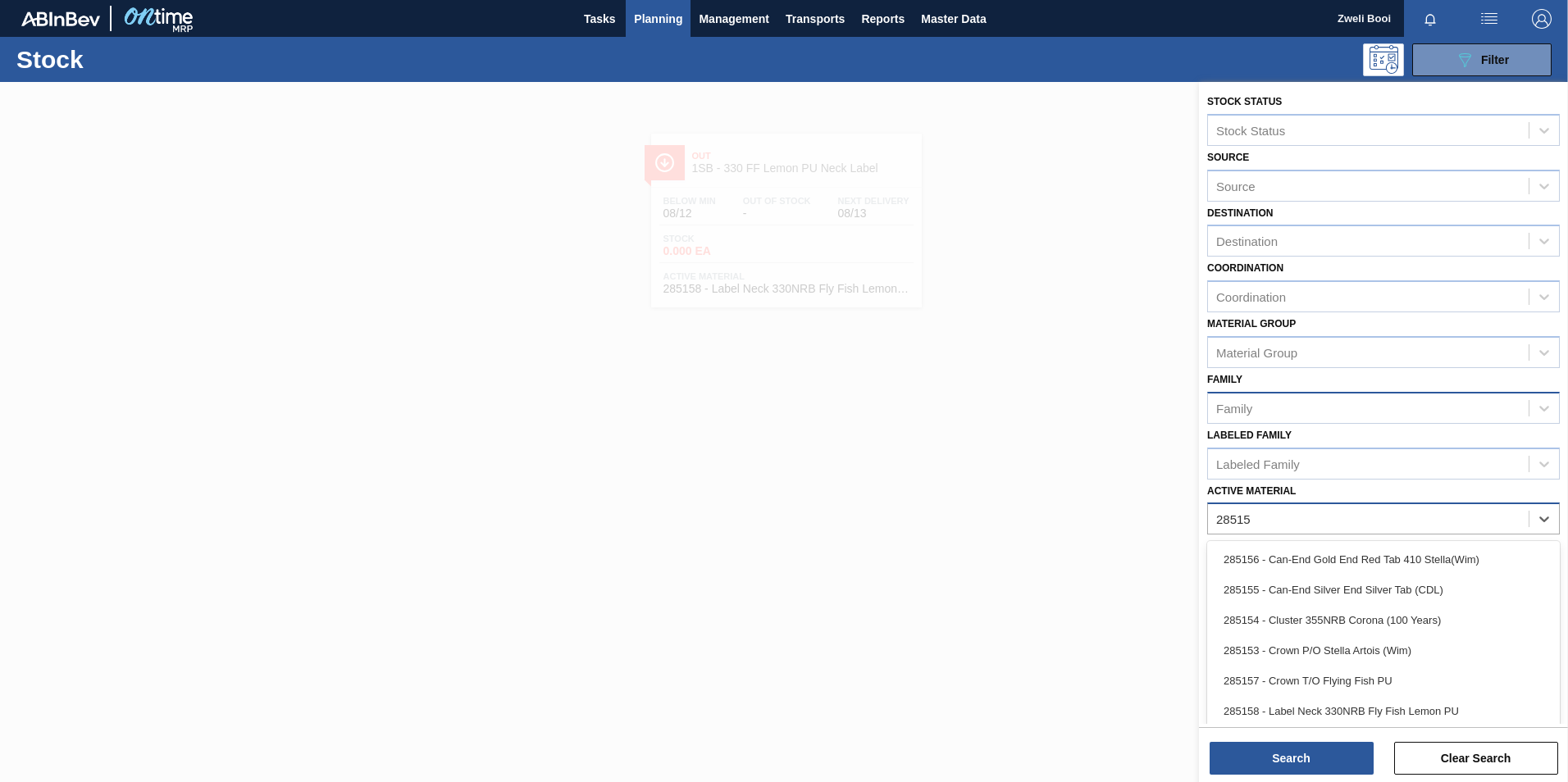
type Material "285159"
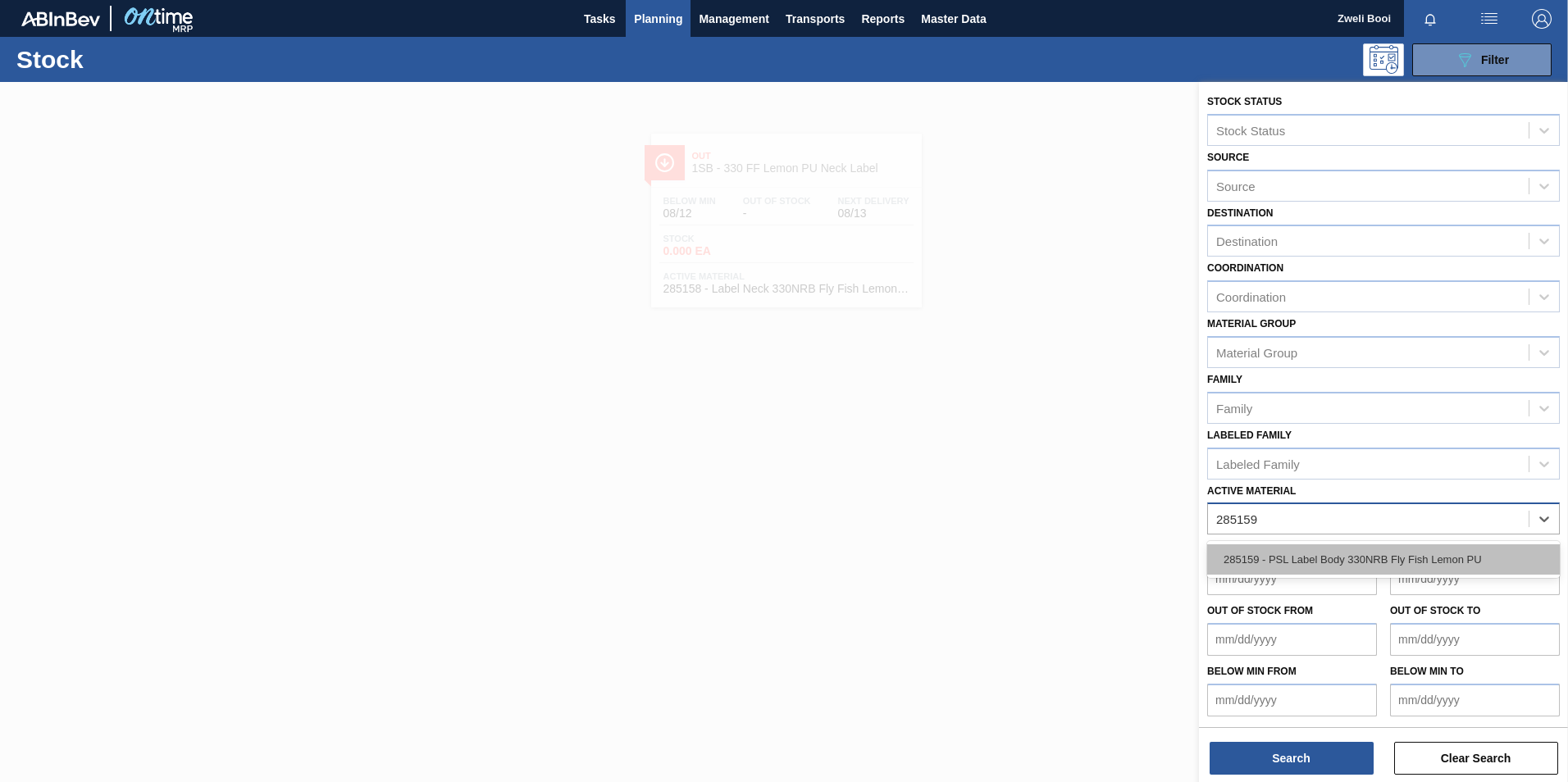
click at [1360, 556] on div "285159 - PSL Label Body 330NRB Fly Fish Lemon PU" at bounding box center [1383, 560] width 352 height 30
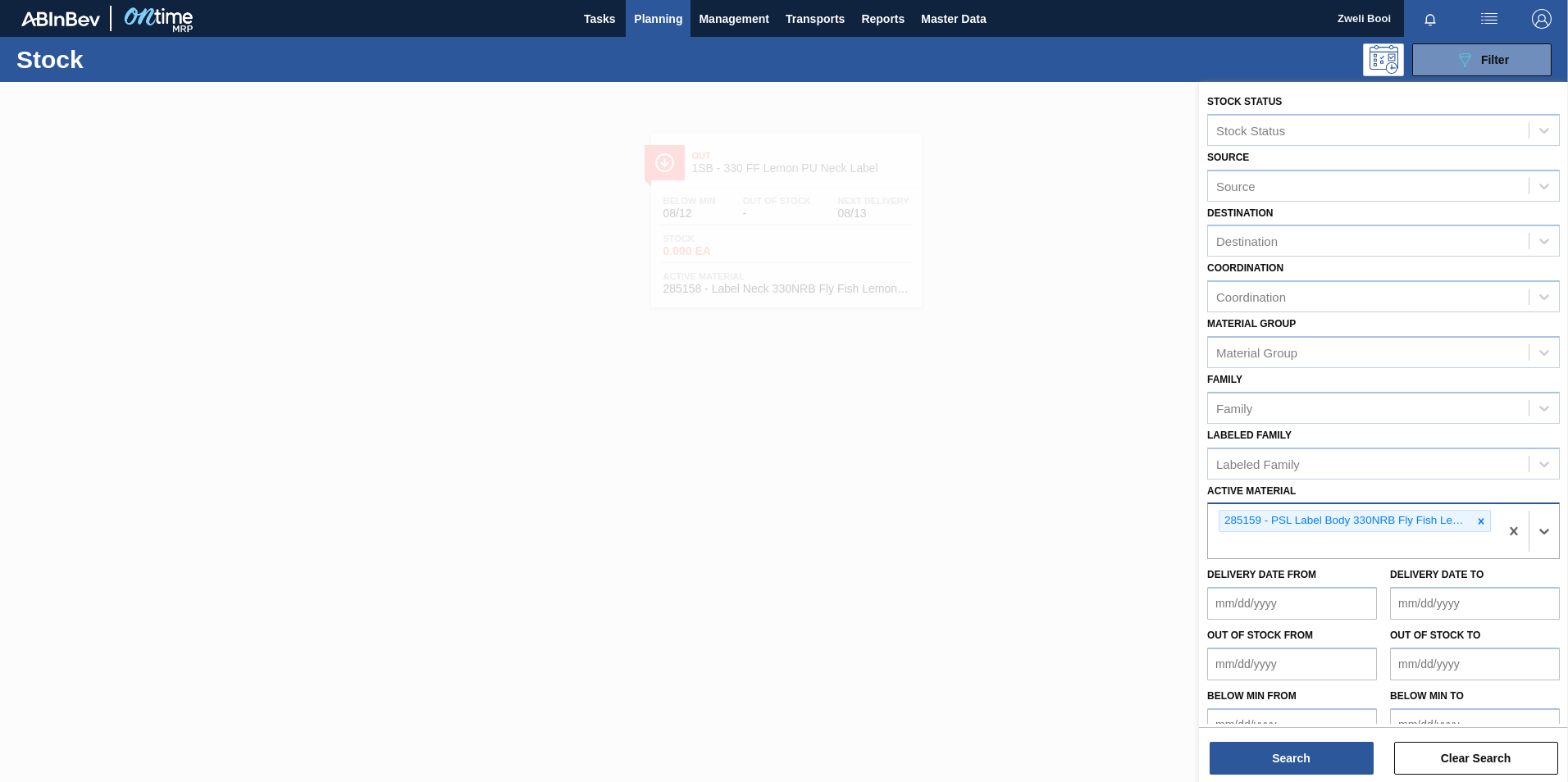
click at [1334, 729] on div "Search Clear Search" at bounding box center [1384, 750] width 369 height 46
click at [1333, 771] on button "Search" at bounding box center [1292, 758] width 164 height 33
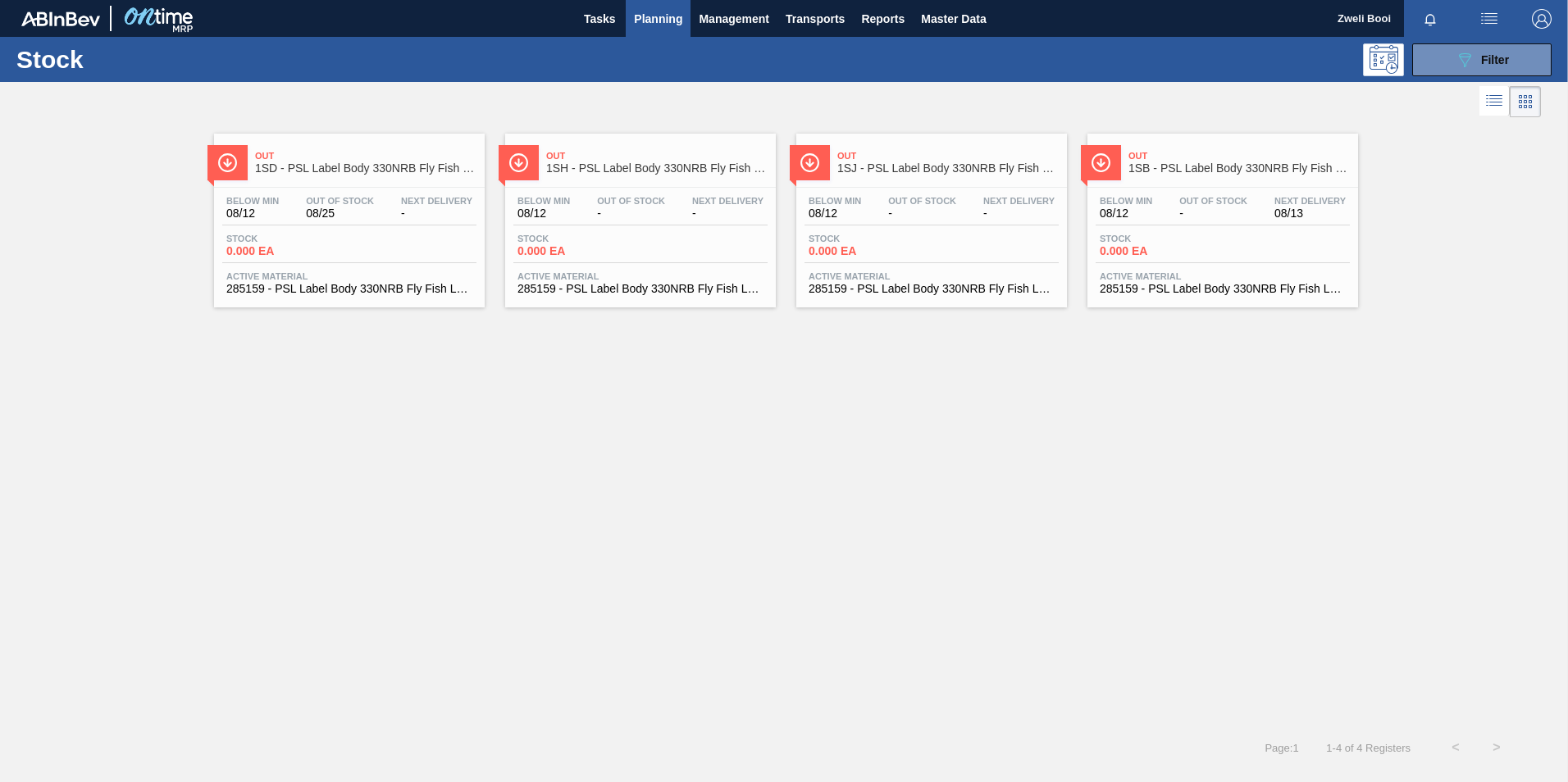
click at [1258, 253] on div "Stock 0.000 EA" at bounding box center [1223, 248] width 254 height 29
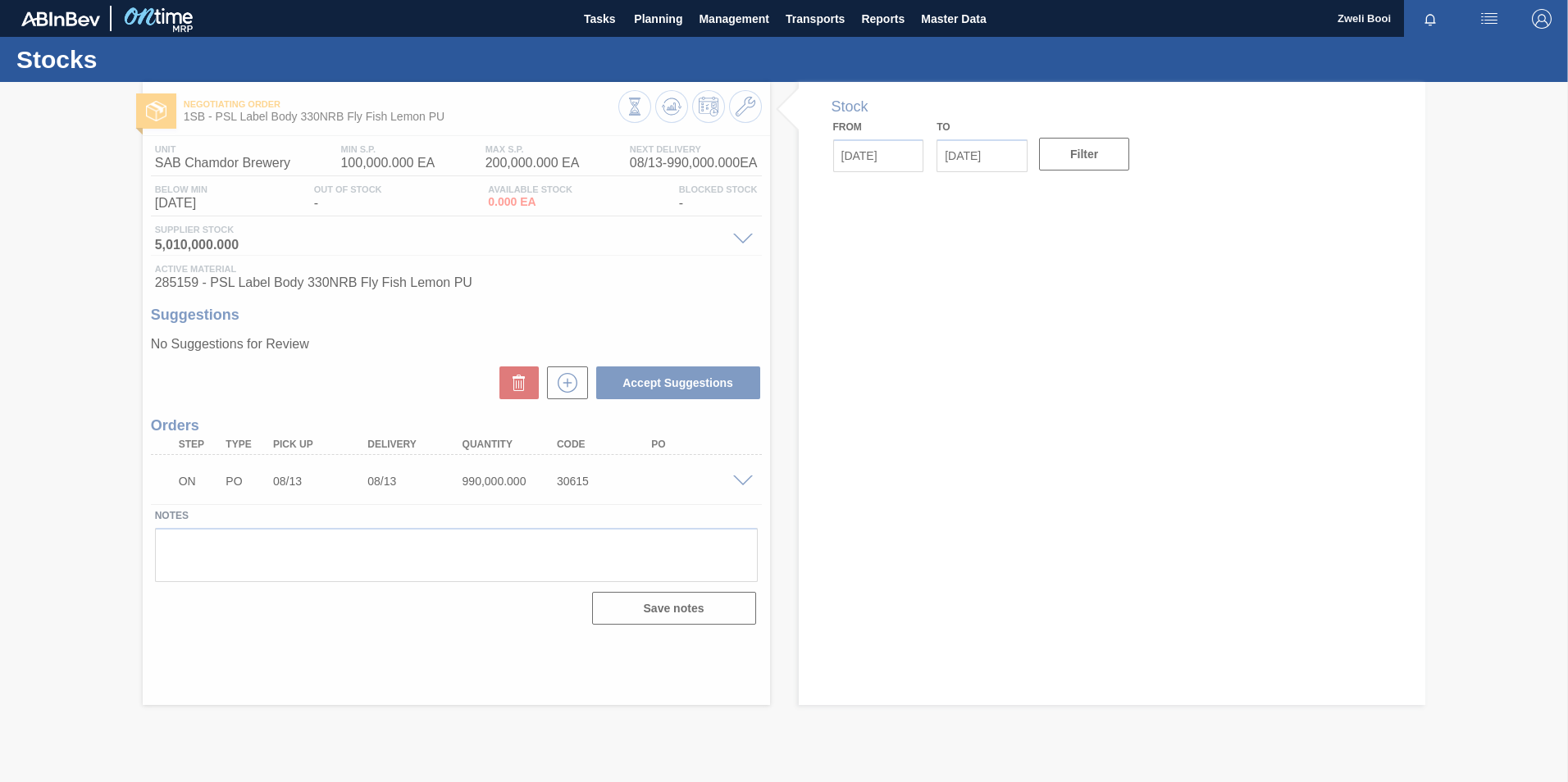
type input "[DATE]"
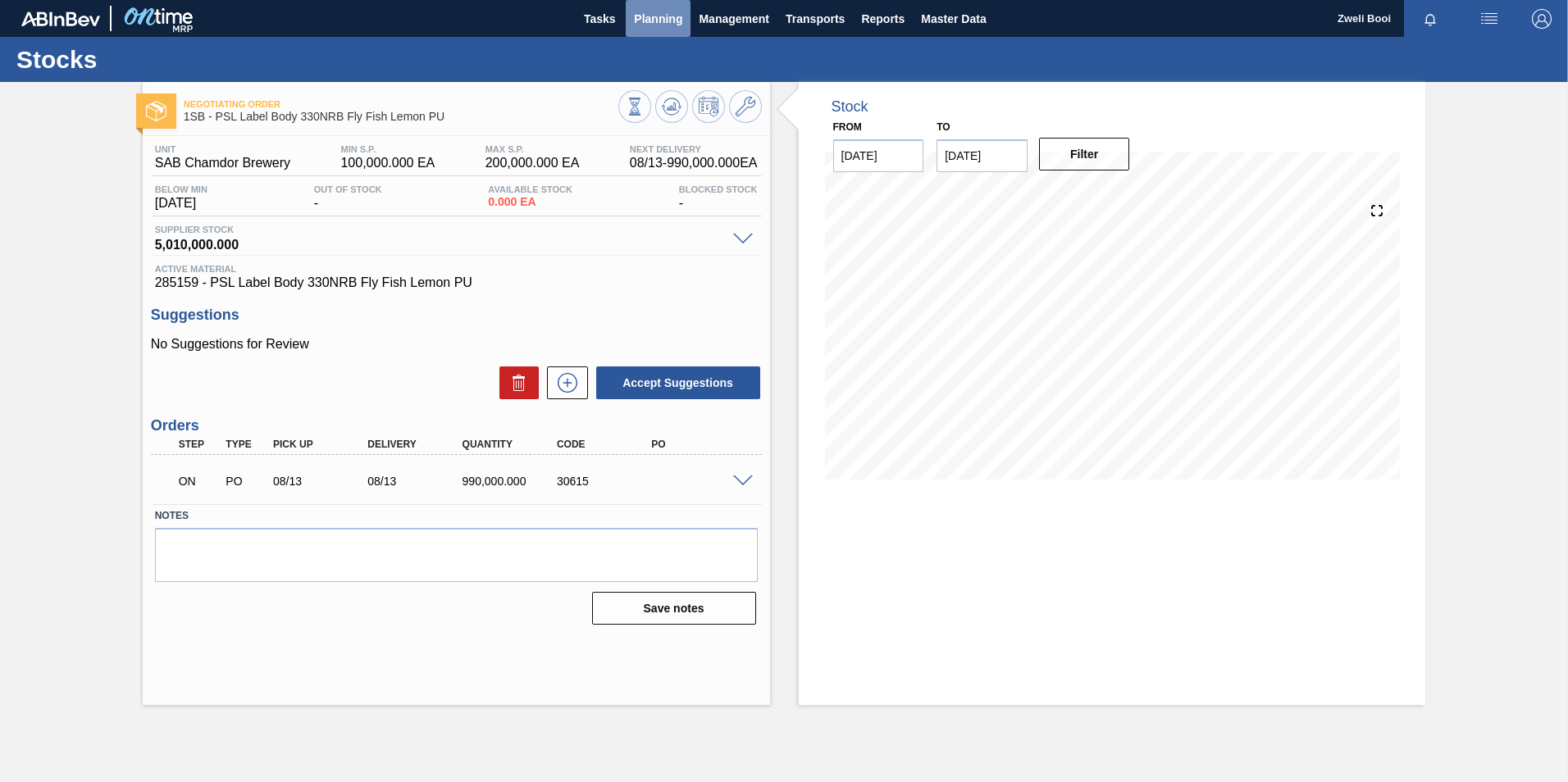
click at [649, 19] on span "Planning" at bounding box center [658, 19] width 48 height 20
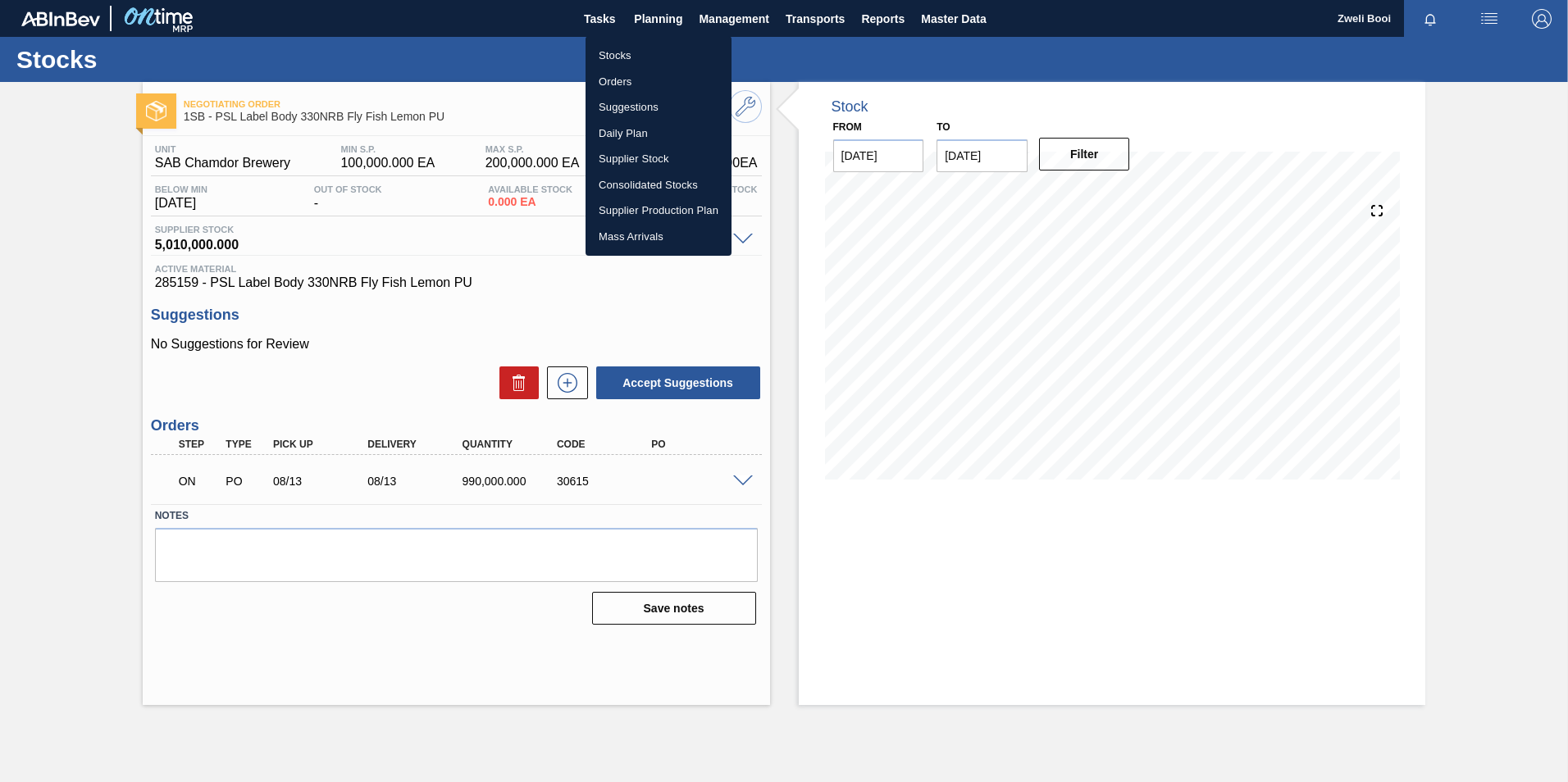
click at [630, 50] on li "Stocks" at bounding box center [659, 56] width 146 height 26
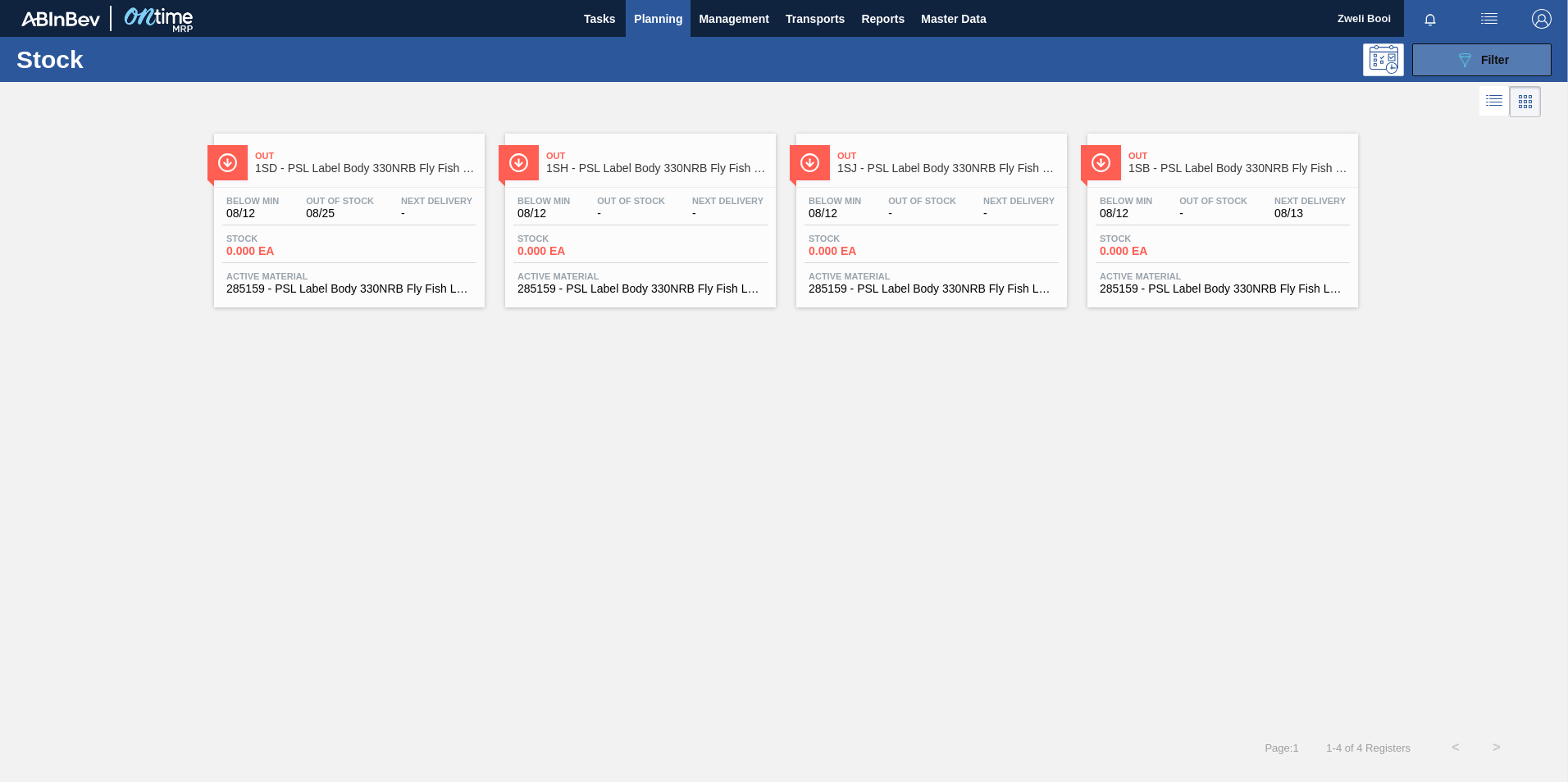
click at [1494, 57] on span "Filter" at bounding box center [1495, 60] width 28 height 13
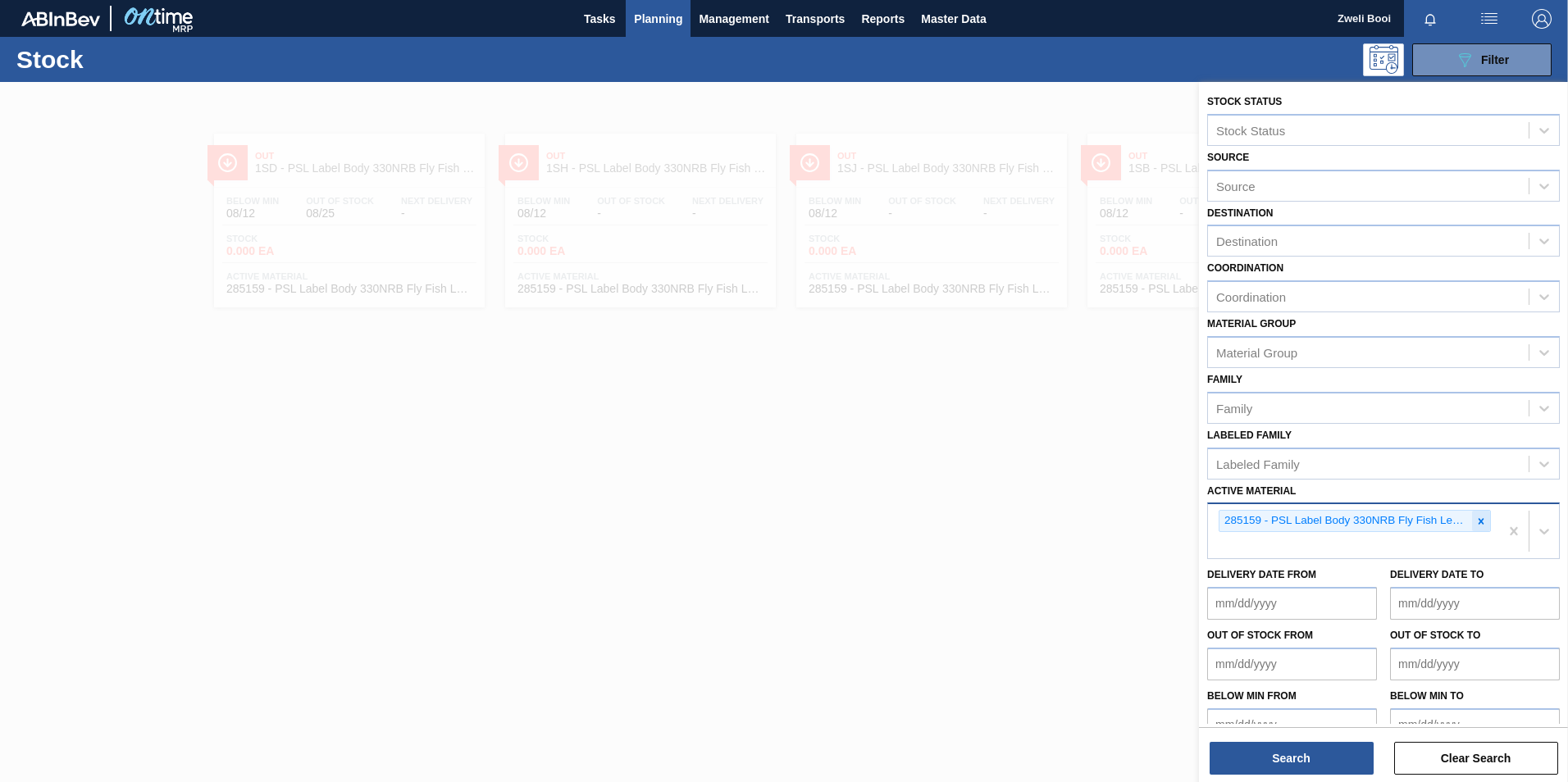
click at [1478, 517] on icon at bounding box center [1481, 522] width 11 height 11
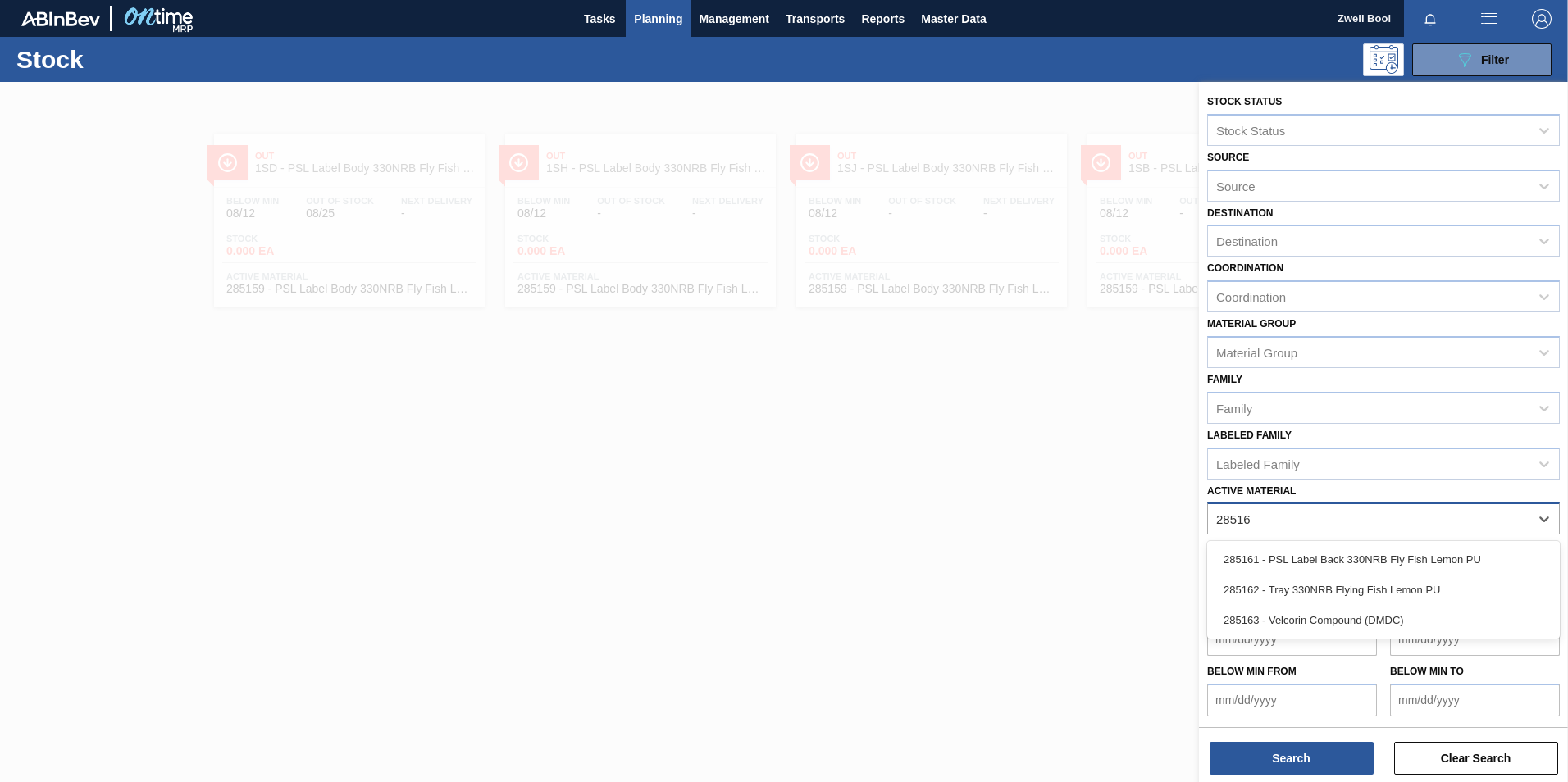
type Material "285161"
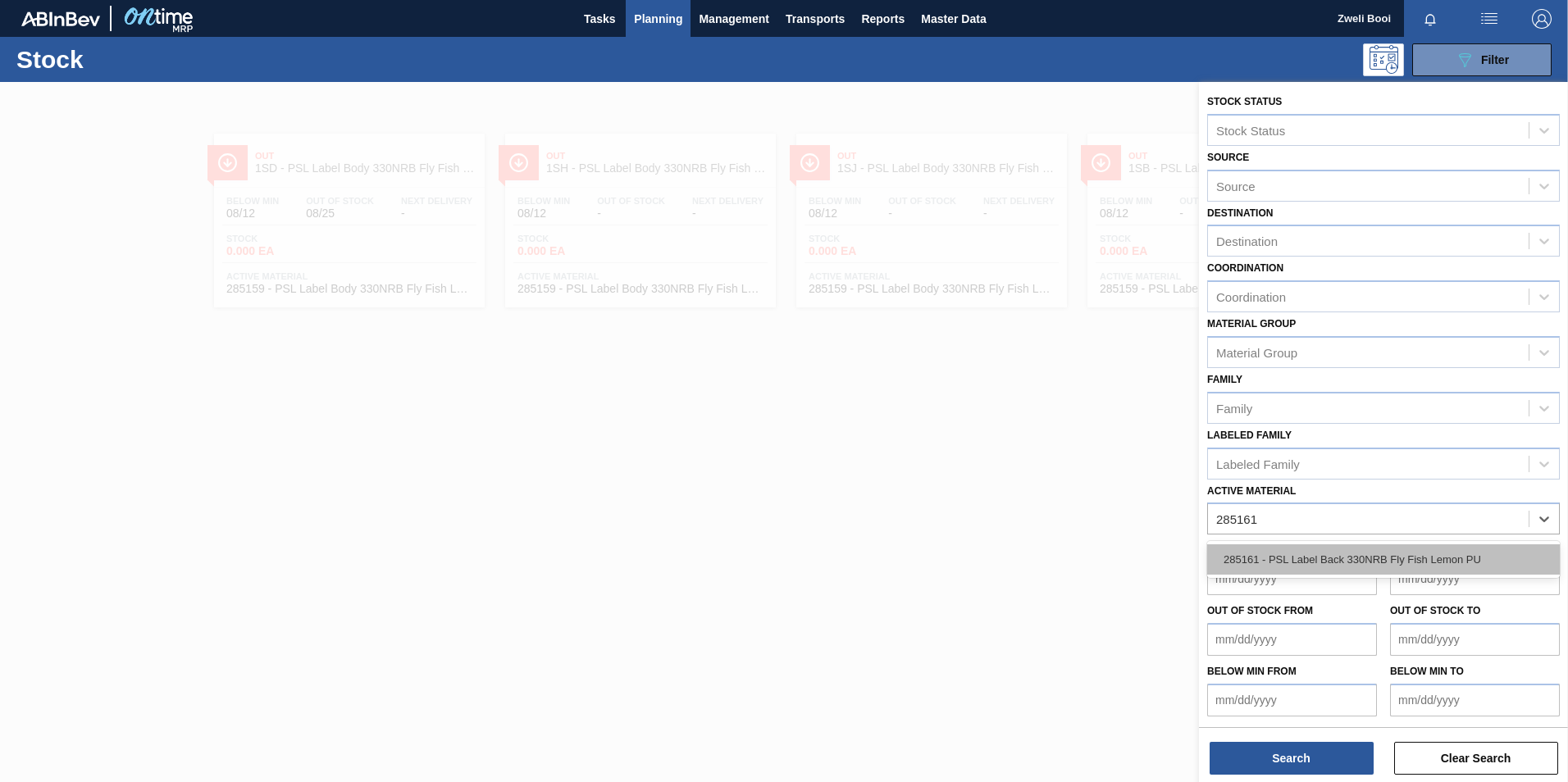
click at [1364, 569] on div "285161 - PSL Label Back 330NRB Fly Fish Lemon PU" at bounding box center [1383, 560] width 352 height 30
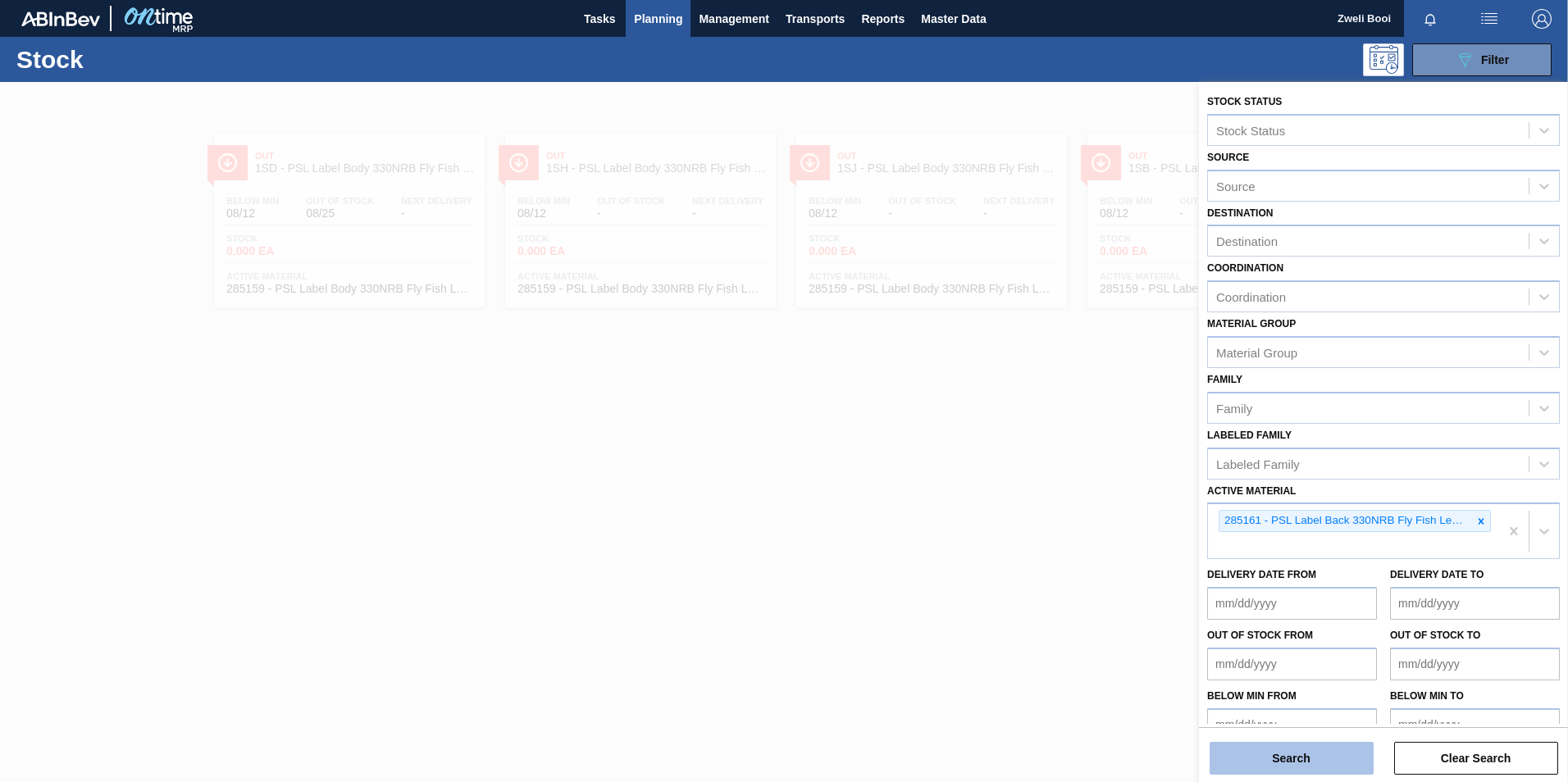
click at [1332, 757] on button "Search" at bounding box center [1292, 758] width 164 height 33
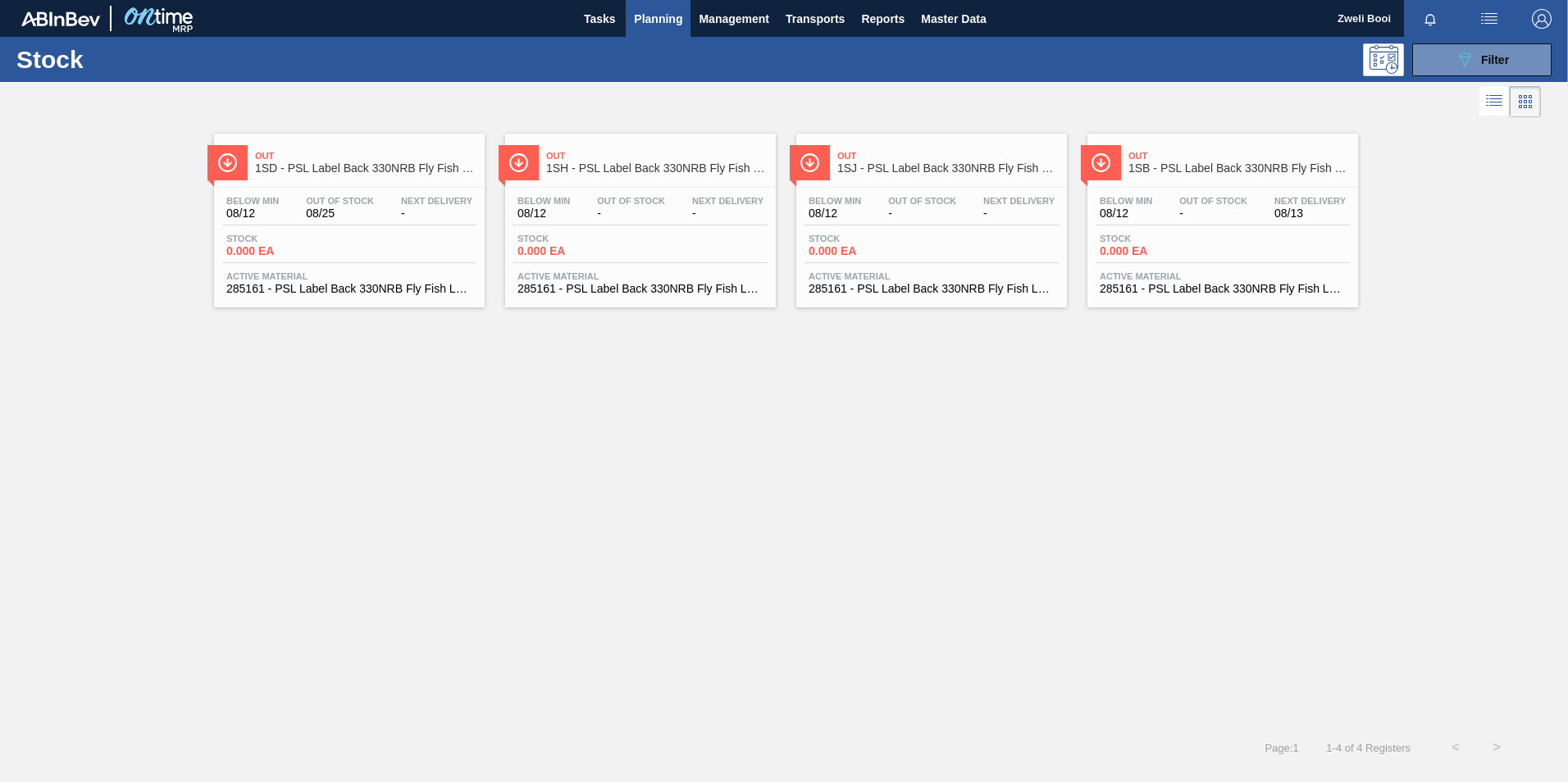
click at [1187, 196] on span "Out Of Stock" at bounding box center [1214, 201] width 68 height 9
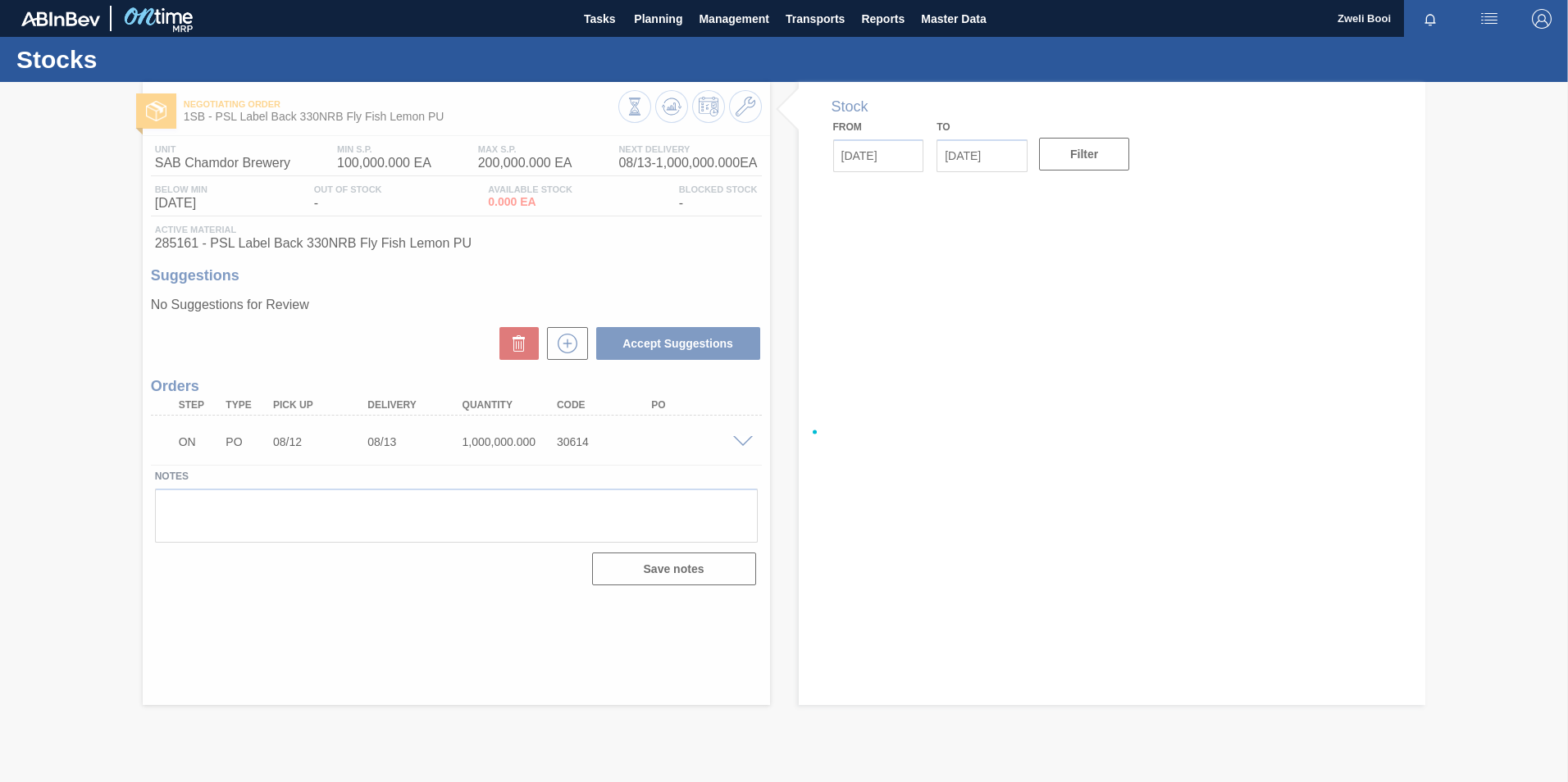
type input "[DATE]"
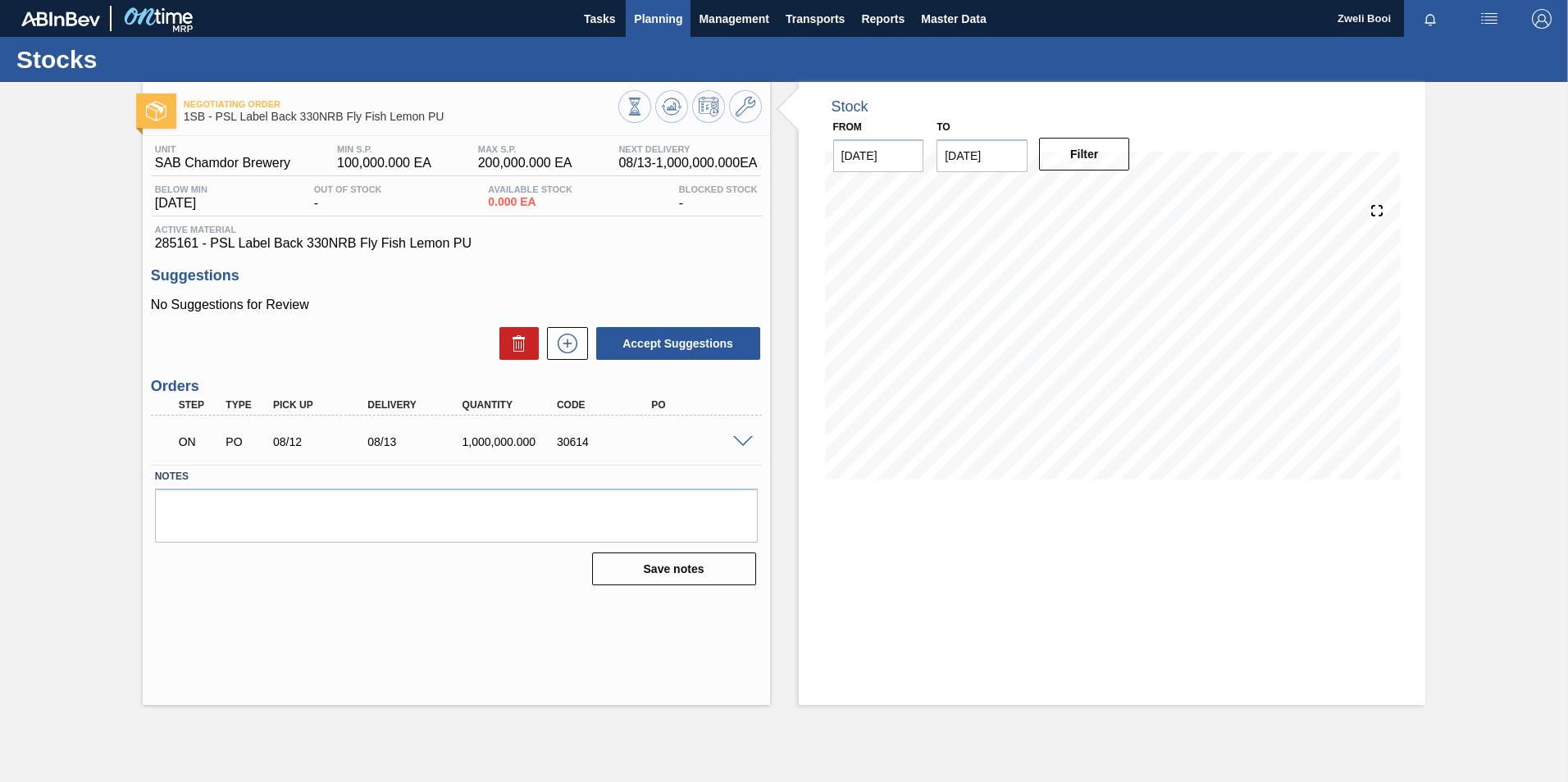
click at [655, 19] on span "Planning" at bounding box center [658, 19] width 48 height 20
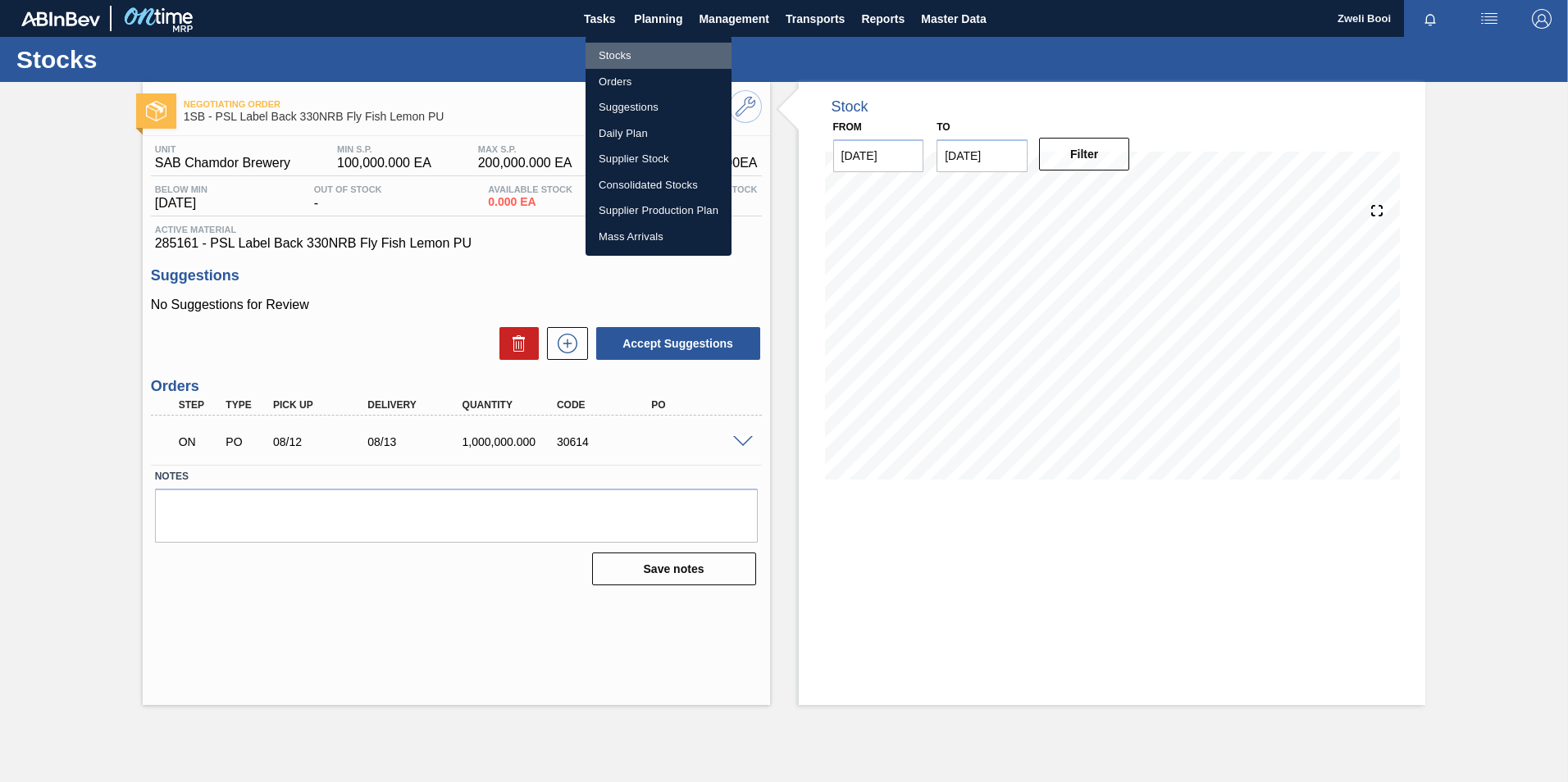
drag, startPoint x: 618, startPoint y: 52, endPoint x: 639, endPoint y: 55, distance: 21.2
click at [618, 52] on li "Stocks" at bounding box center [659, 56] width 146 height 26
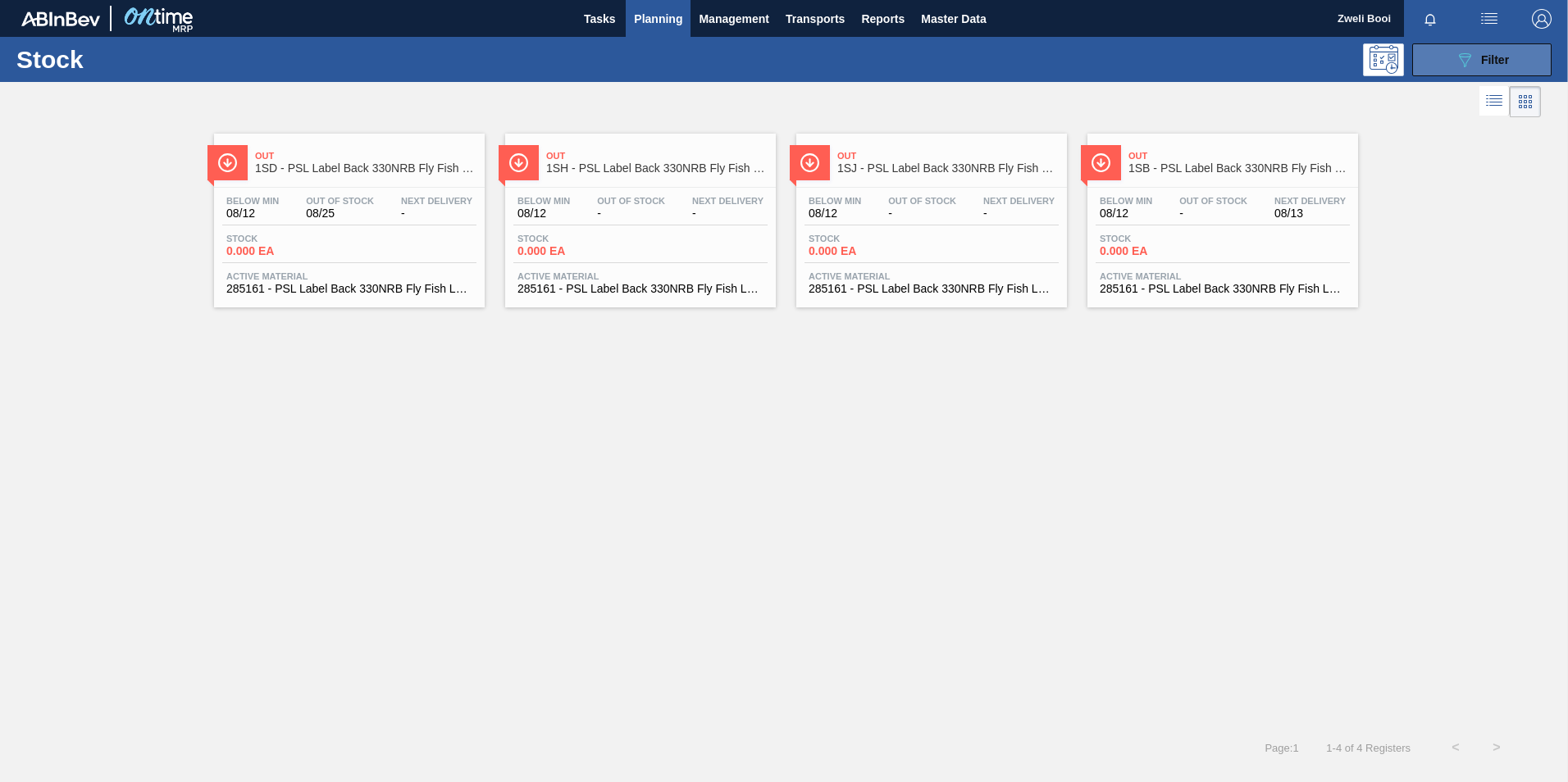
click at [1445, 57] on button "089F7B8B-B2A5-4AFE-B5C0-19BA573D28AC Filter" at bounding box center [1482, 59] width 139 height 33
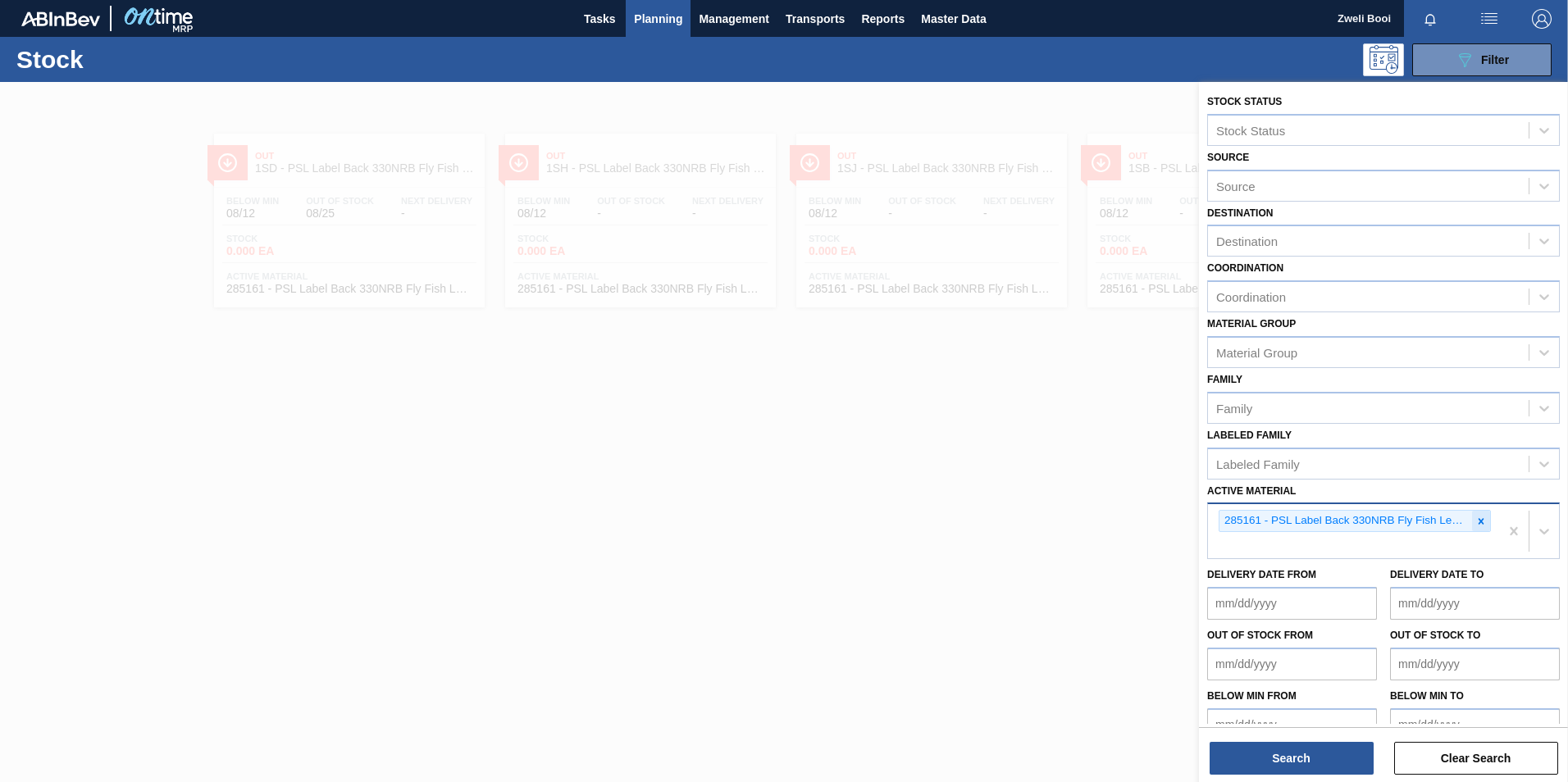
click at [1473, 523] on div at bounding box center [1481, 521] width 18 height 21
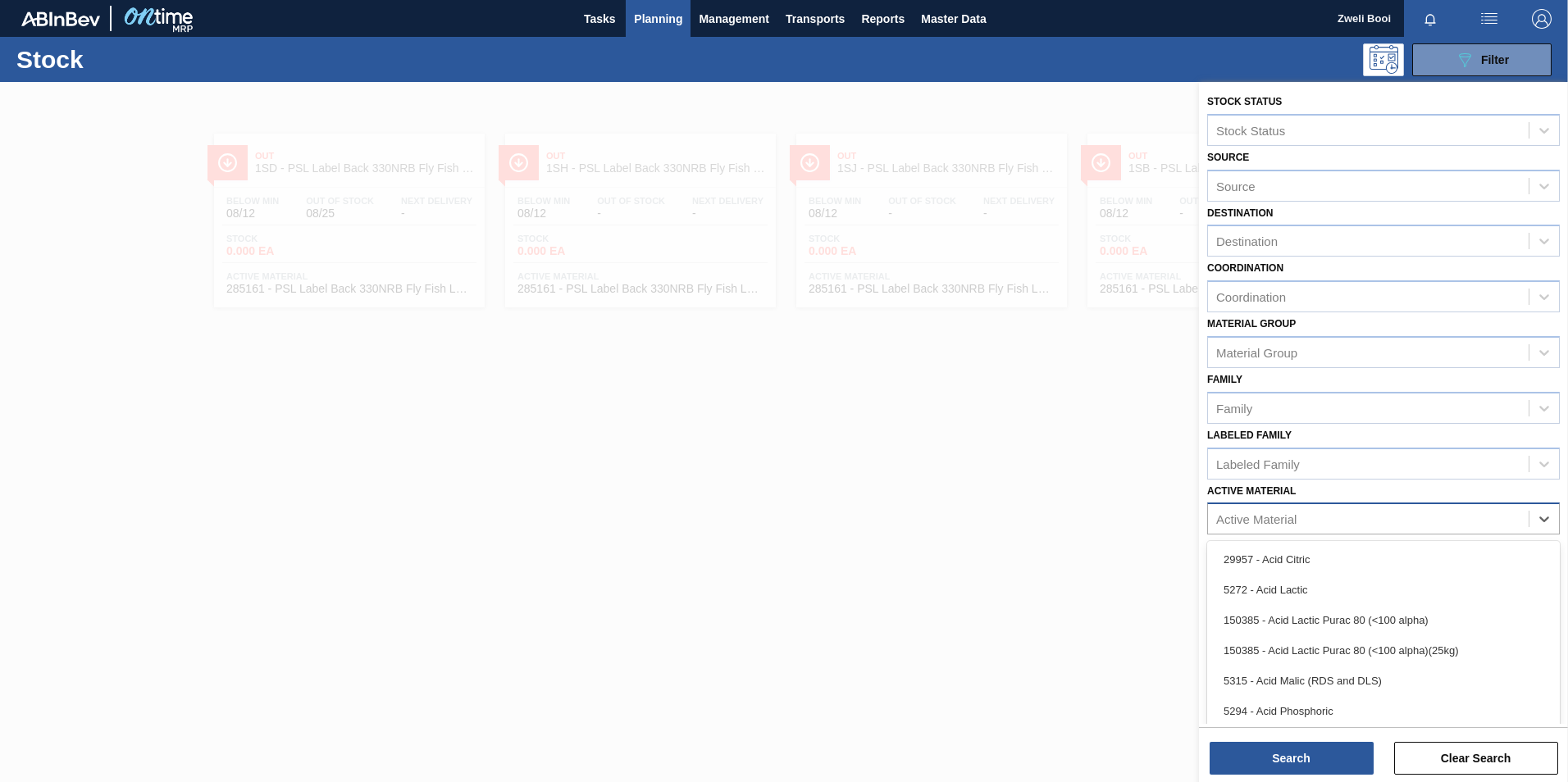
click at [1336, 525] on div "Active Material" at bounding box center [1368, 519] width 320 height 24
type Material "285158"
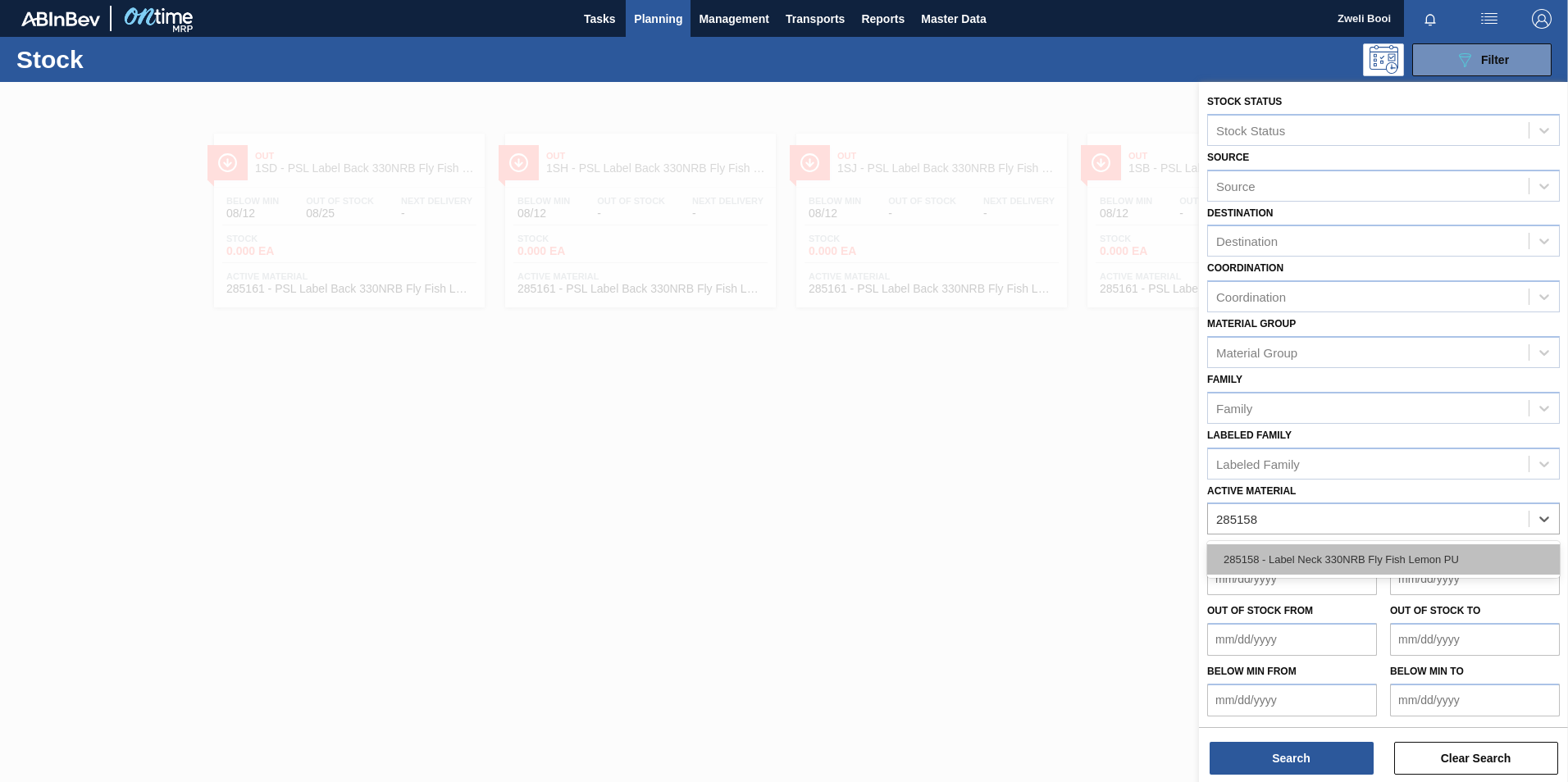
click at [1321, 560] on div "285158 - Label Neck 330NRB Fly Fish Lemon PU" at bounding box center [1383, 560] width 352 height 30
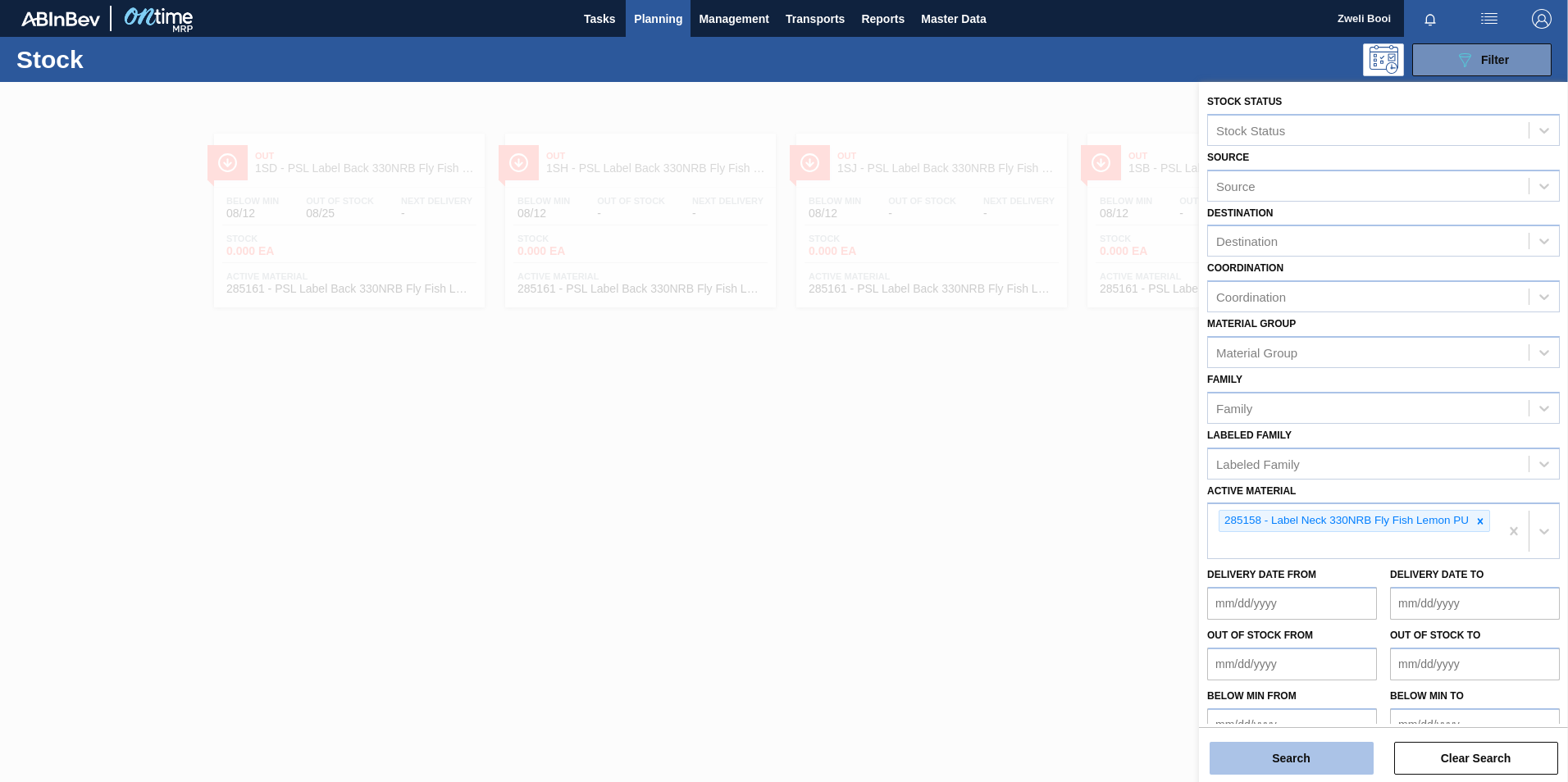
click at [1324, 760] on button "Search" at bounding box center [1292, 758] width 164 height 33
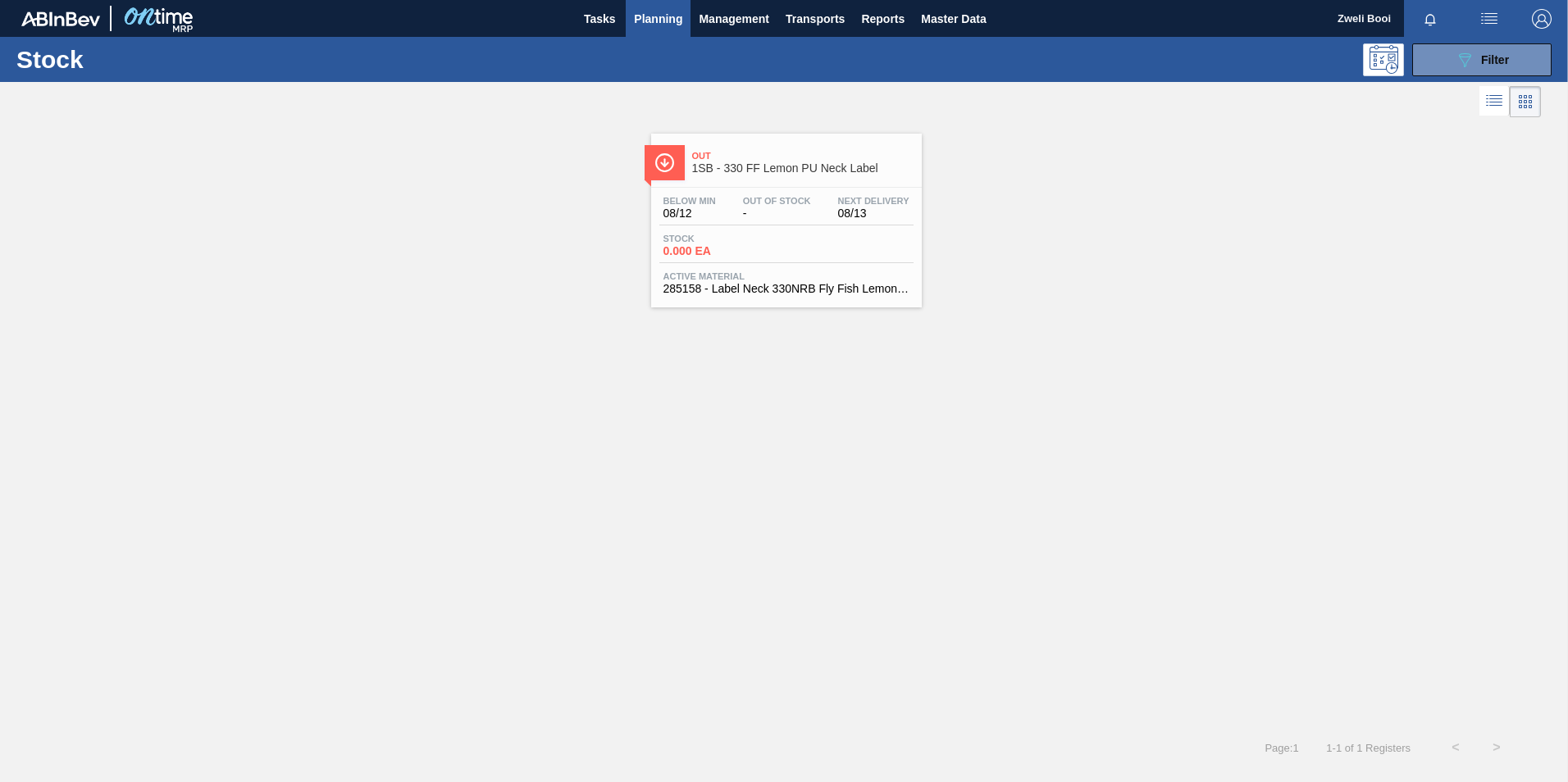
click at [814, 248] on div "Stock 0.000 EA" at bounding box center [787, 248] width 254 height 29
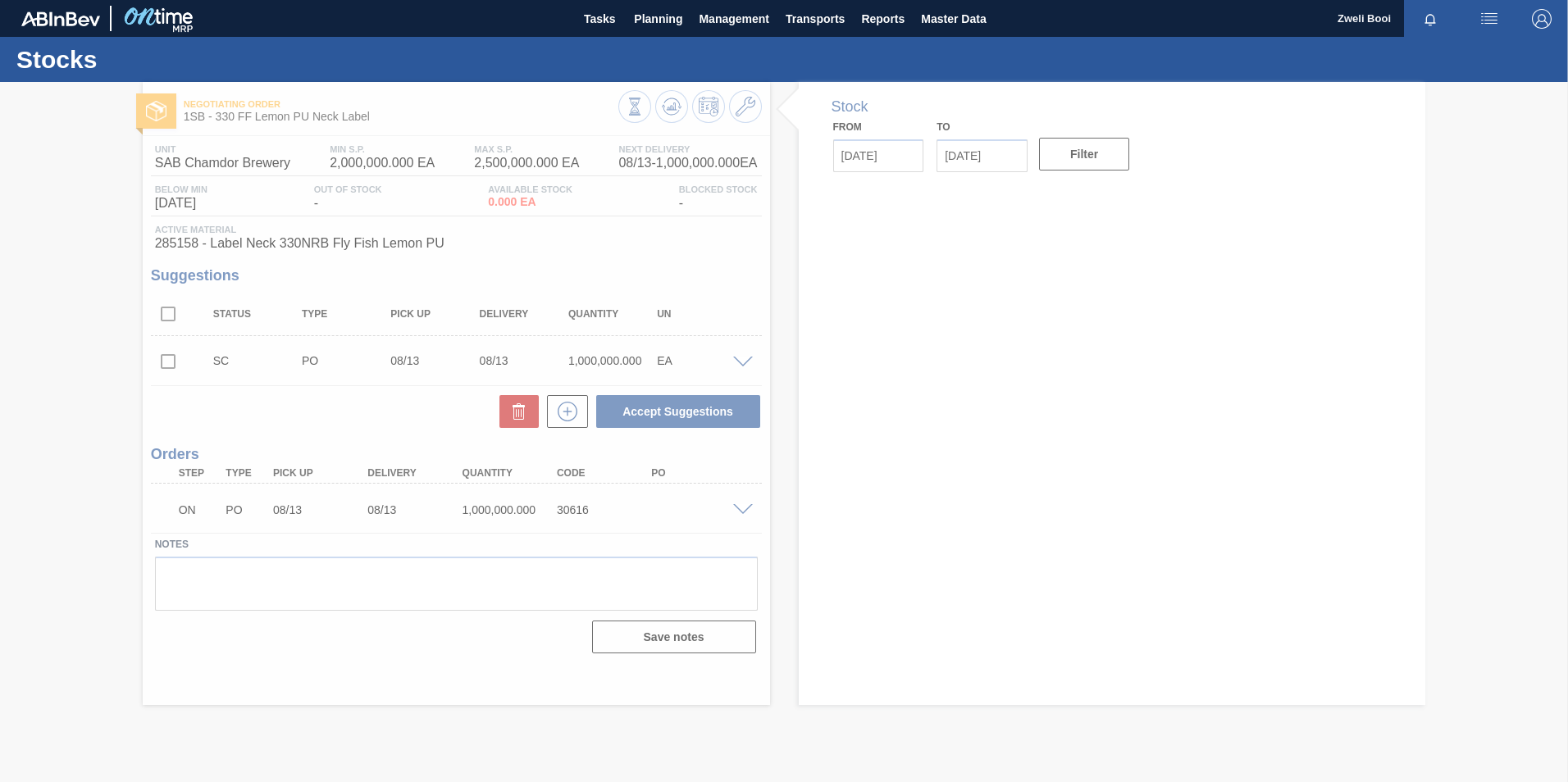
type input "[DATE]"
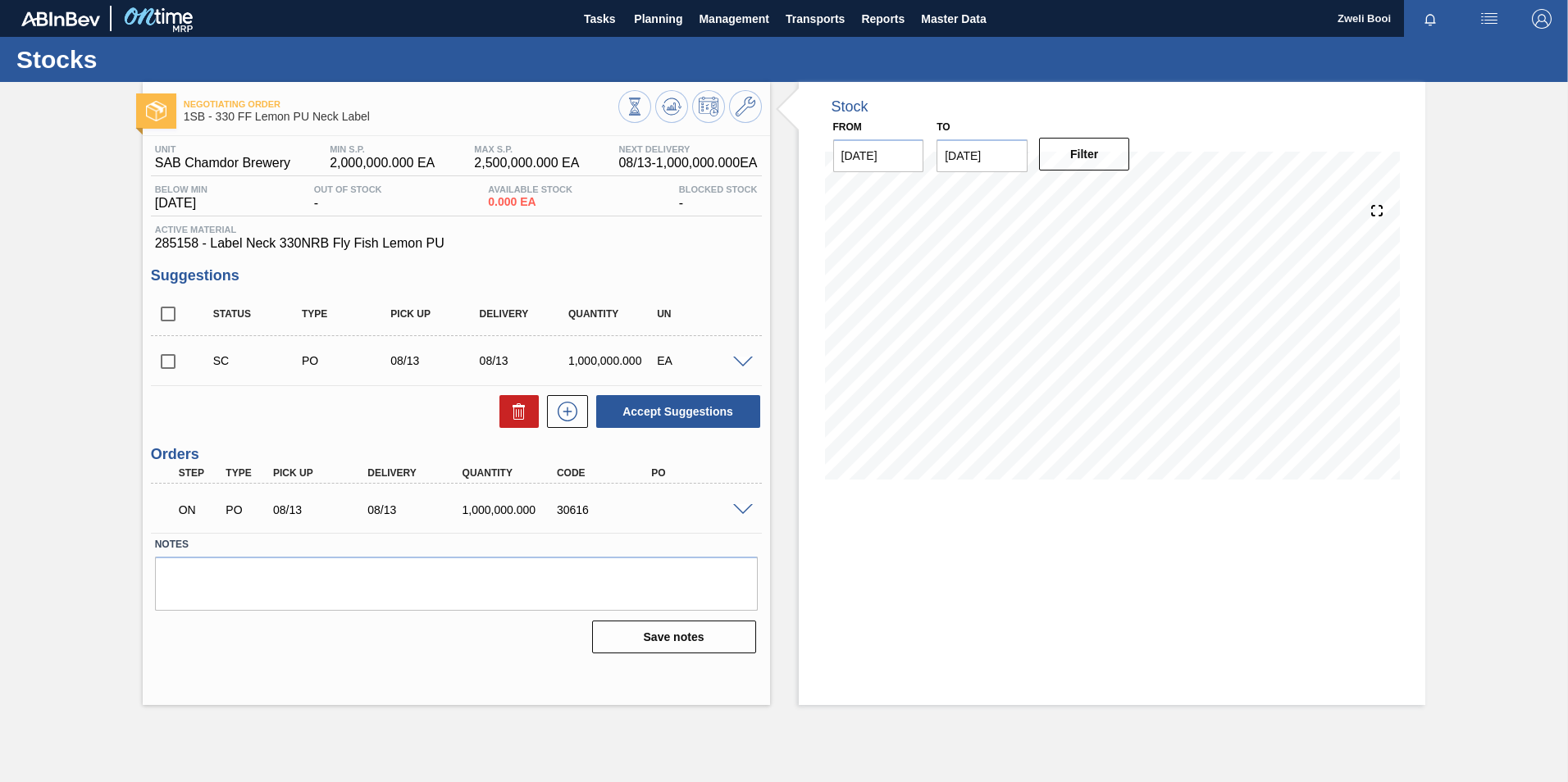
click at [741, 358] on span at bounding box center [743, 363] width 20 height 12
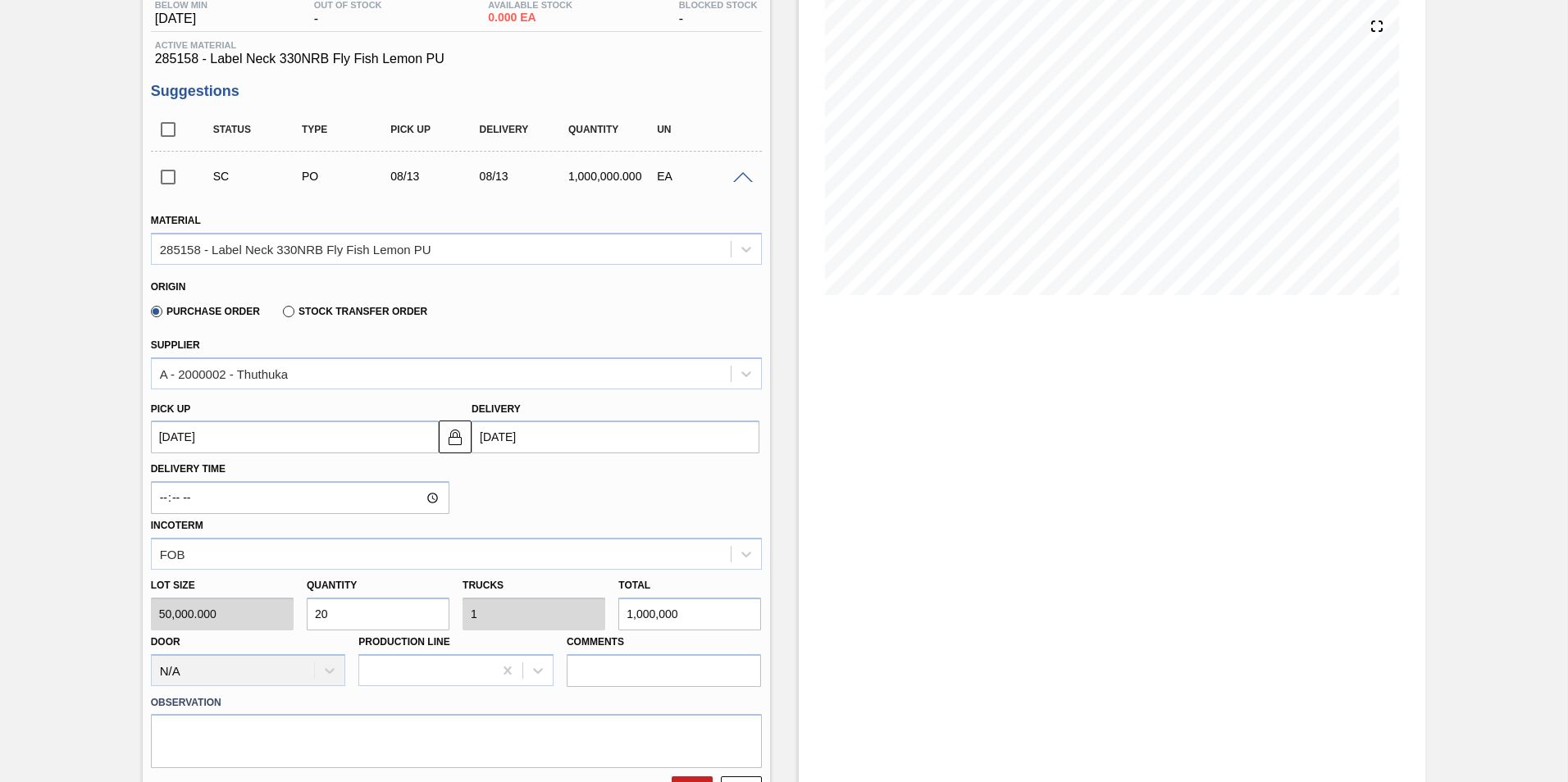
scroll to position [82, 0]
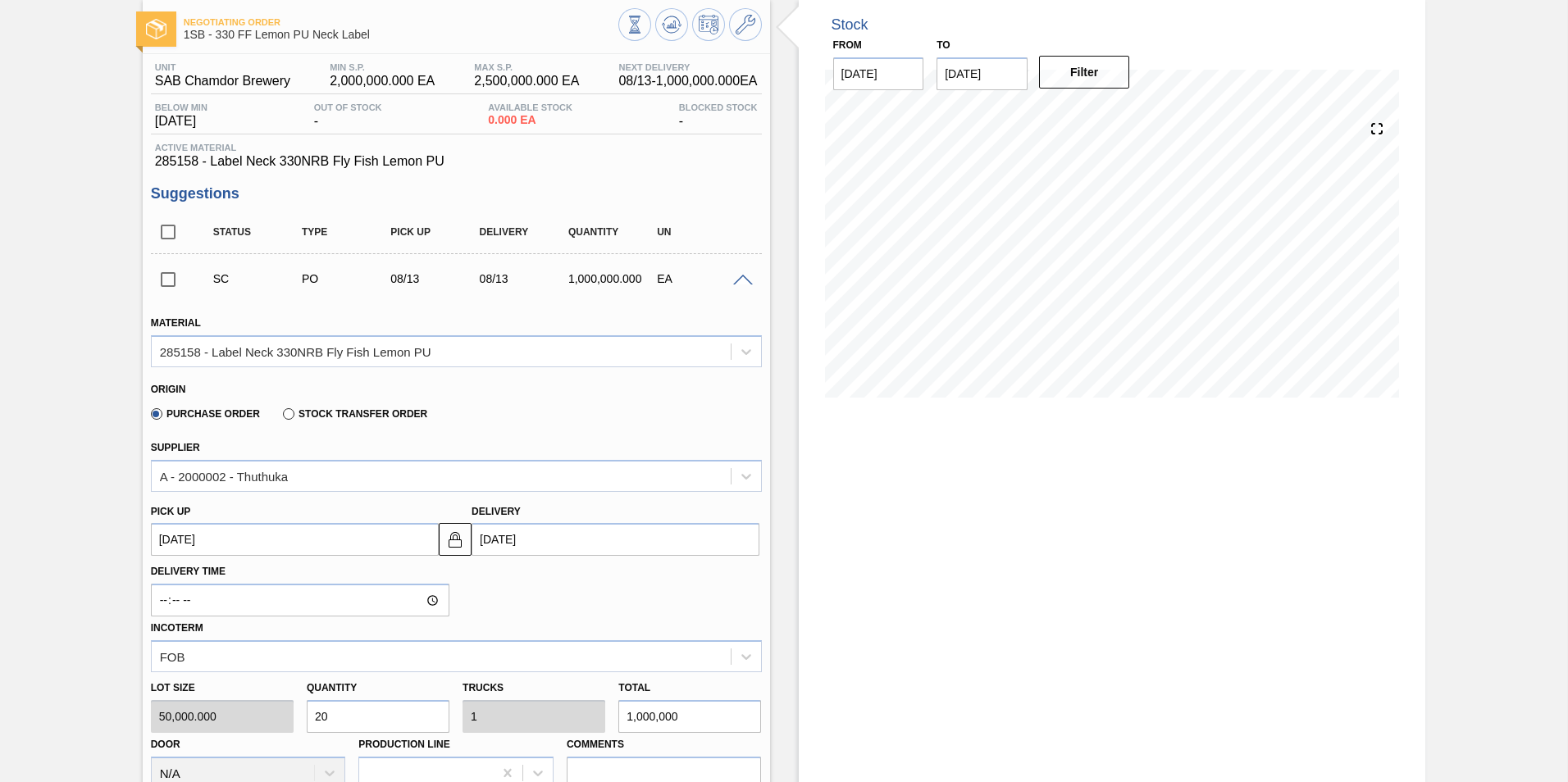
click at [735, 279] on span at bounding box center [743, 281] width 20 height 12
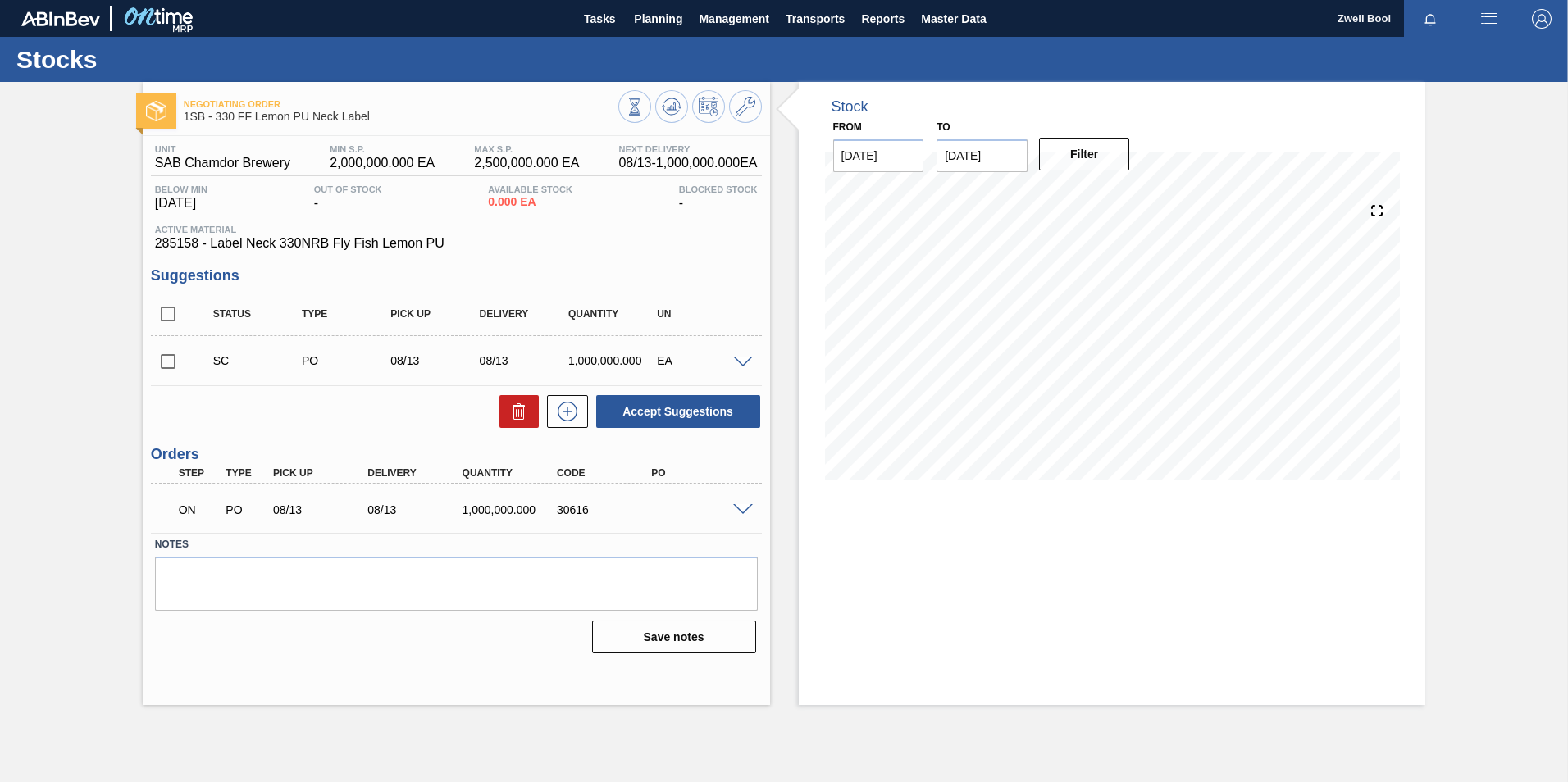
click at [751, 511] on span at bounding box center [743, 510] width 20 height 12
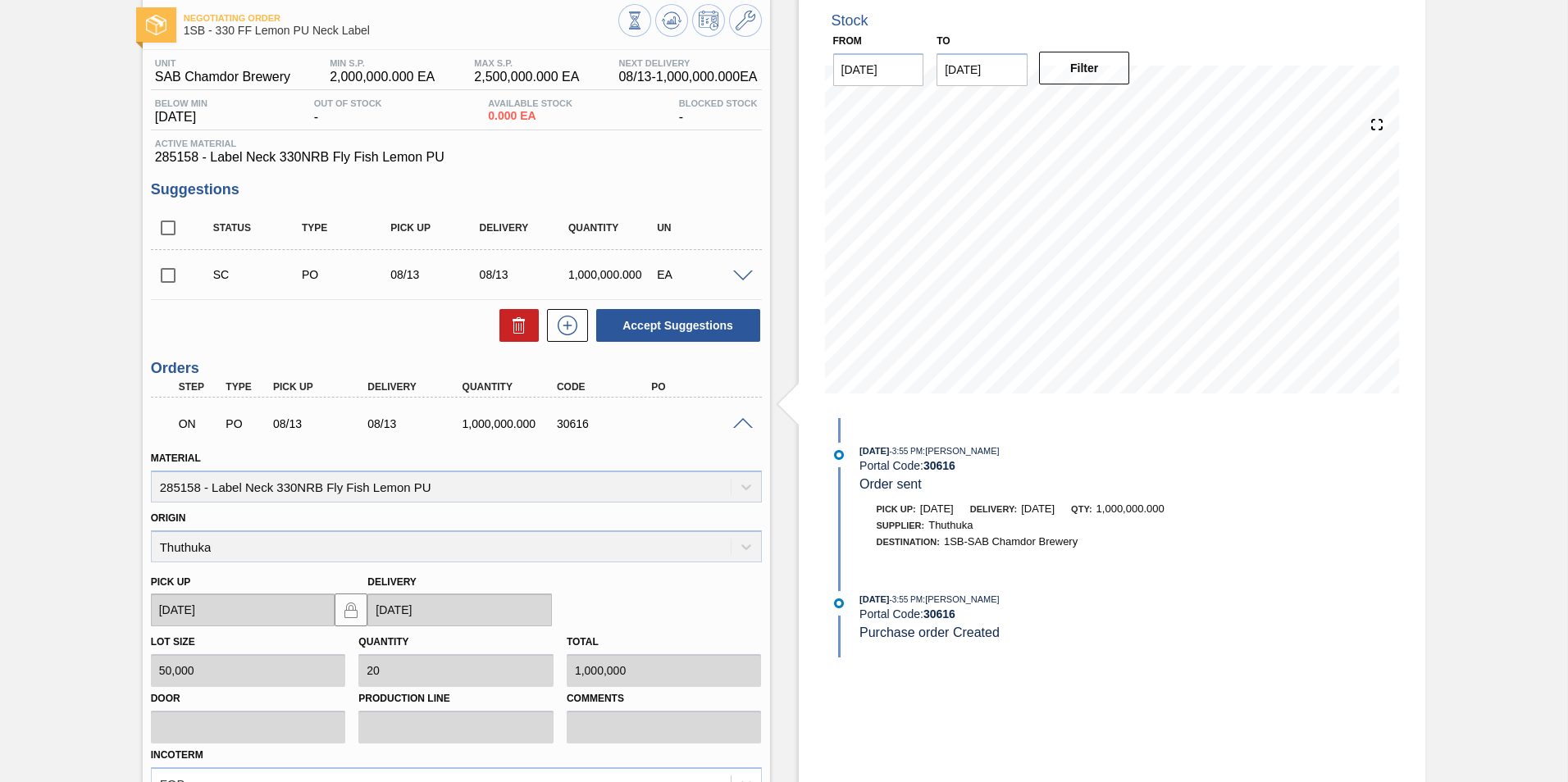
scroll to position [82, 0]
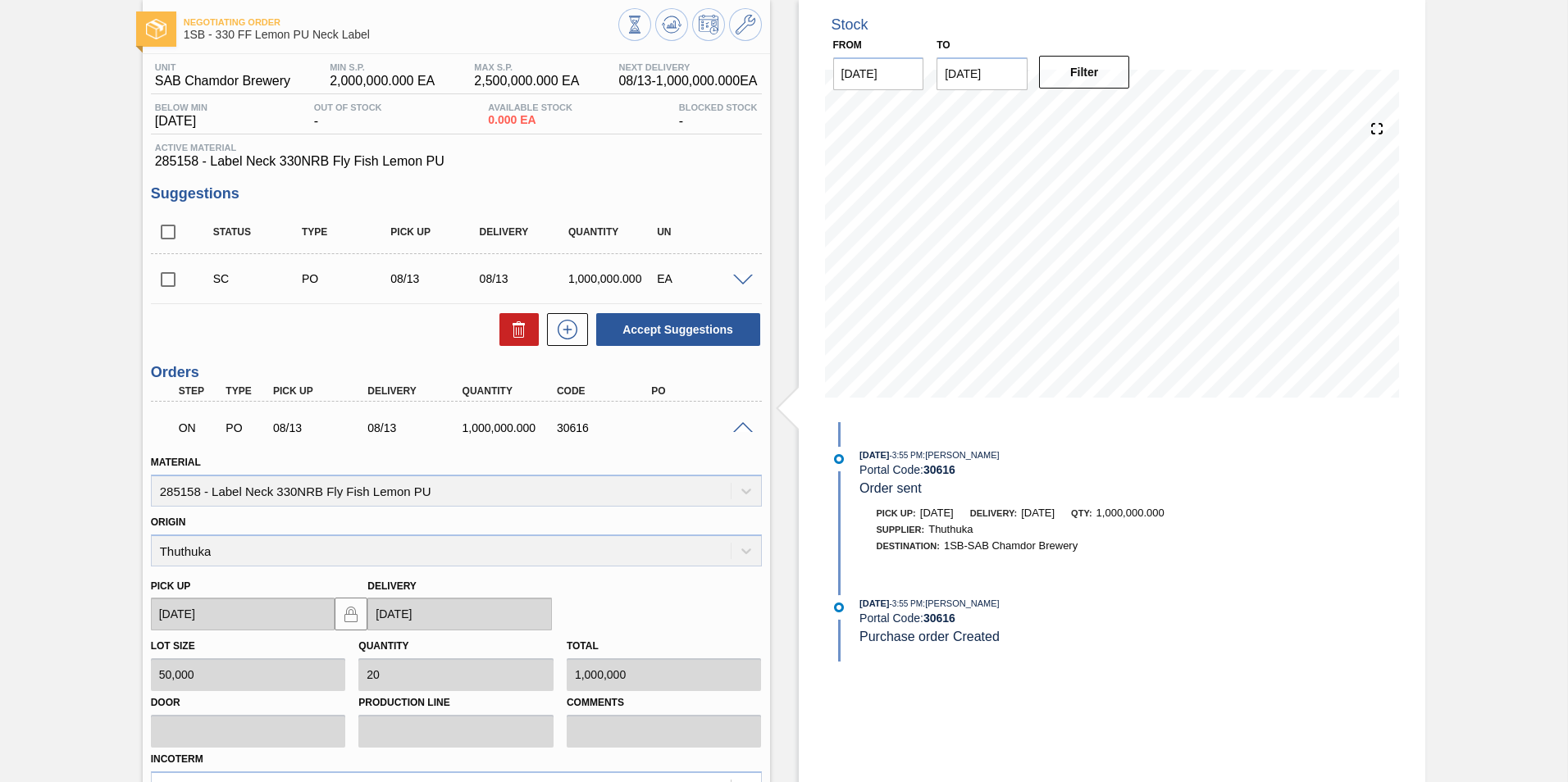
click at [744, 428] on span at bounding box center [743, 428] width 20 height 12
